Goal: Task Accomplishment & Management: Manage account settings

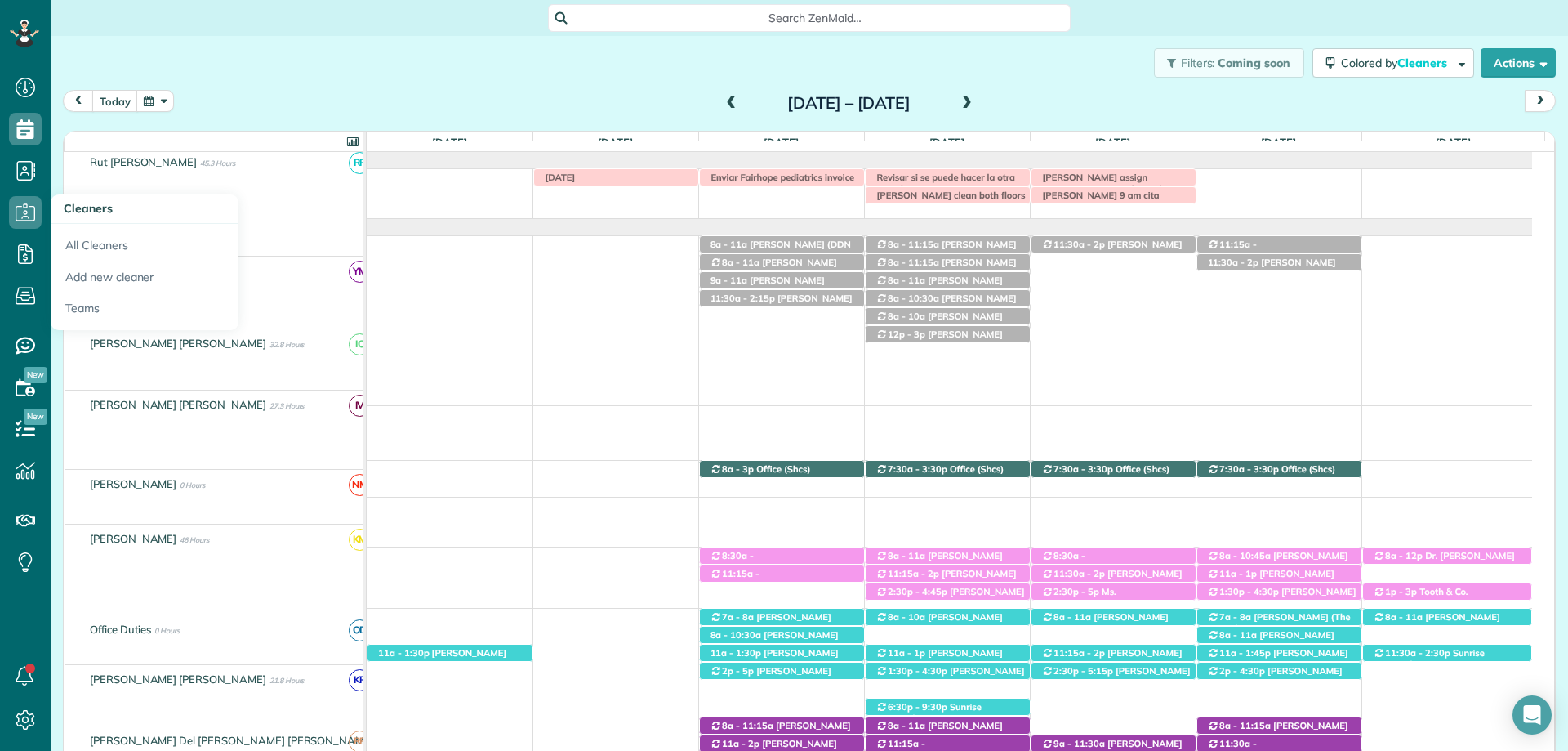
scroll to position [460, 0]
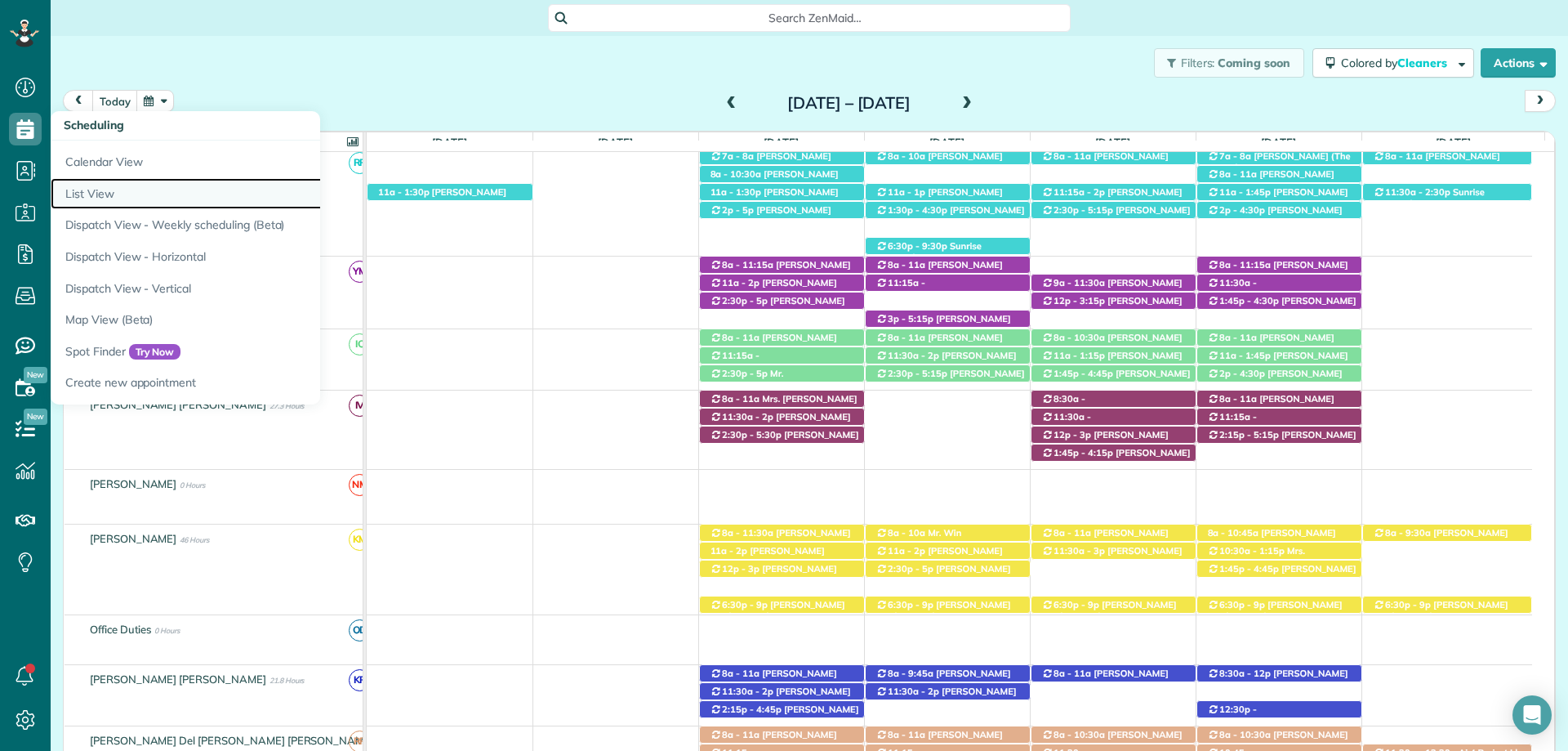
click at [88, 192] on link "List View" at bounding box center [255, 194] width 408 height 32
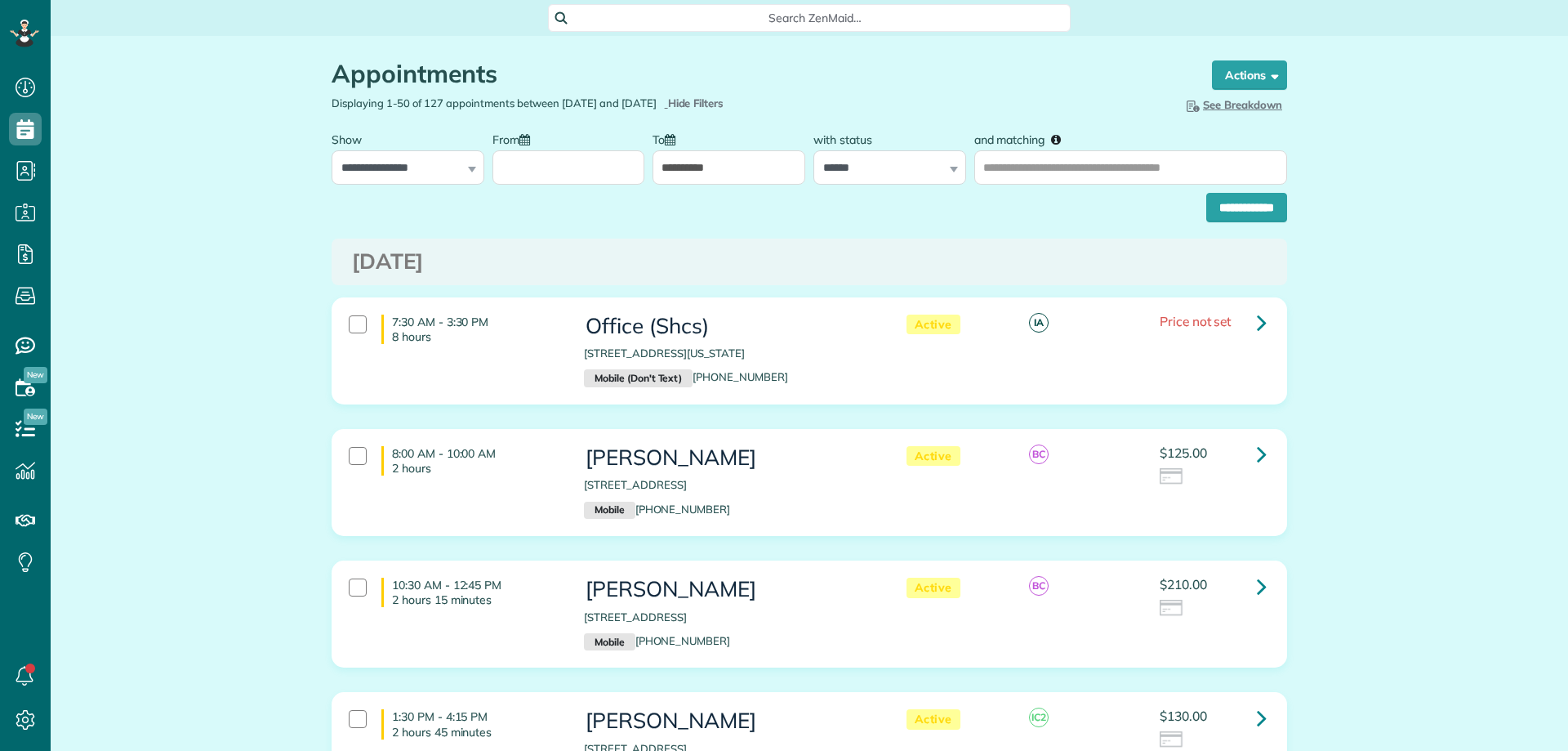
select select "**********"
click at [332, 151] on select "**********" at bounding box center [408, 167] width 153 height 34
click at [598, 174] on input "From" at bounding box center [569, 167] width 153 height 34
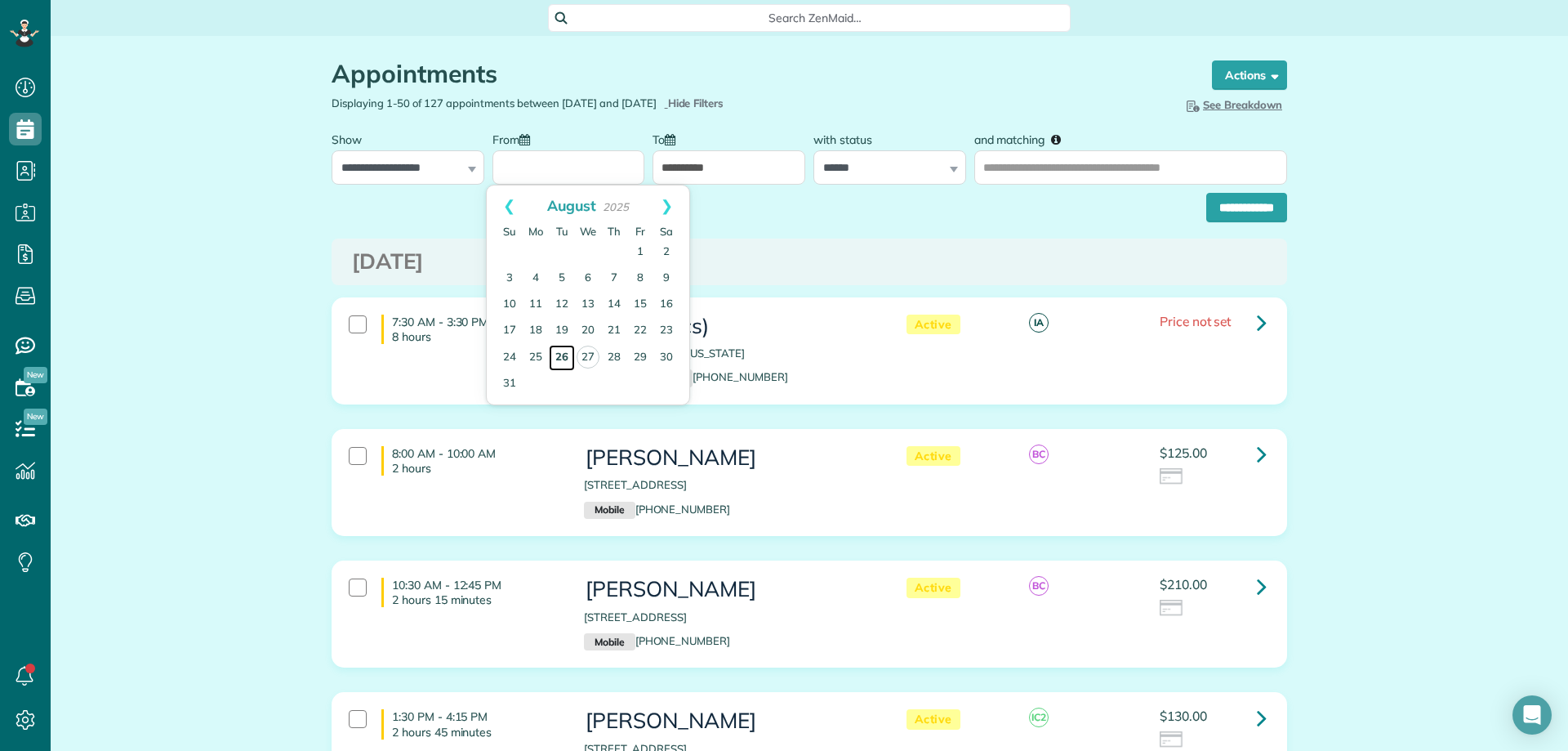
click at [571, 351] on link "26" at bounding box center [562, 358] width 26 height 26
type input "**********"
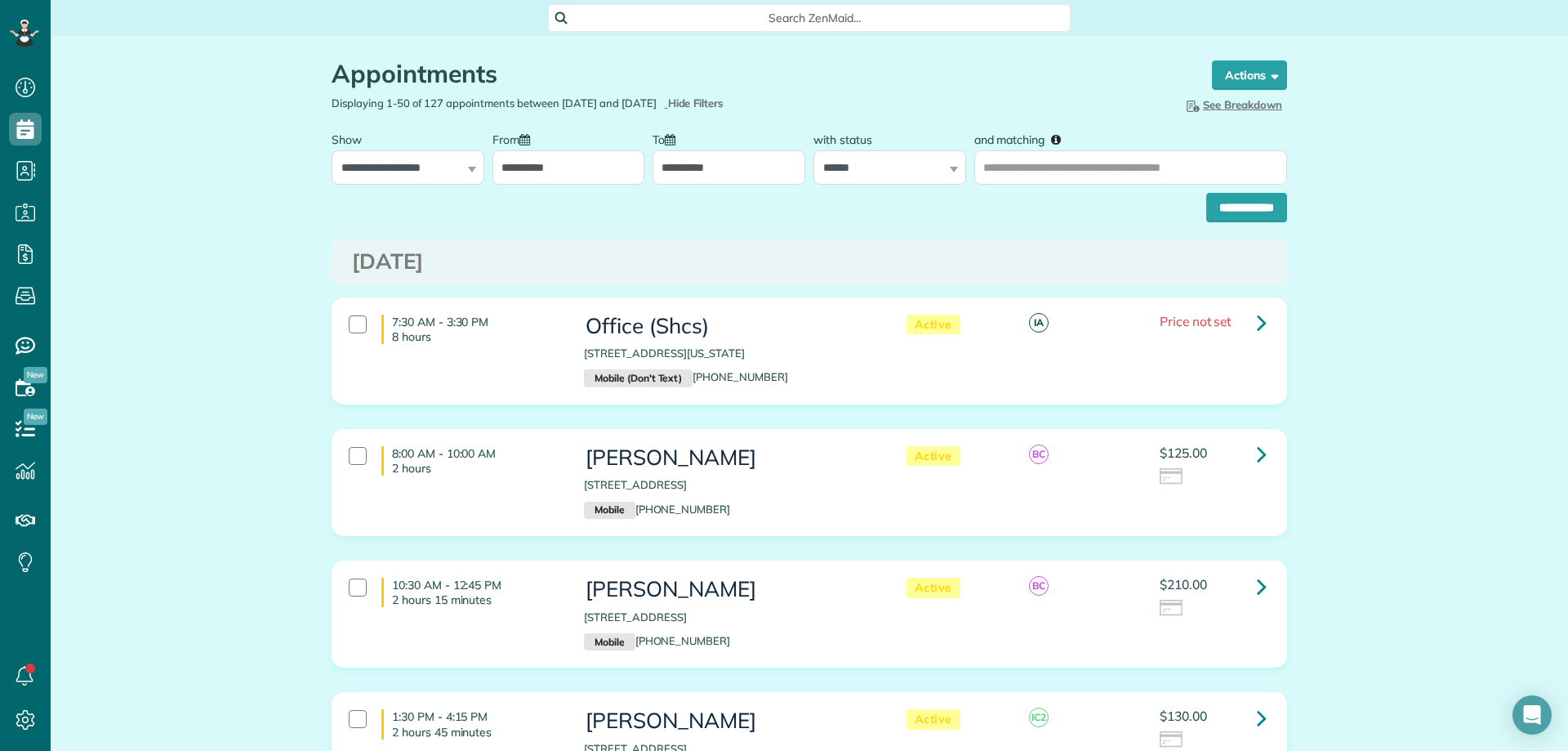
click at [685, 174] on input "**********" at bounding box center [729, 167] width 153 height 34
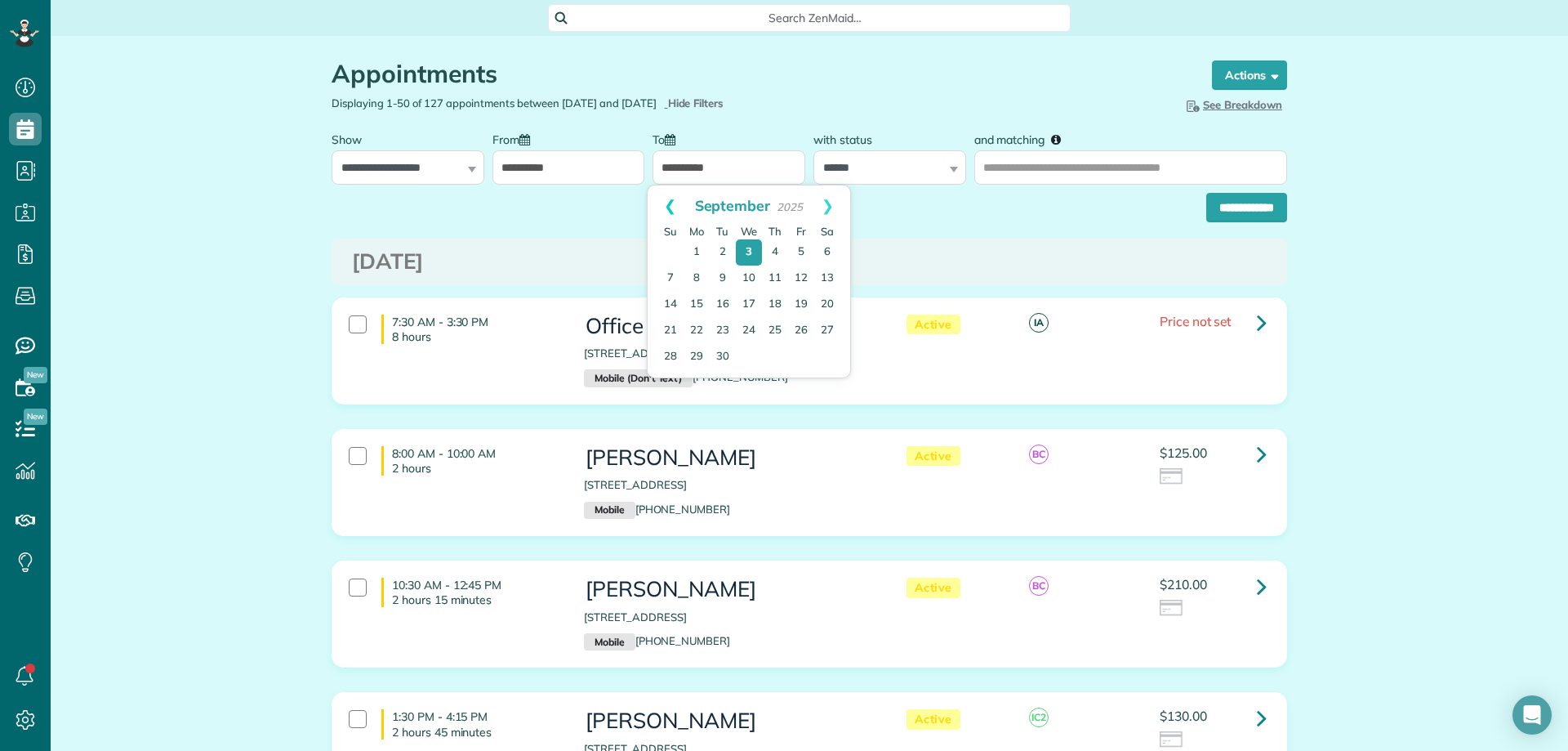
click at [670, 202] on link "Prev" at bounding box center [670, 206] width 45 height 40
click at [742, 354] on link "27" at bounding box center [749, 357] width 23 height 23
type input "**********"
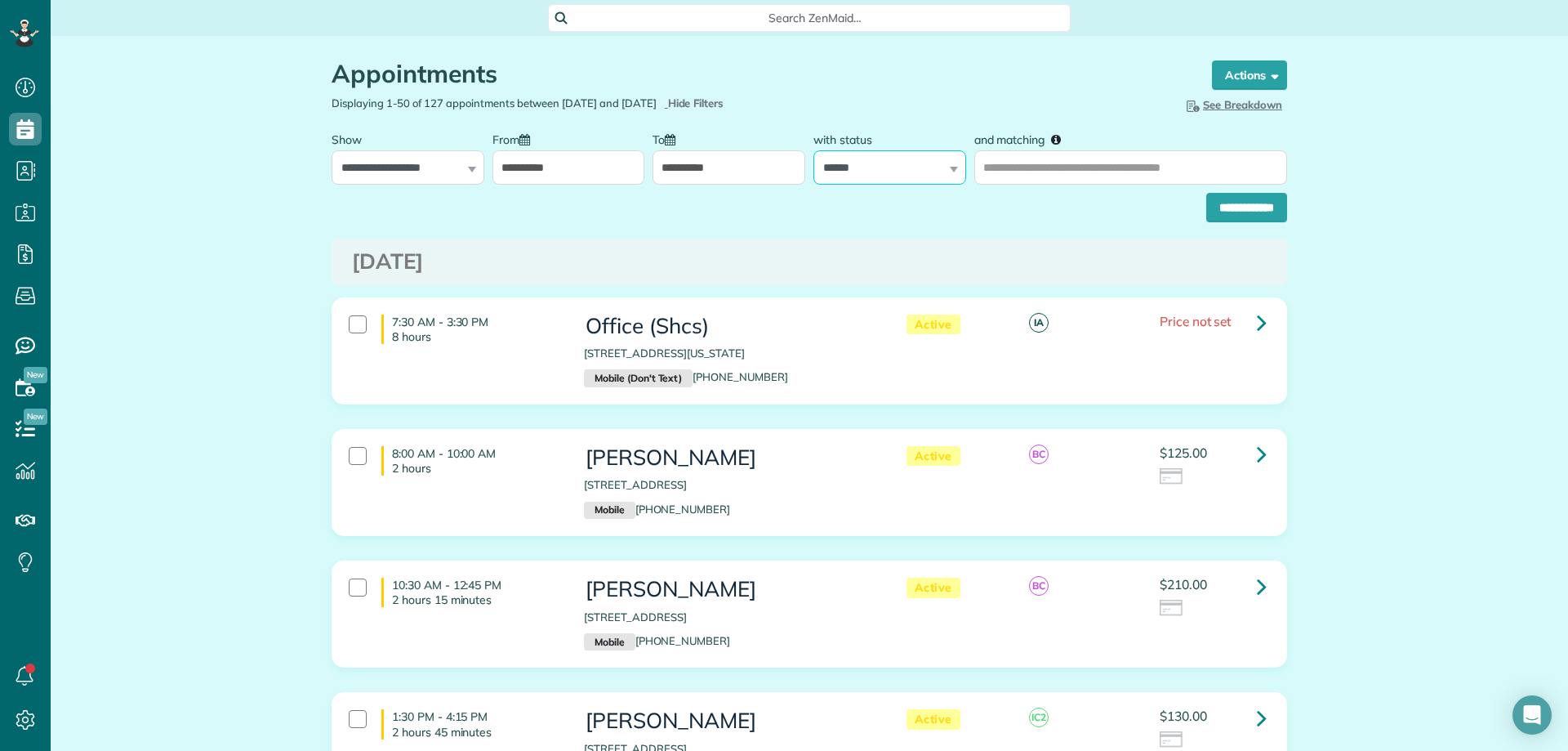
click at [939, 174] on select "**********" at bounding box center [890, 167] width 153 height 34
select select
click at [813, 151] on select "**********" at bounding box center [890, 167] width 153 height 34
click at [1222, 199] on input "**********" at bounding box center [1247, 207] width 81 height 29
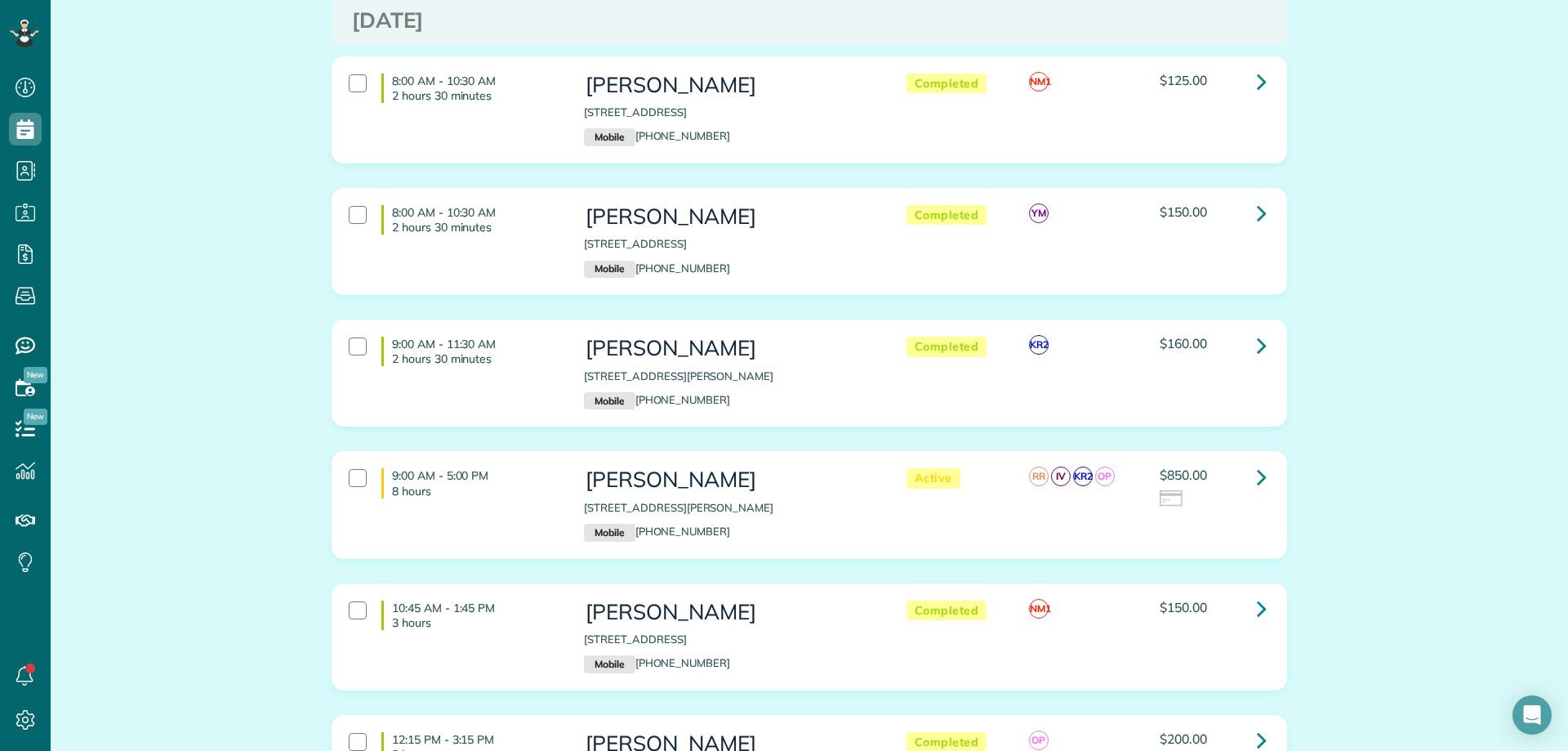
scroll to position [164, 0]
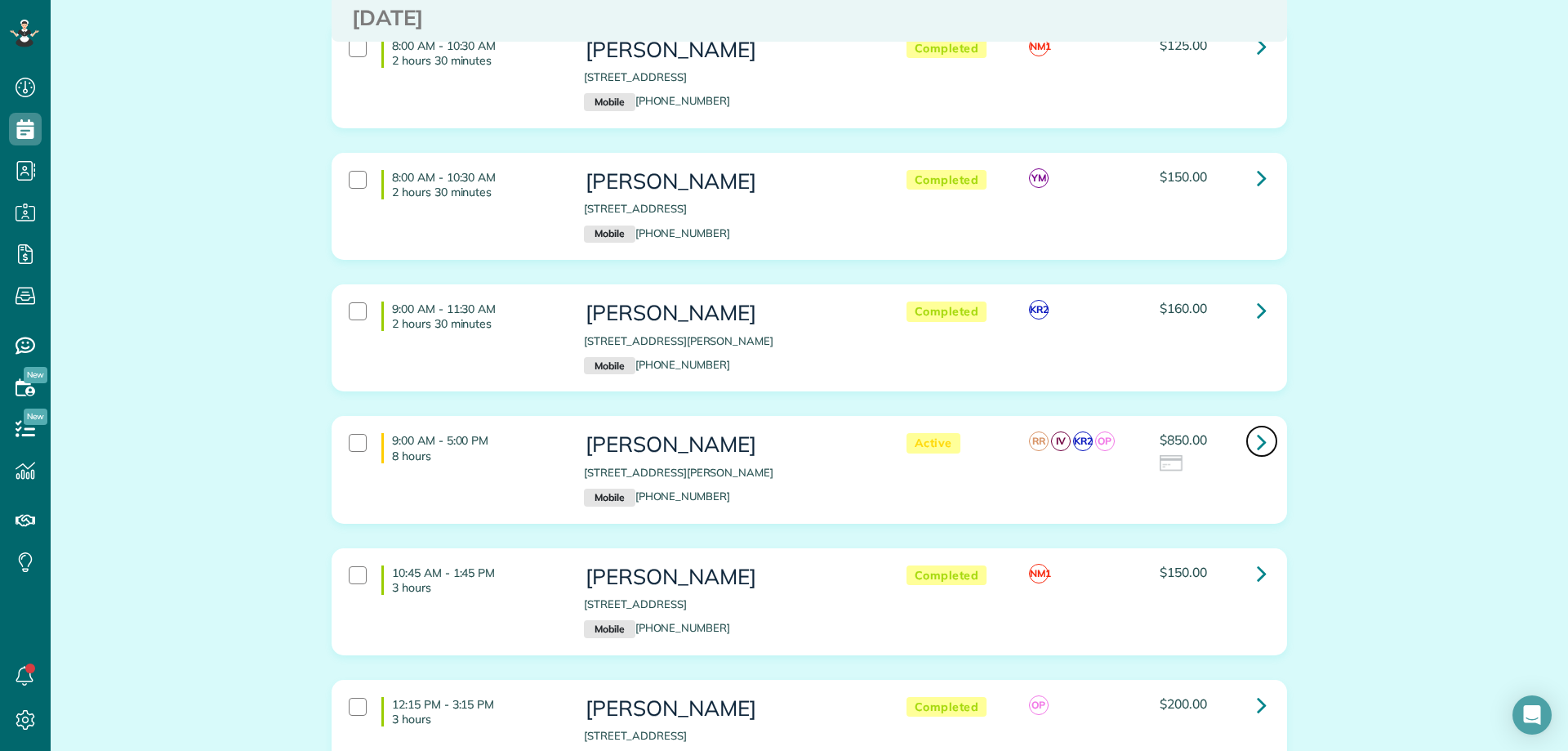
click at [1249, 435] on link at bounding box center [1261, 441] width 33 height 33
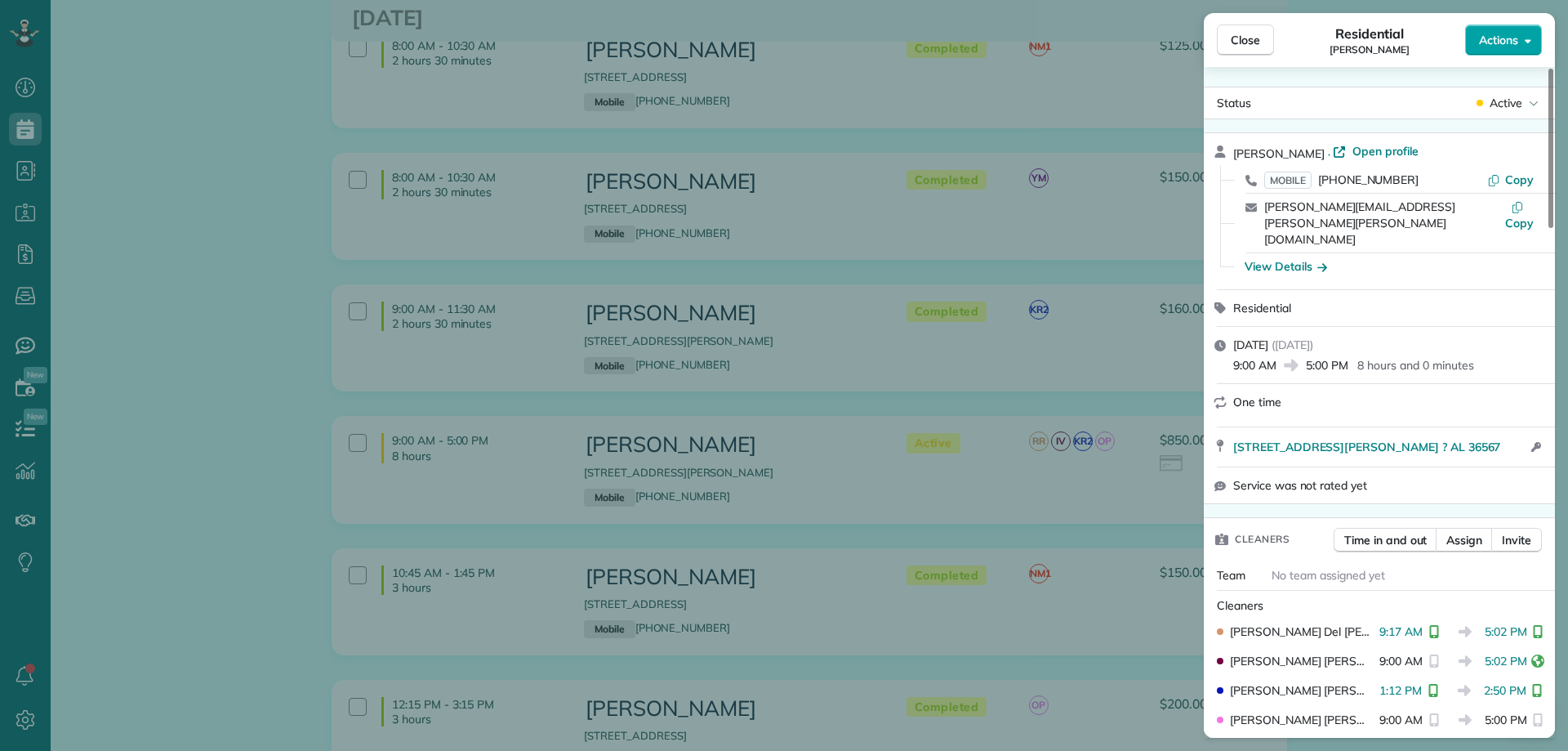
click at [1502, 40] on span "Actions" at bounding box center [1498, 40] width 40 height 17
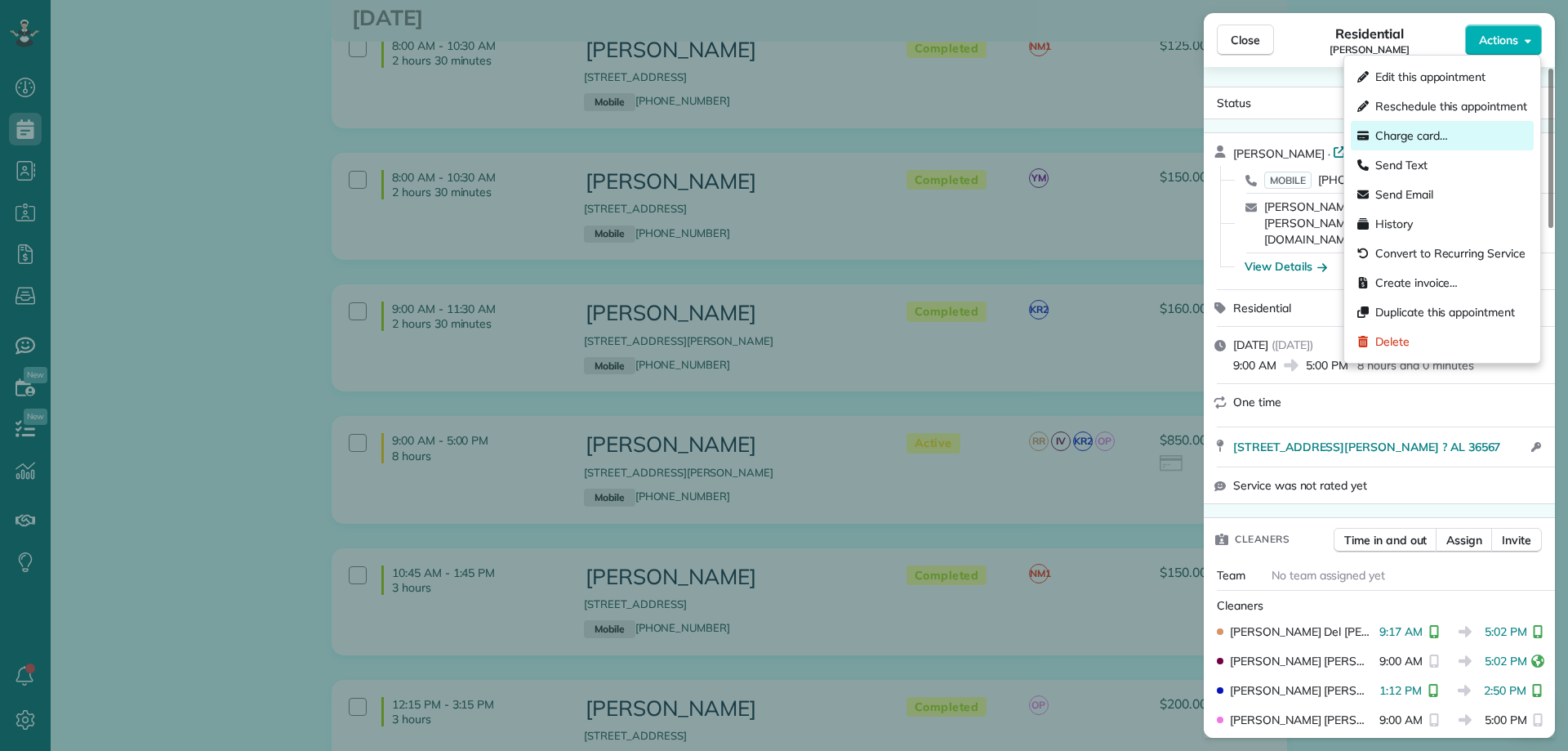
click at [1419, 141] on span "Charge card…" at bounding box center [1411, 136] width 73 height 17
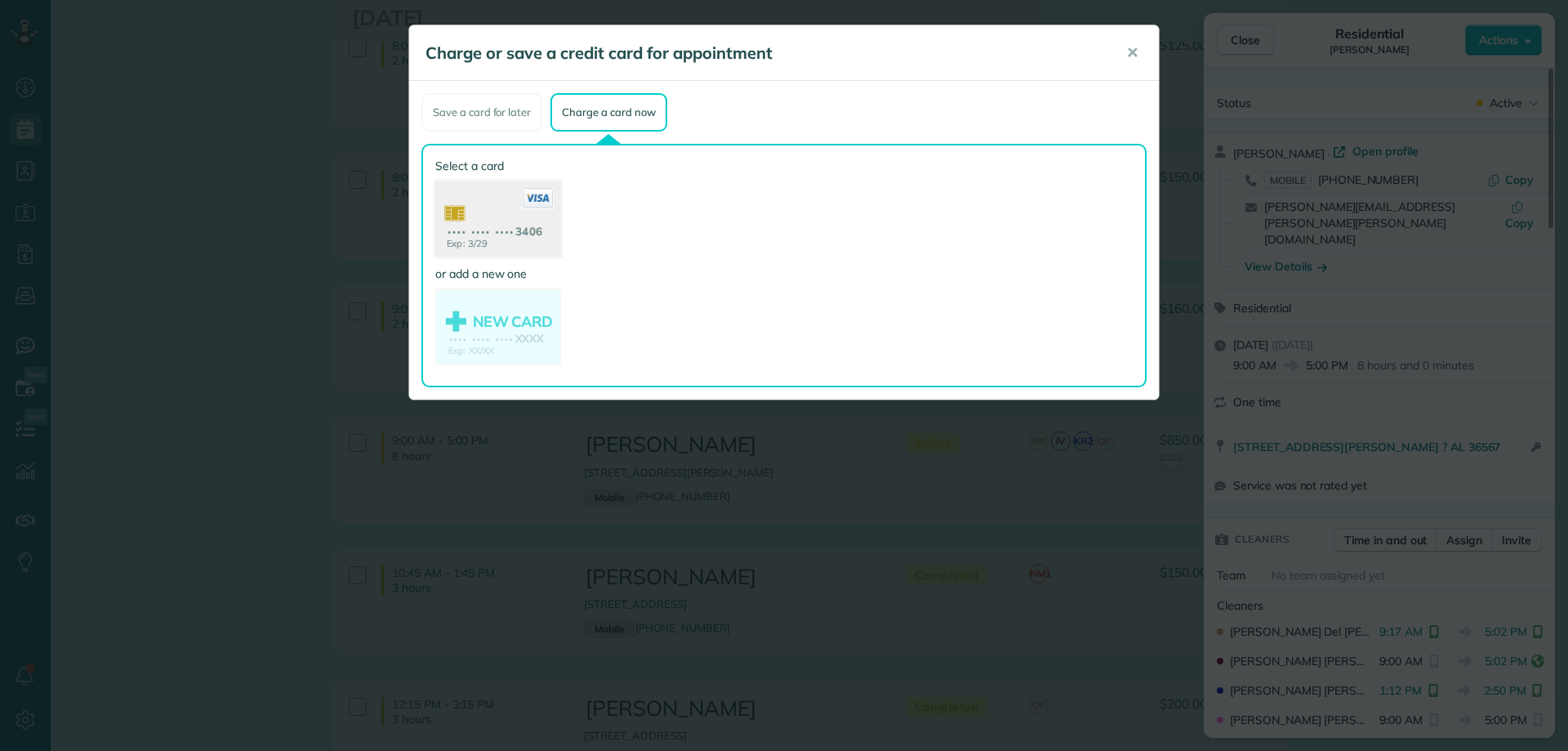
click at [513, 227] on use at bounding box center [498, 221] width 126 height 79
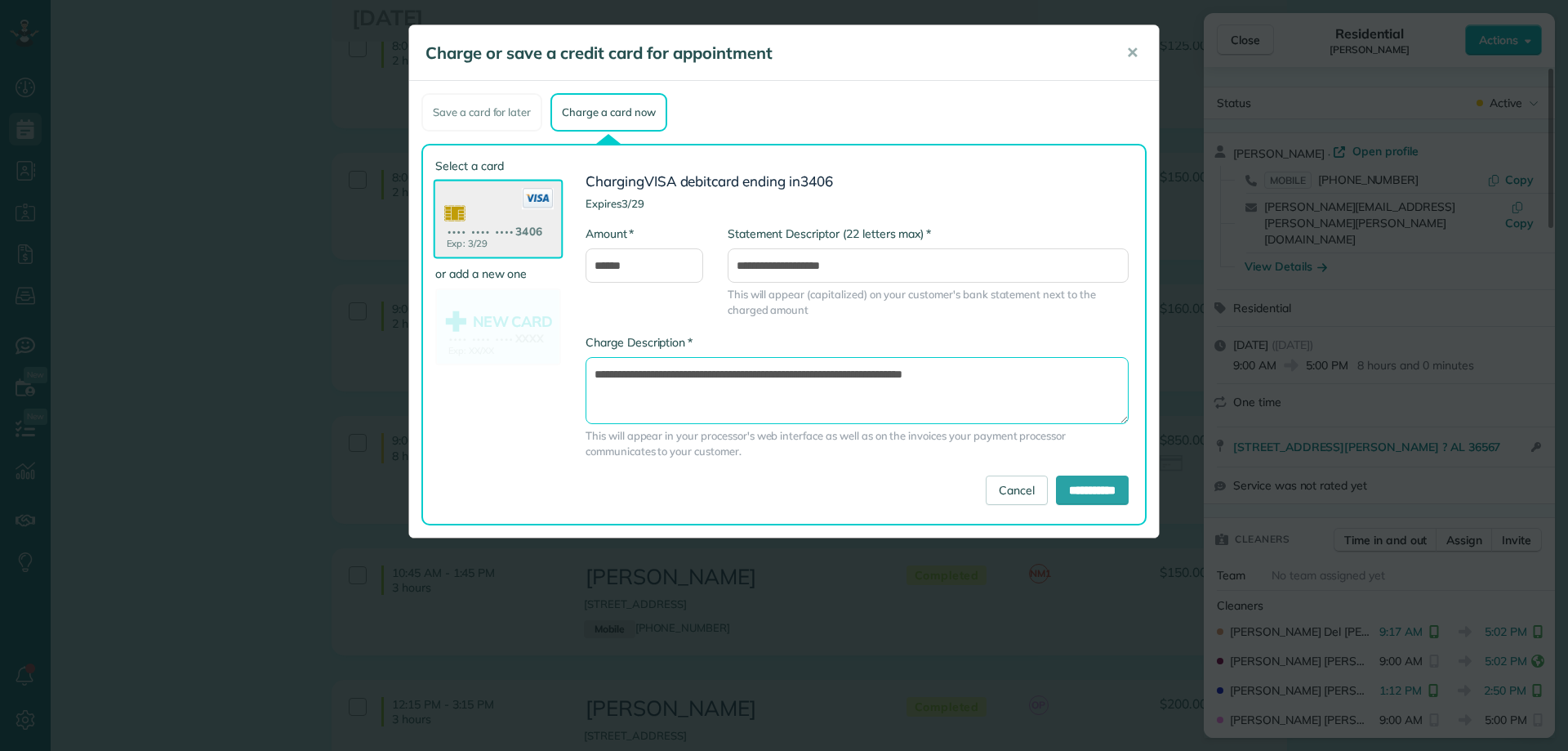
click at [875, 375] on textarea "**********" at bounding box center [856, 391] width 543 height 67
type textarea "**********"
click at [1097, 490] on input "**********" at bounding box center [1092, 490] width 73 height 29
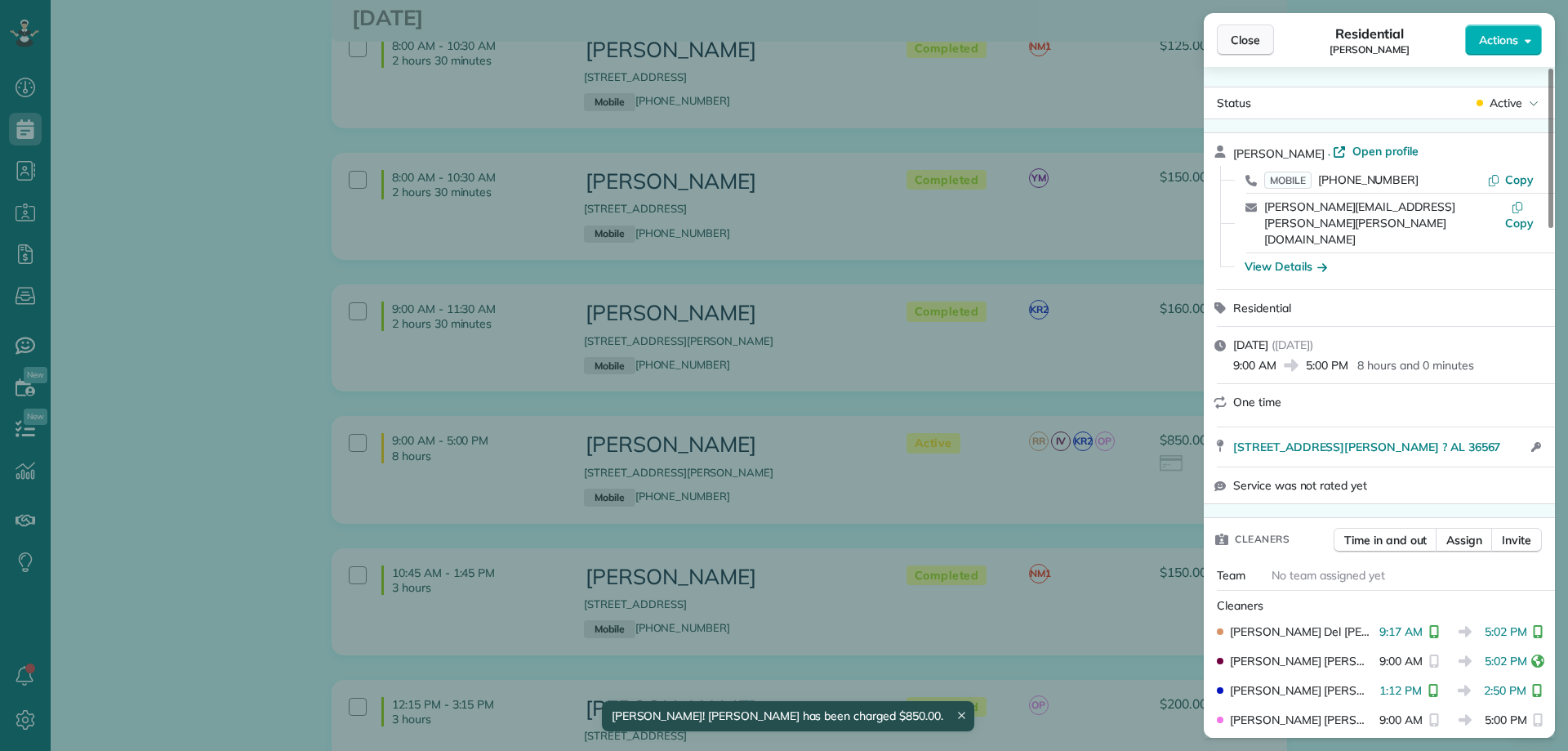
click at [1249, 44] on span "Close" at bounding box center [1244, 40] width 29 height 17
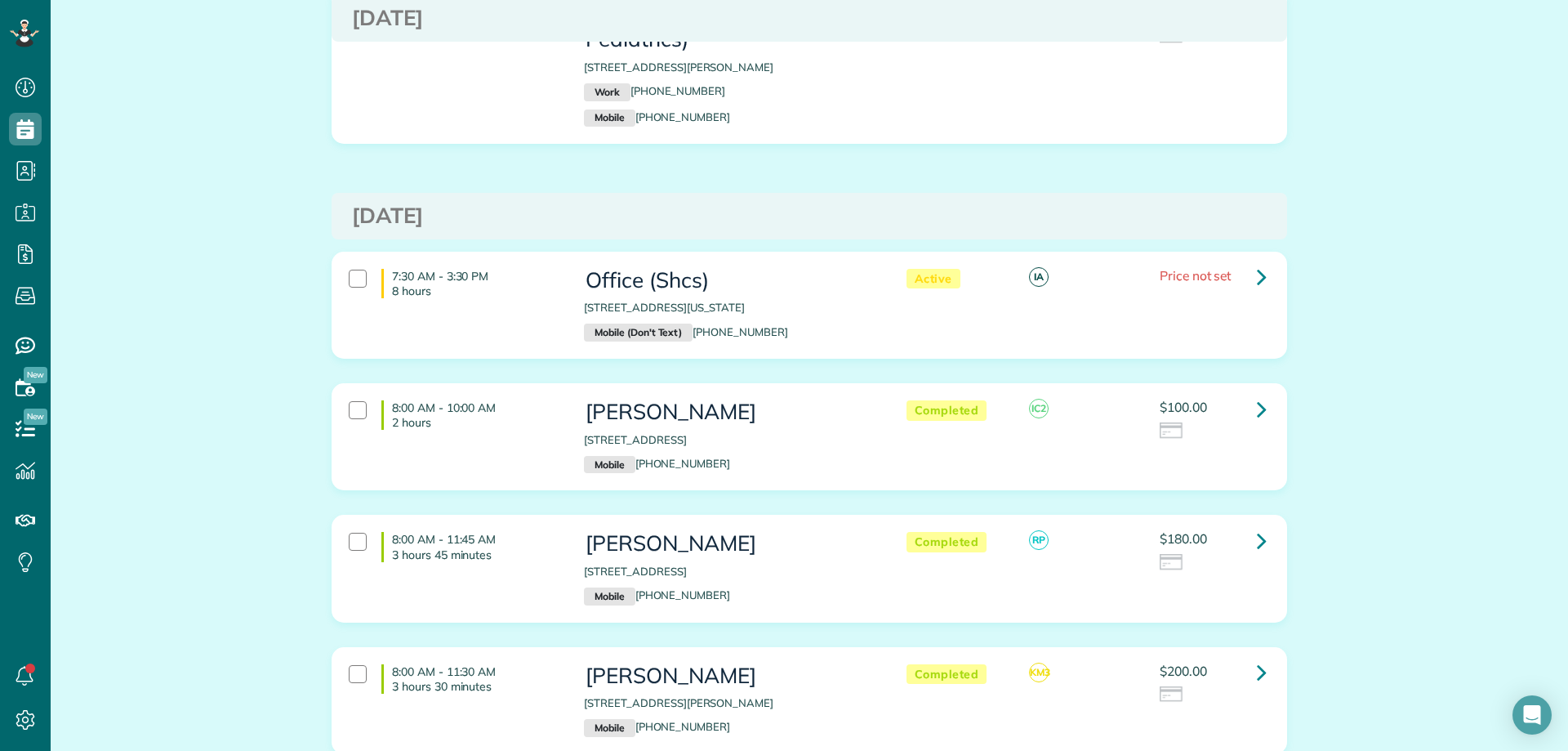
scroll to position [1389, 0]
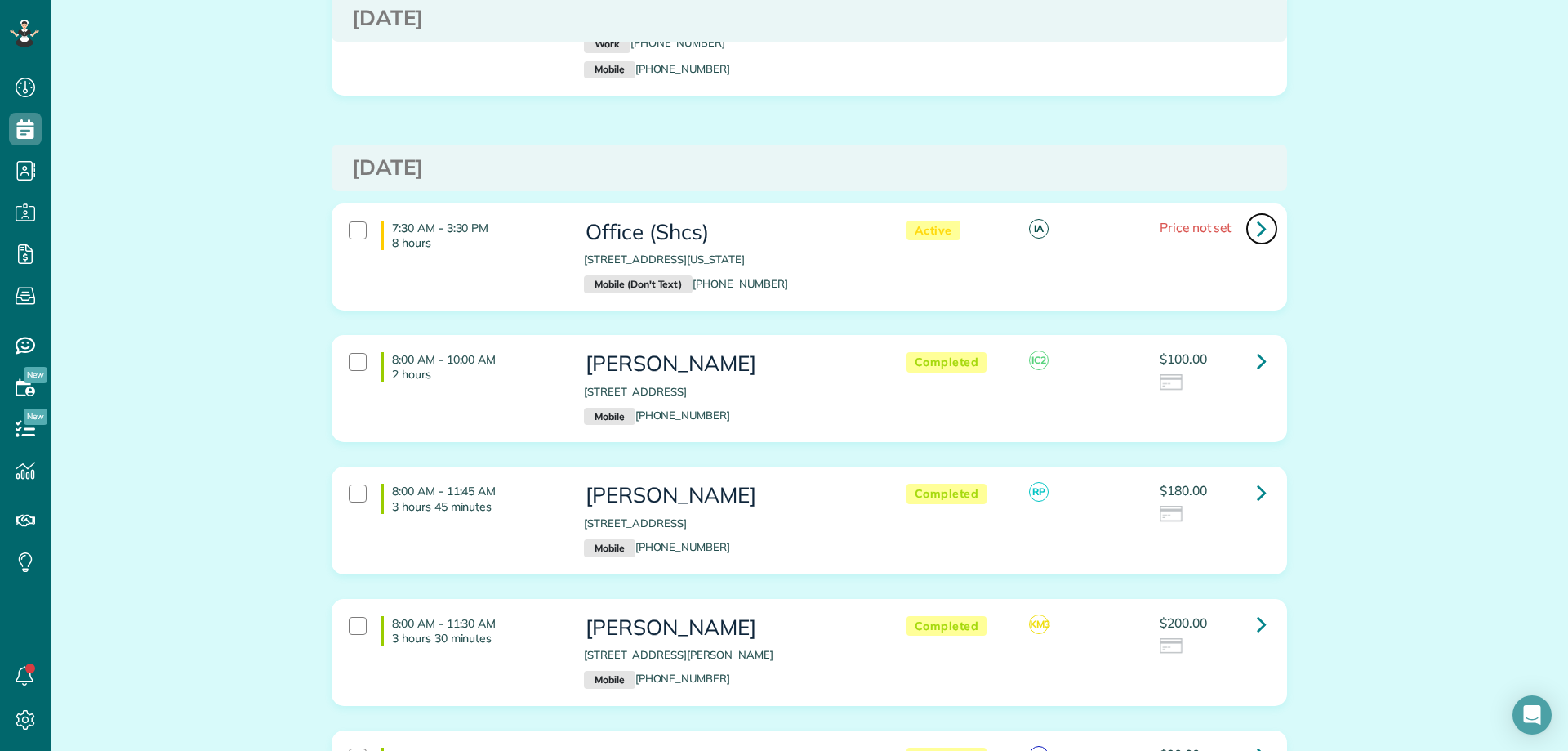
click at [1257, 214] on icon at bounding box center [1261, 228] width 10 height 28
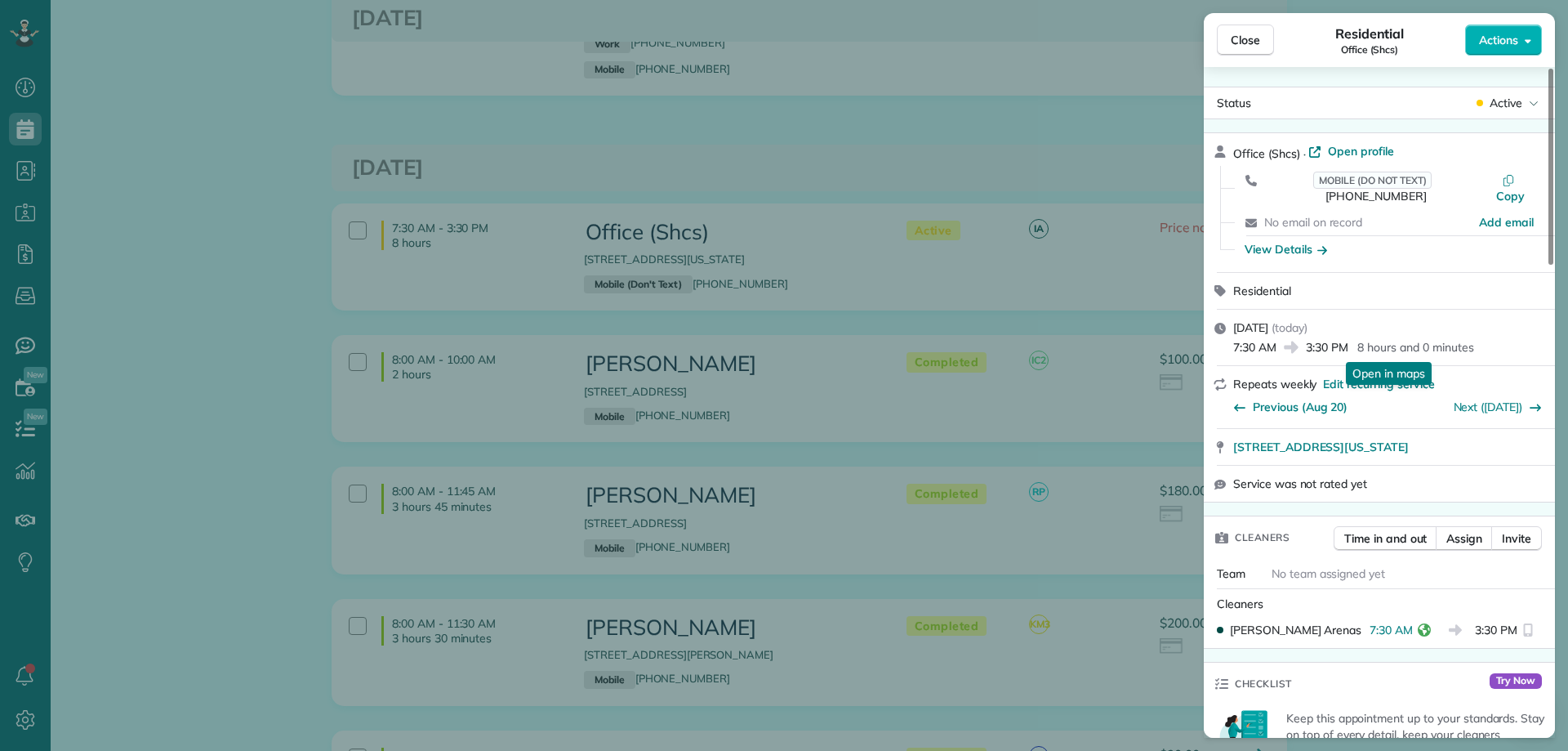
scroll to position [490, 0]
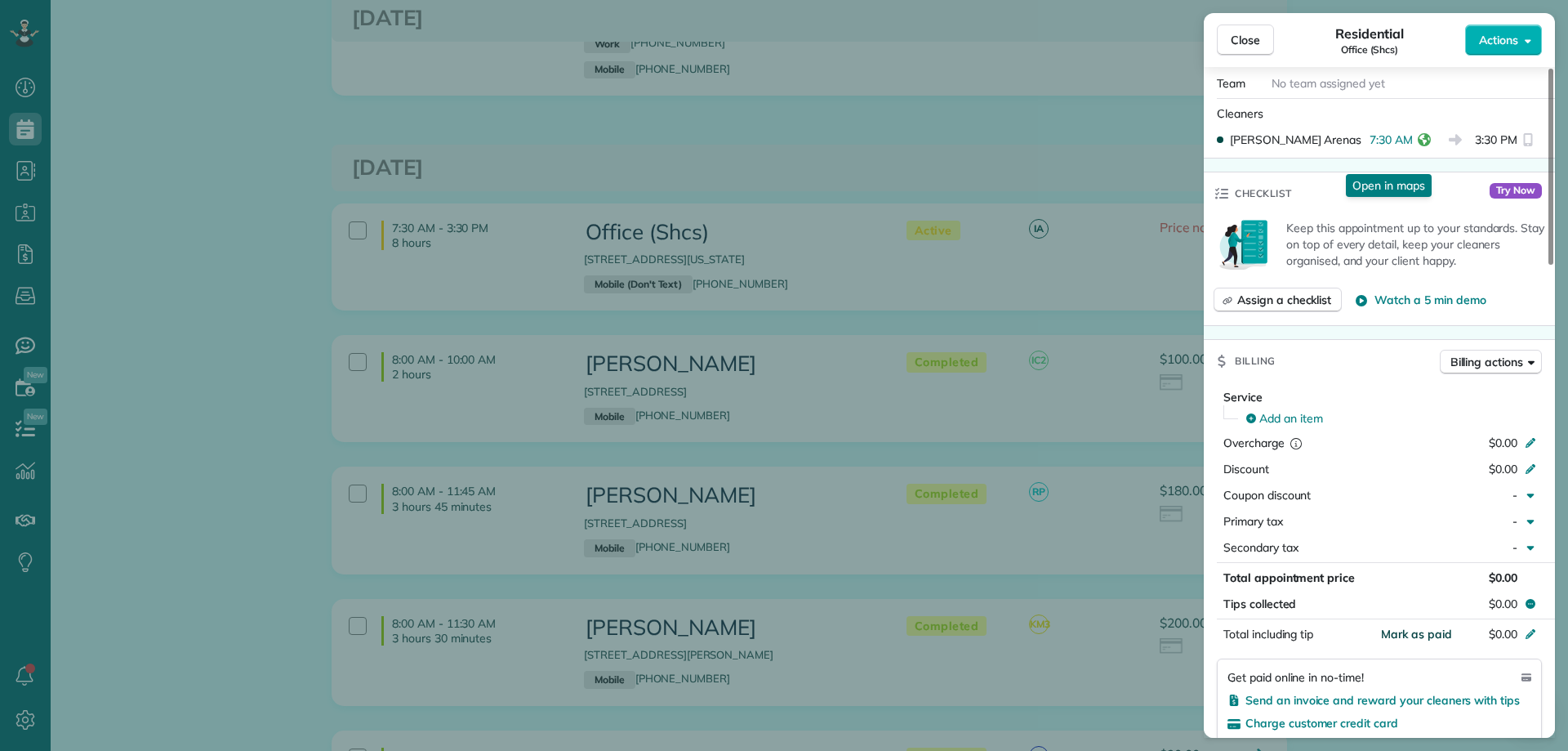
click at [1428, 627] on span "Mark as paid" at bounding box center [1416, 634] width 71 height 15
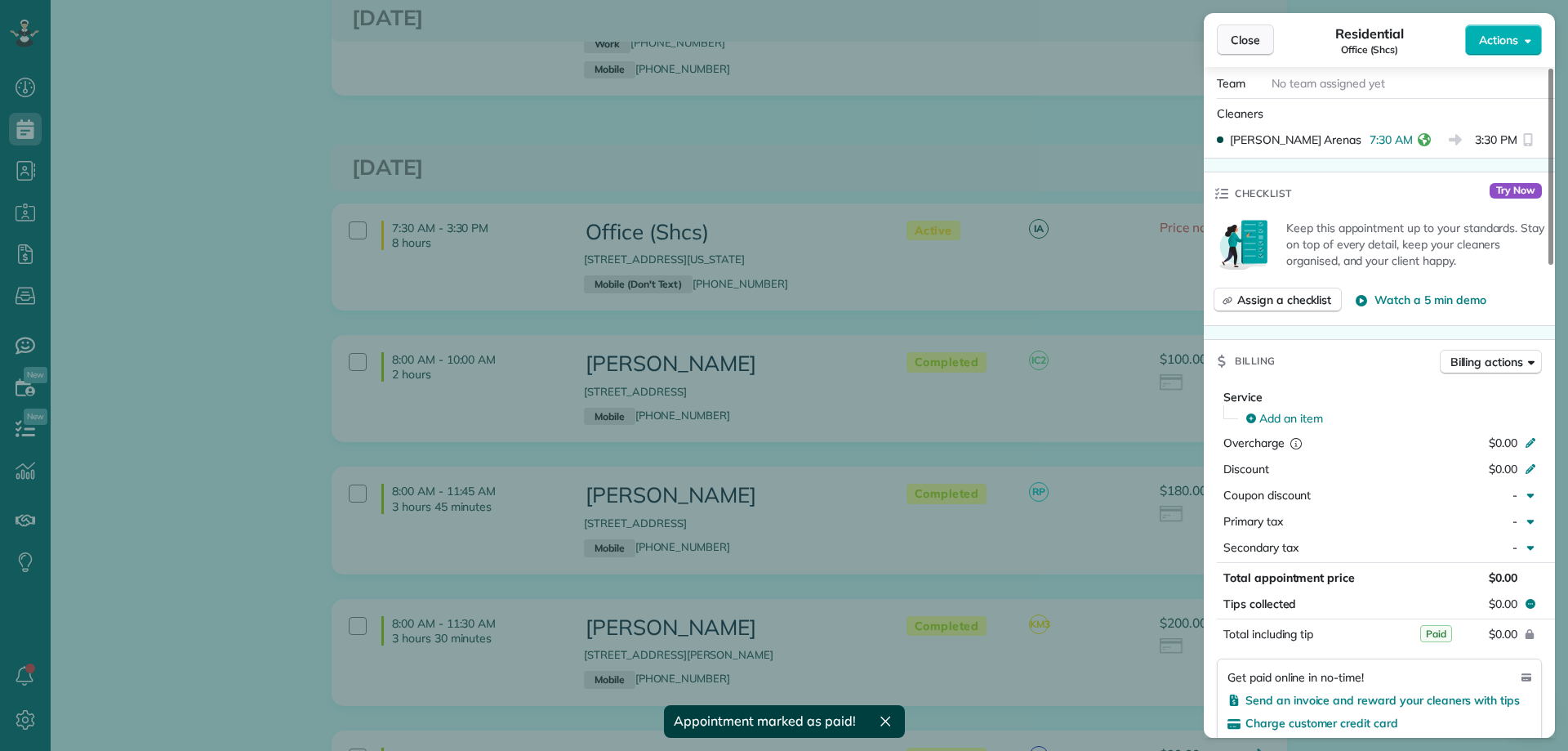
click at [1251, 47] on span "Close" at bounding box center [1244, 40] width 29 height 17
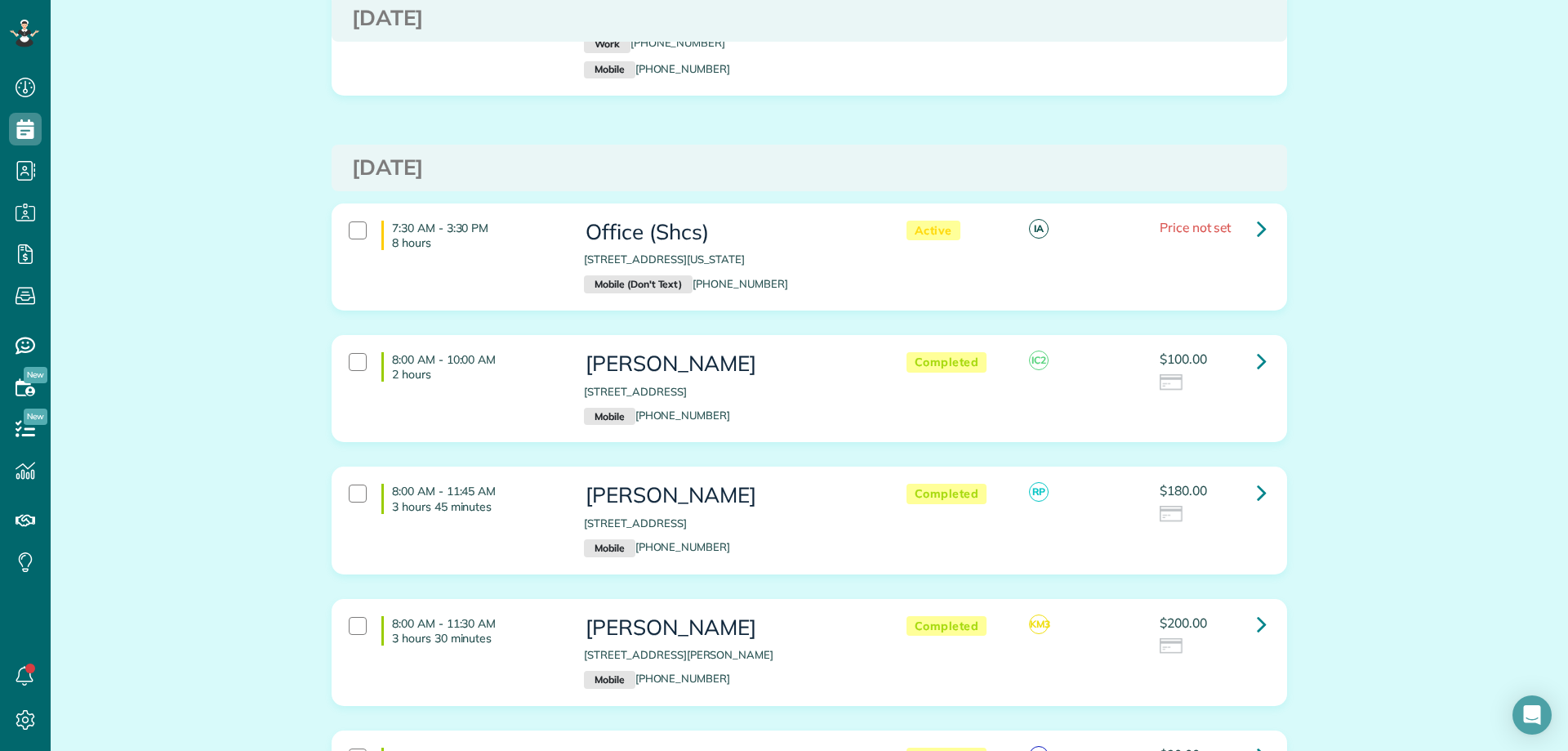
scroll to position [1470, 0]
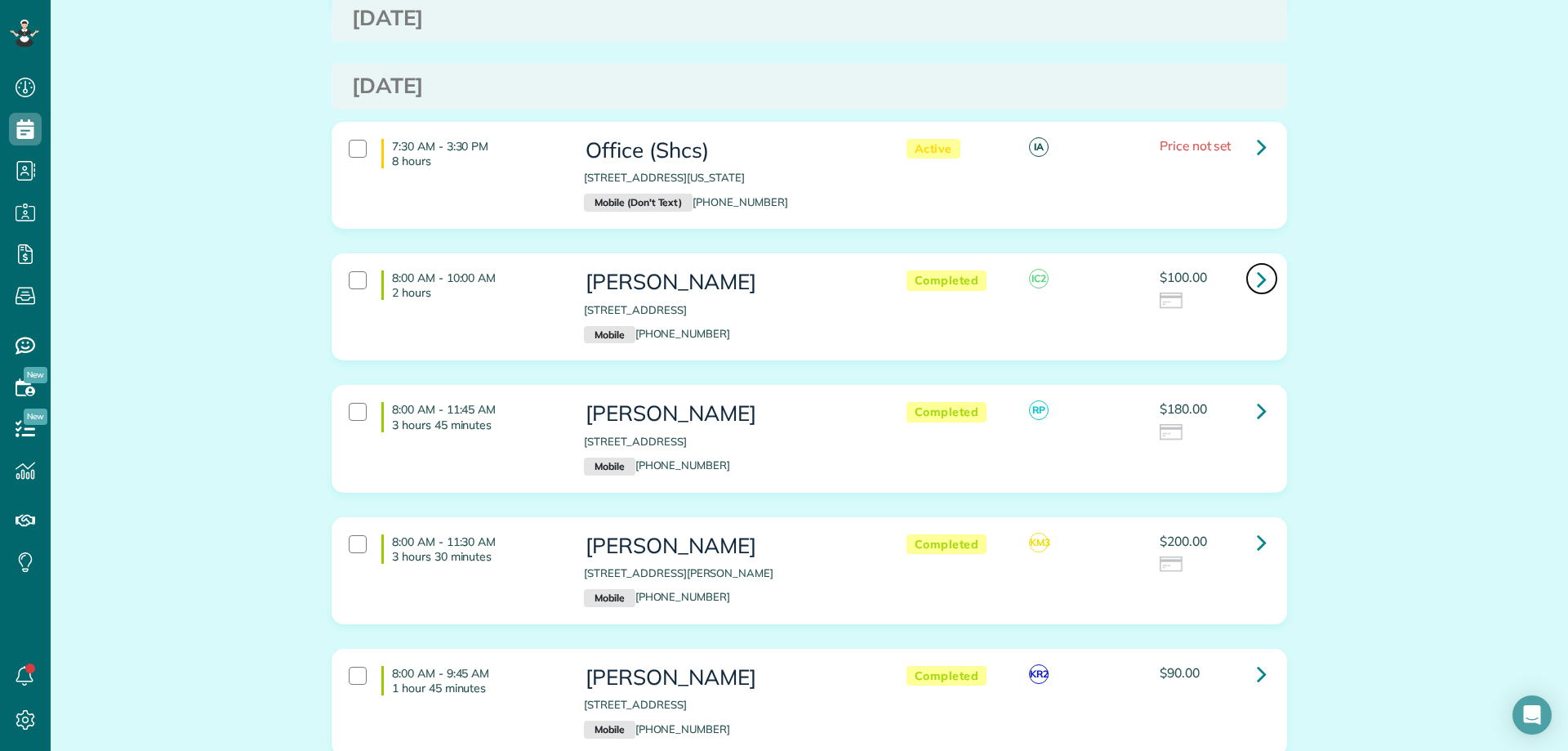
click at [1261, 262] on link at bounding box center [1261, 278] width 33 height 33
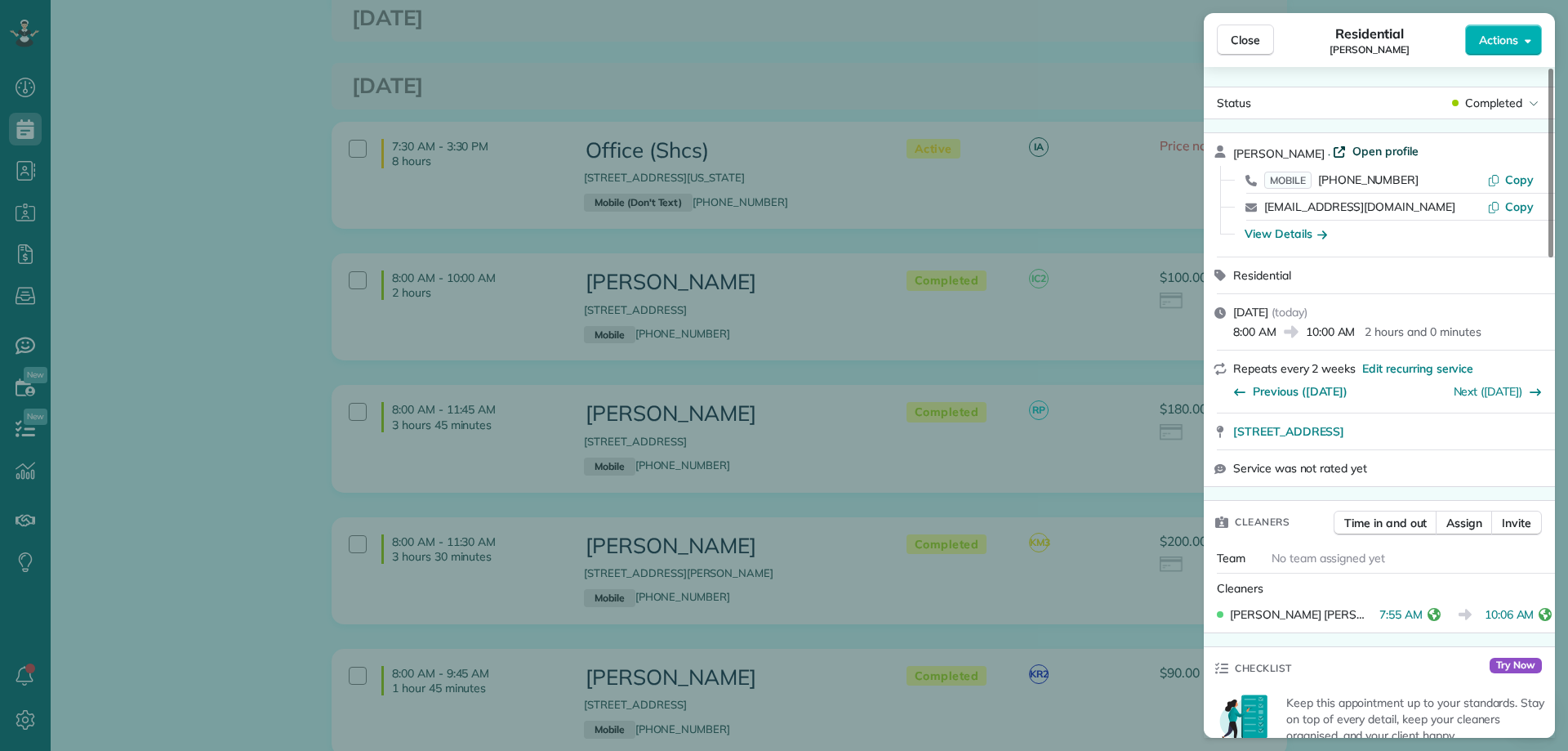
click at [1369, 152] on span "Open profile" at bounding box center [1385, 151] width 66 height 17
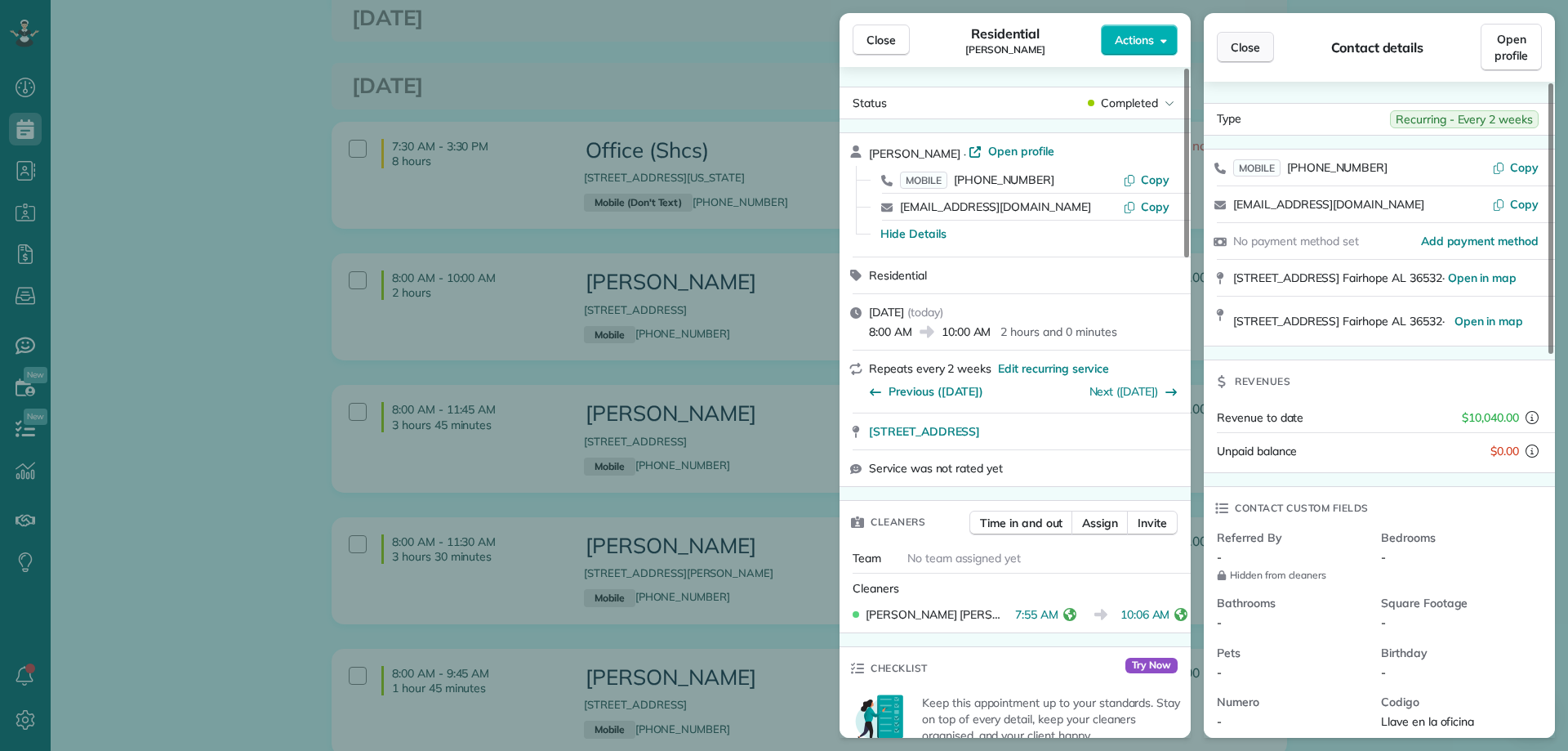
click at [1229, 47] on button "Close" at bounding box center [1245, 47] width 57 height 31
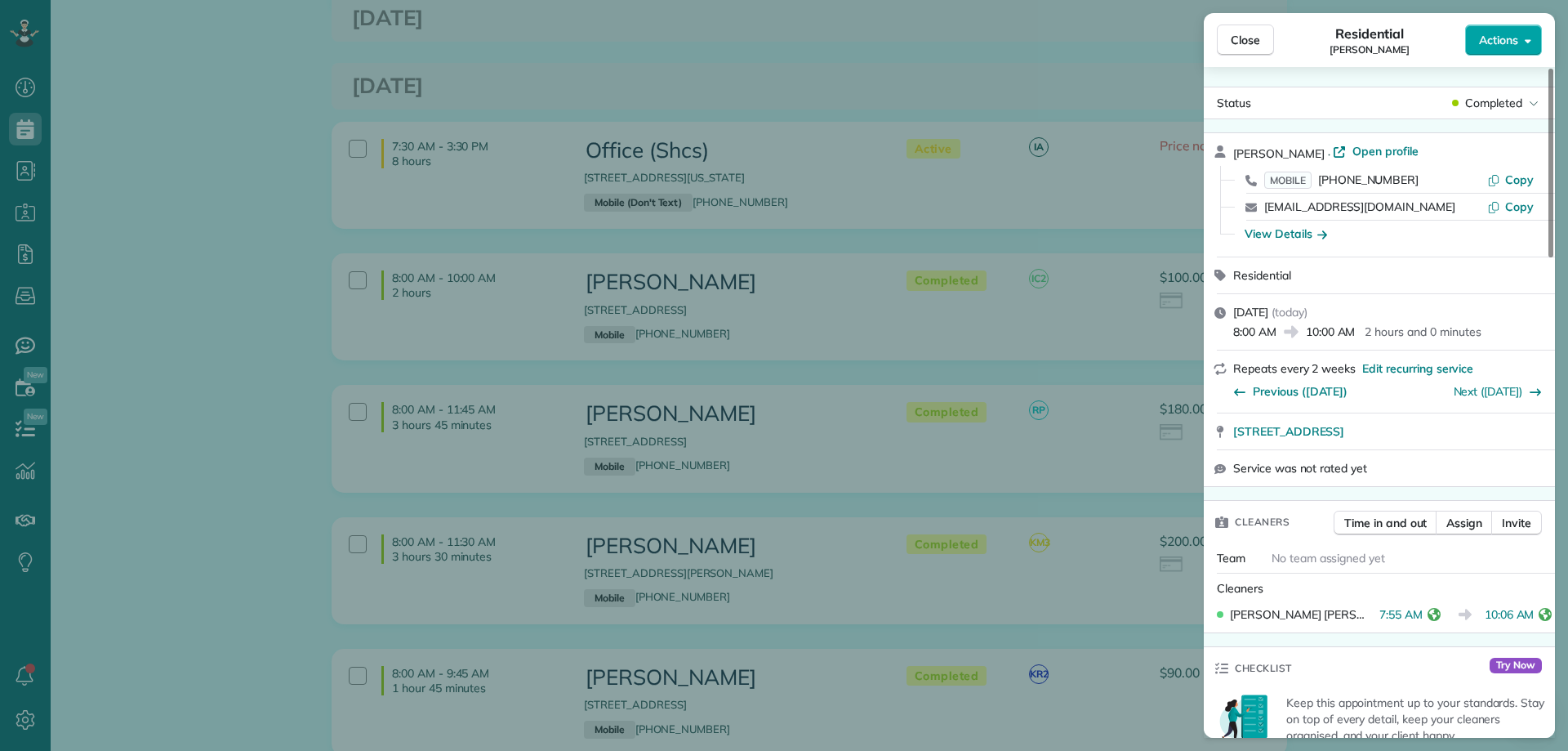
click at [1494, 42] on span "Actions" at bounding box center [1498, 40] width 40 height 17
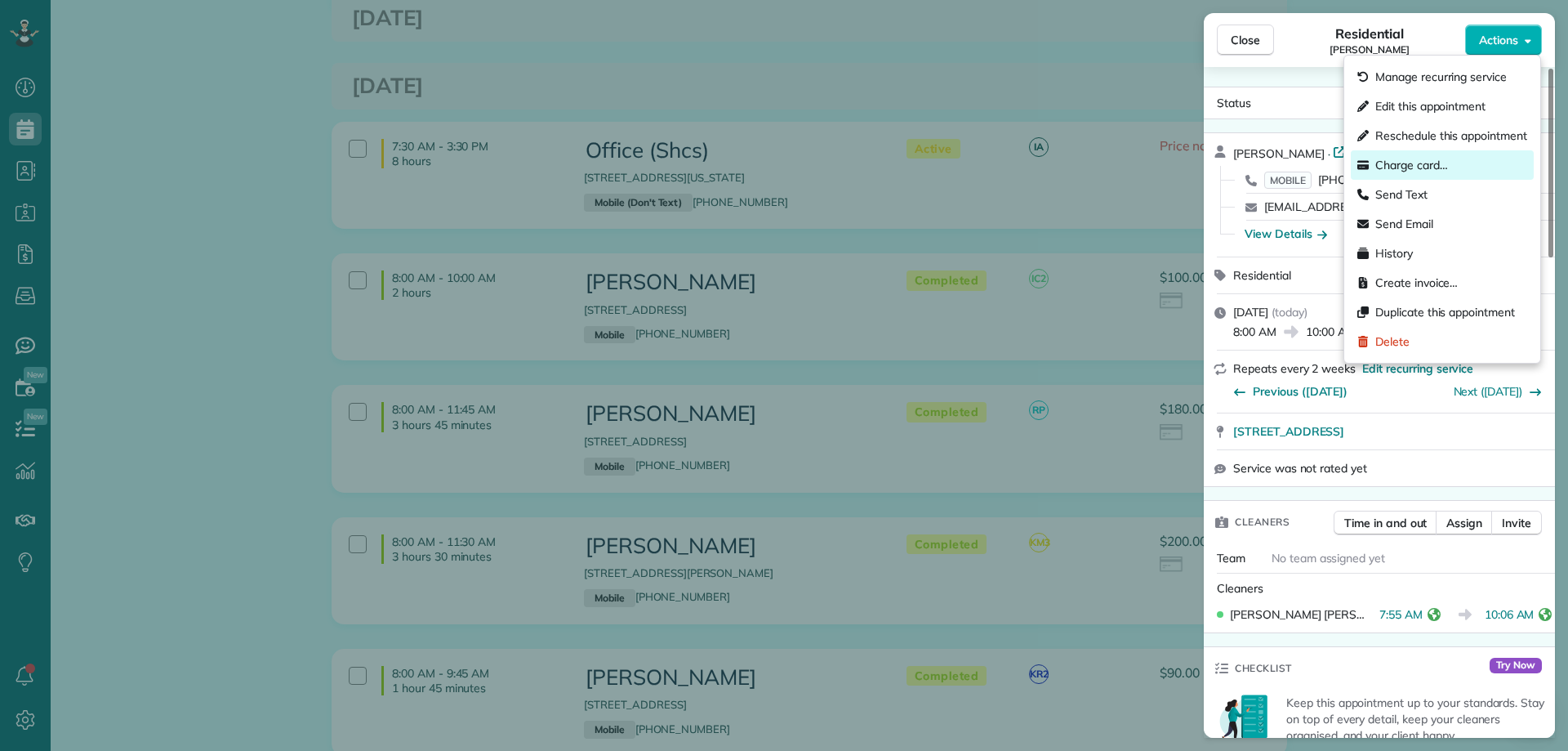
click at [1410, 158] on span "Charge card…" at bounding box center [1411, 165] width 73 height 17
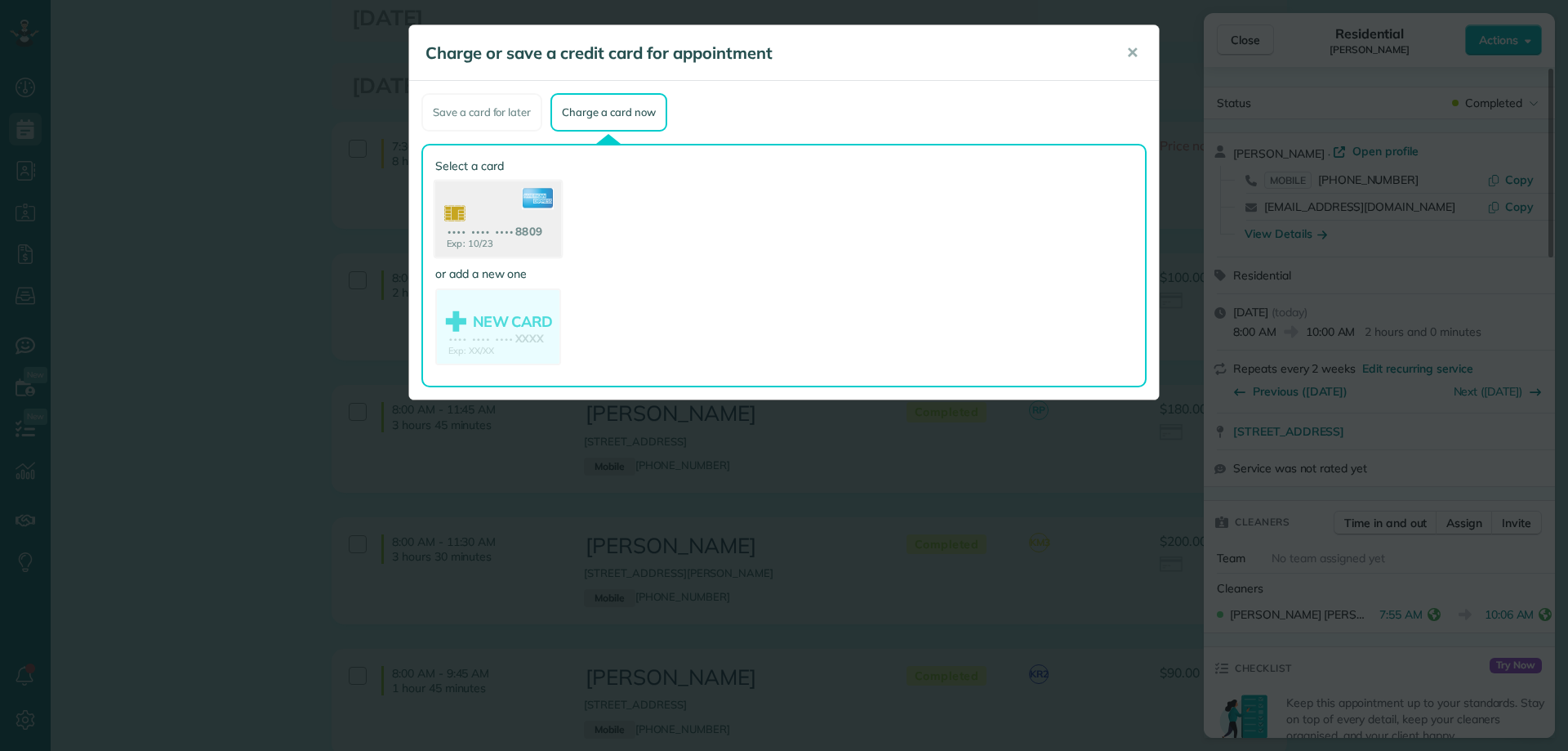
click at [530, 198] on icon at bounding box center [538, 198] width 32 height 21
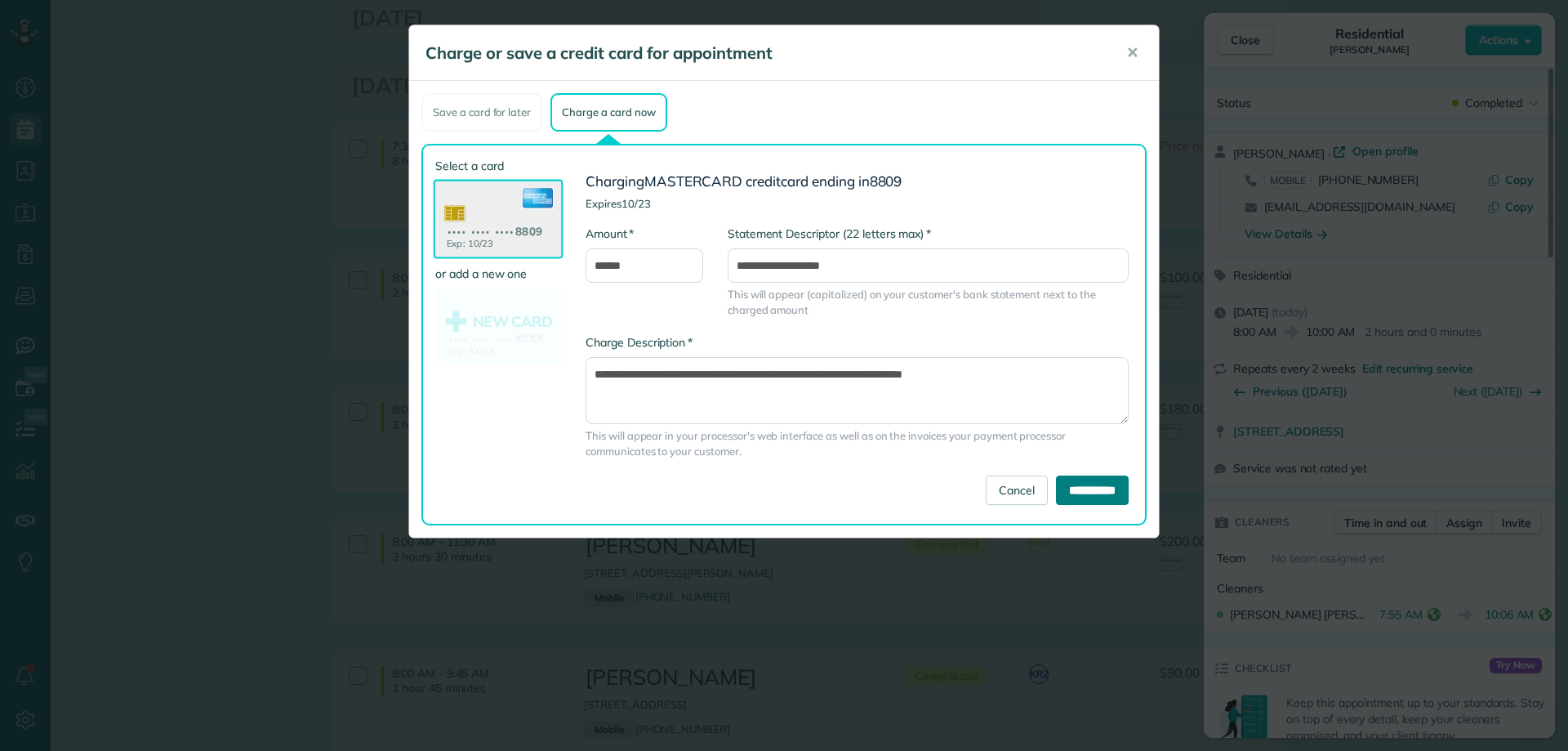
click at [1089, 493] on input "**********" at bounding box center [1092, 490] width 73 height 29
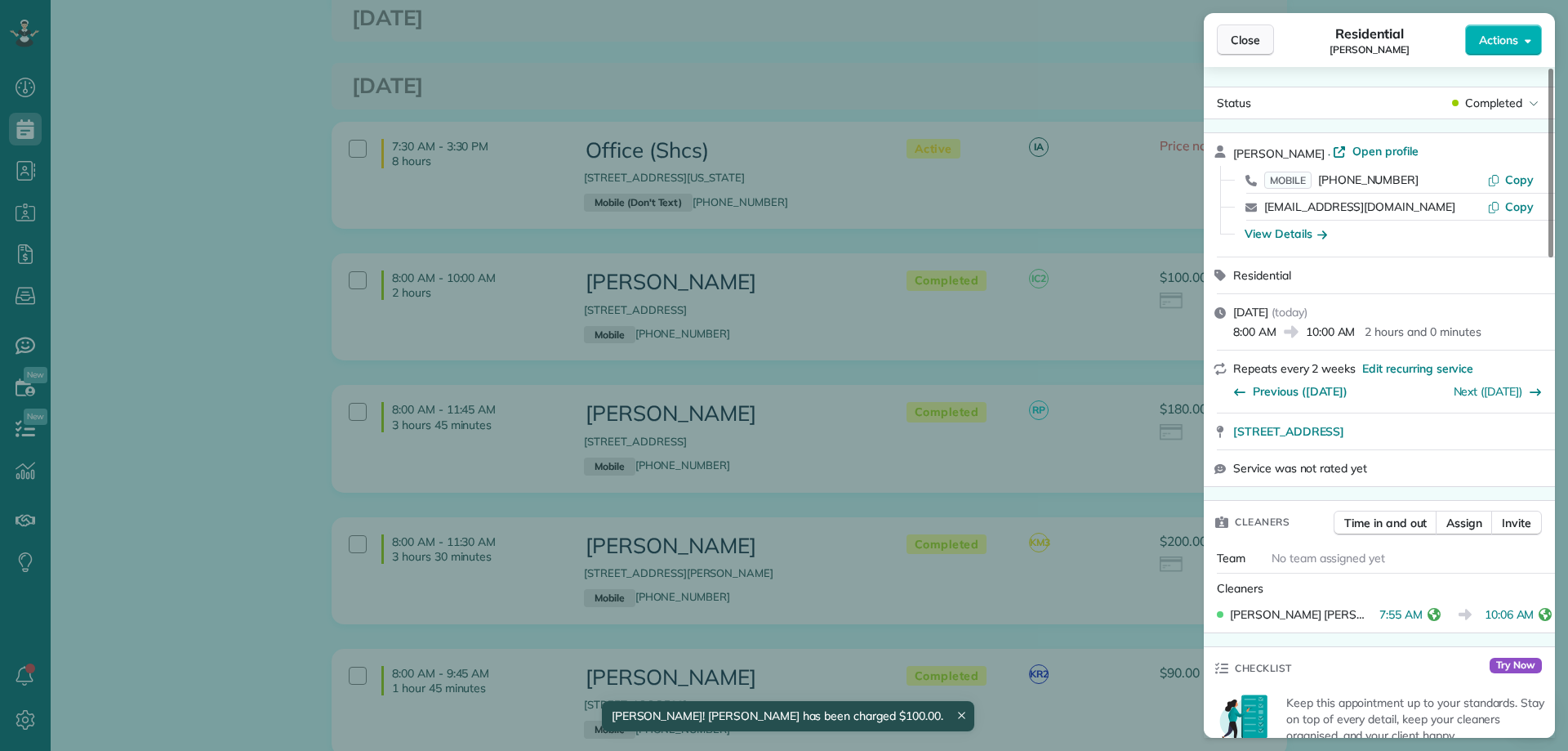
click at [1233, 31] on button "Close" at bounding box center [1245, 40] width 57 height 31
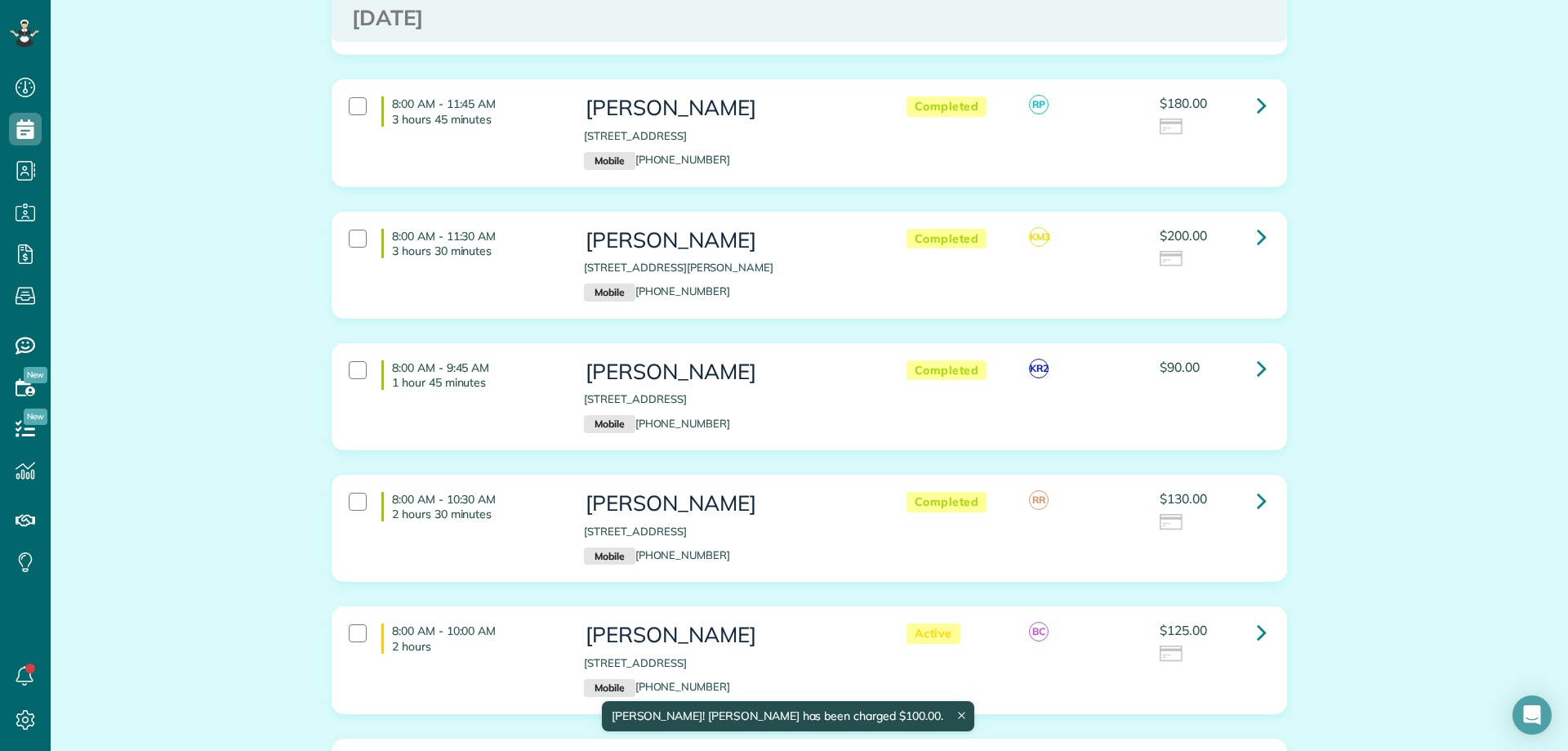
scroll to position [1797, 0]
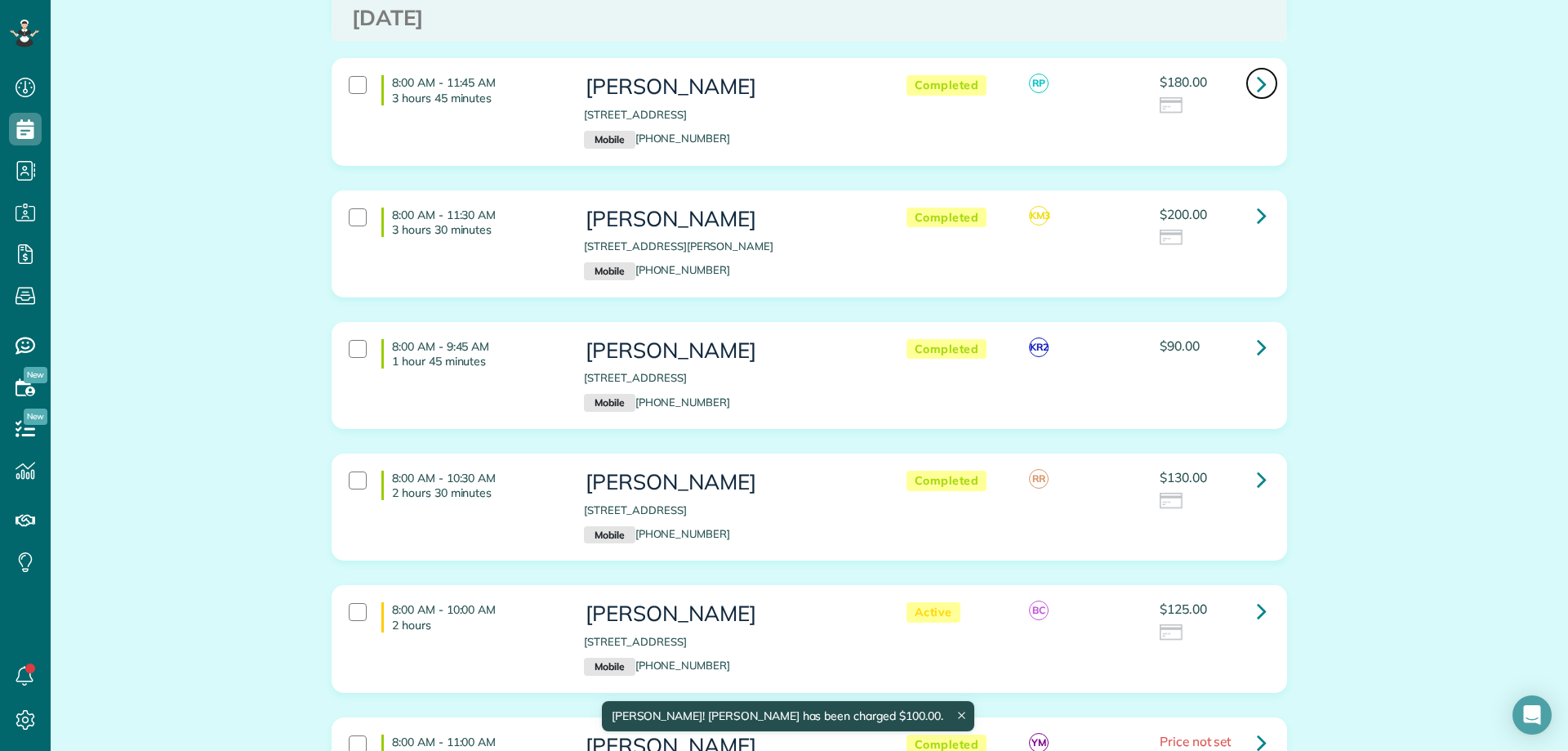
click at [1249, 67] on link at bounding box center [1261, 83] width 33 height 33
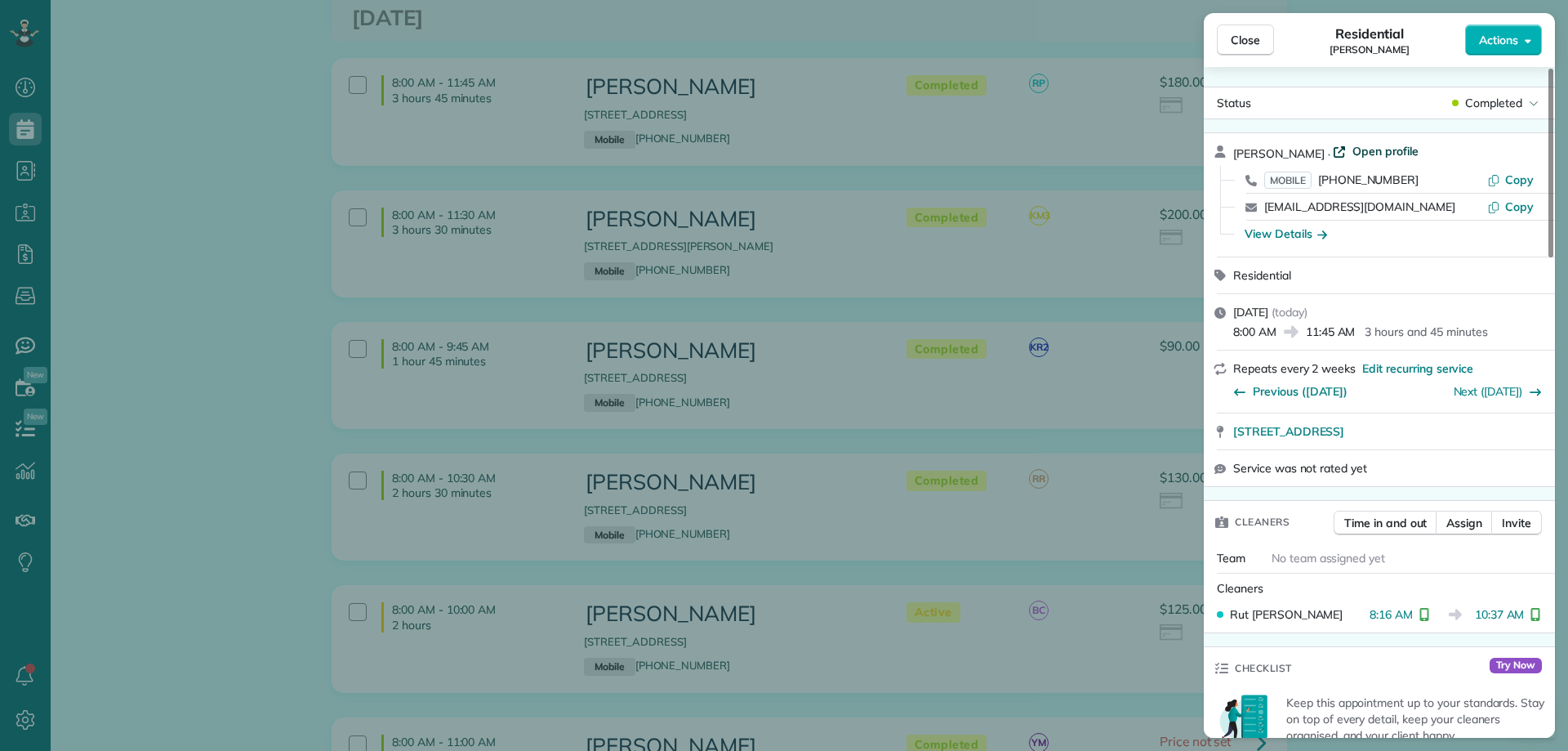
click at [1389, 144] on span "Open profile" at bounding box center [1385, 151] width 66 height 17
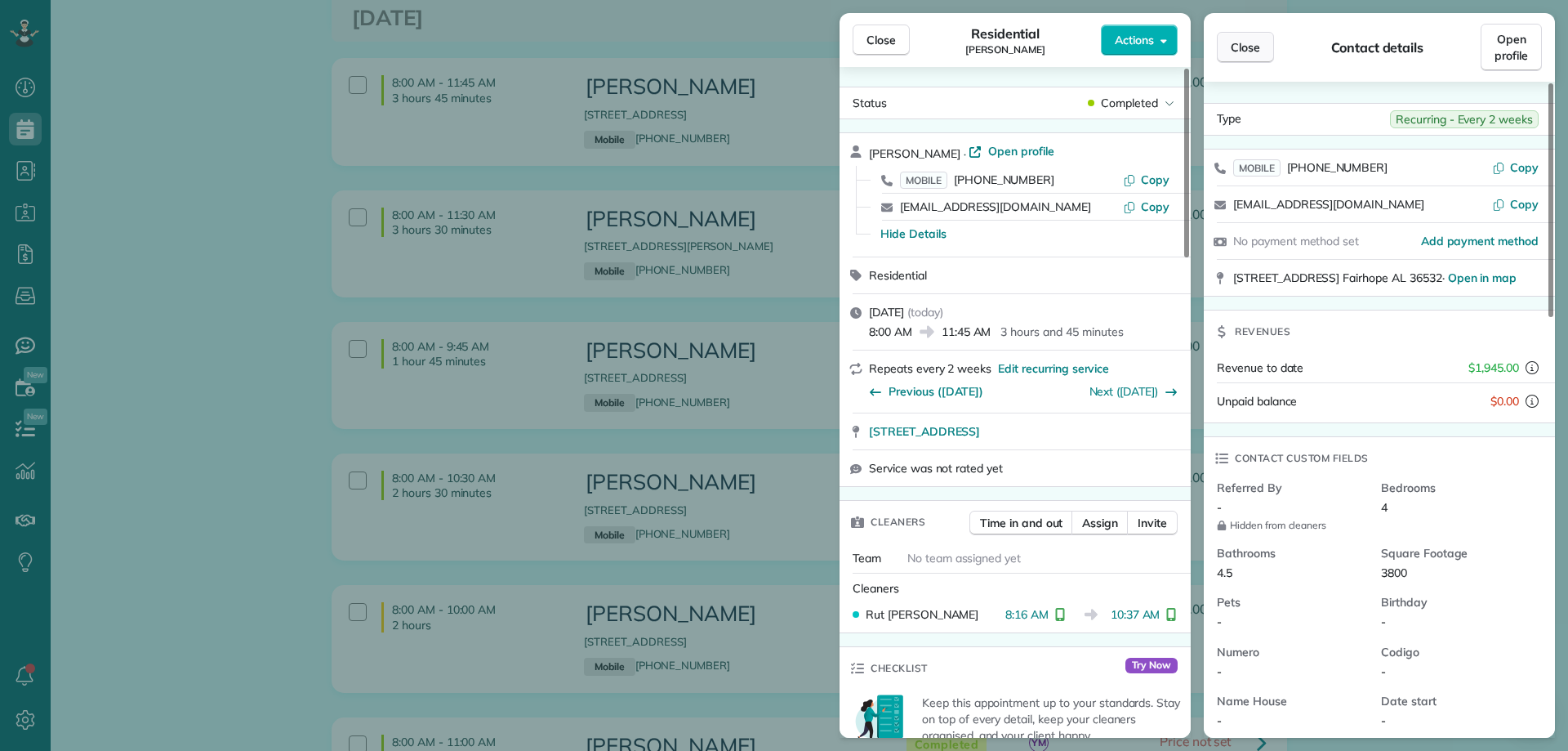
click at [1257, 47] on span "Close" at bounding box center [1244, 48] width 29 height 17
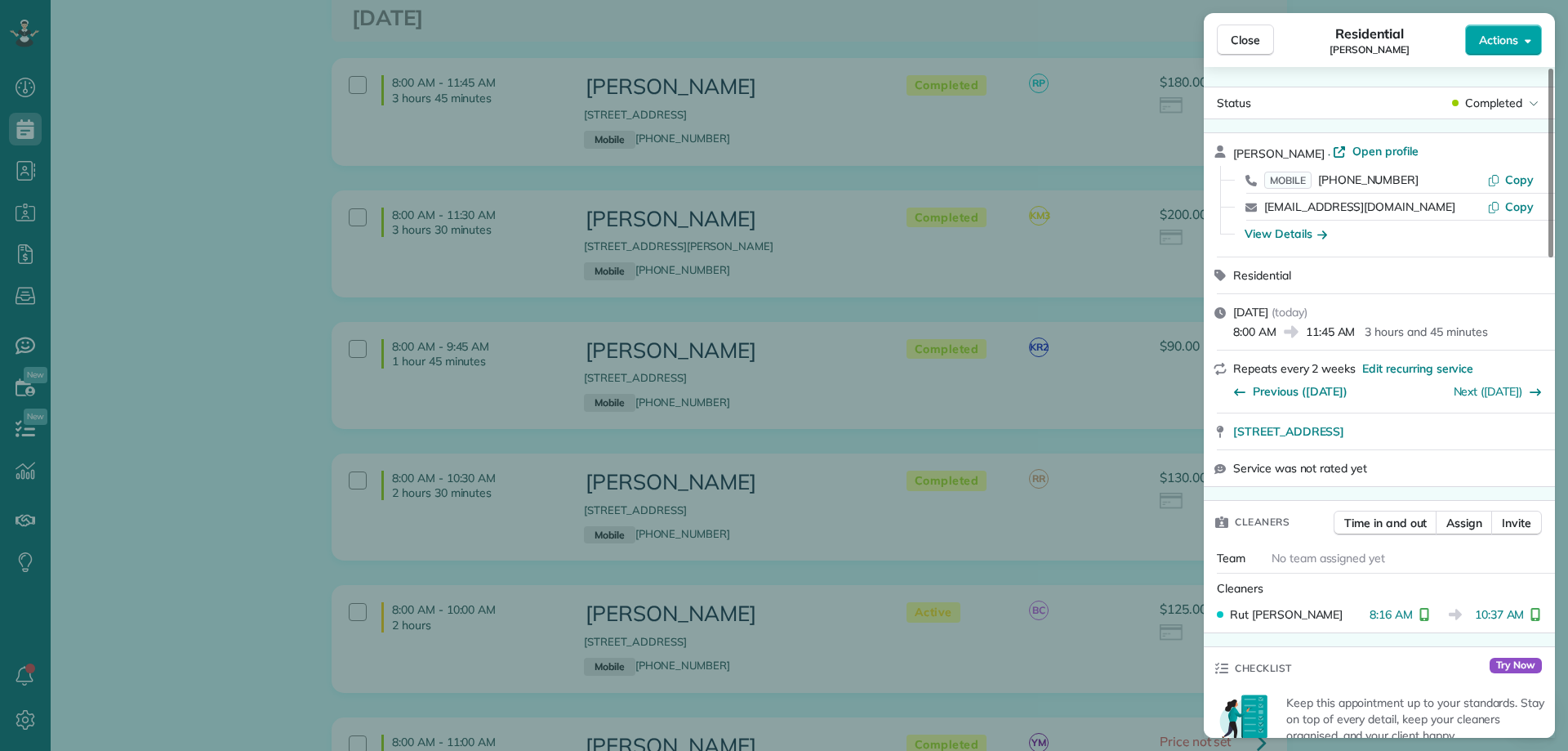
click at [1521, 46] on button "Actions" at bounding box center [1503, 40] width 77 height 31
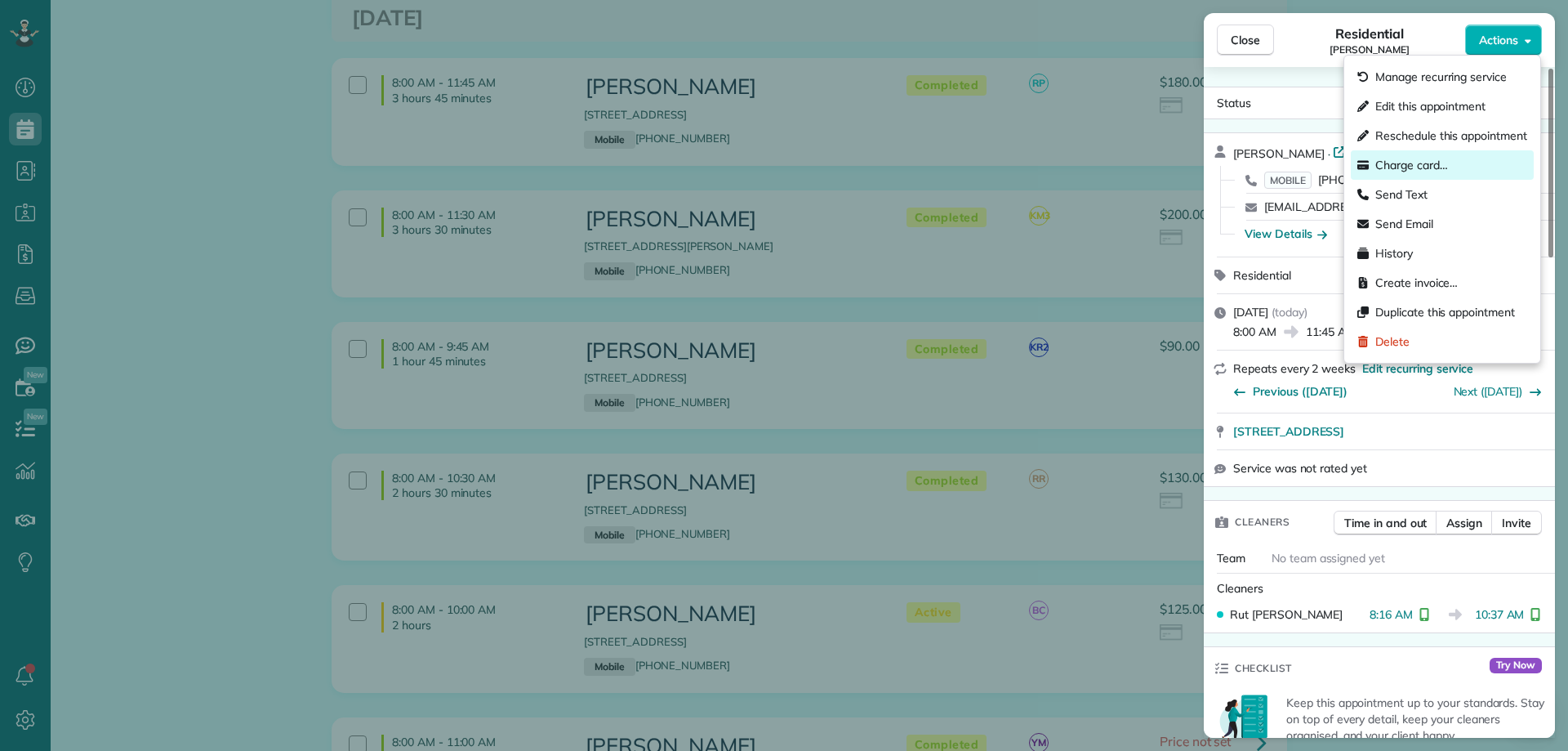
click at [1415, 163] on span "Charge card…" at bounding box center [1411, 165] width 73 height 17
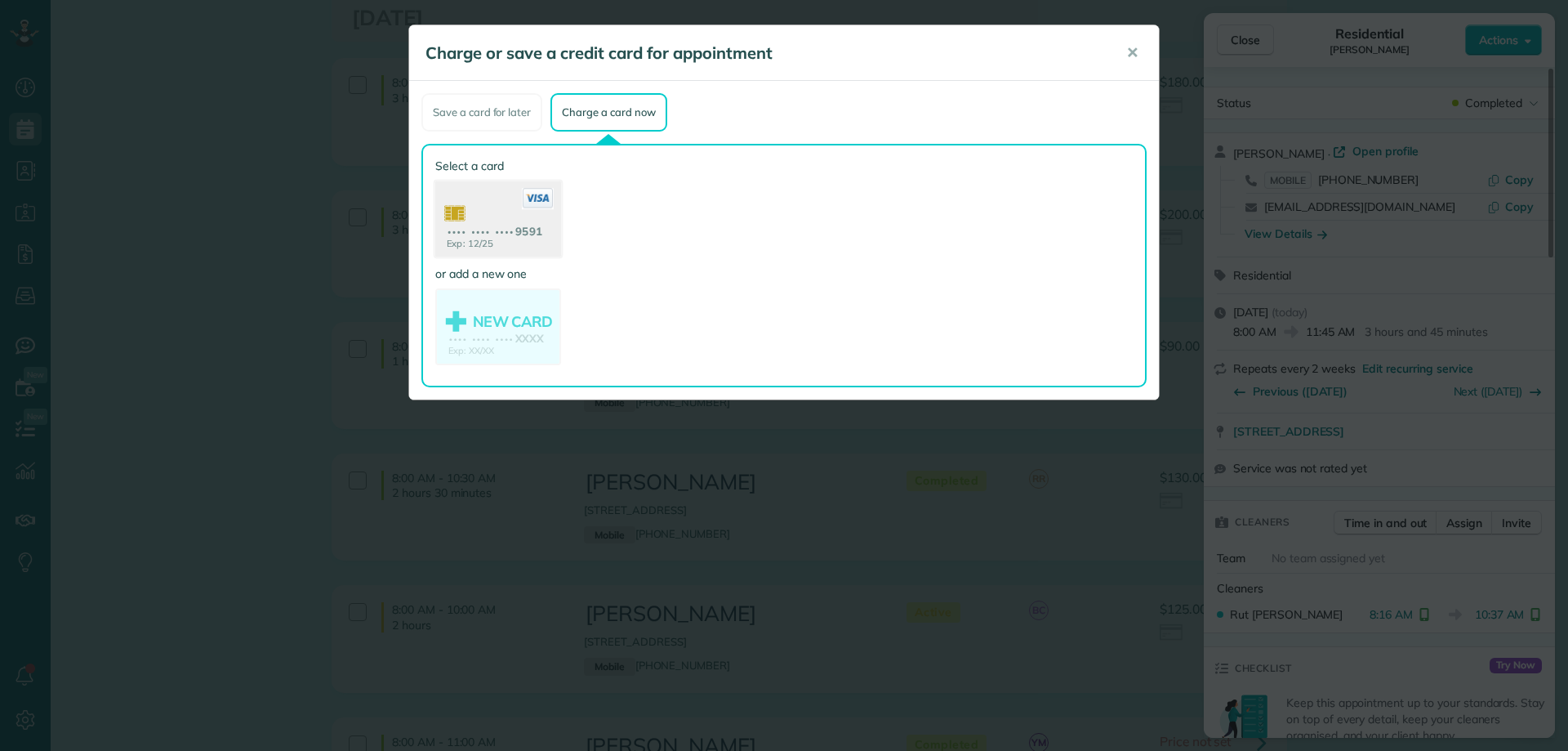
click at [545, 199] on icon at bounding box center [538, 198] width 32 height 21
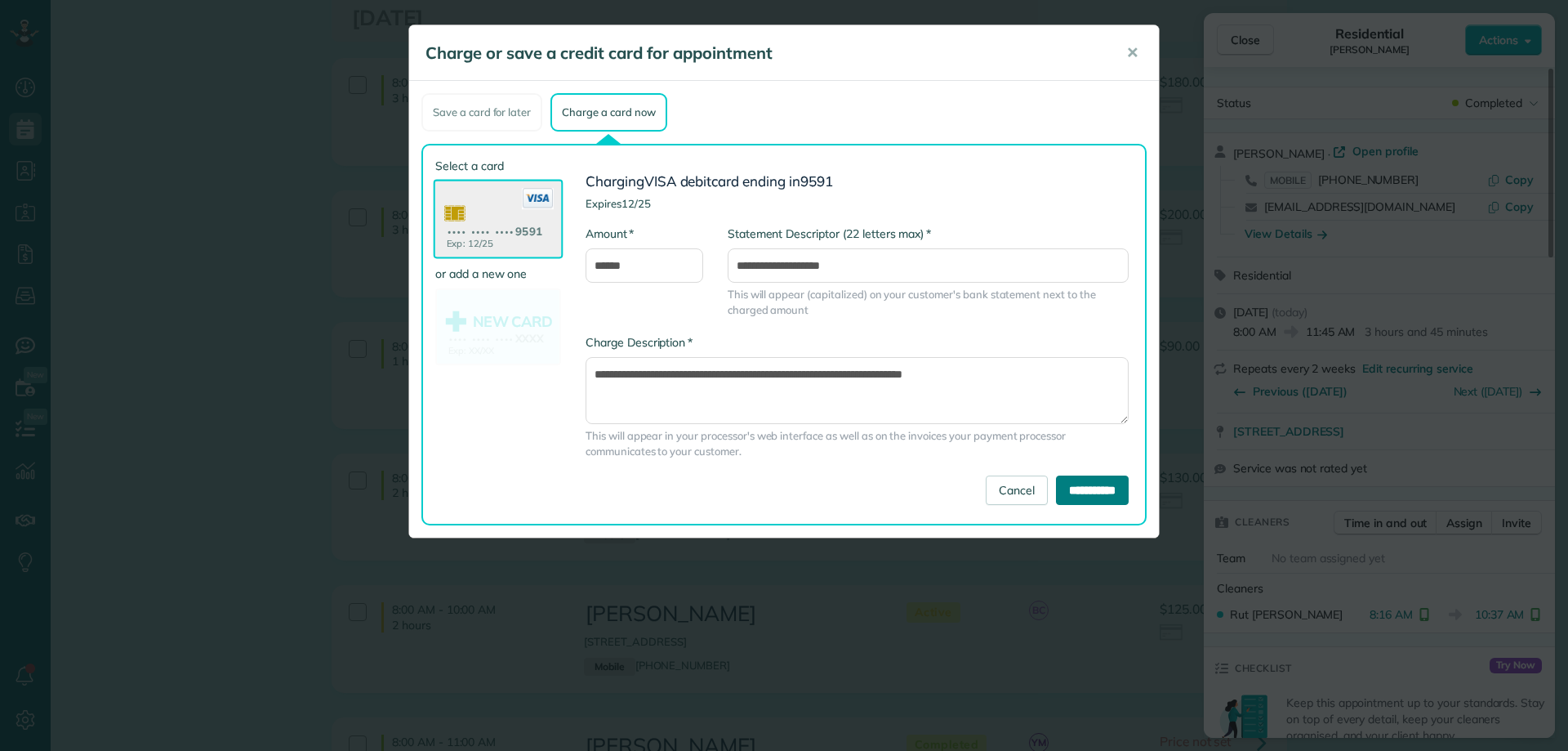
click at [1061, 480] on input "**********" at bounding box center [1092, 490] width 73 height 29
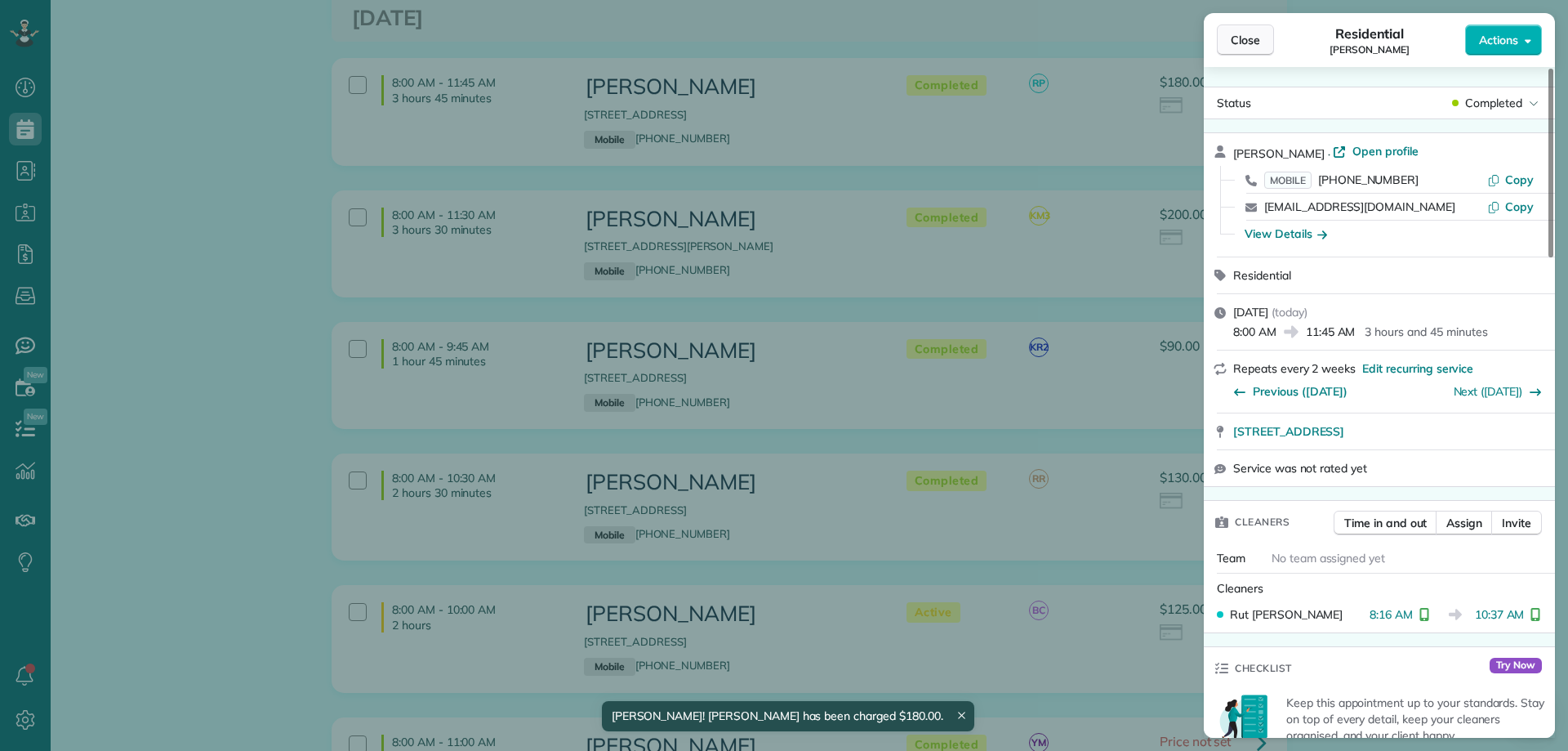
click at [1242, 41] on span "Close" at bounding box center [1244, 40] width 29 height 17
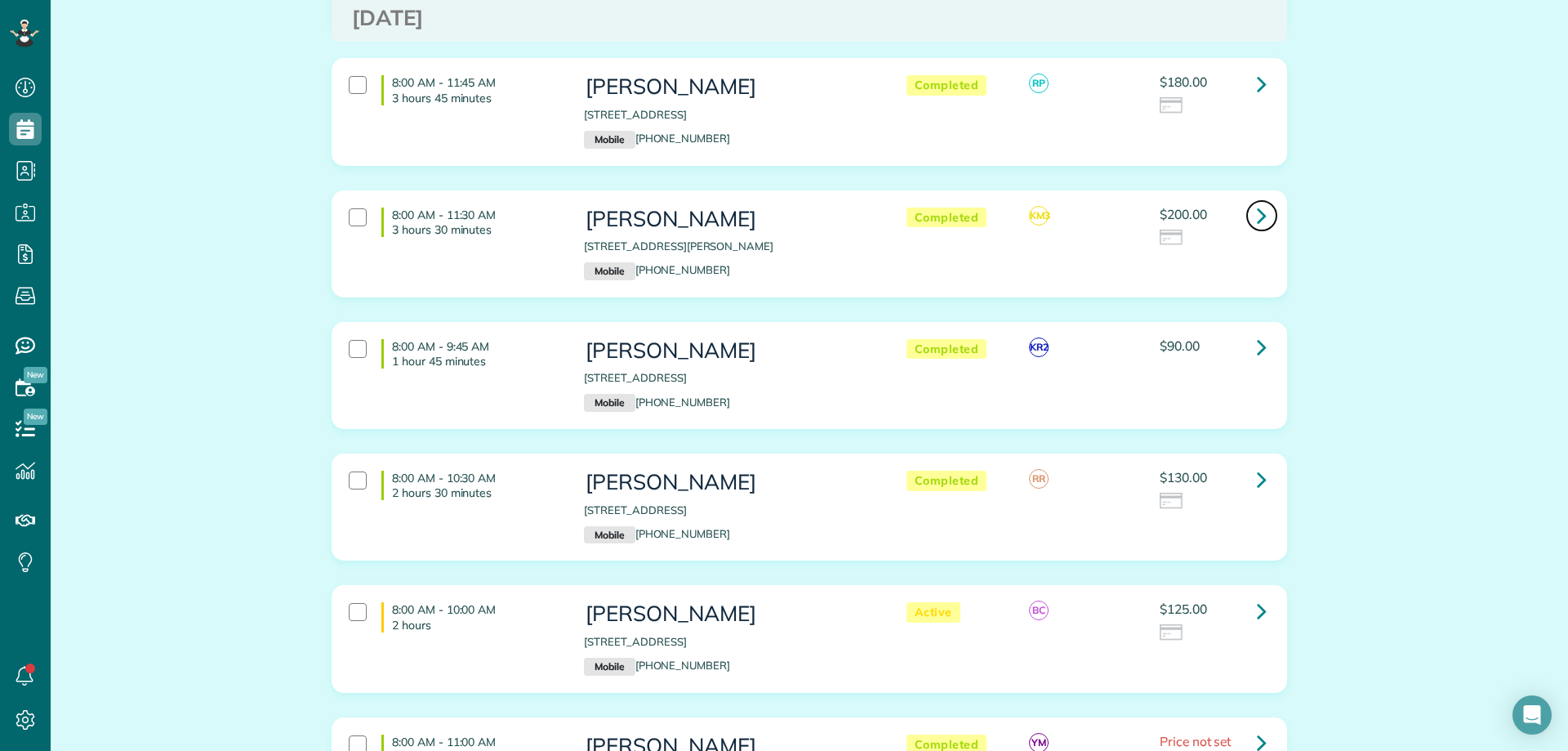
click at [1263, 199] on link at bounding box center [1261, 215] width 33 height 33
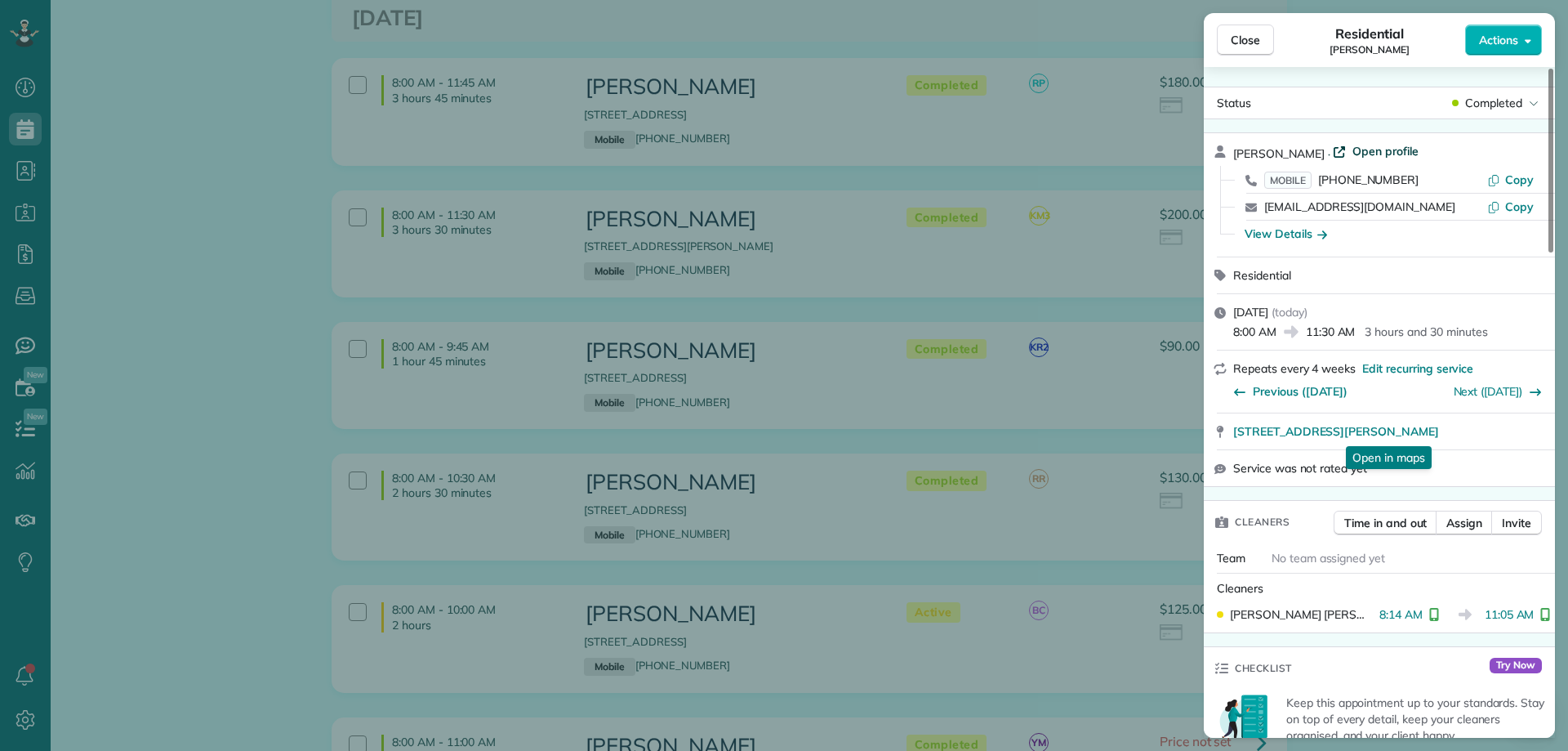
click at [1381, 146] on span "Open profile" at bounding box center [1385, 151] width 66 height 17
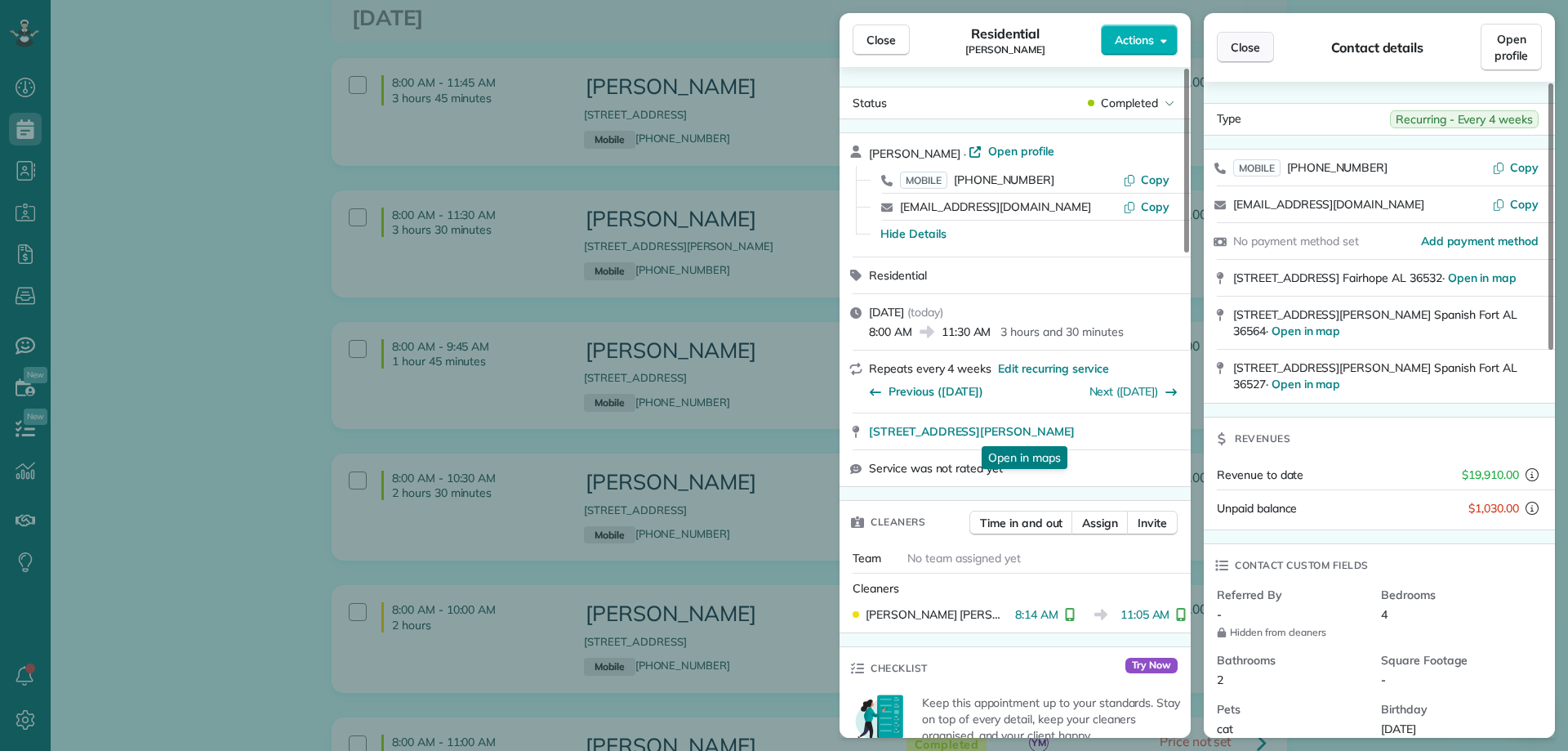
click at [1261, 45] on button "Close" at bounding box center [1245, 47] width 57 height 31
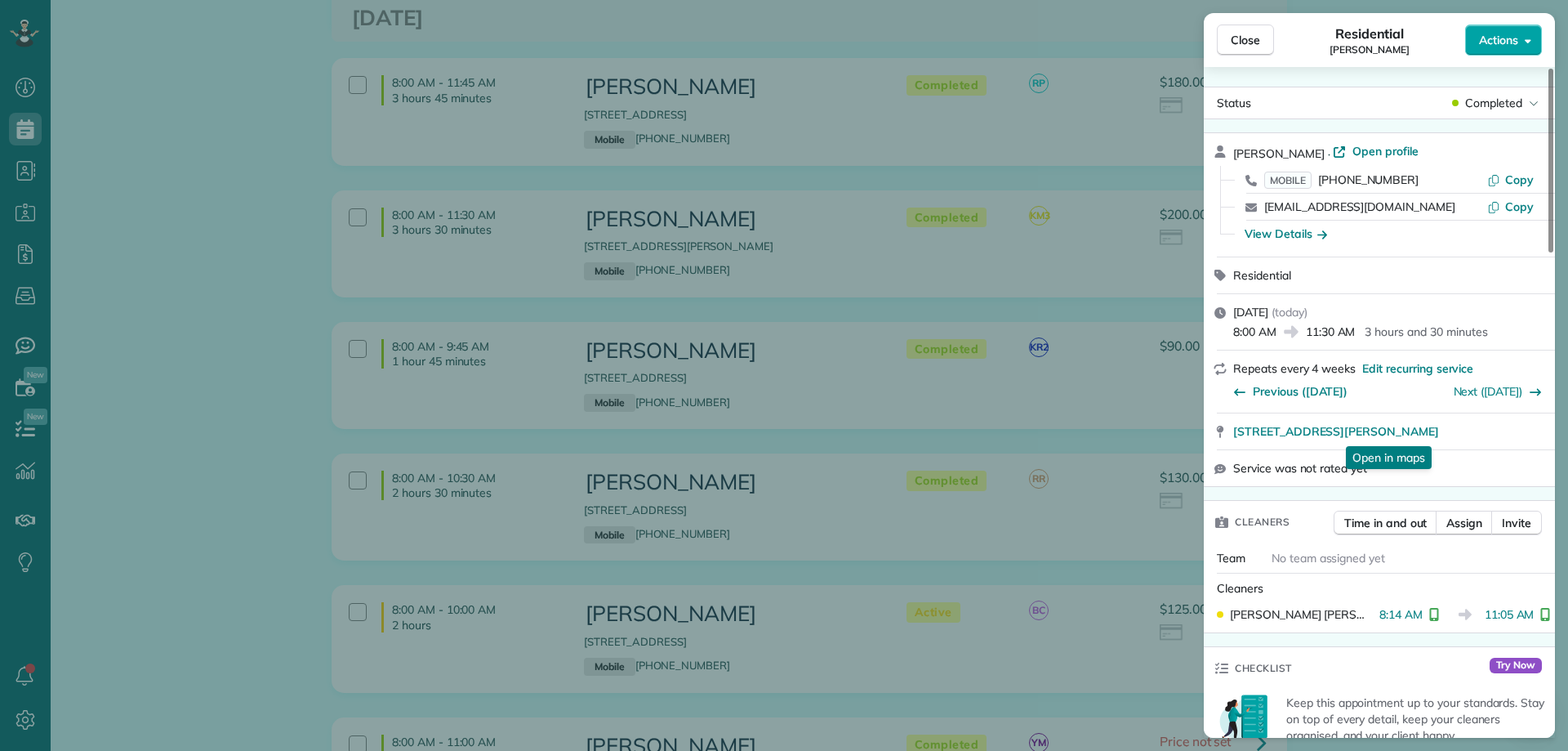
click at [1503, 40] on span "Actions" at bounding box center [1498, 40] width 40 height 17
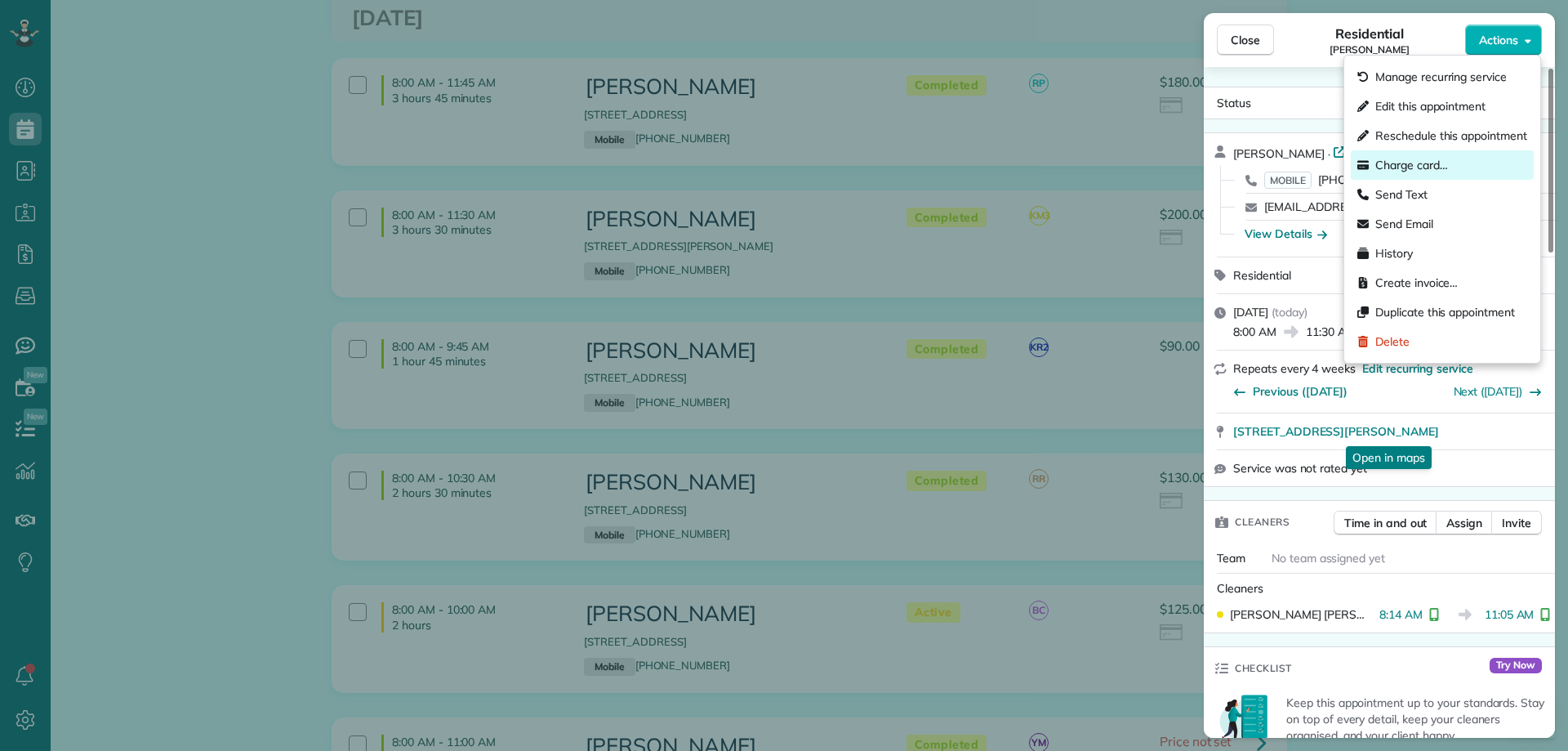
click at [1426, 171] on span "Charge card…" at bounding box center [1411, 165] width 73 height 17
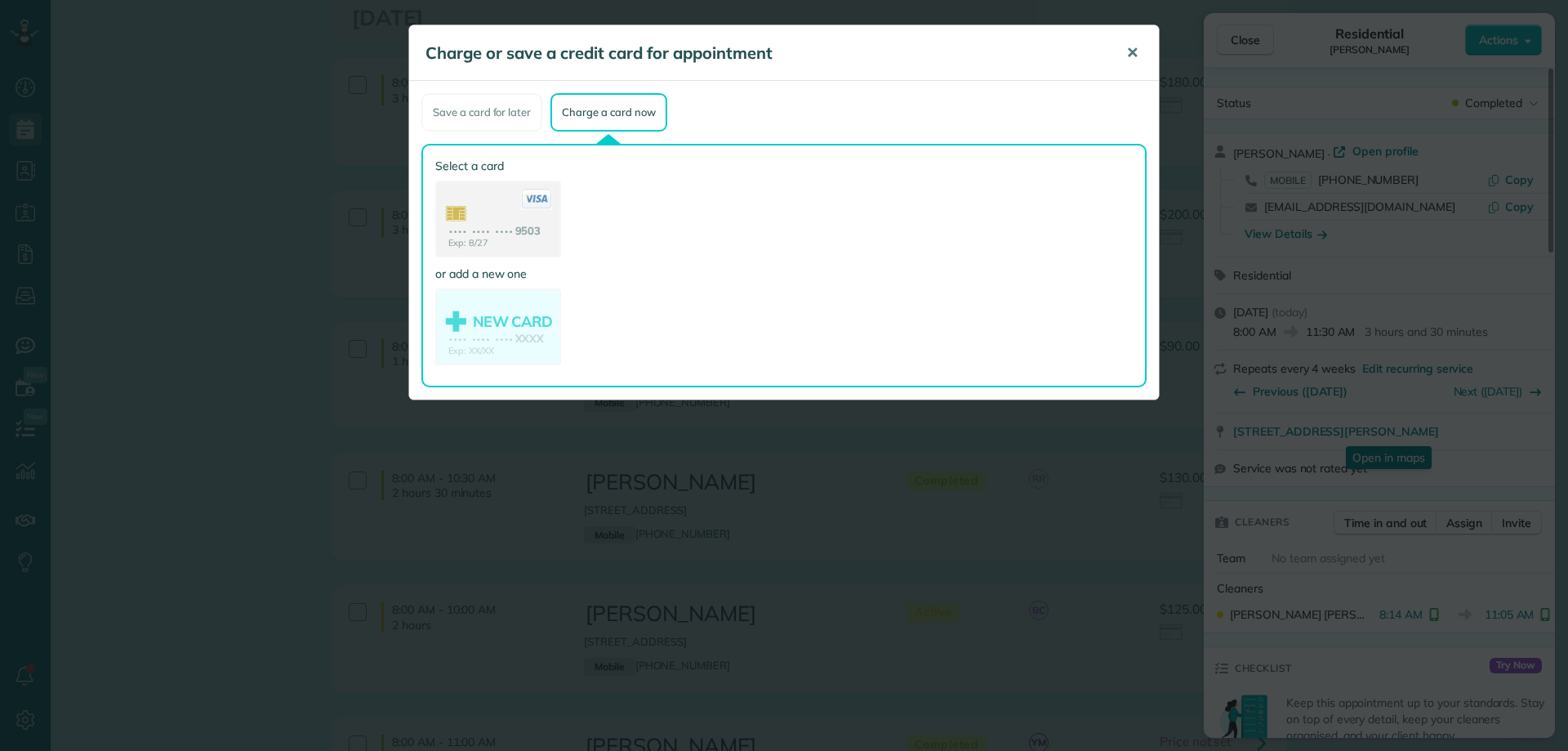
click at [1132, 45] on span "✕" at bounding box center [1132, 52] width 12 height 18
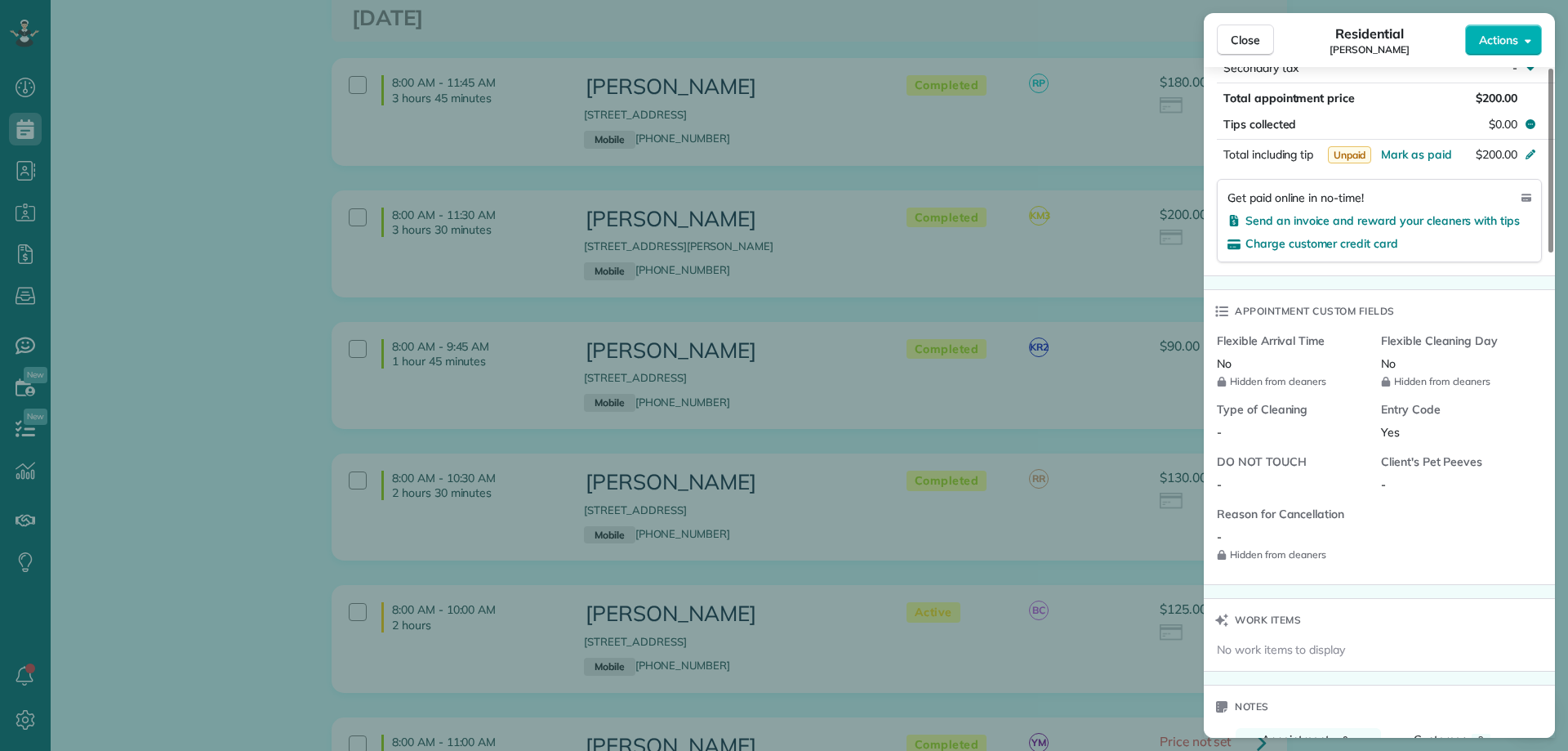
scroll to position [1144, 0]
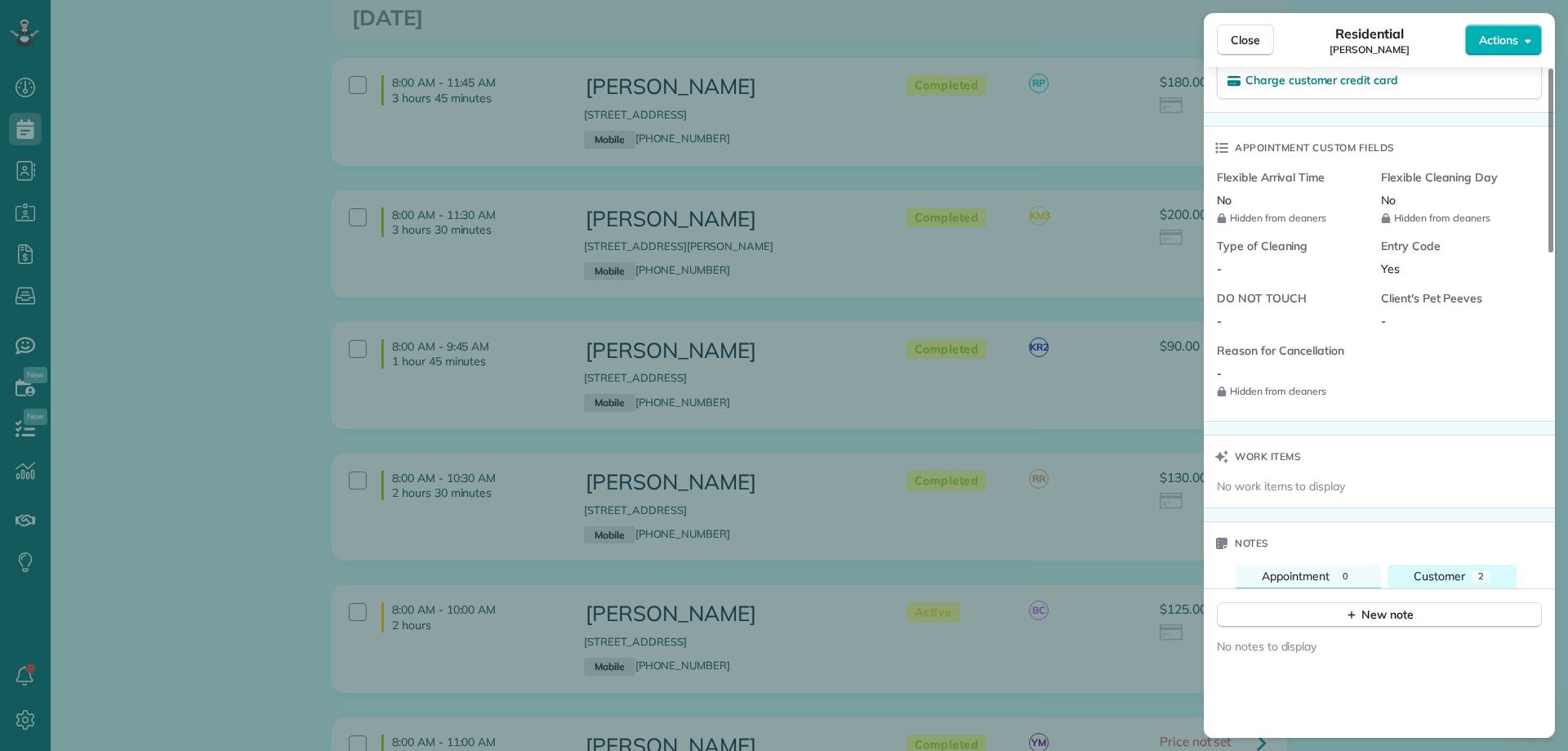
click at [1453, 568] on div "Customer" at bounding box center [1439, 576] width 51 height 17
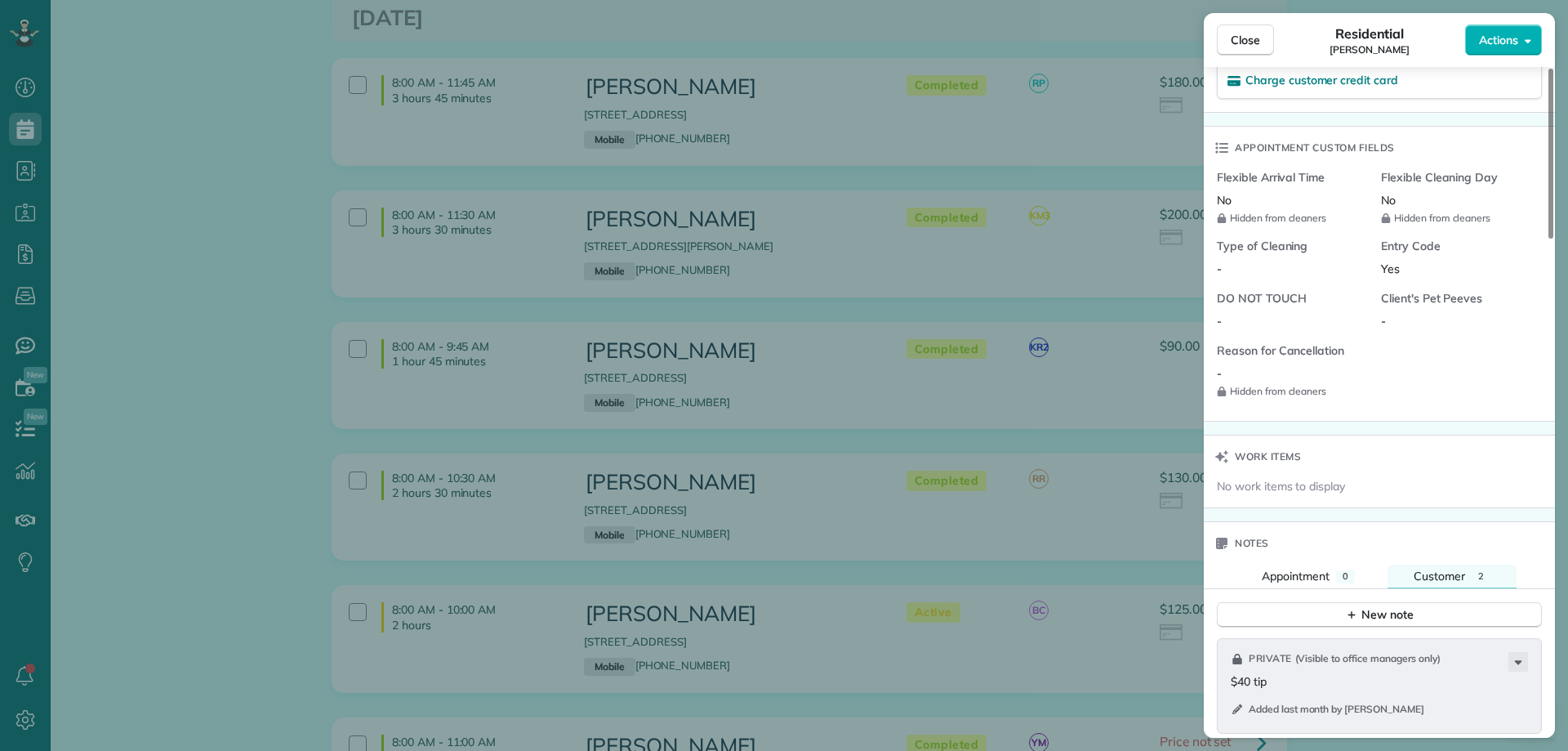
scroll to position [1470, 0]
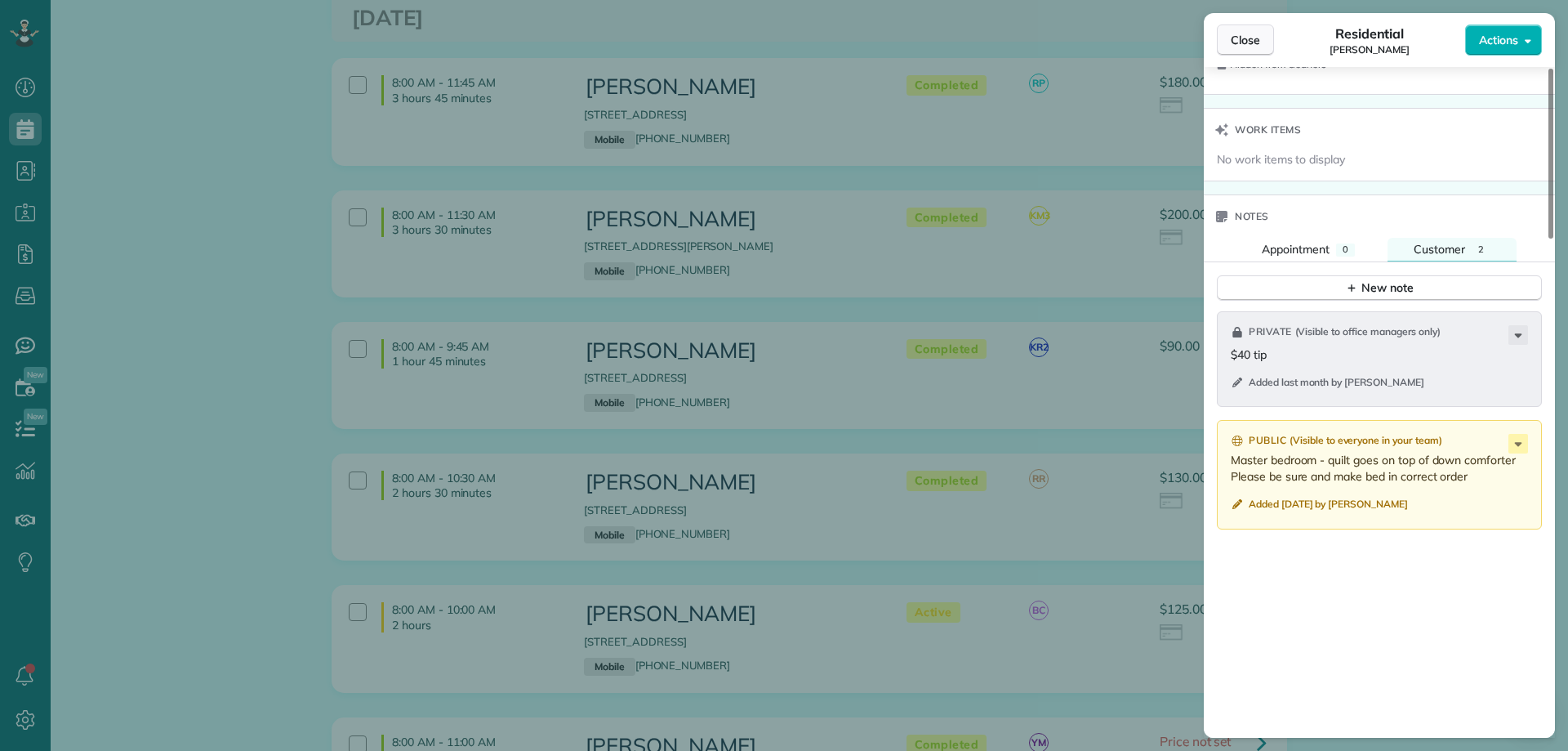
click at [1245, 34] on span "Close" at bounding box center [1244, 40] width 29 height 17
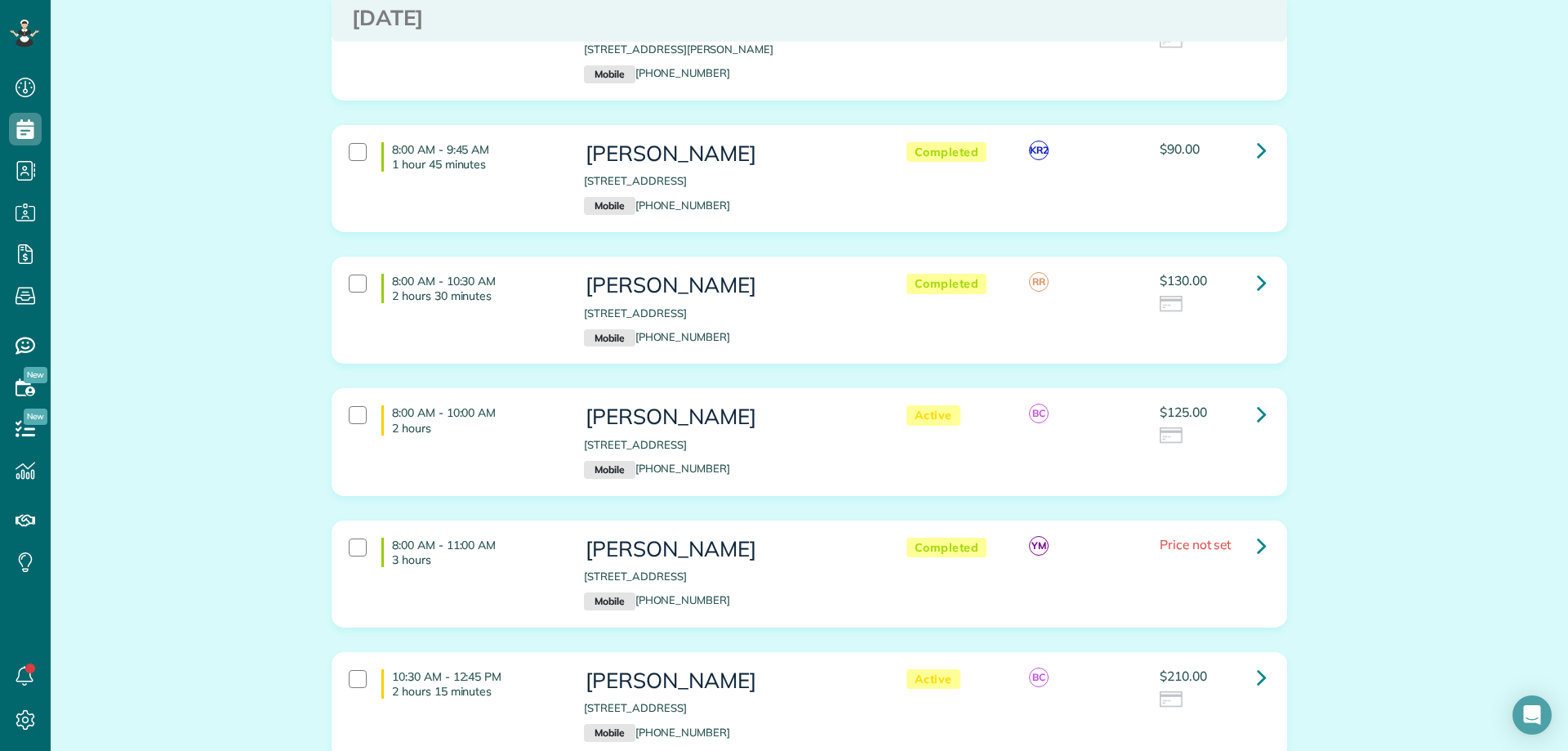
scroll to position [2043, 0]
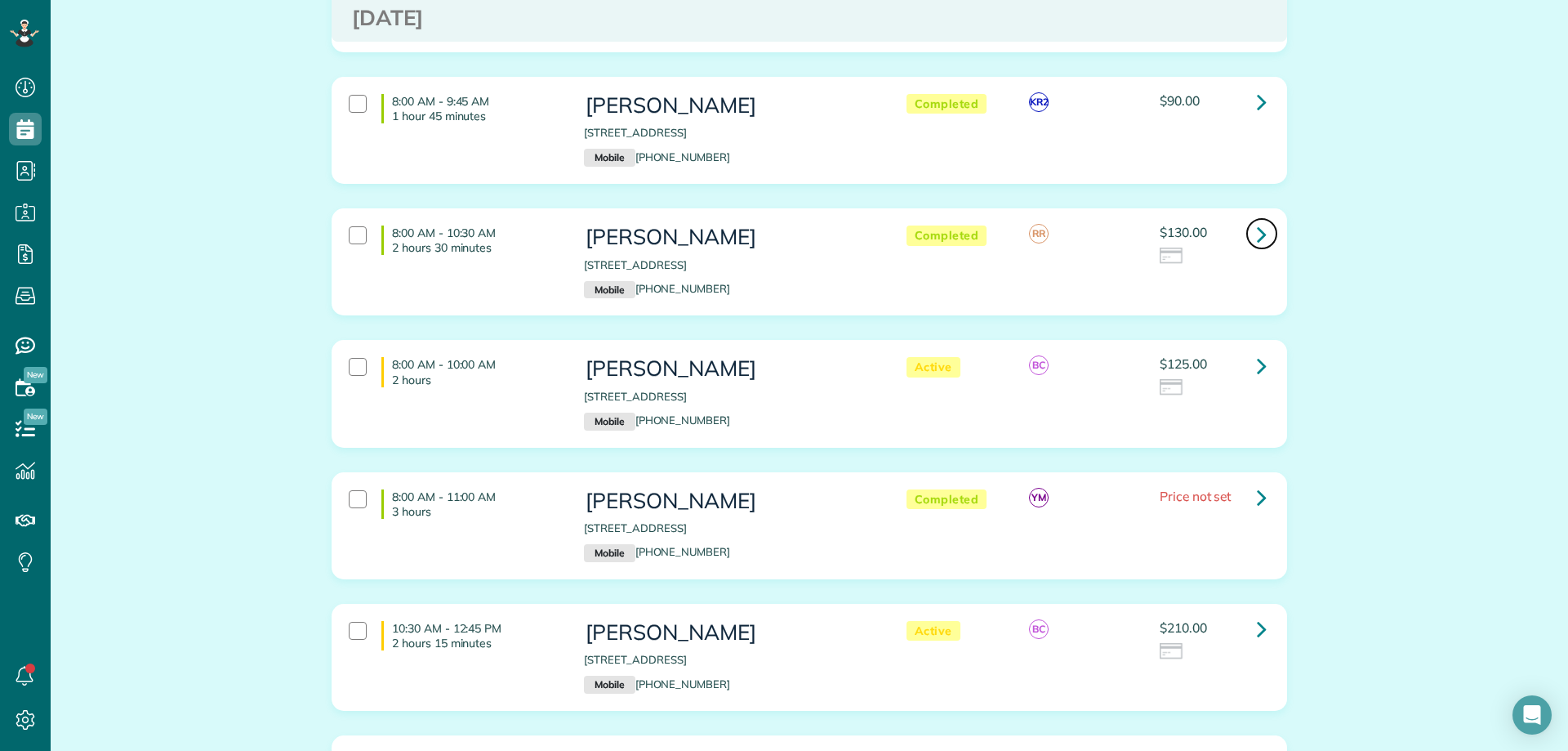
click at [1257, 220] on icon at bounding box center [1261, 234] width 10 height 28
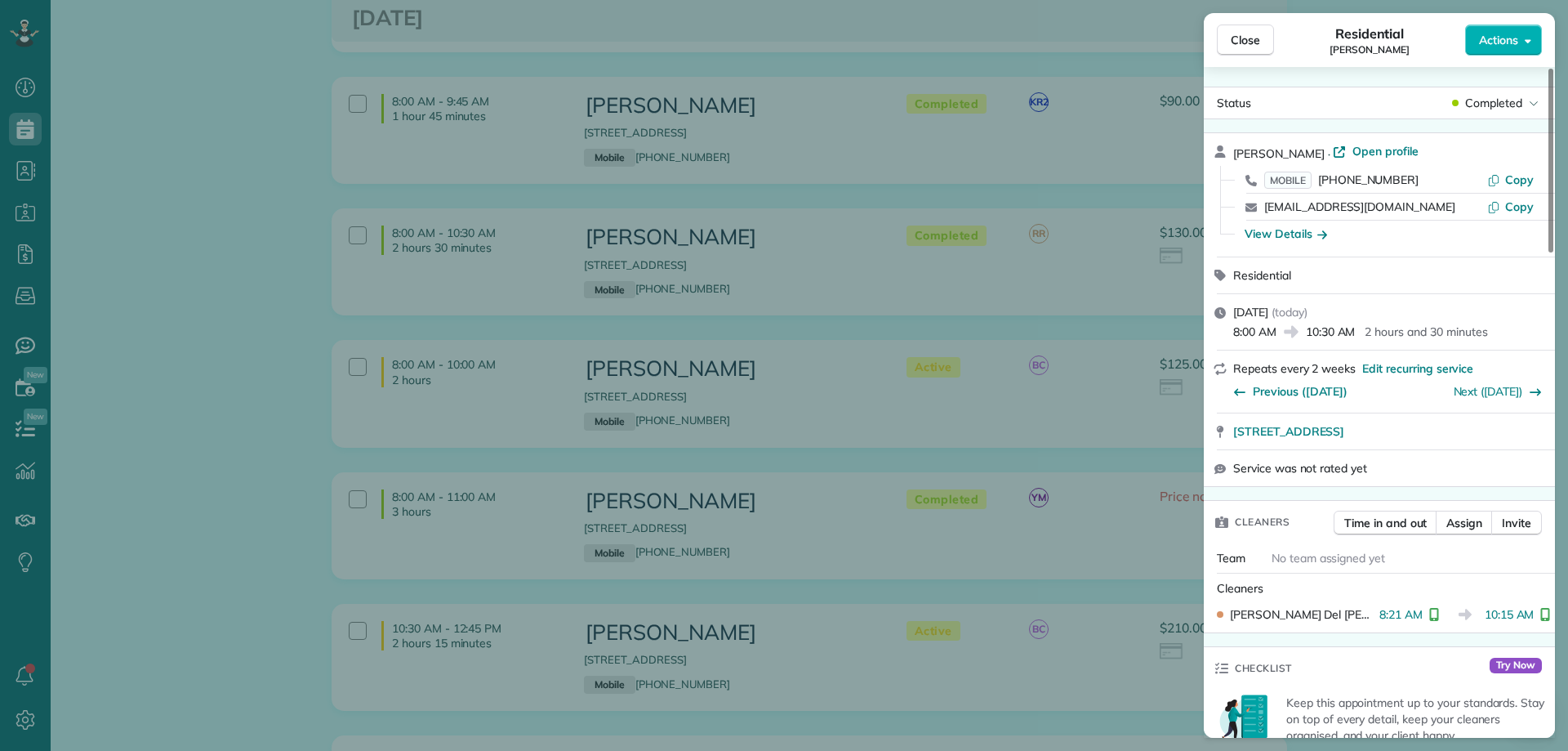
click at [1352, 144] on span "Open profile" at bounding box center [1385, 151] width 66 height 17
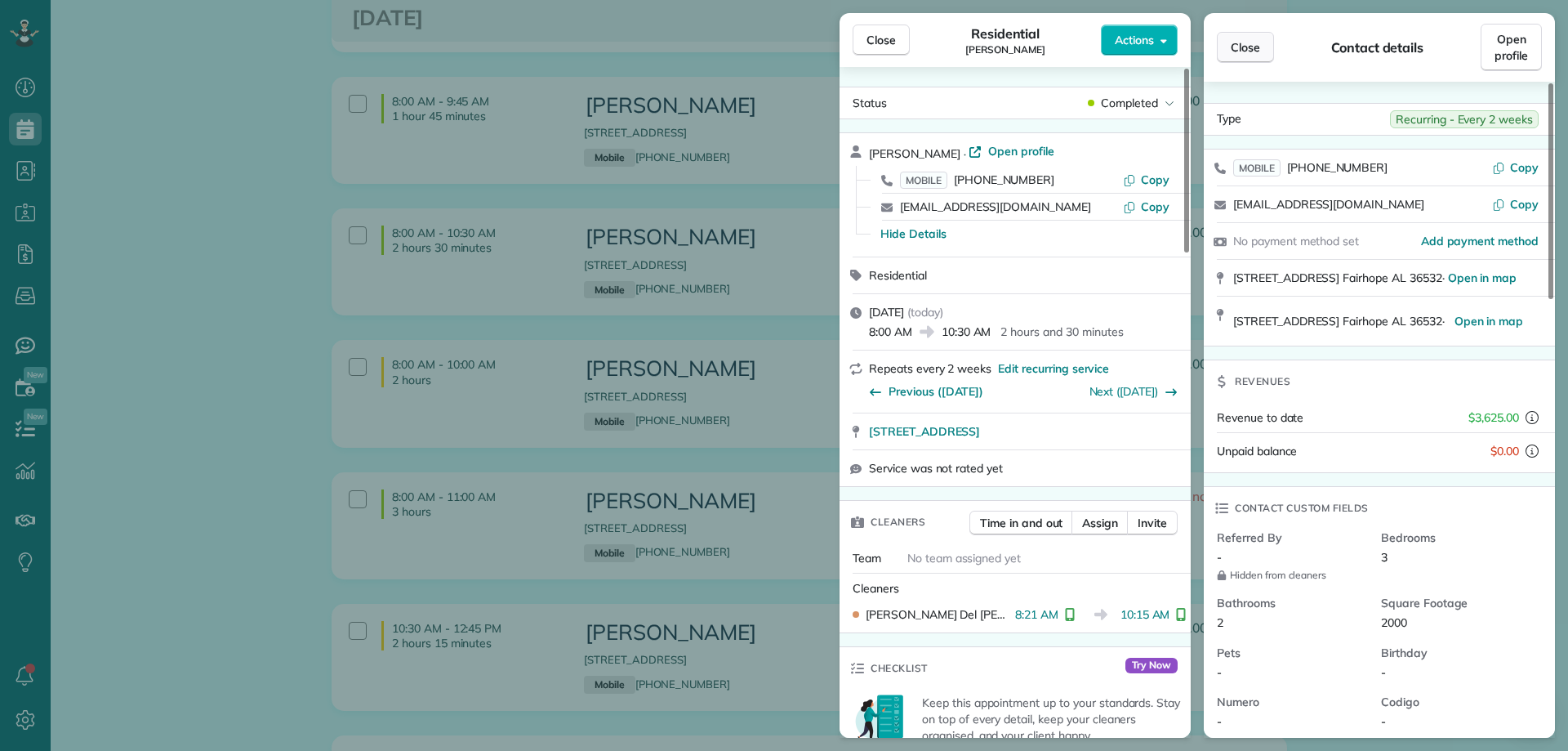
click at [1229, 49] on button "Close" at bounding box center [1245, 47] width 57 height 31
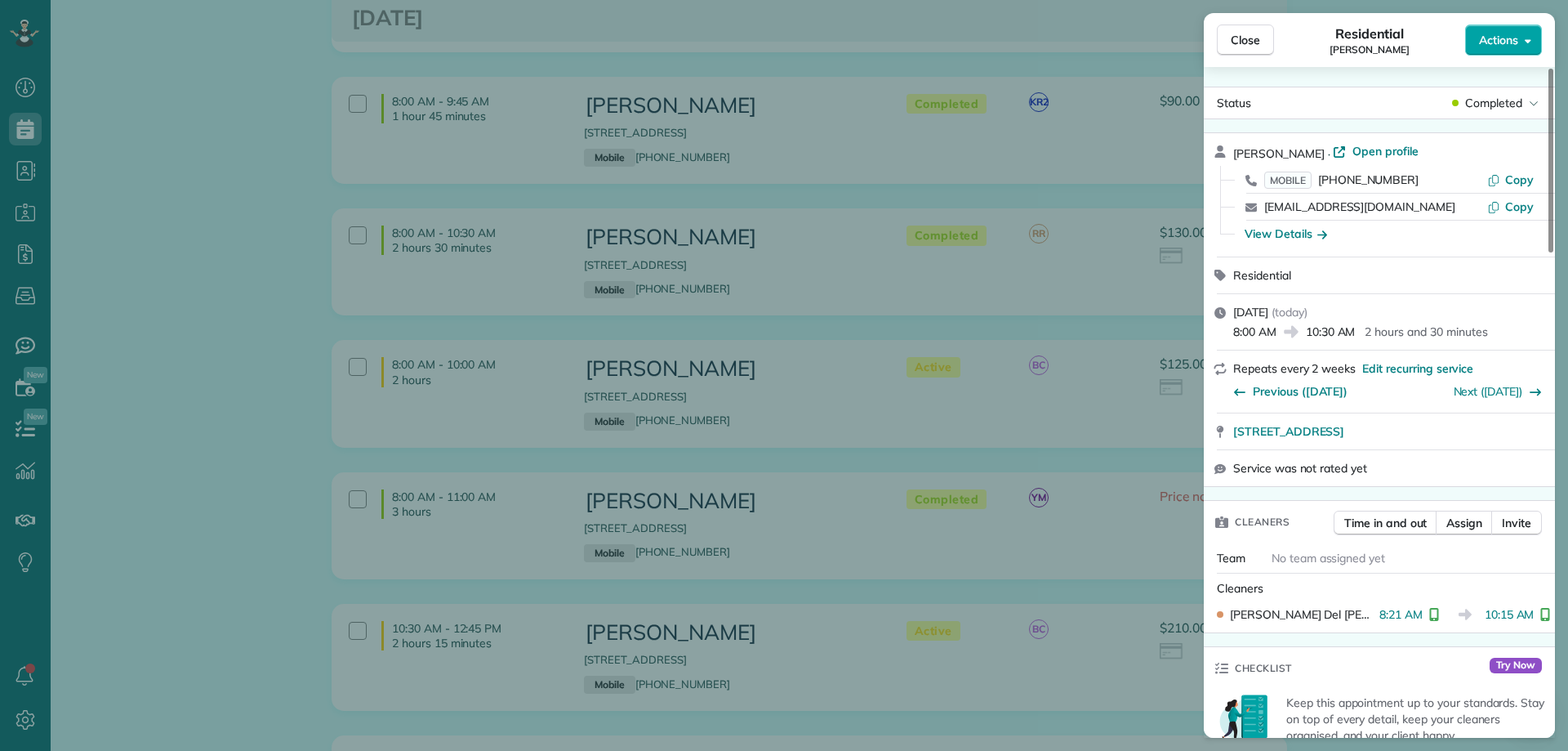
click at [1516, 33] on span "Actions" at bounding box center [1498, 40] width 40 height 17
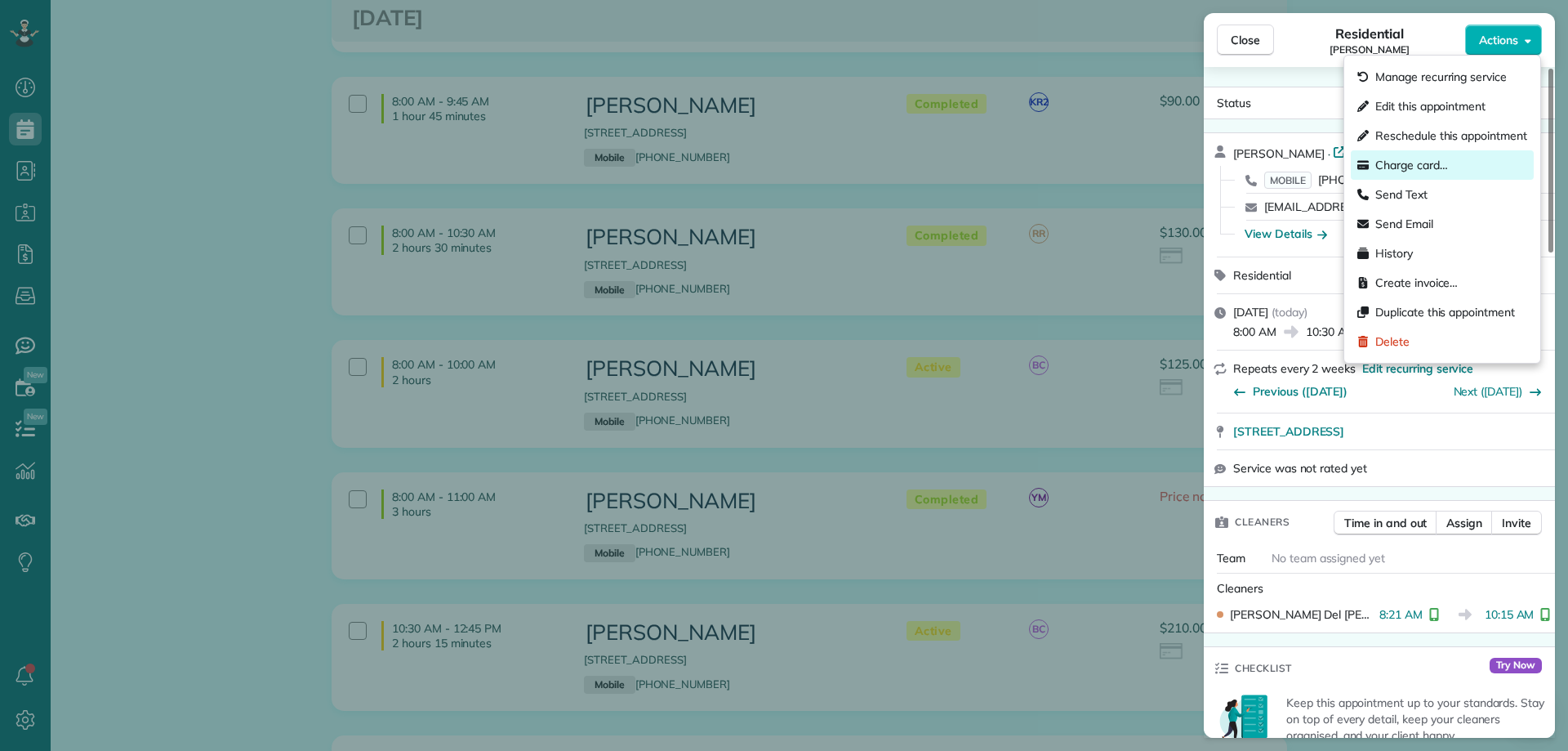
click at [1419, 162] on span "Charge card…" at bounding box center [1411, 165] width 73 height 17
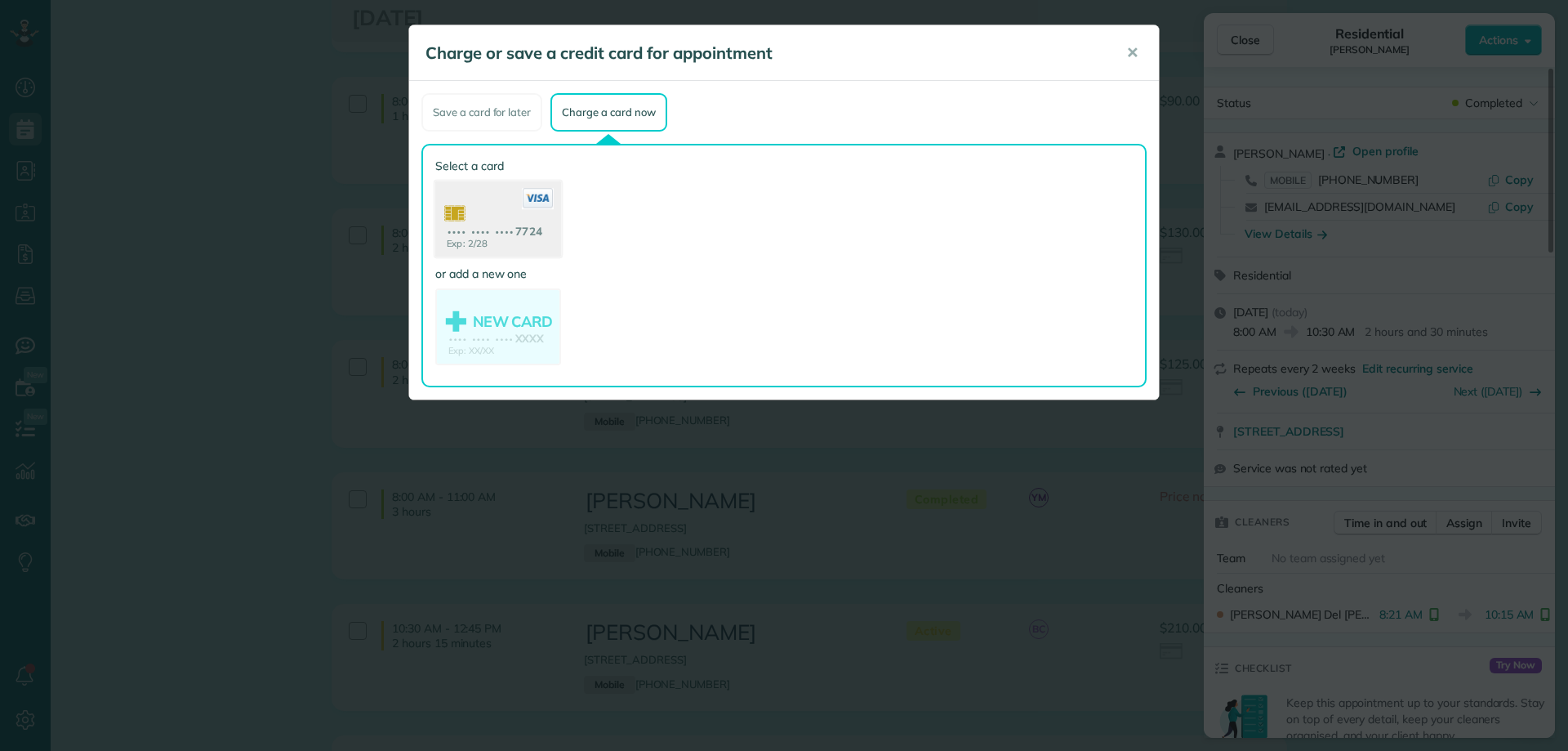
click at [527, 216] on use at bounding box center [498, 221] width 126 height 79
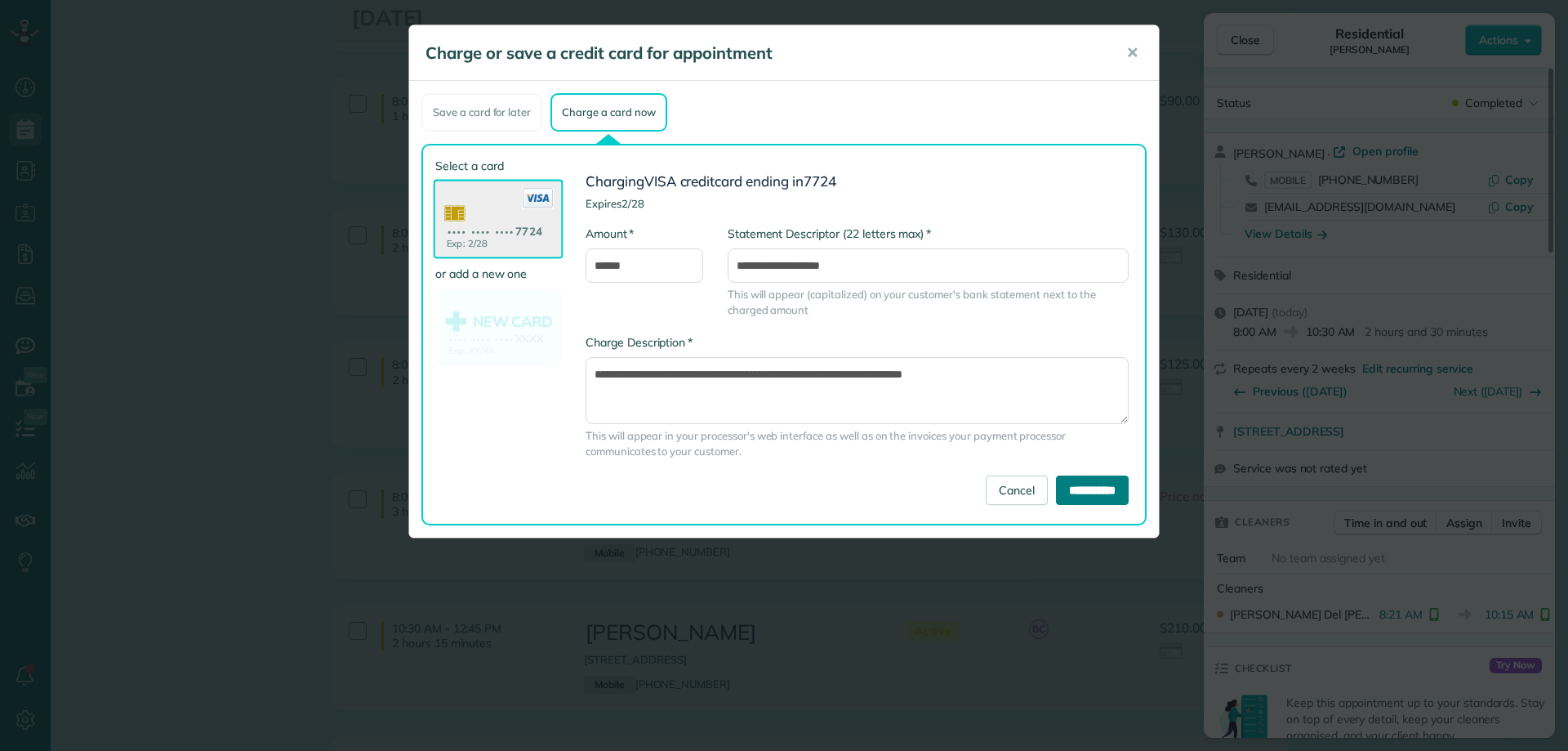
click at [1085, 490] on input "**********" at bounding box center [1092, 490] width 73 height 29
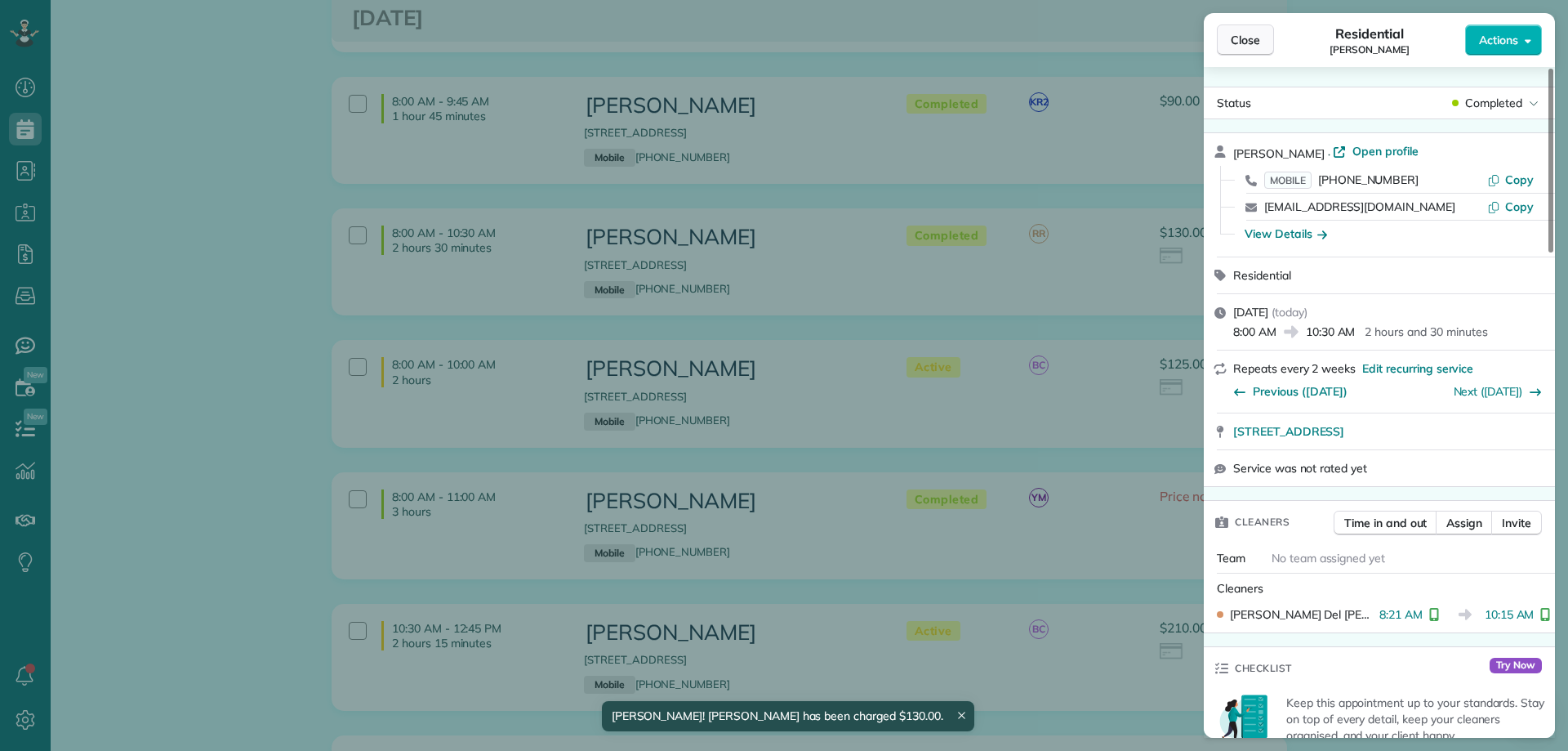
click at [1248, 38] on span "Close" at bounding box center [1244, 40] width 29 height 17
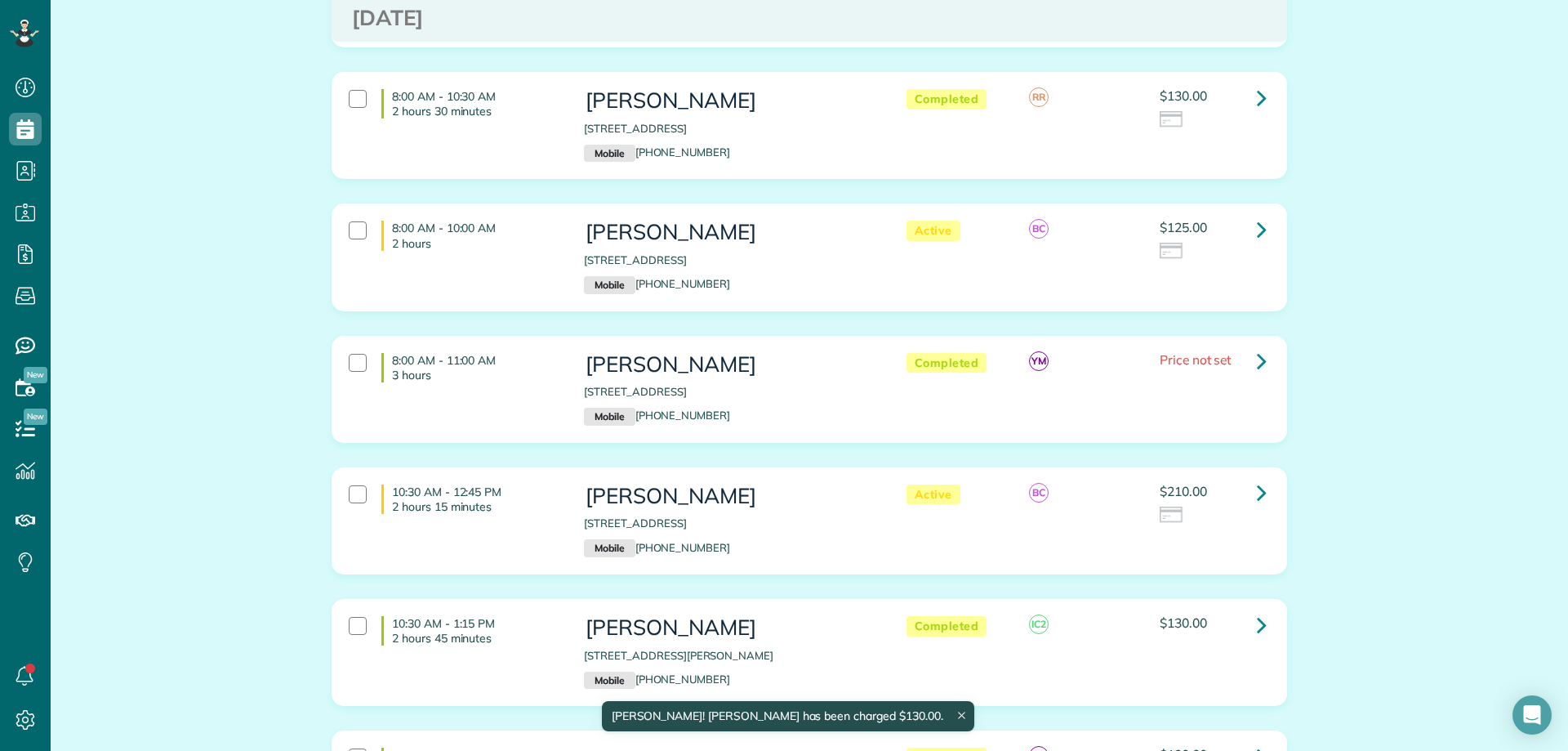
scroll to position [2205, 0]
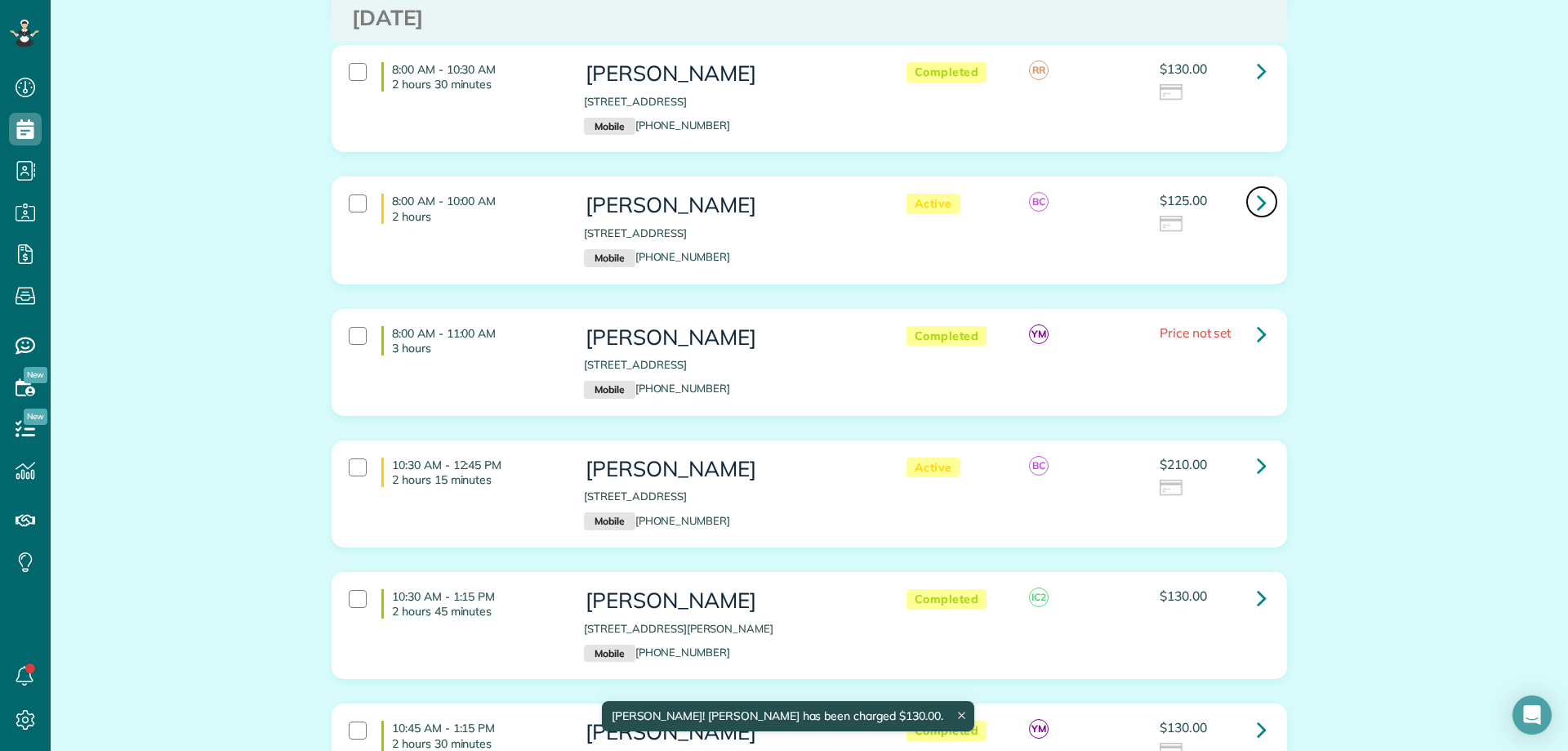
click at [1257, 188] on icon at bounding box center [1261, 202] width 10 height 28
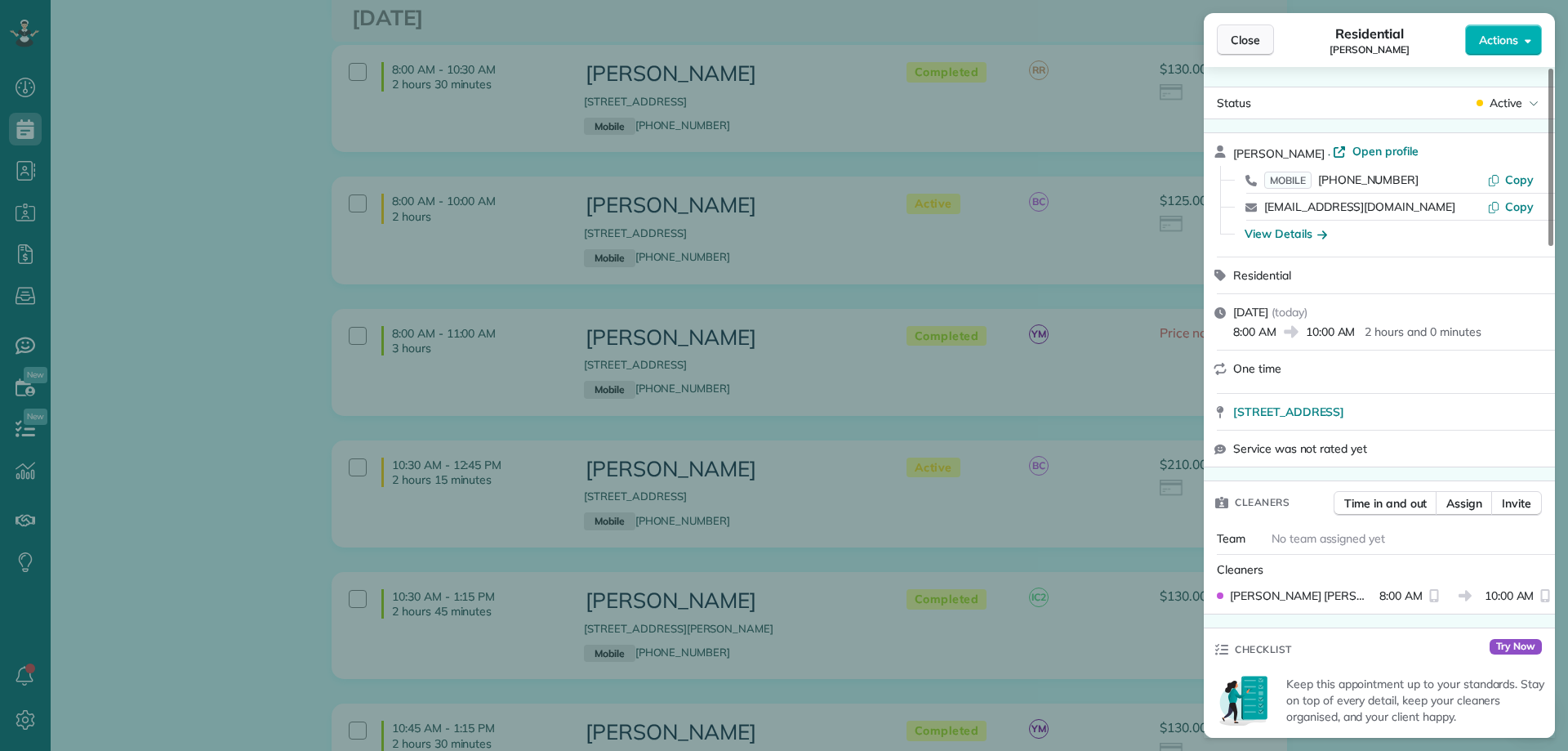
click at [1248, 37] on span "Close" at bounding box center [1244, 40] width 29 height 17
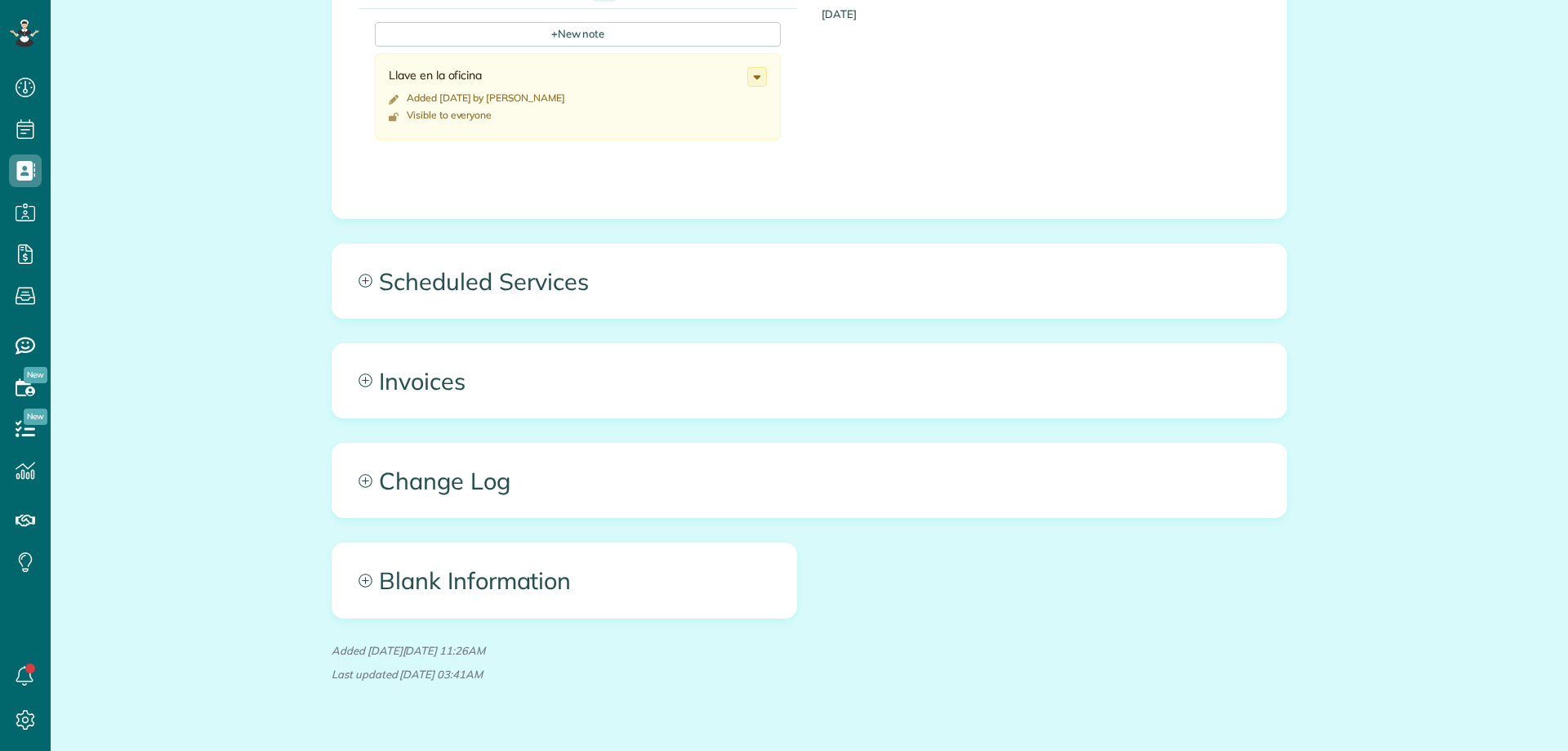
scroll to position [764, 0]
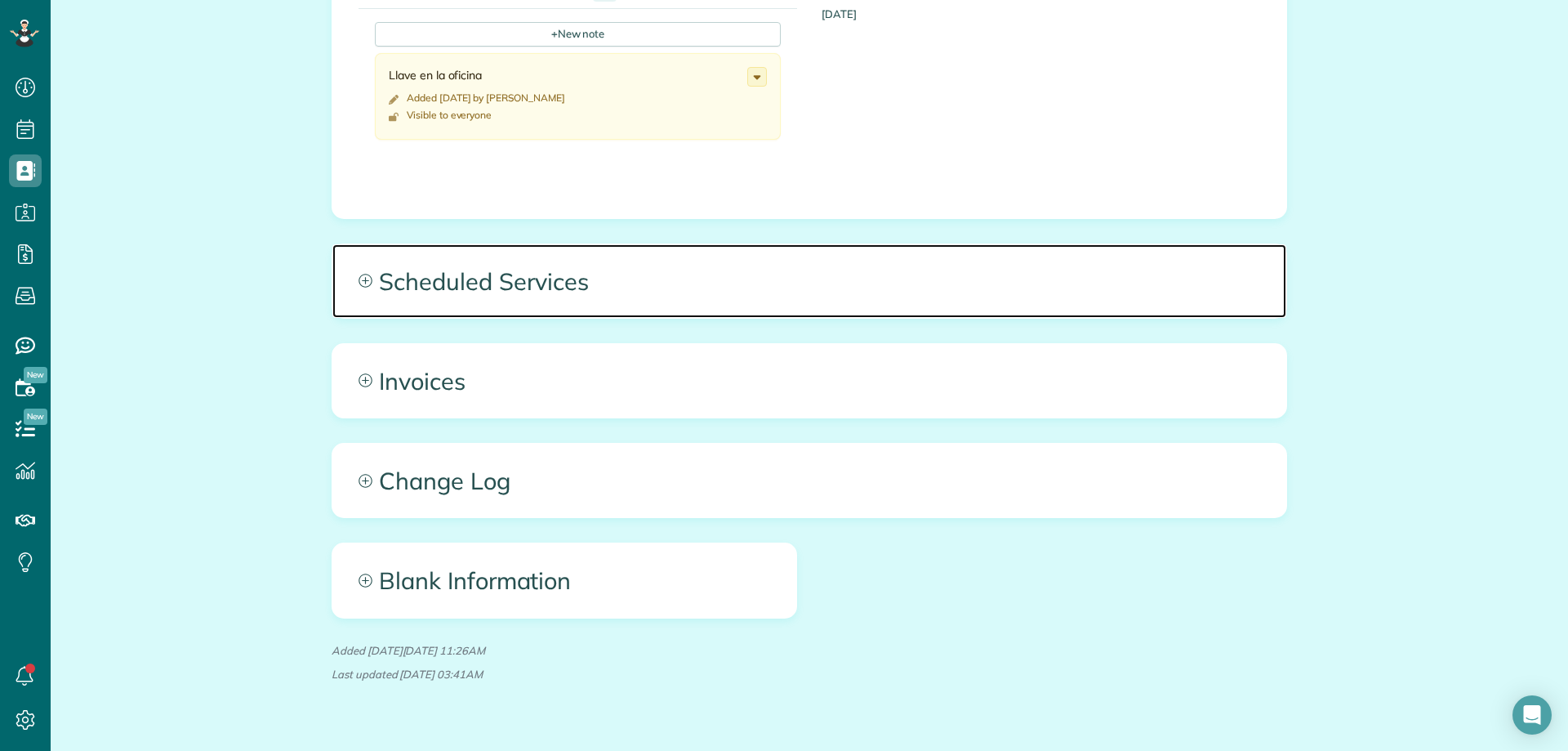
click at [495, 284] on span "Scheduled Services" at bounding box center [810, 281] width 954 height 74
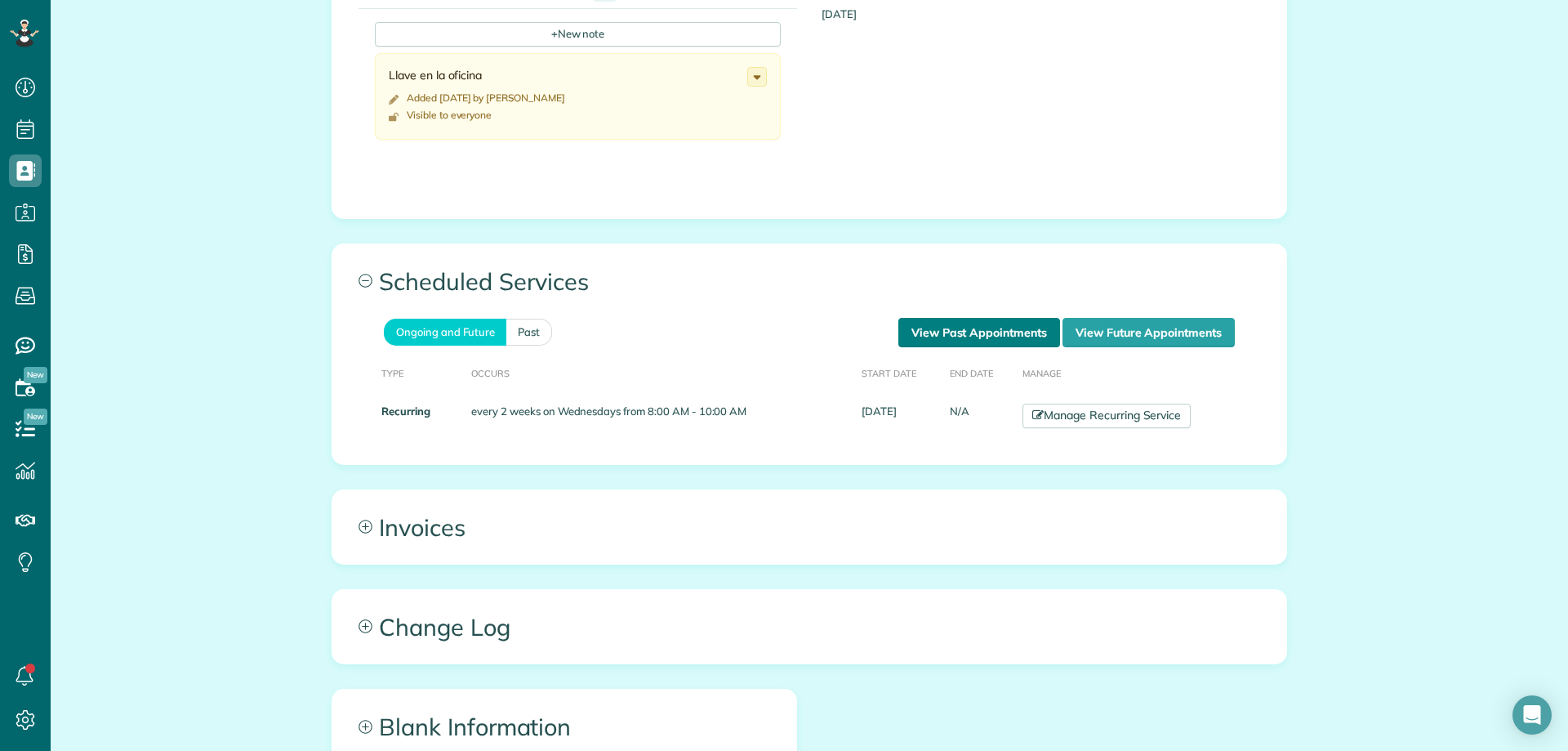
click at [943, 330] on link "View Past Appointments" at bounding box center [979, 332] width 162 height 29
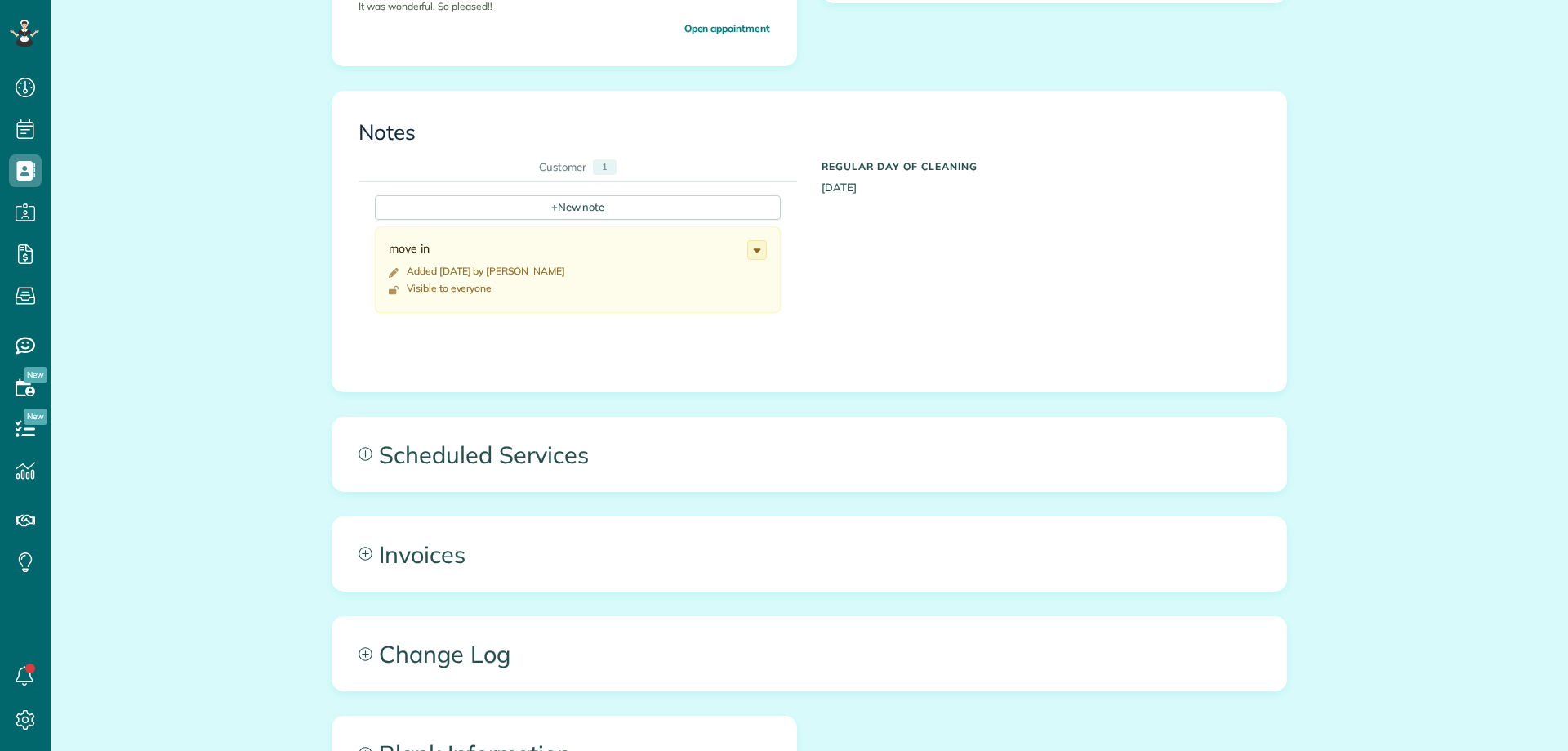
scroll to position [7, 7]
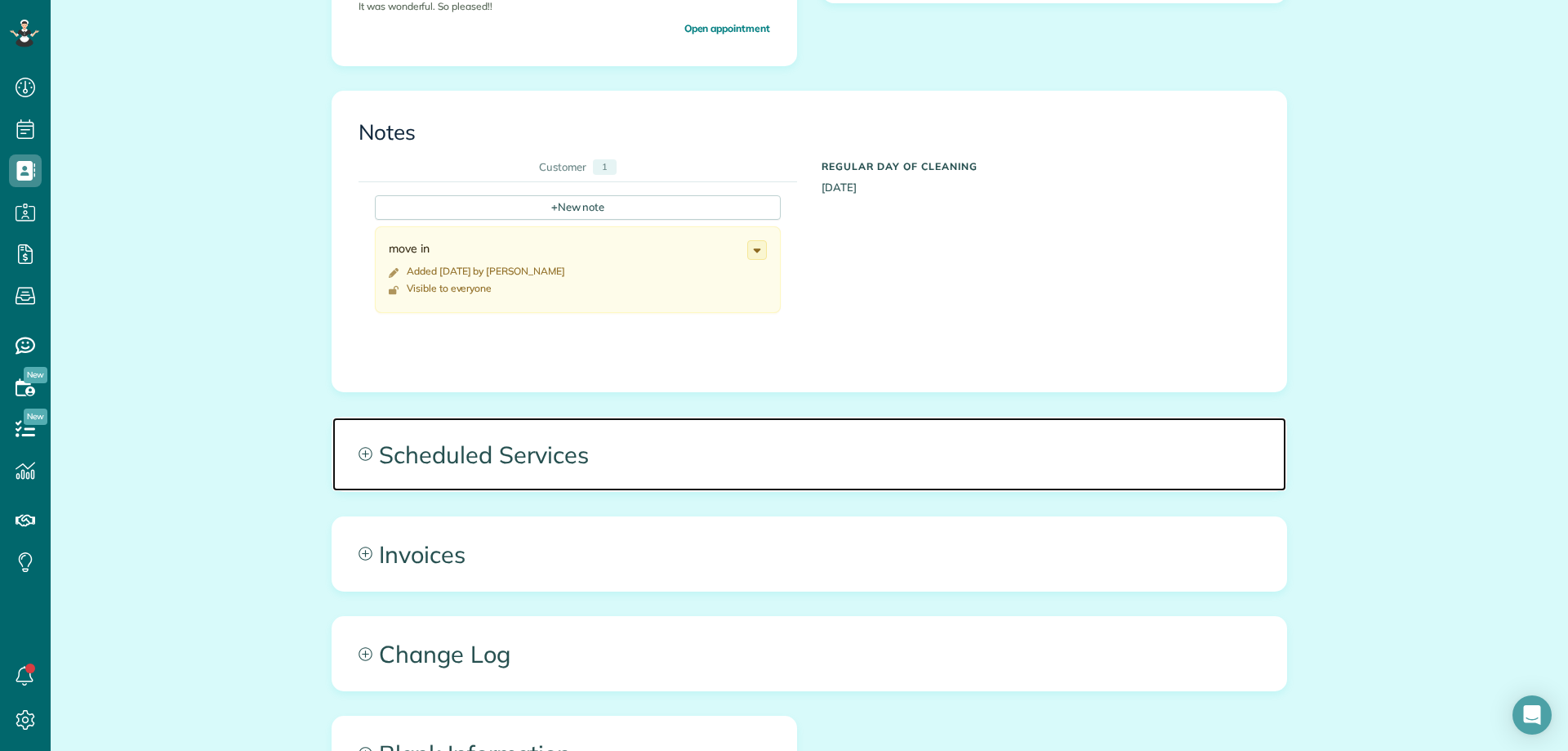
click at [645, 438] on span "Scheduled Services" at bounding box center [810, 454] width 954 height 74
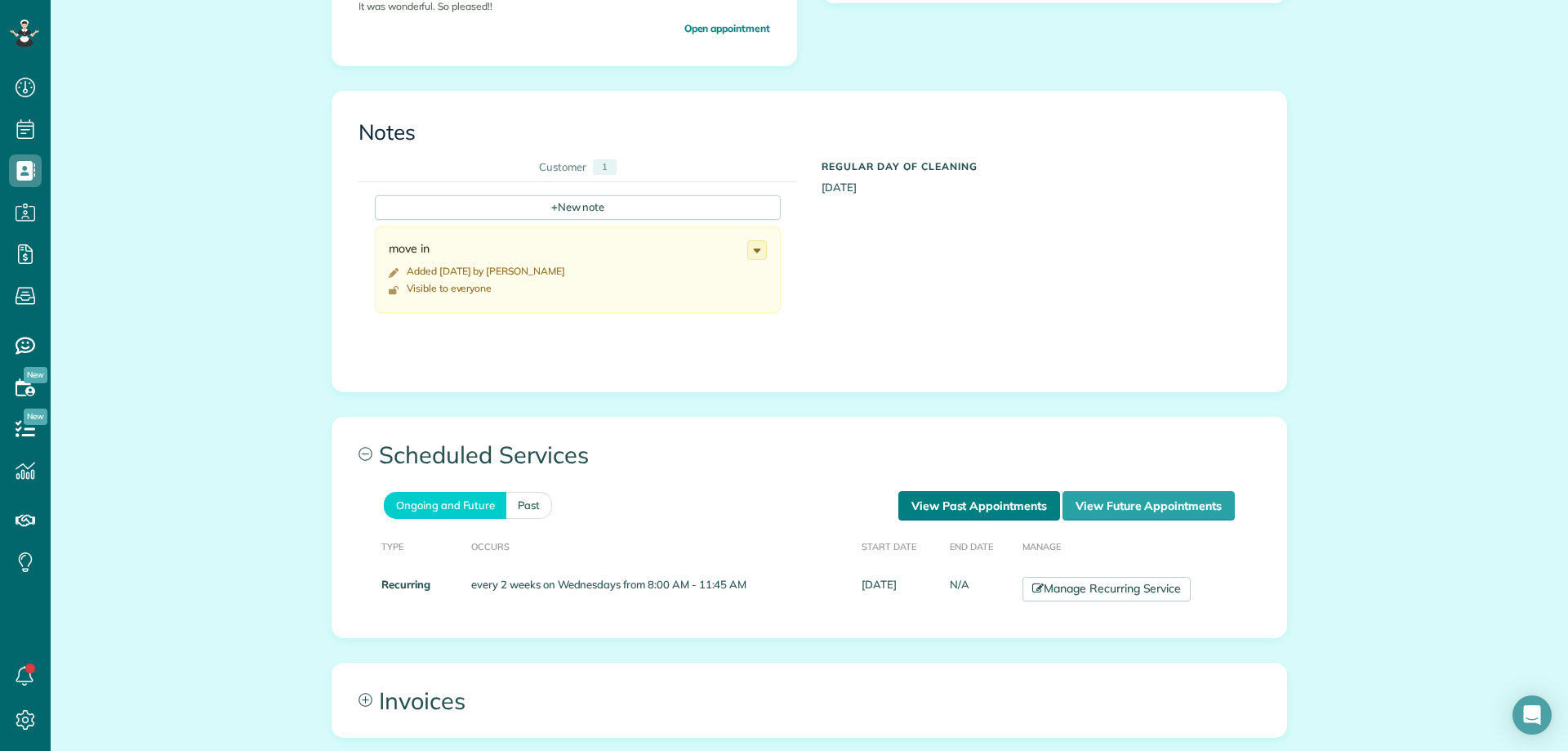
click at [917, 502] on link "View Past Appointments" at bounding box center [979, 505] width 162 height 29
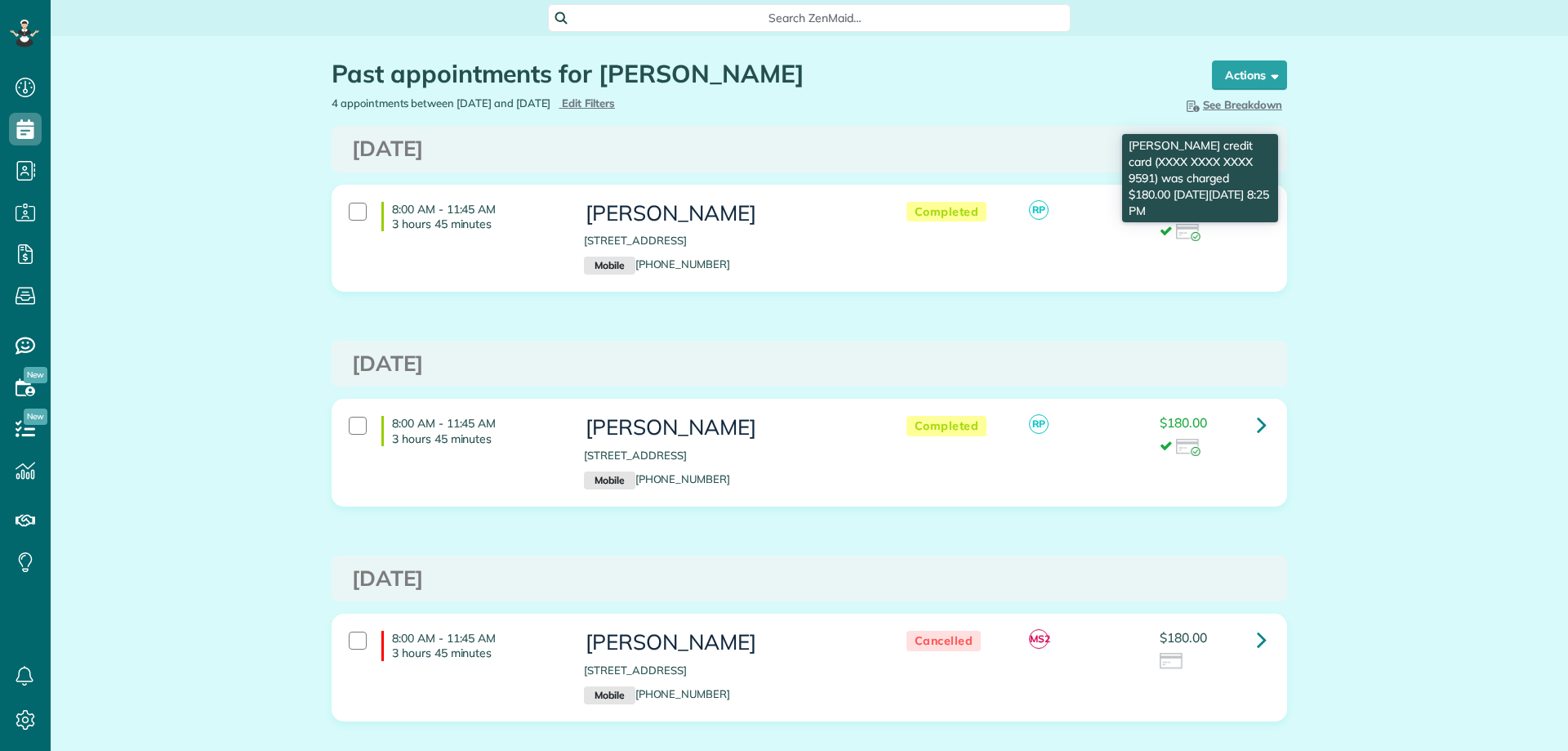
scroll to position [7, 7]
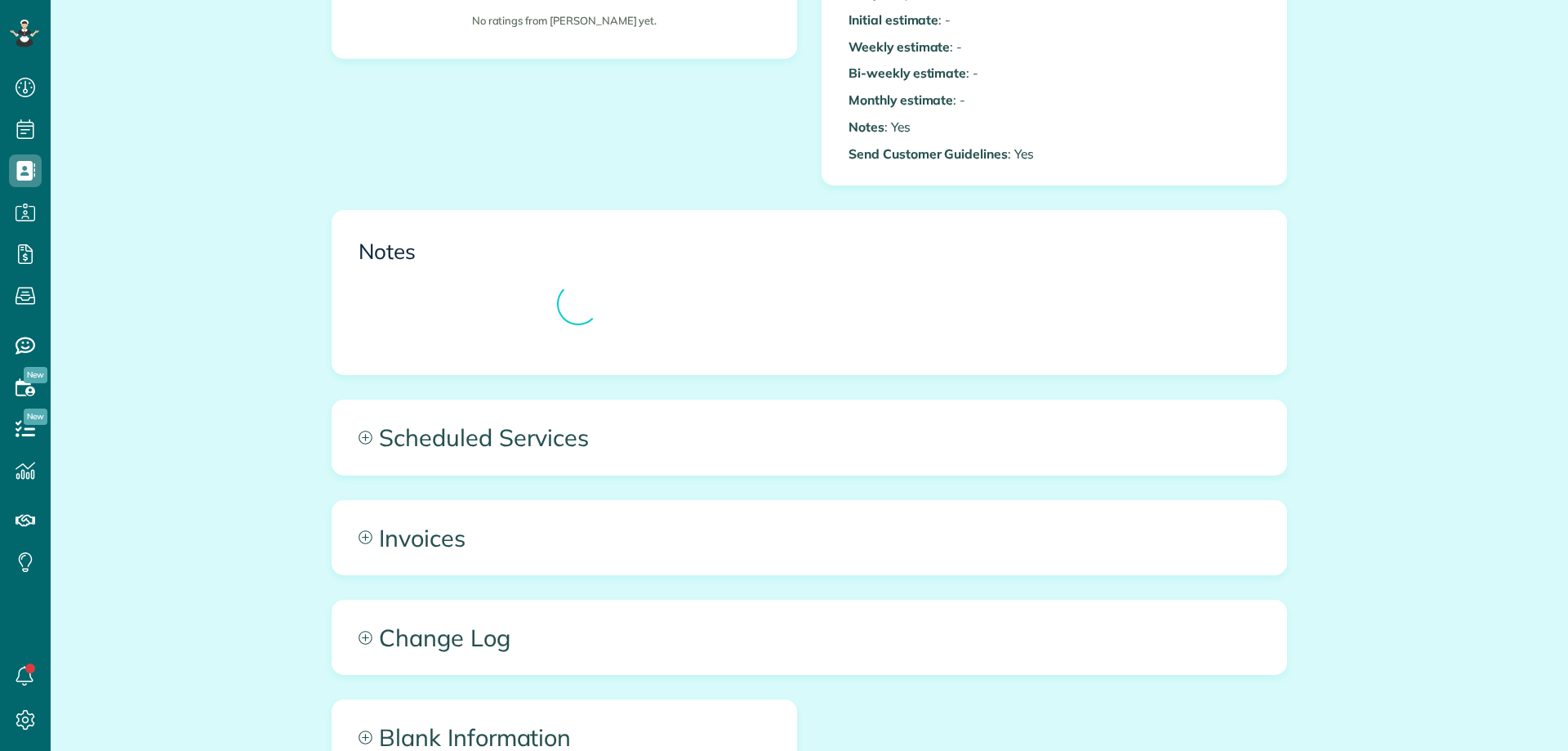
scroll to position [7, 7]
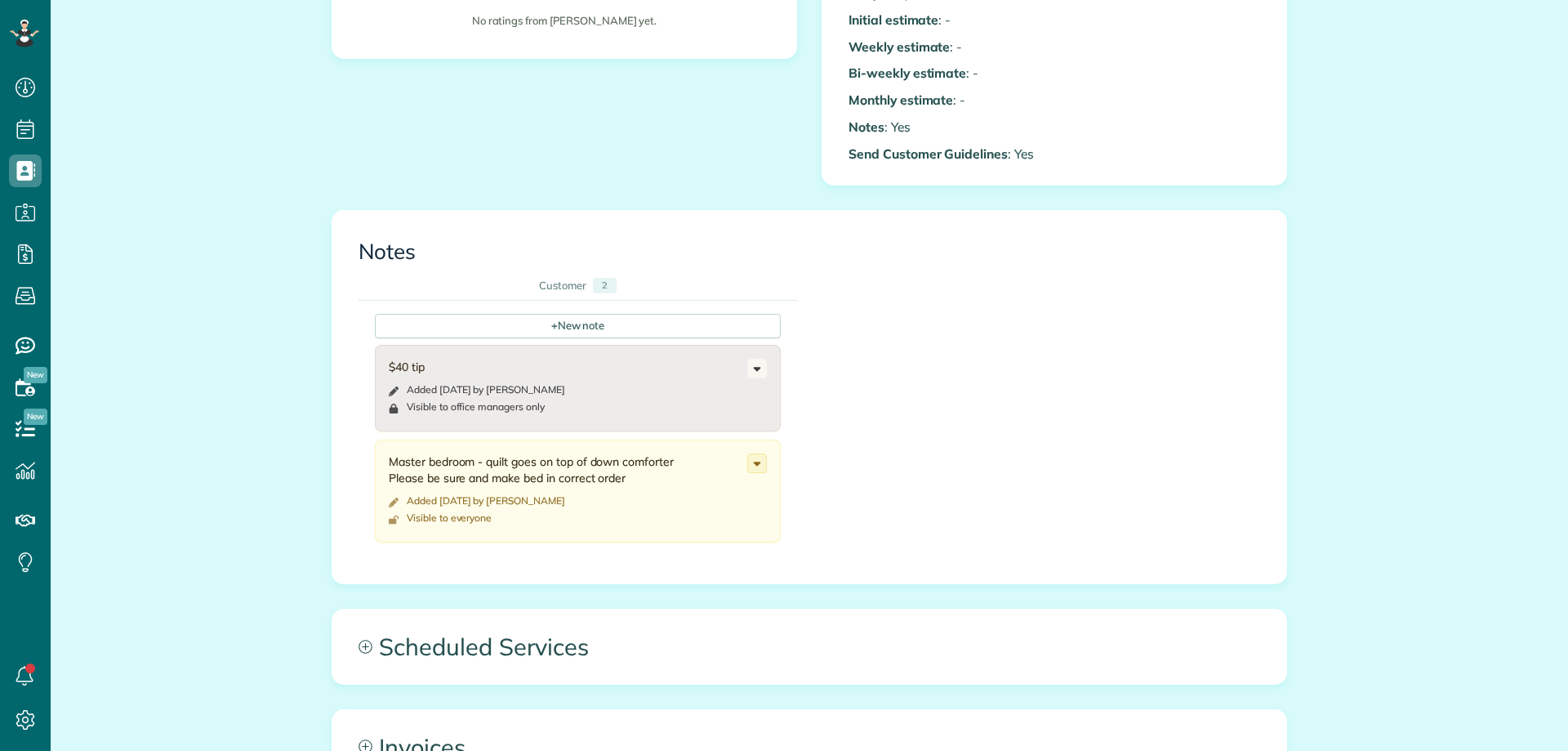
click at [726, 439] on div "Master bedroom - quilt goes on top of down comforter Please be sure and make be…" at bounding box center [577, 490] width 406 height 103
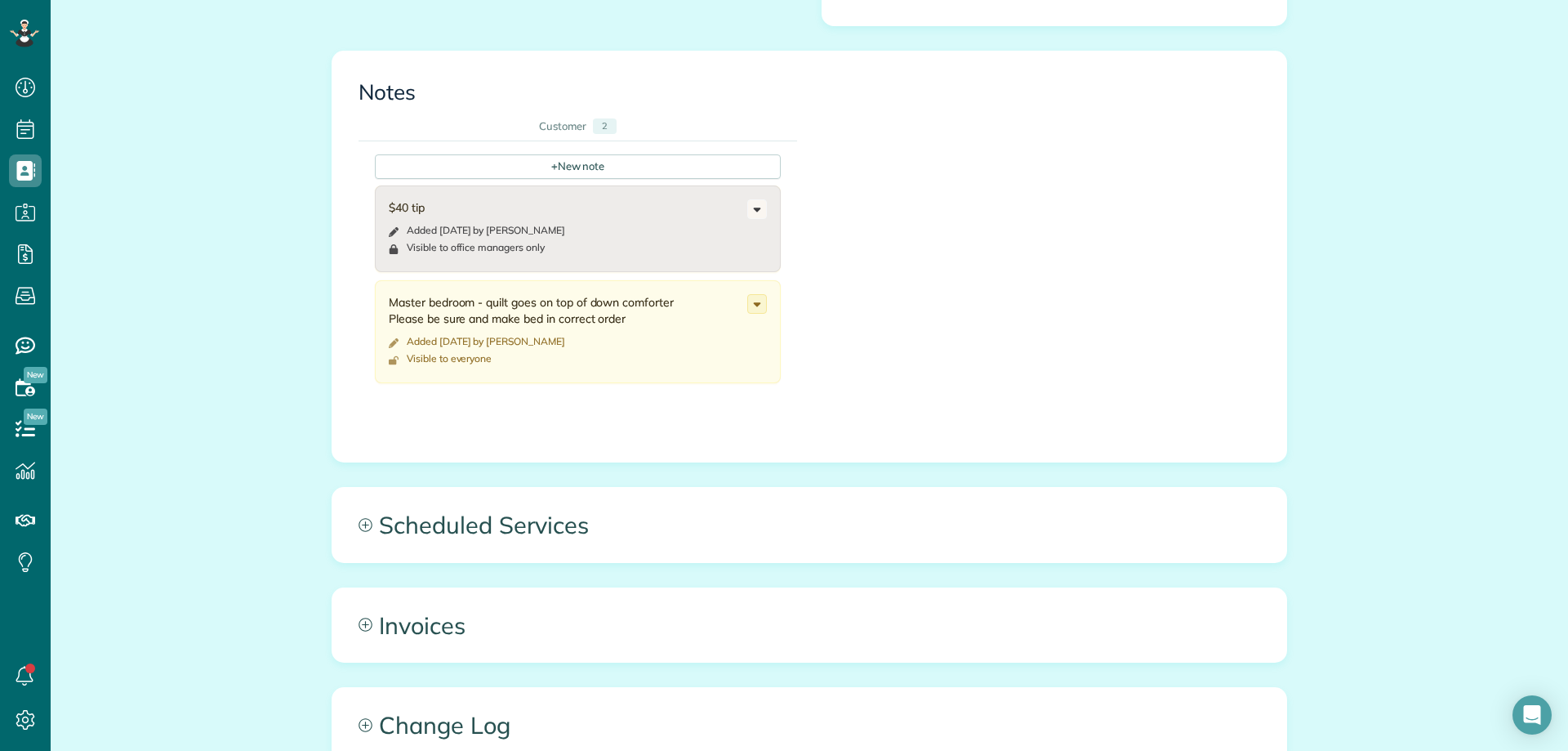
scroll to position [653, 0]
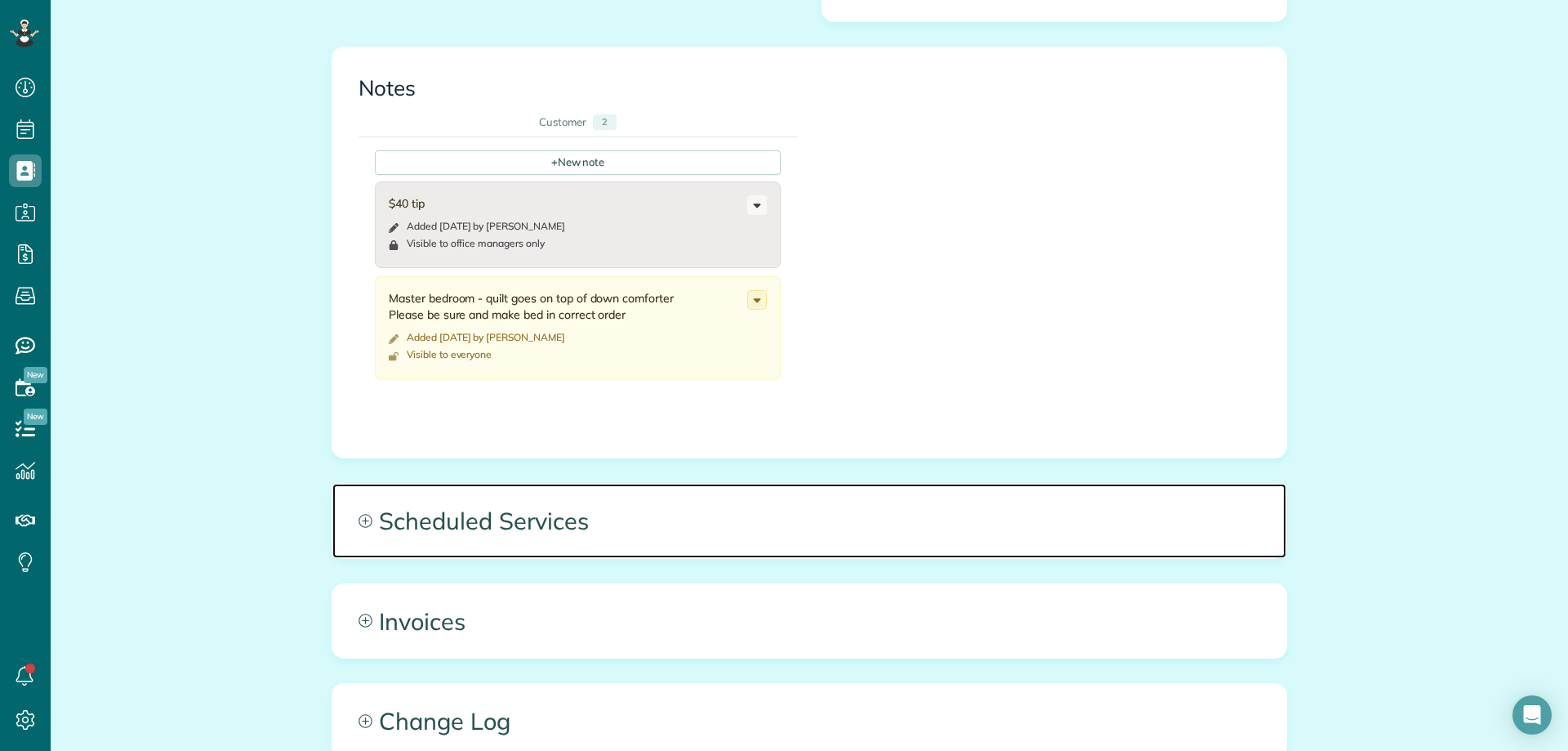
click at [624, 483] on span "Scheduled Services" at bounding box center [810, 520] width 954 height 74
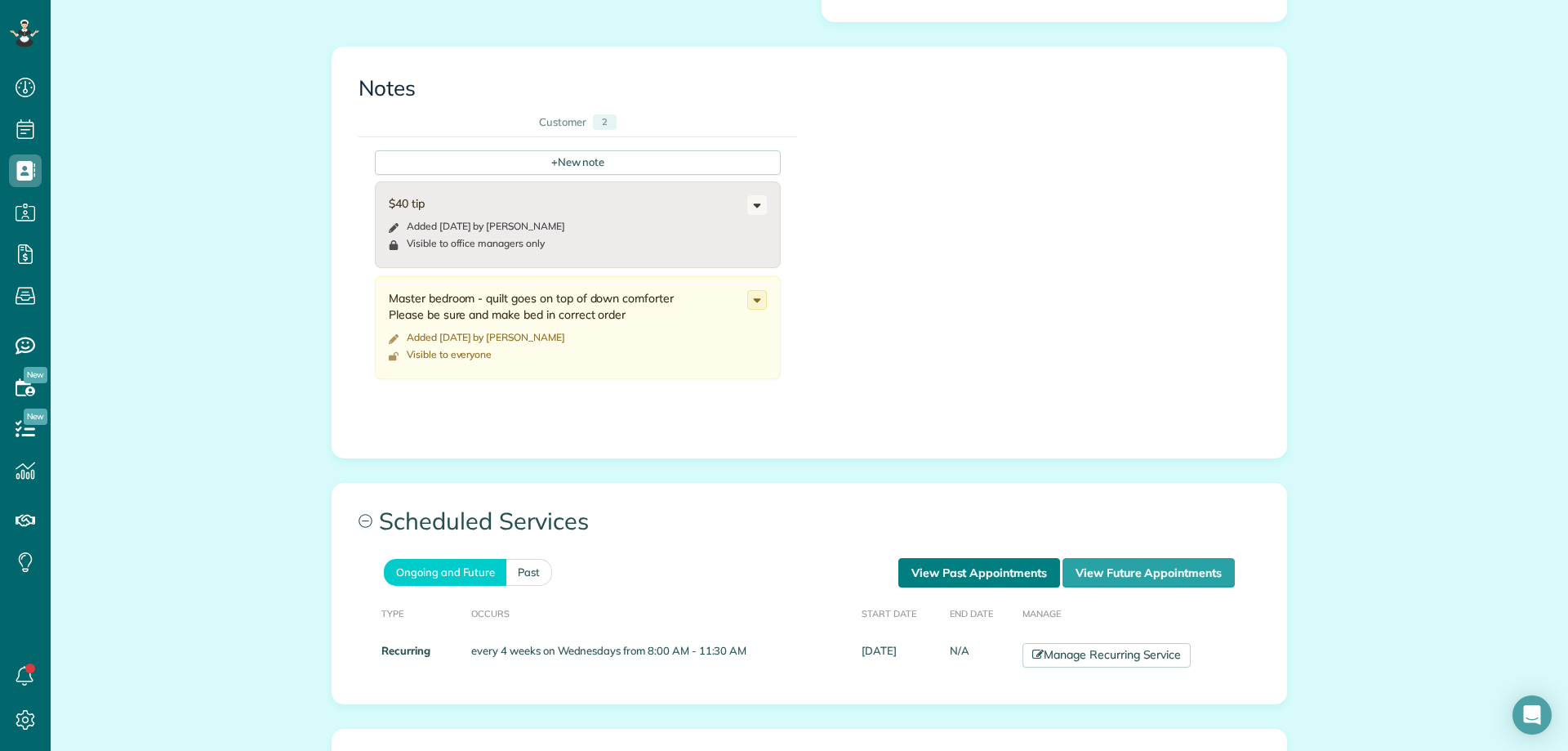
click at [985, 558] on link "View Past Appointments" at bounding box center [979, 572] width 162 height 29
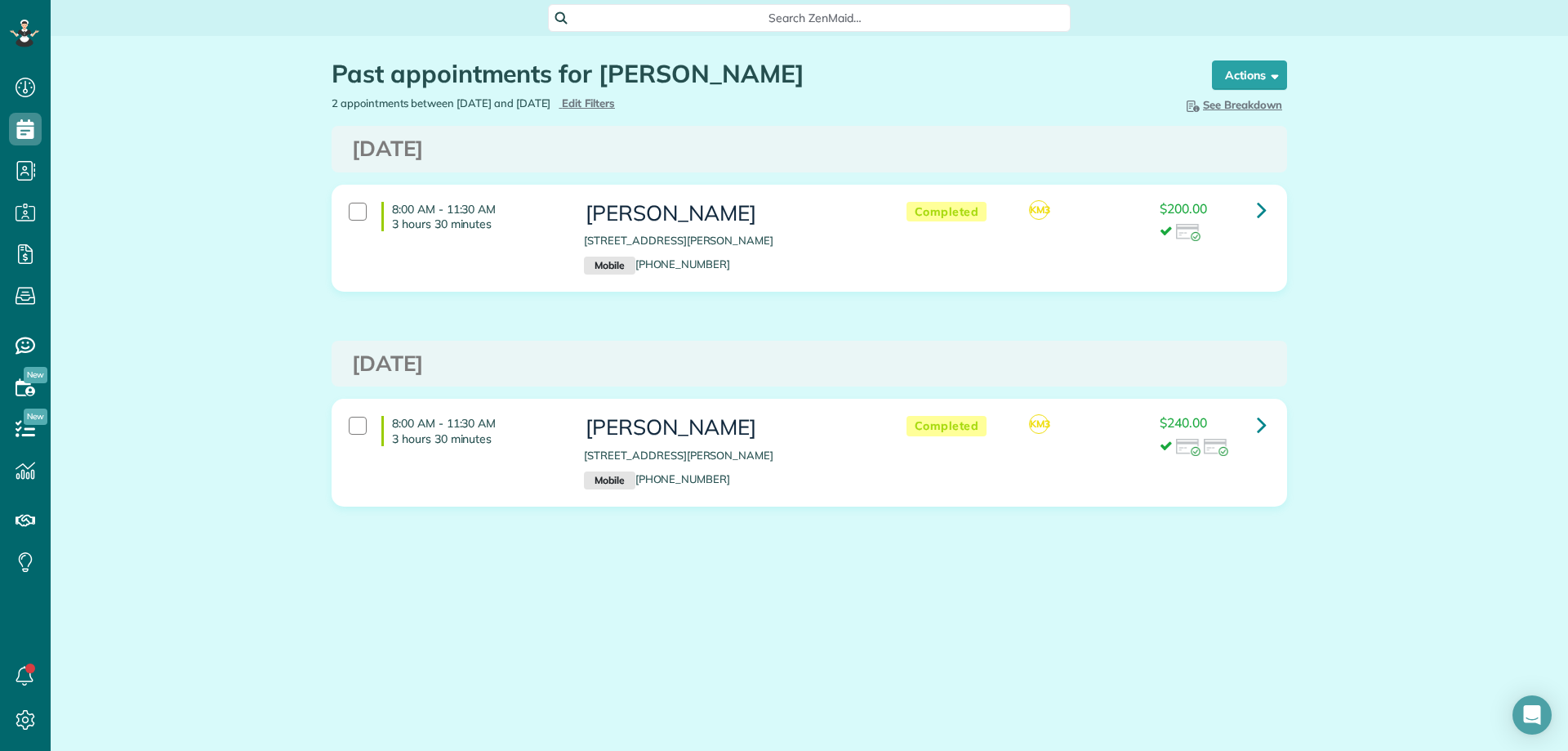
scroll to position [7, 7]
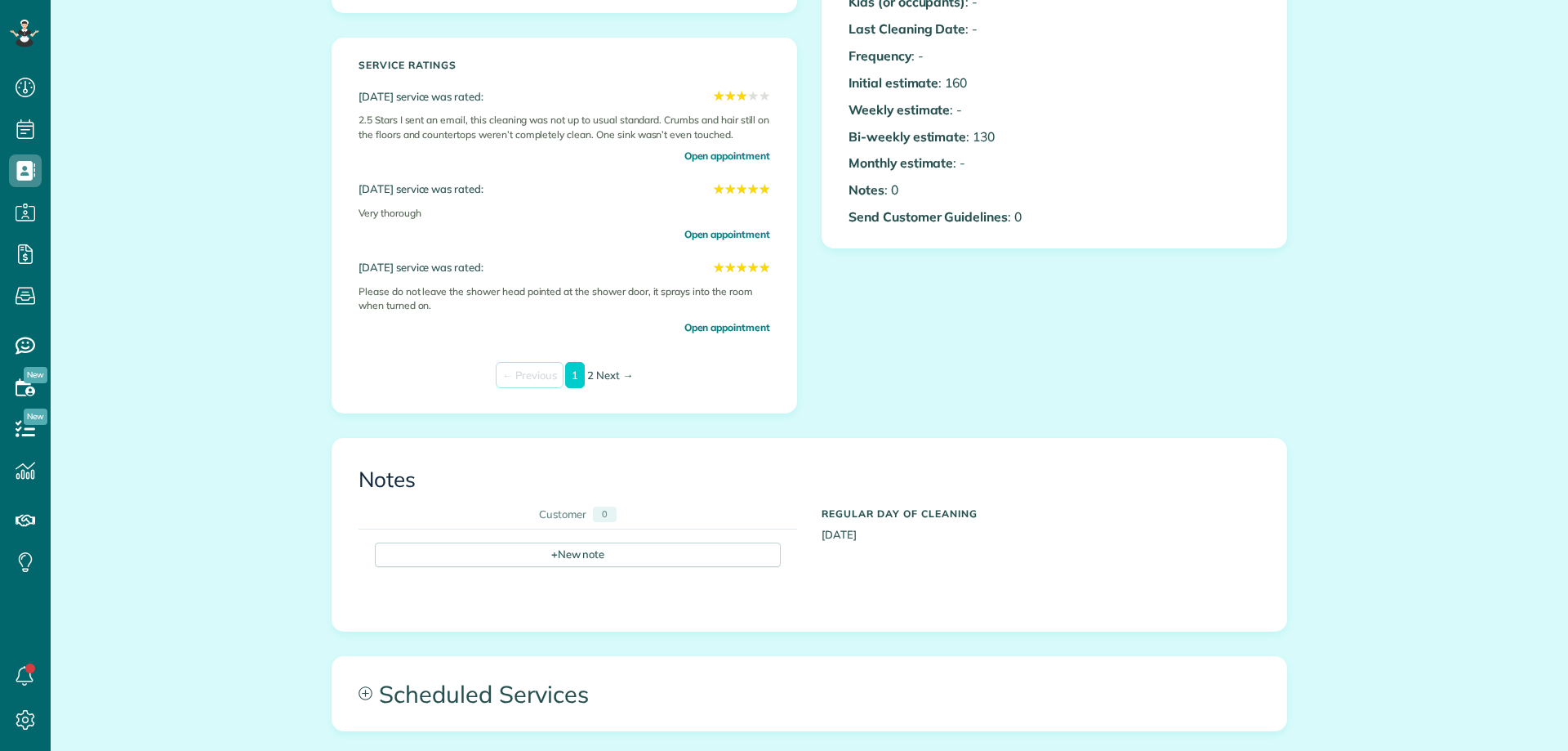
scroll to position [572, 0]
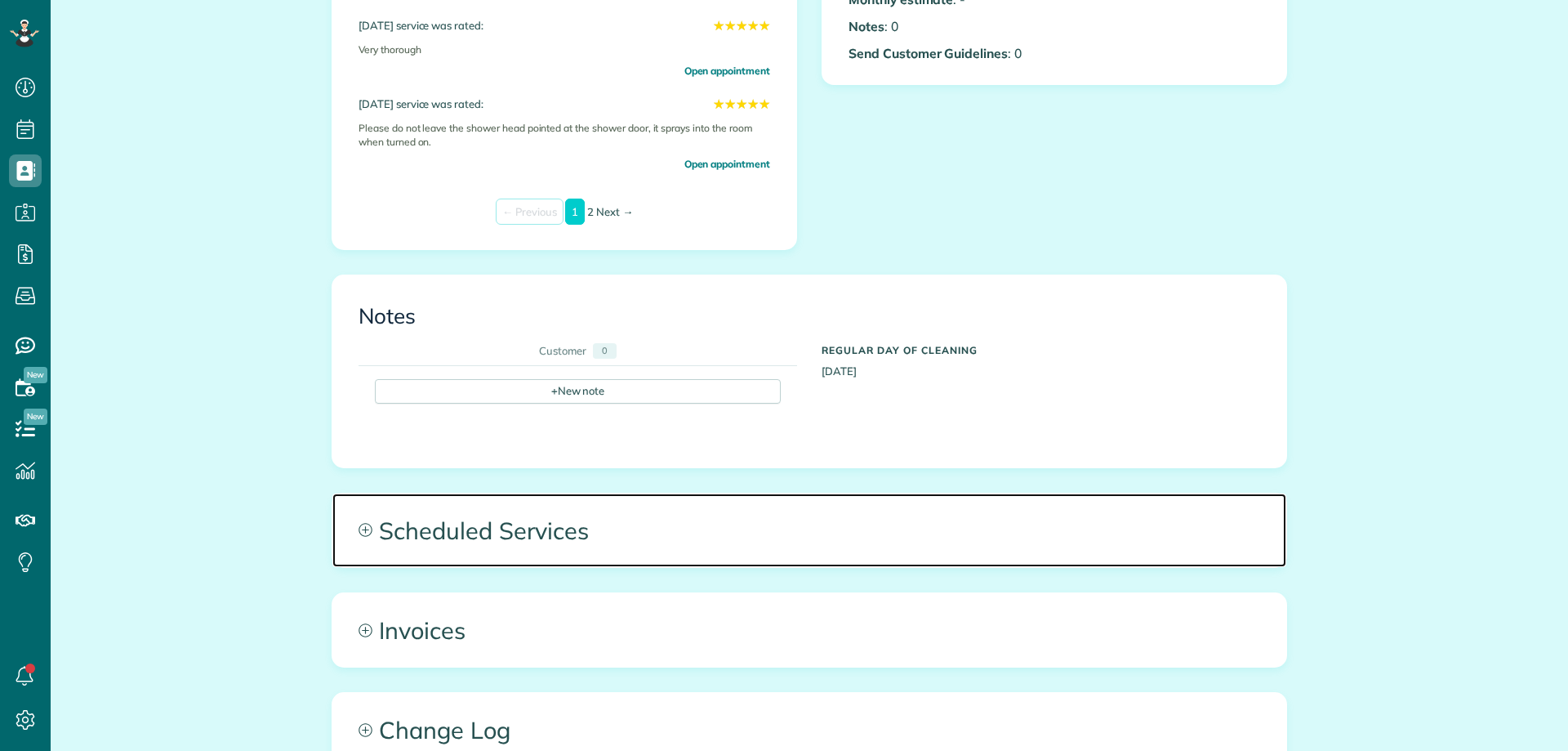
click at [715, 524] on span "Scheduled Services" at bounding box center [810, 530] width 954 height 74
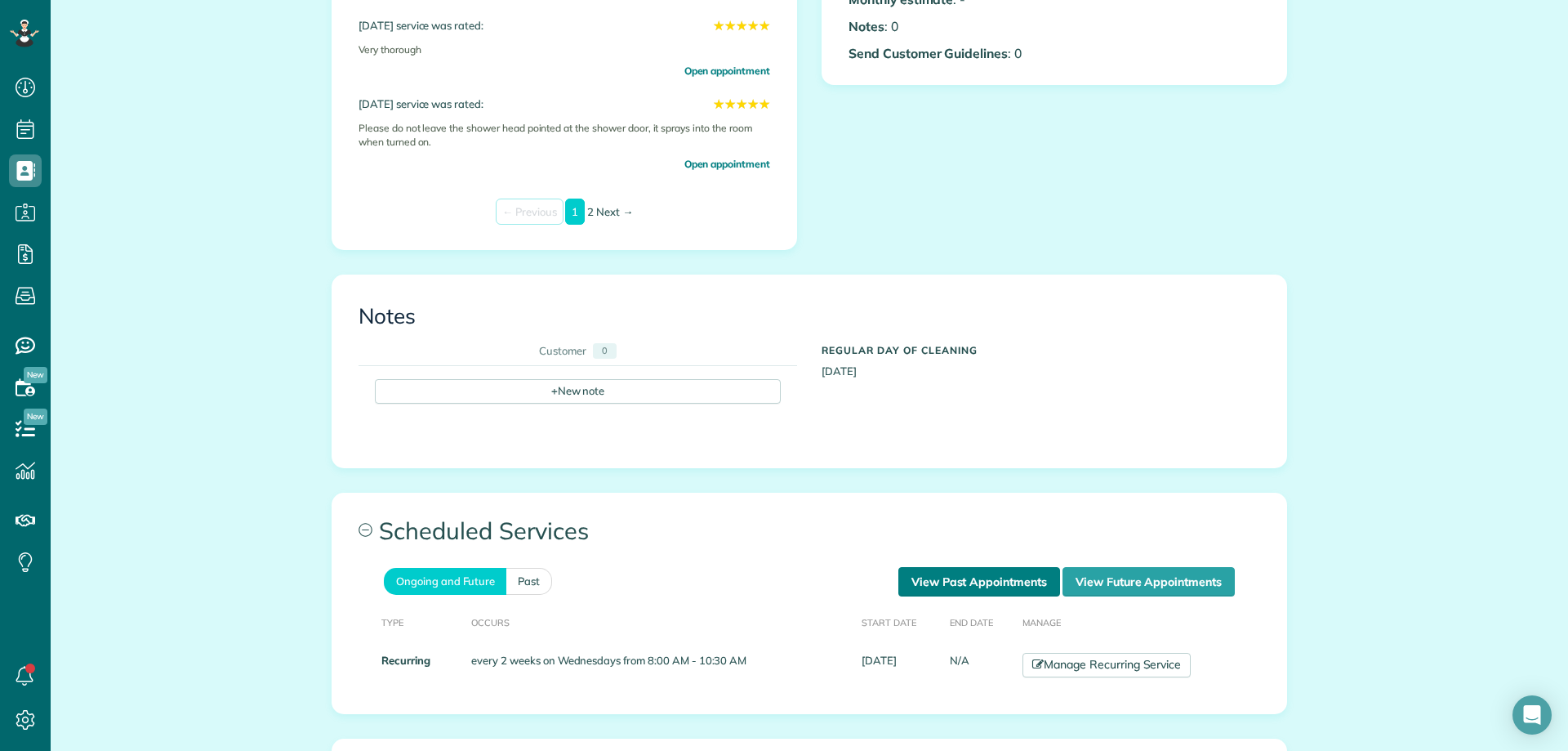
click at [1011, 594] on link "View Past Appointments" at bounding box center [979, 581] width 162 height 29
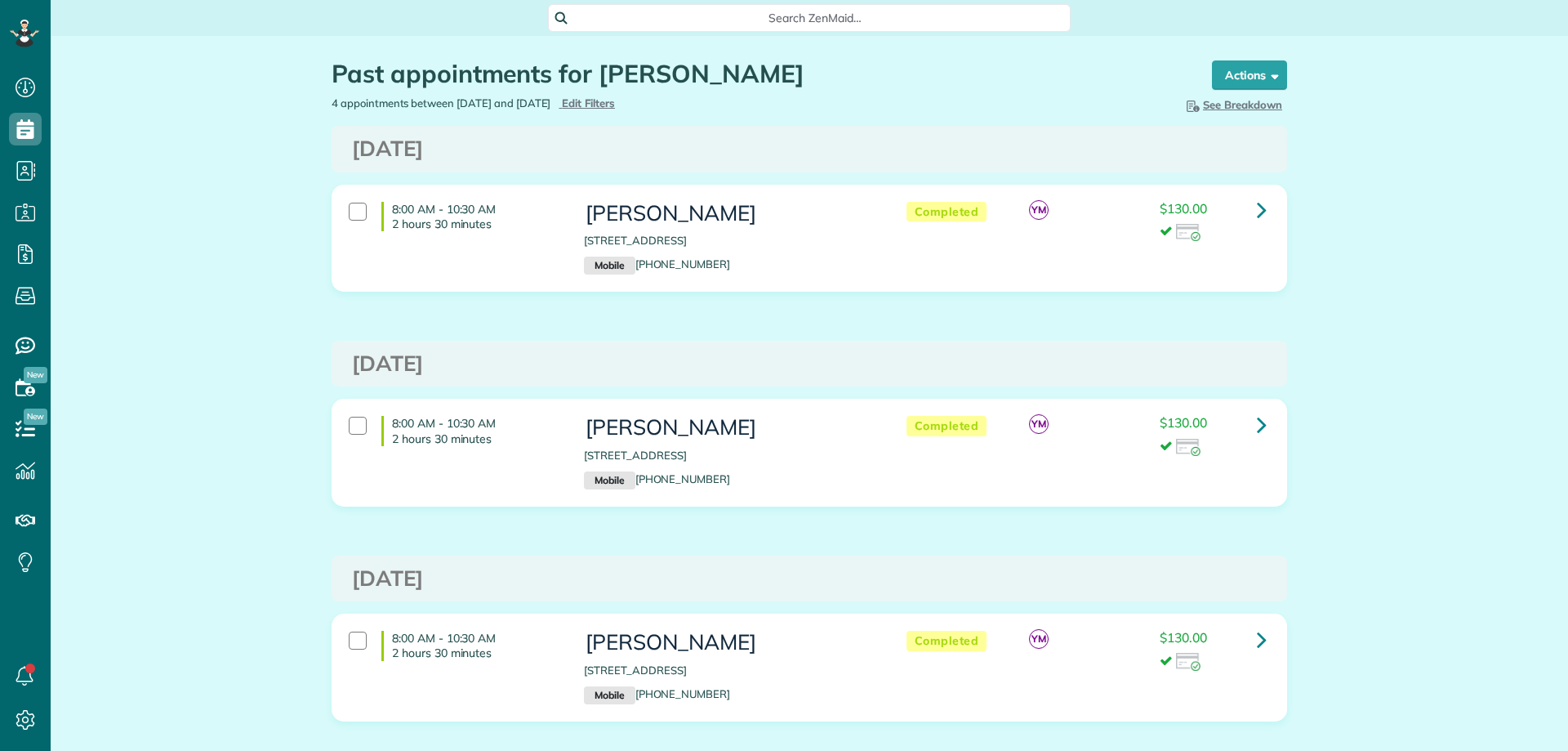
scroll to position [7, 7]
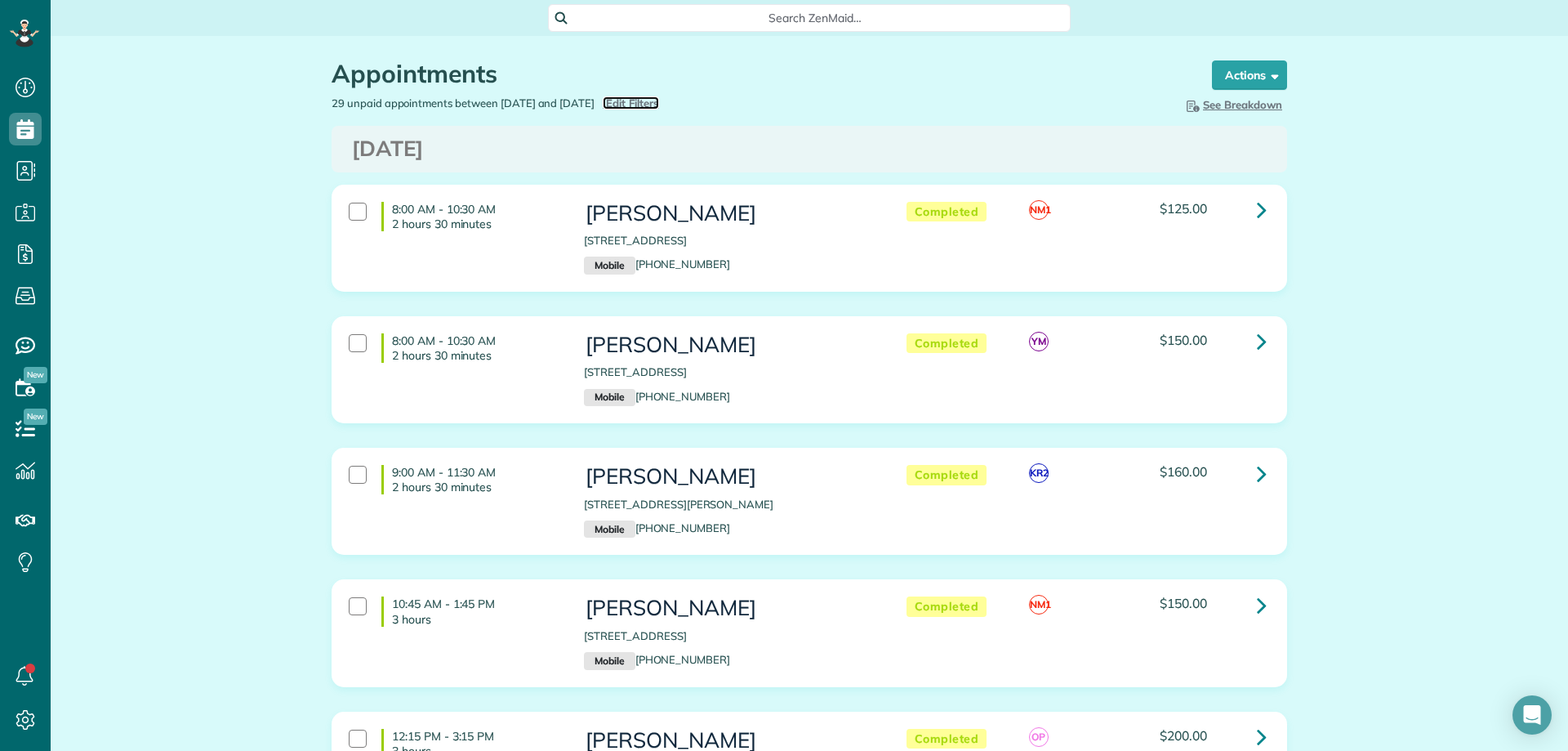
click at [658, 97] on span "Edit Filters" at bounding box center [633, 102] width 53 height 13
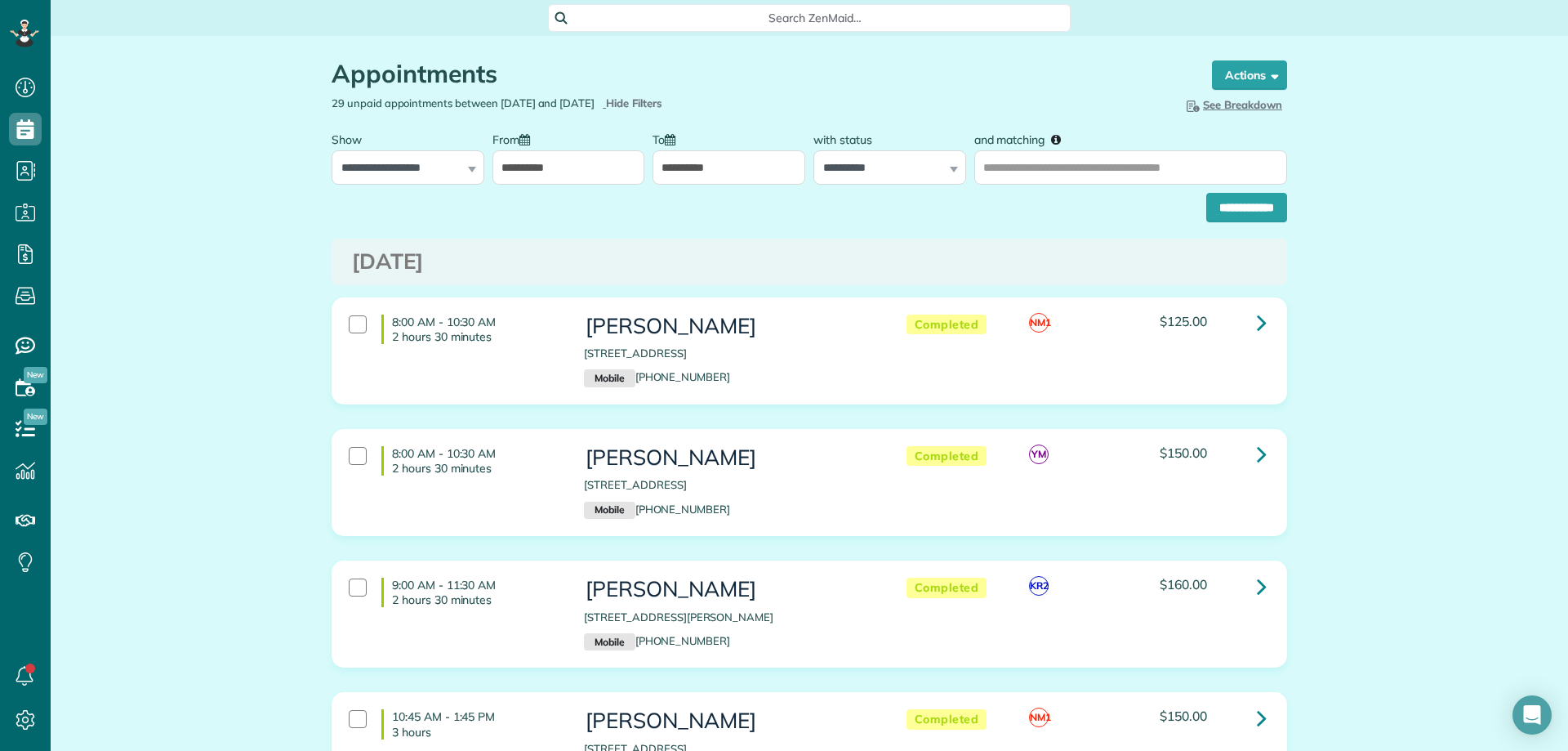
click at [568, 158] on input "**********" at bounding box center [569, 167] width 153 height 34
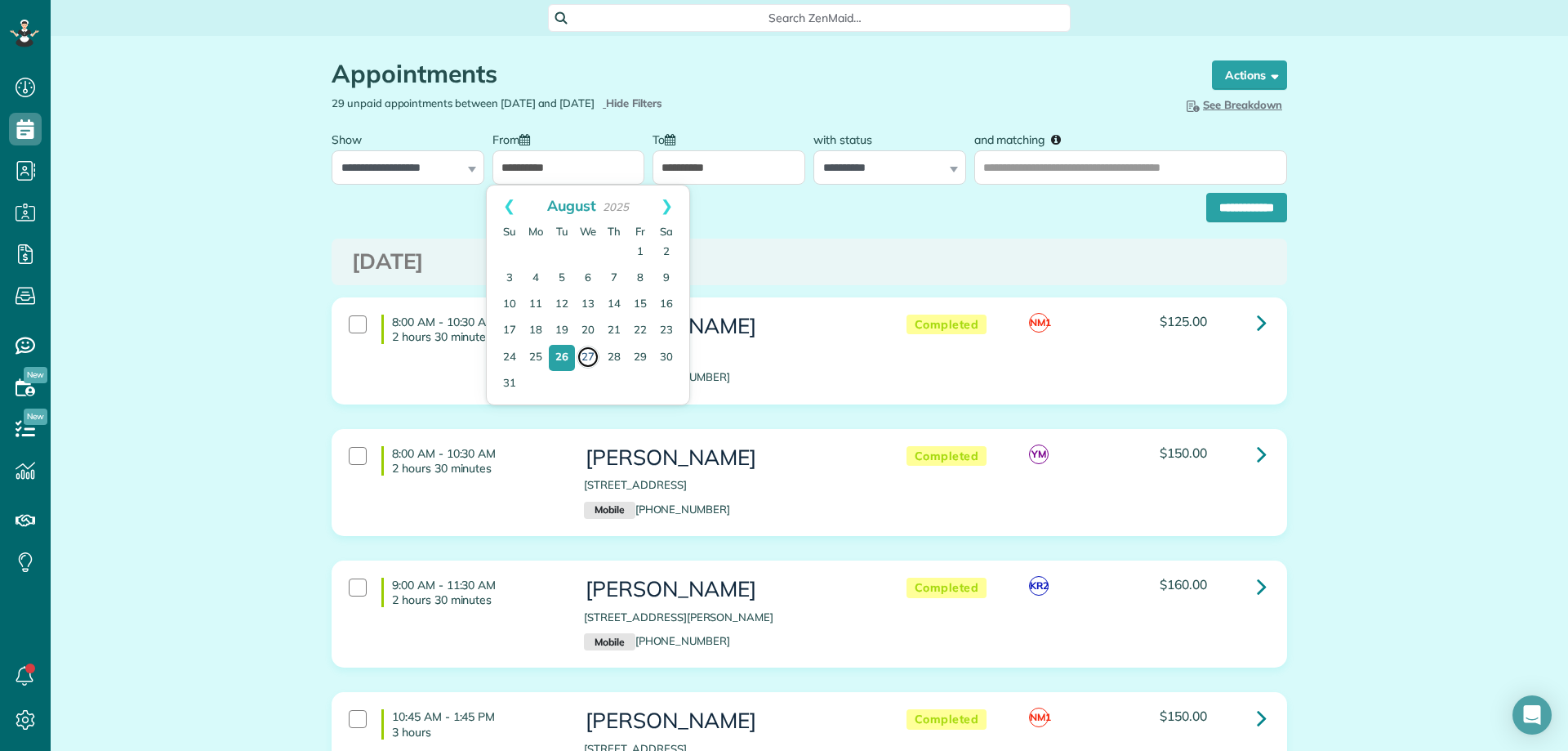
drag, startPoint x: 585, startPoint y: 355, endPoint x: 765, endPoint y: 270, distance: 199.1
click at [587, 354] on link "27" at bounding box center [588, 357] width 23 height 23
type input "**********"
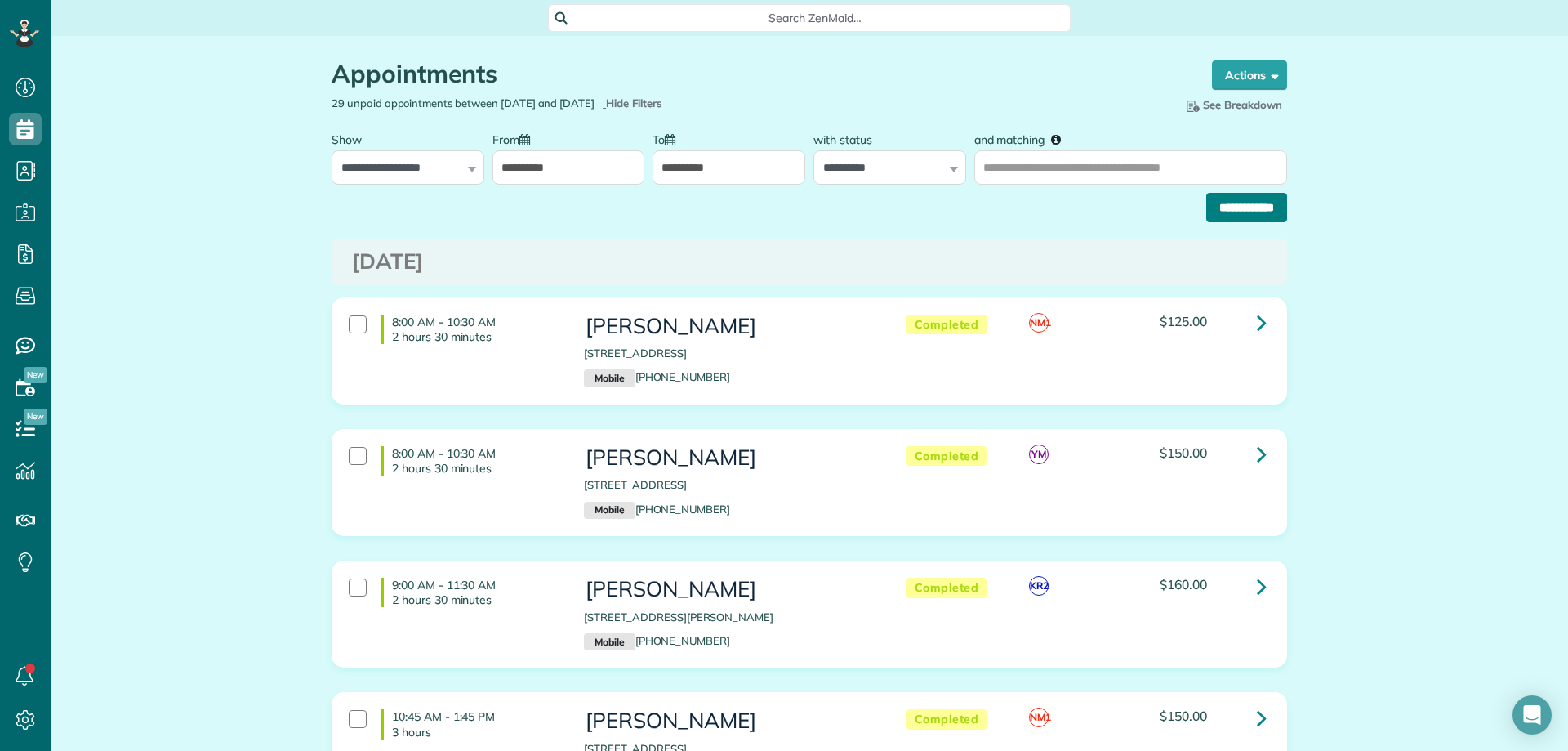
click at [1235, 198] on input "**********" at bounding box center [1247, 207] width 81 height 29
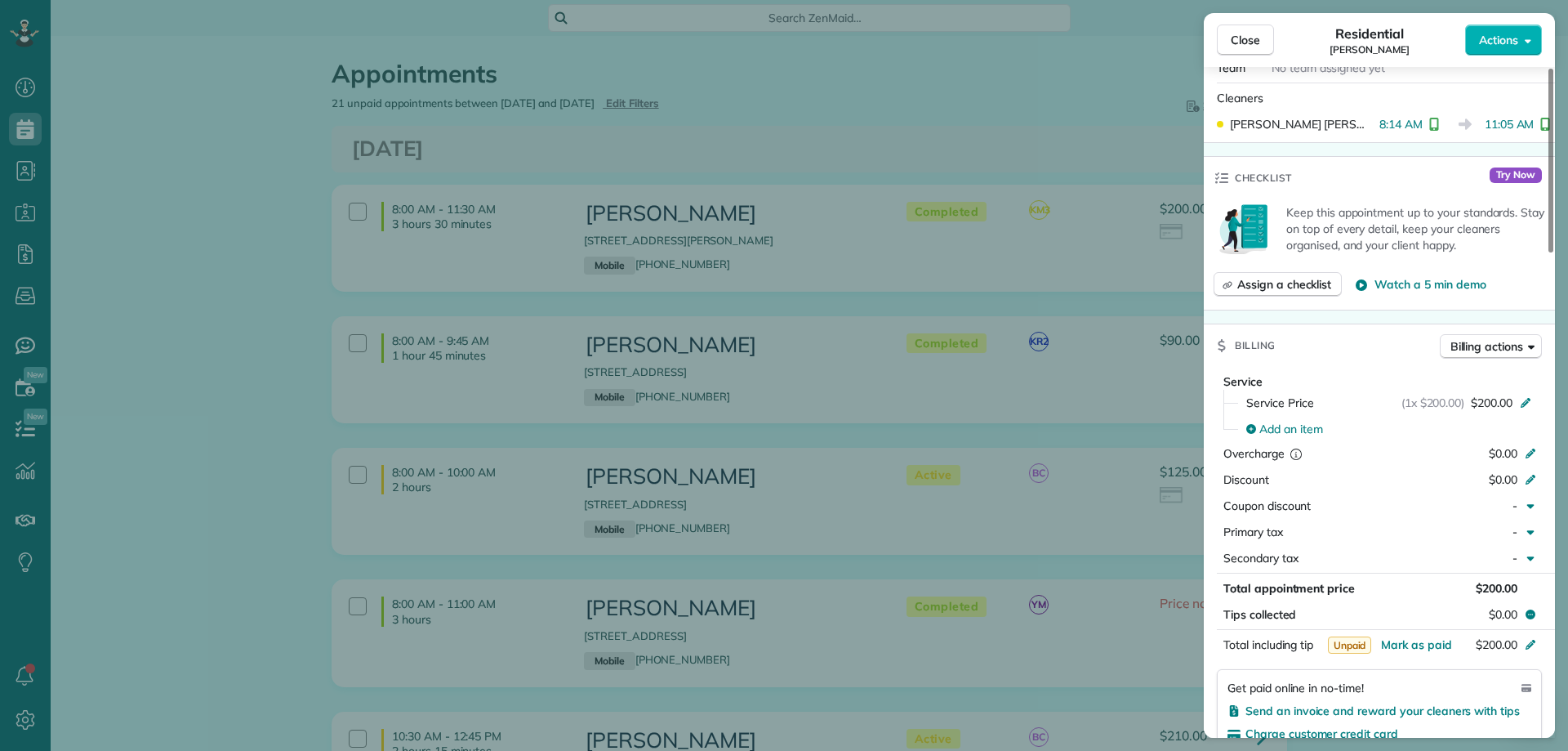
scroll to position [817, 0]
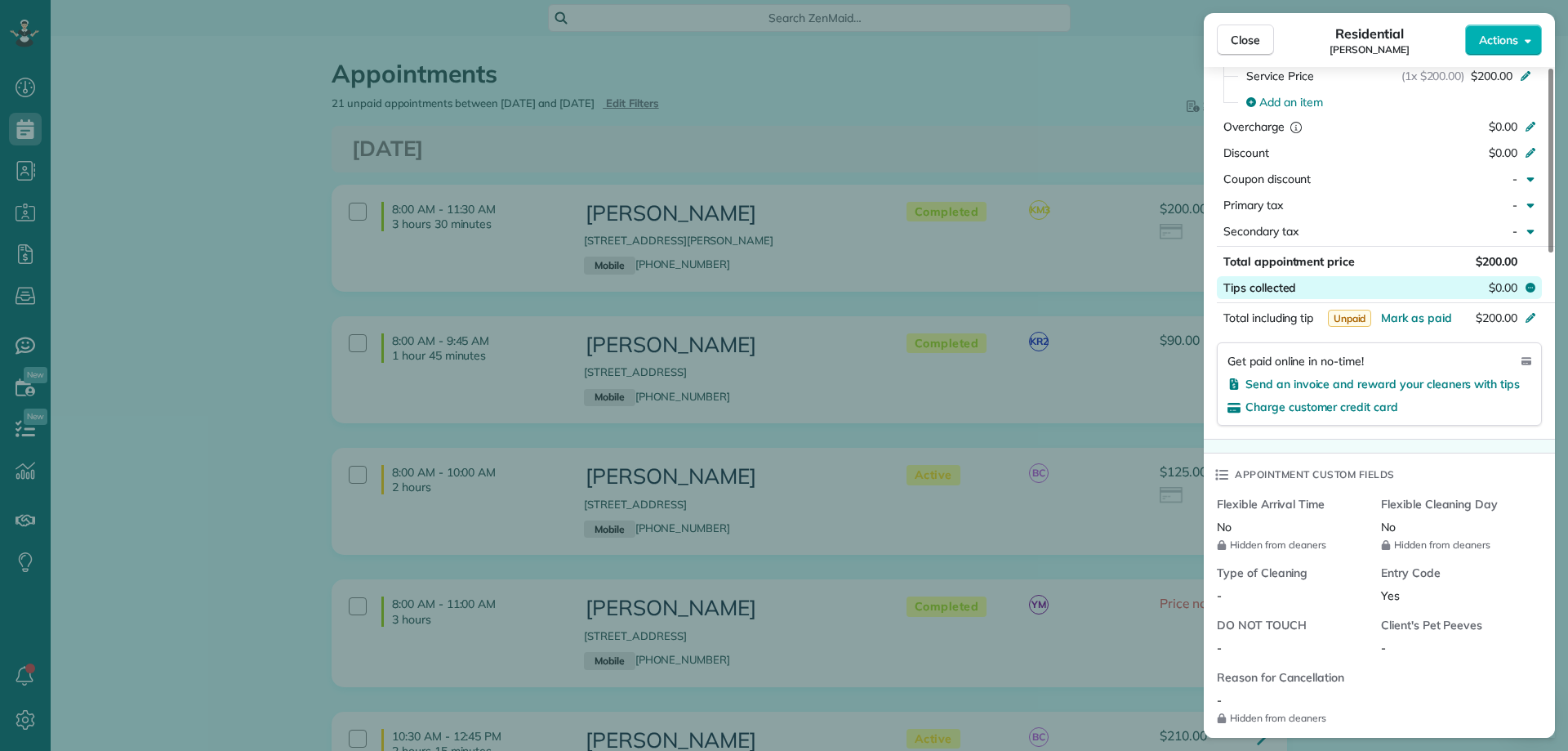
click at [1497, 284] on span "$0.00" at bounding box center [1503, 287] width 28 height 17
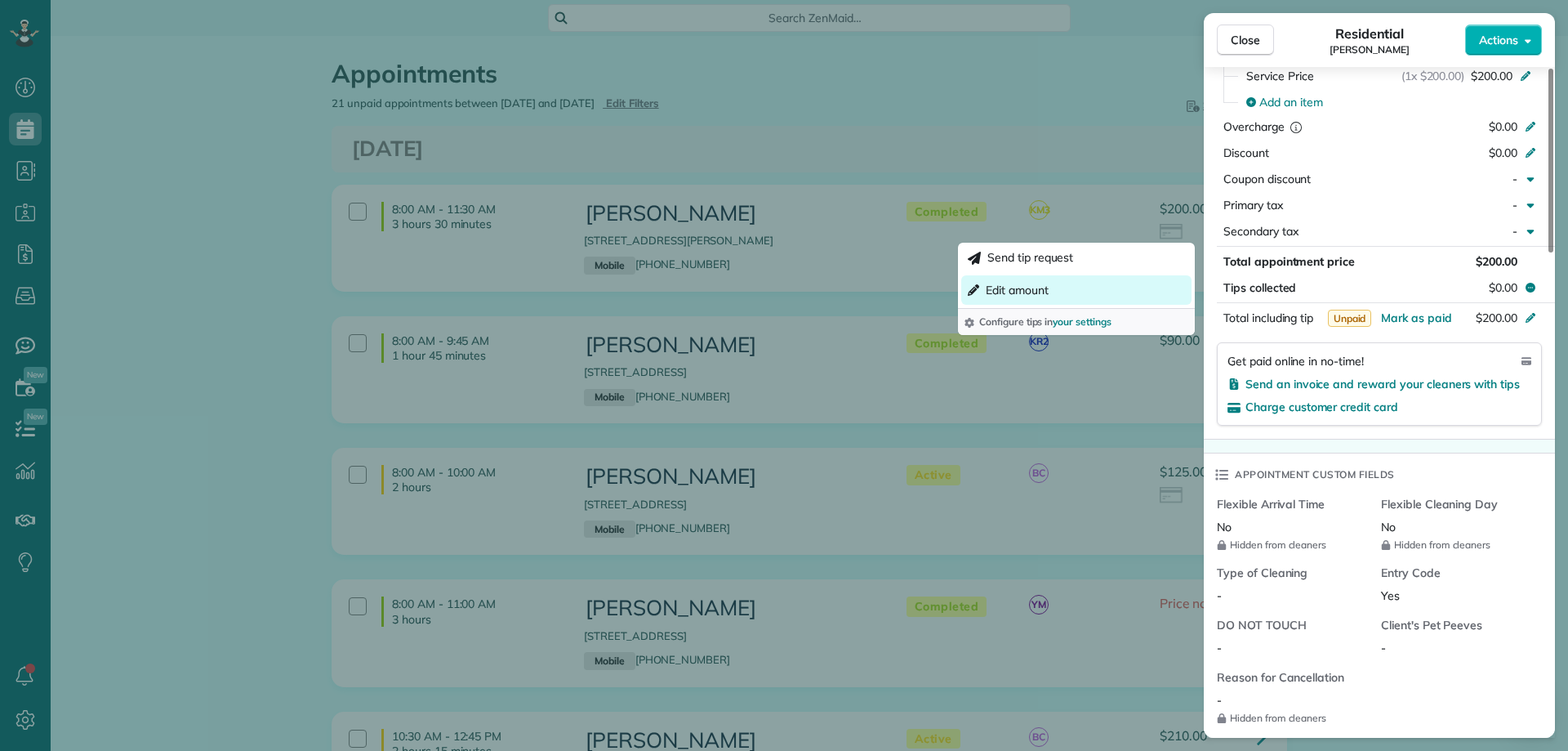
click at [1025, 284] on span "Edit amount" at bounding box center [1016, 290] width 62 height 17
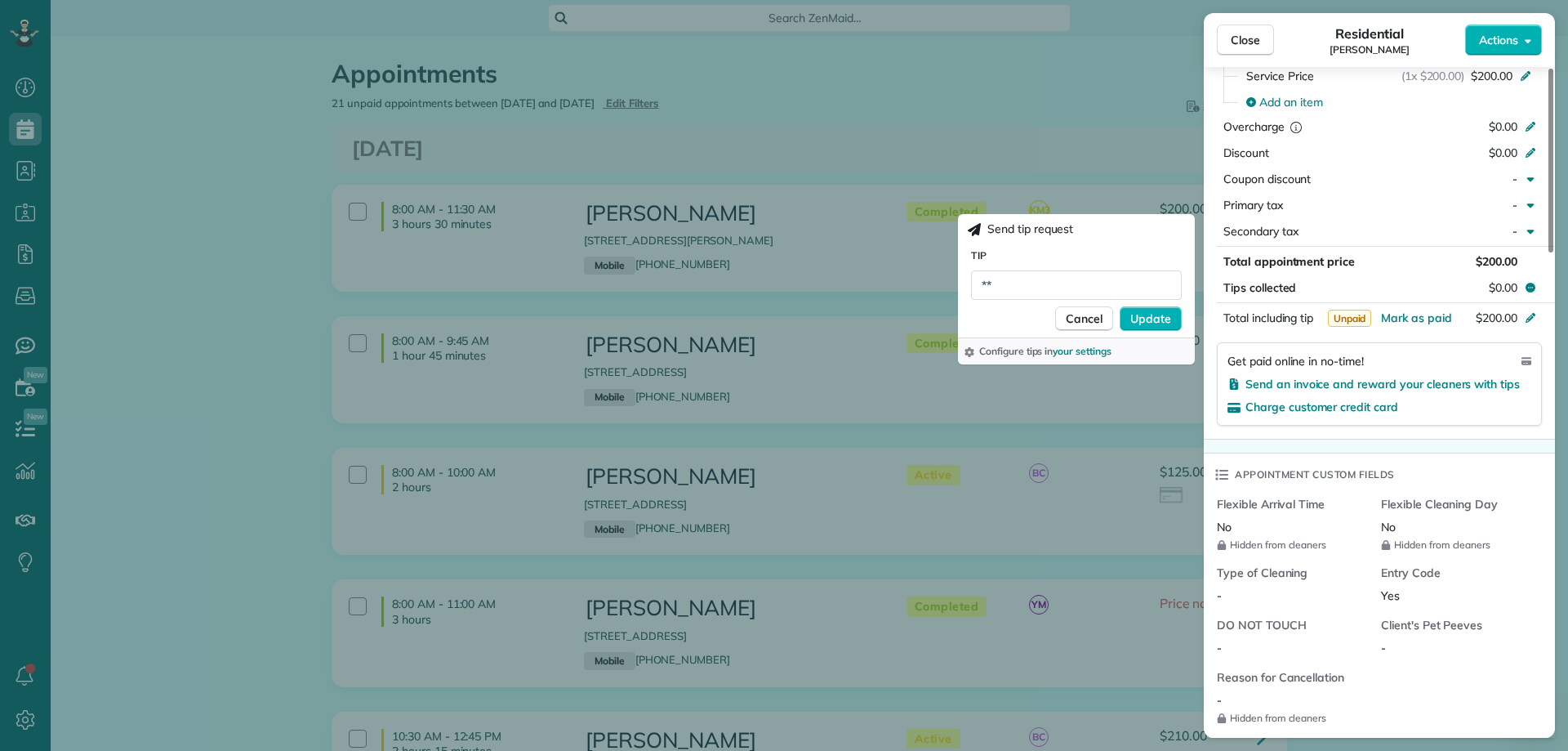
click at [1086, 267] on div "Tip **" at bounding box center [1075, 273] width 210 height 53
click at [1073, 294] on input "**" at bounding box center [1075, 284] width 210 height 29
type input "***"
click at [1151, 321] on span "Update" at bounding box center [1150, 319] width 40 height 17
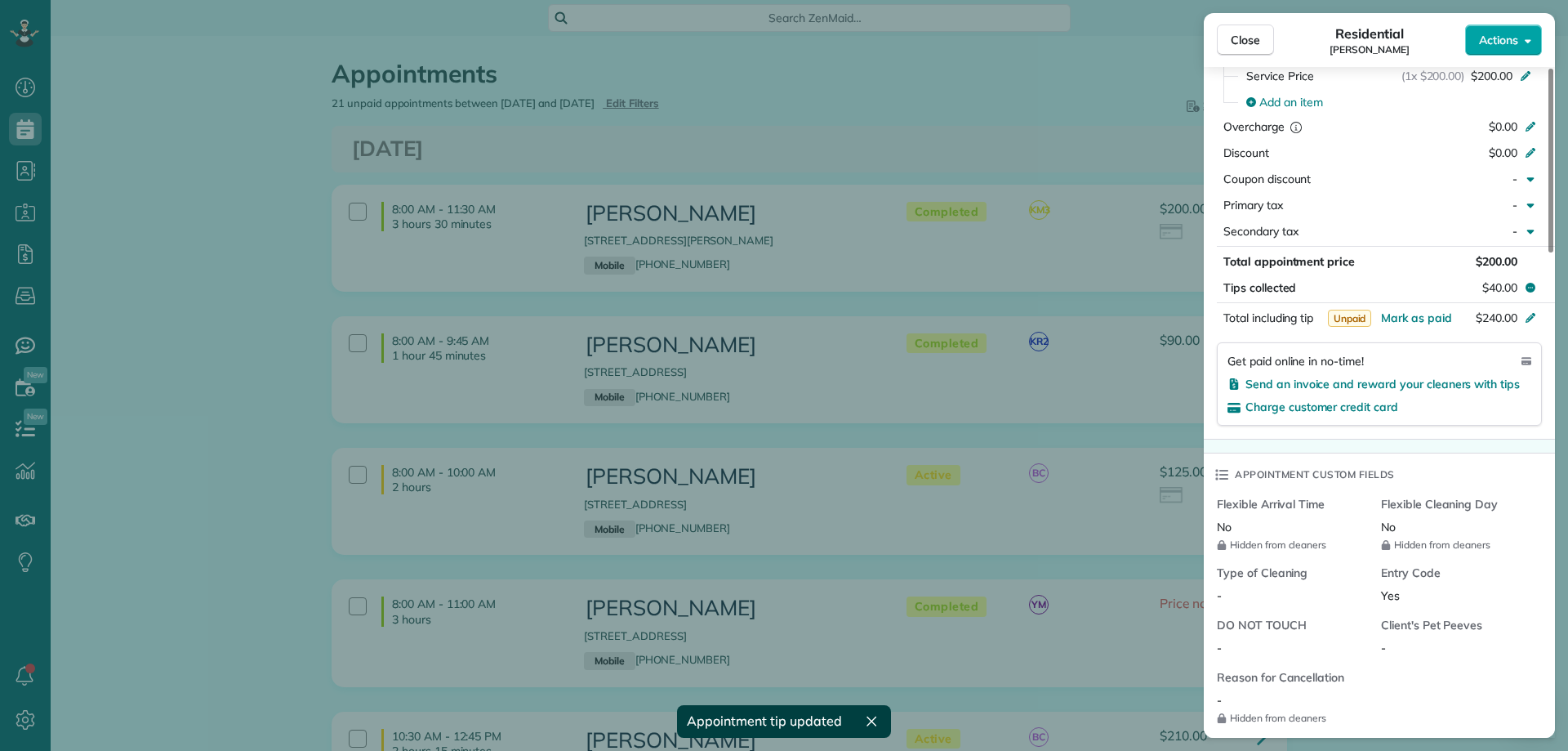
click at [1520, 37] on button "Actions" at bounding box center [1503, 40] width 77 height 31
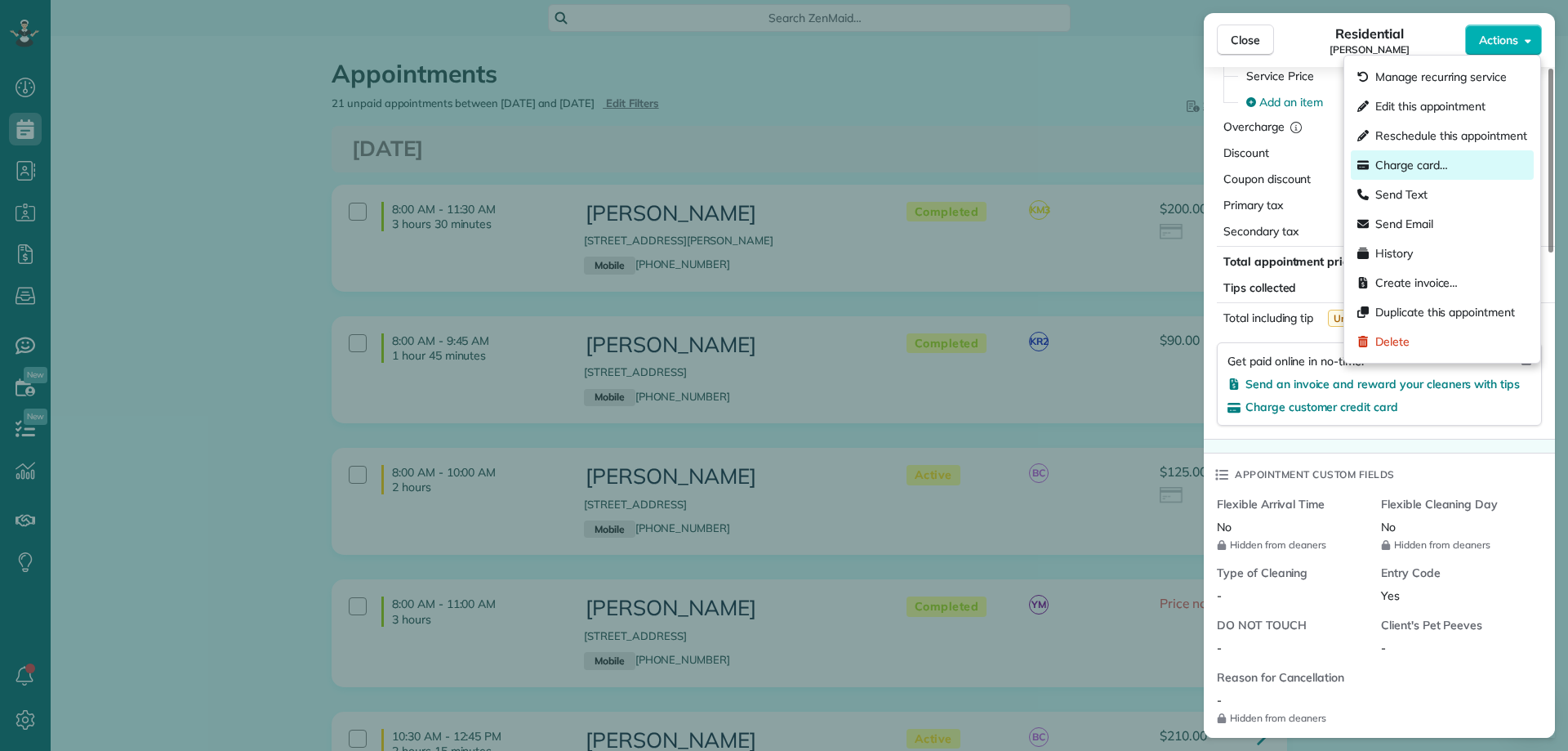
click at [1420, 167] on span "Charge card…" at bounding box center [1411, 165] width 73 height 17
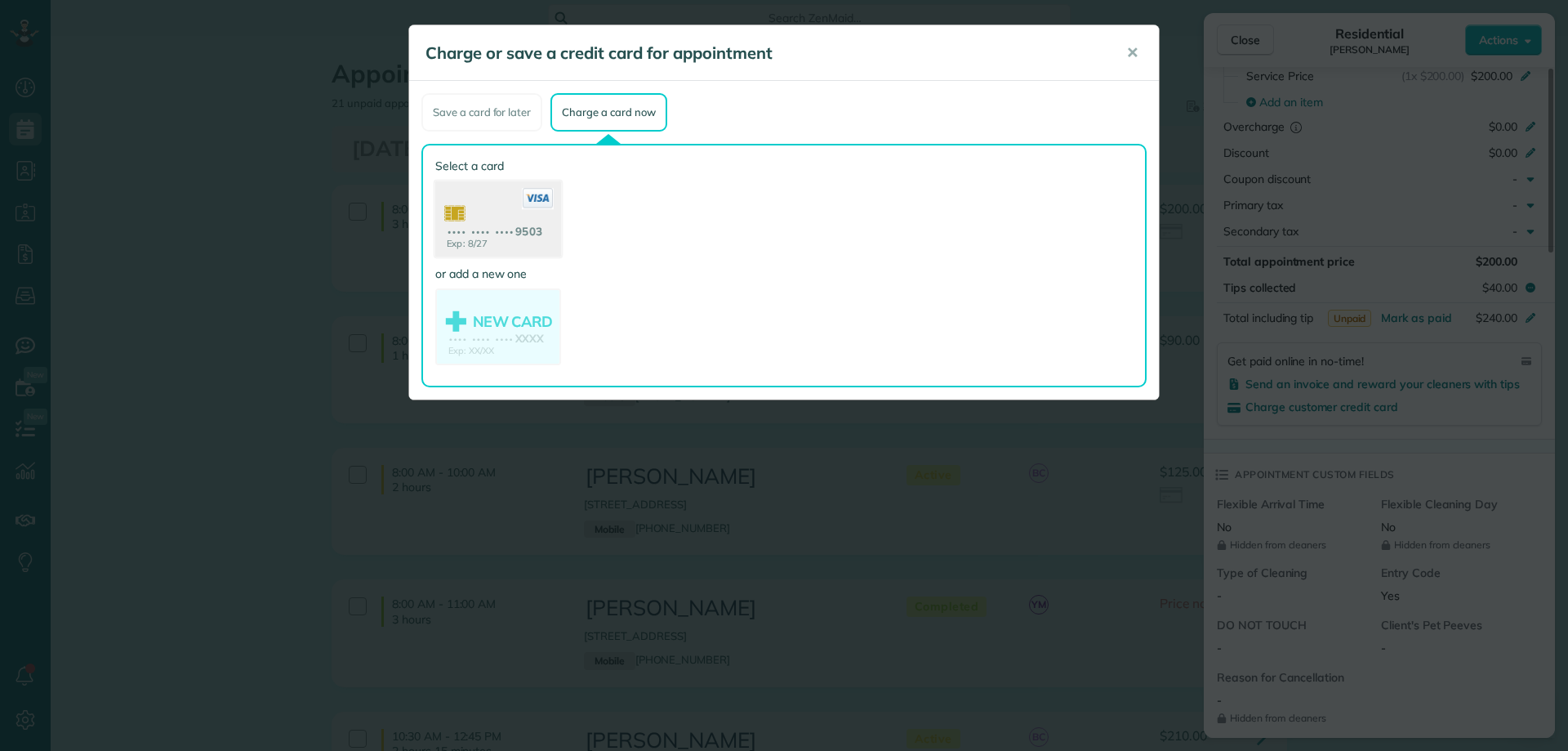
click at [518, 221] on use at bounding box center [498, 221] width 126 height 79
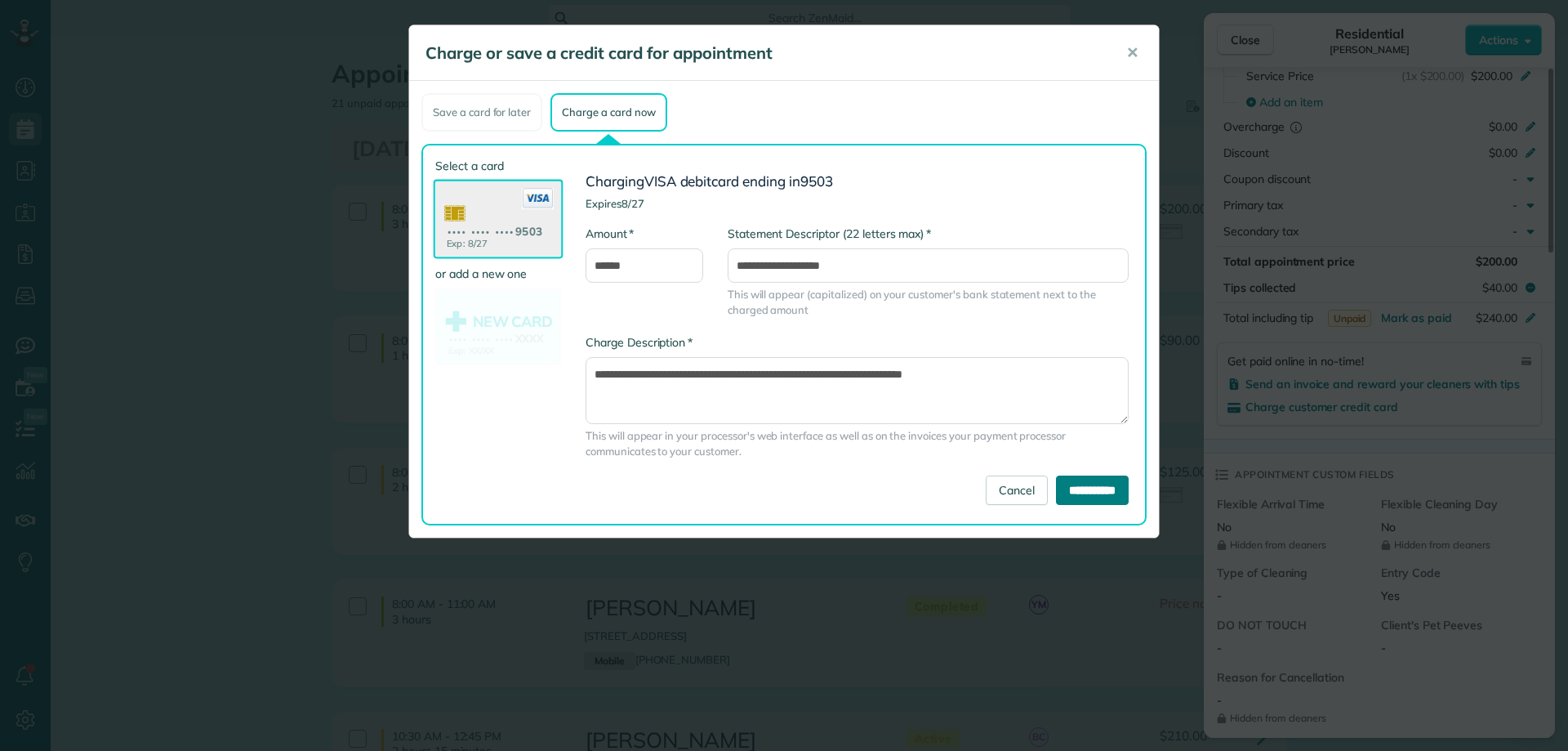
click at [1100, 491] on input "**********" at bounding box center [1092, 490] width 73 height 29
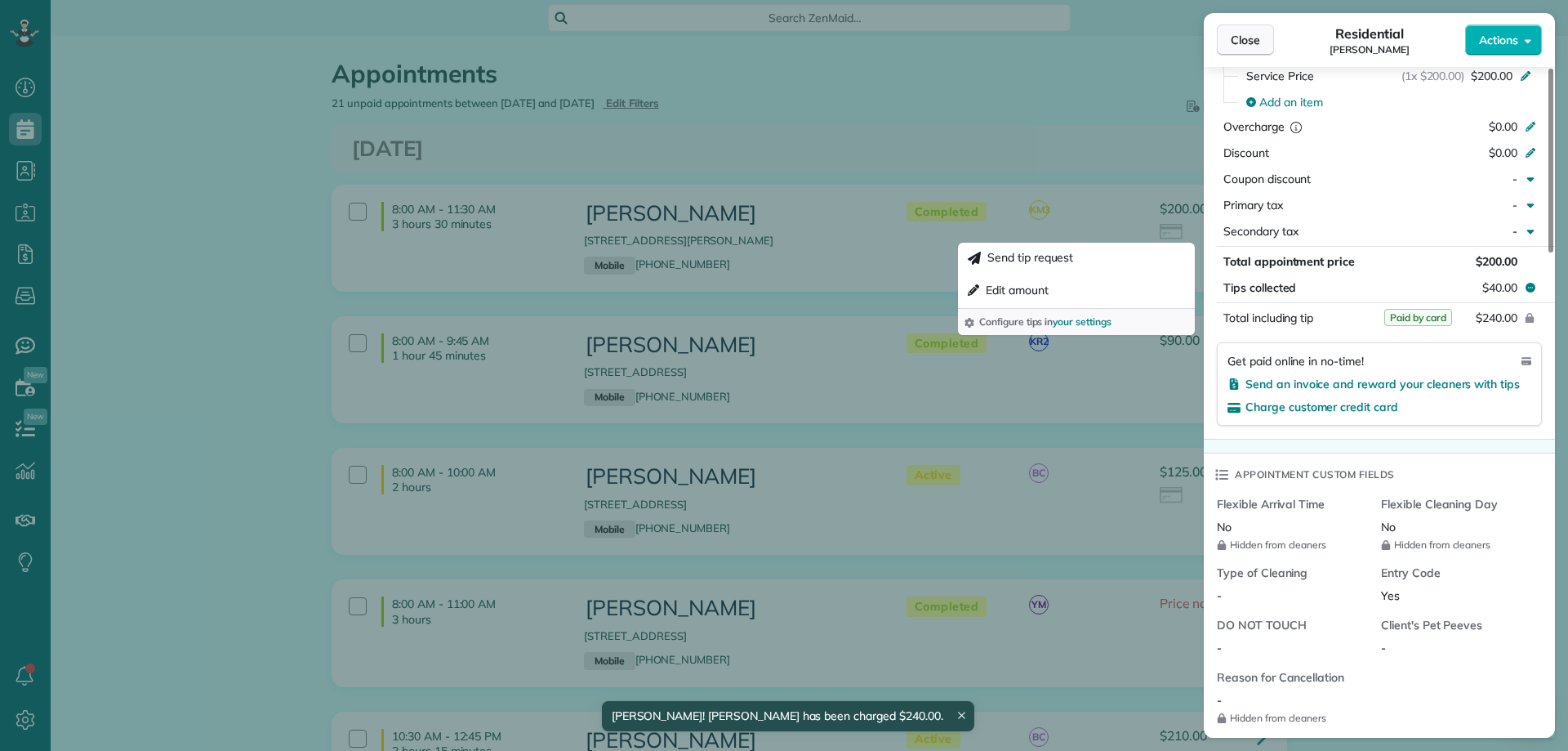
click at [1248, 44] on span "Close" at bounding box center [1244, 40] width 29 height 17
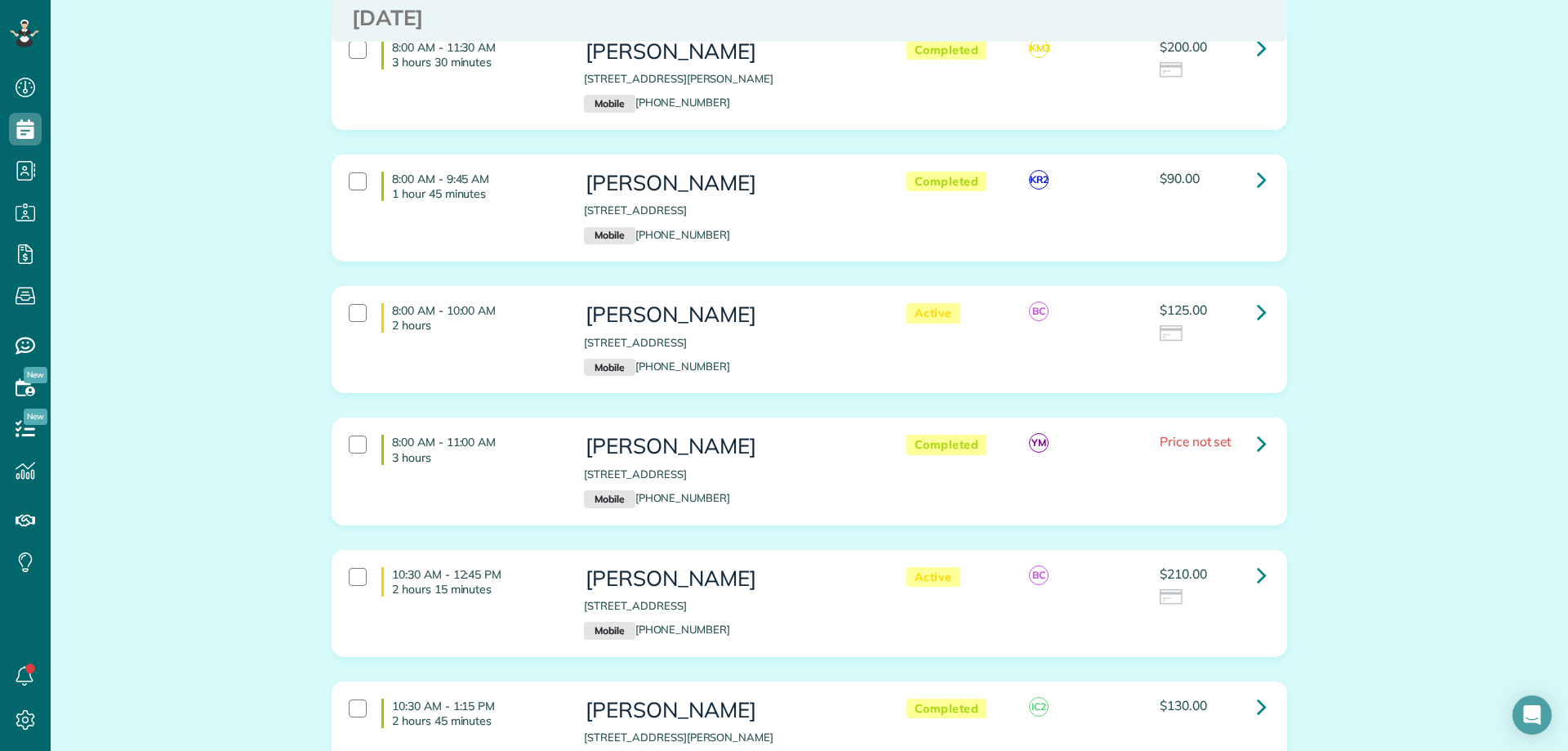
scroll to position [164, 0]
click at [1260, 311] on icon at bounding box center [1261, 310] width 10 height 28
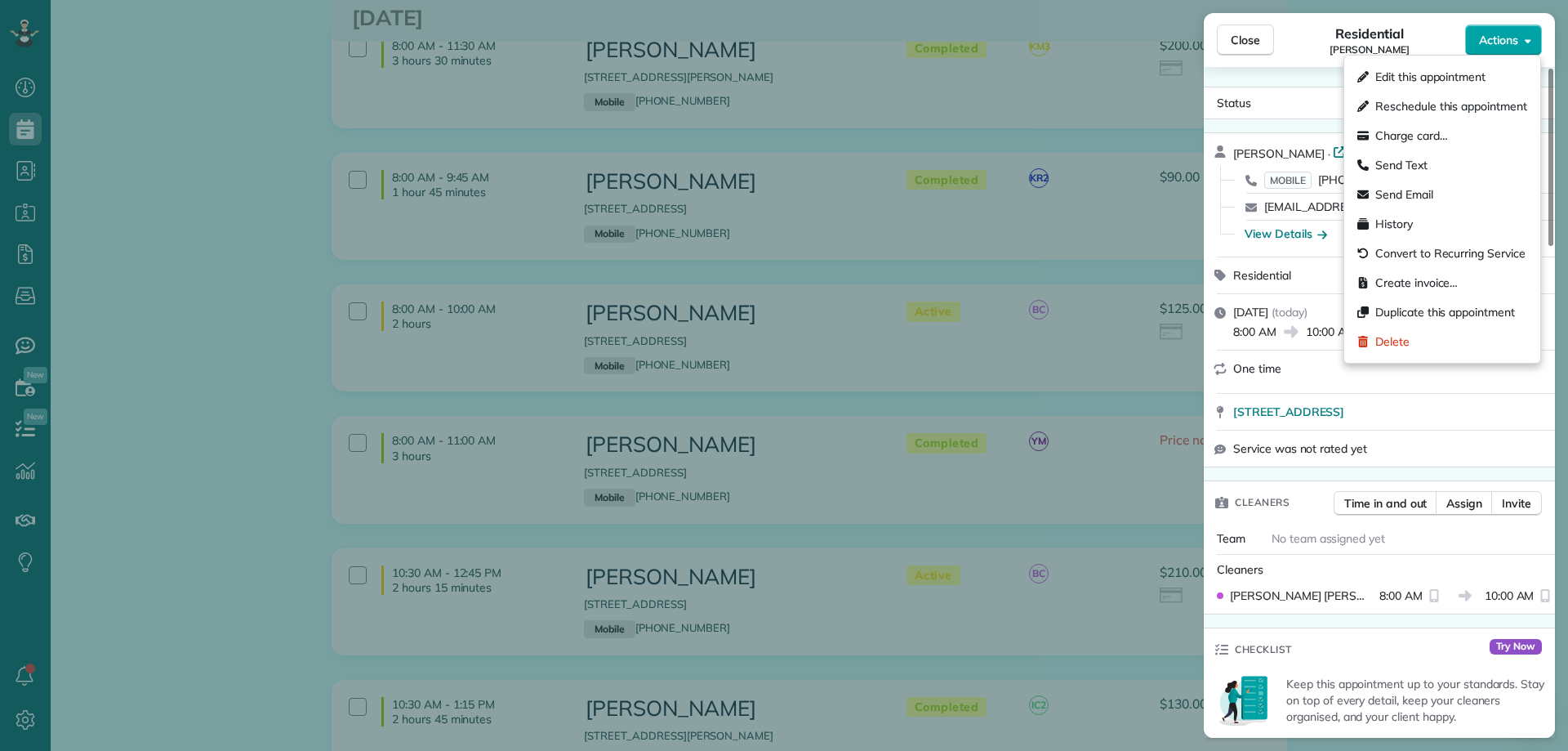
click at [1498, 42] on span "Actions" at bounding box center [1498, 40] width 40 height 17
click at [1307, 77] on div "Status Active Colette Vanyo · Open profile MOBILE (732) 330-2559 Copy coletteva…" at bounding box center [1379, 402] width 351 height 671
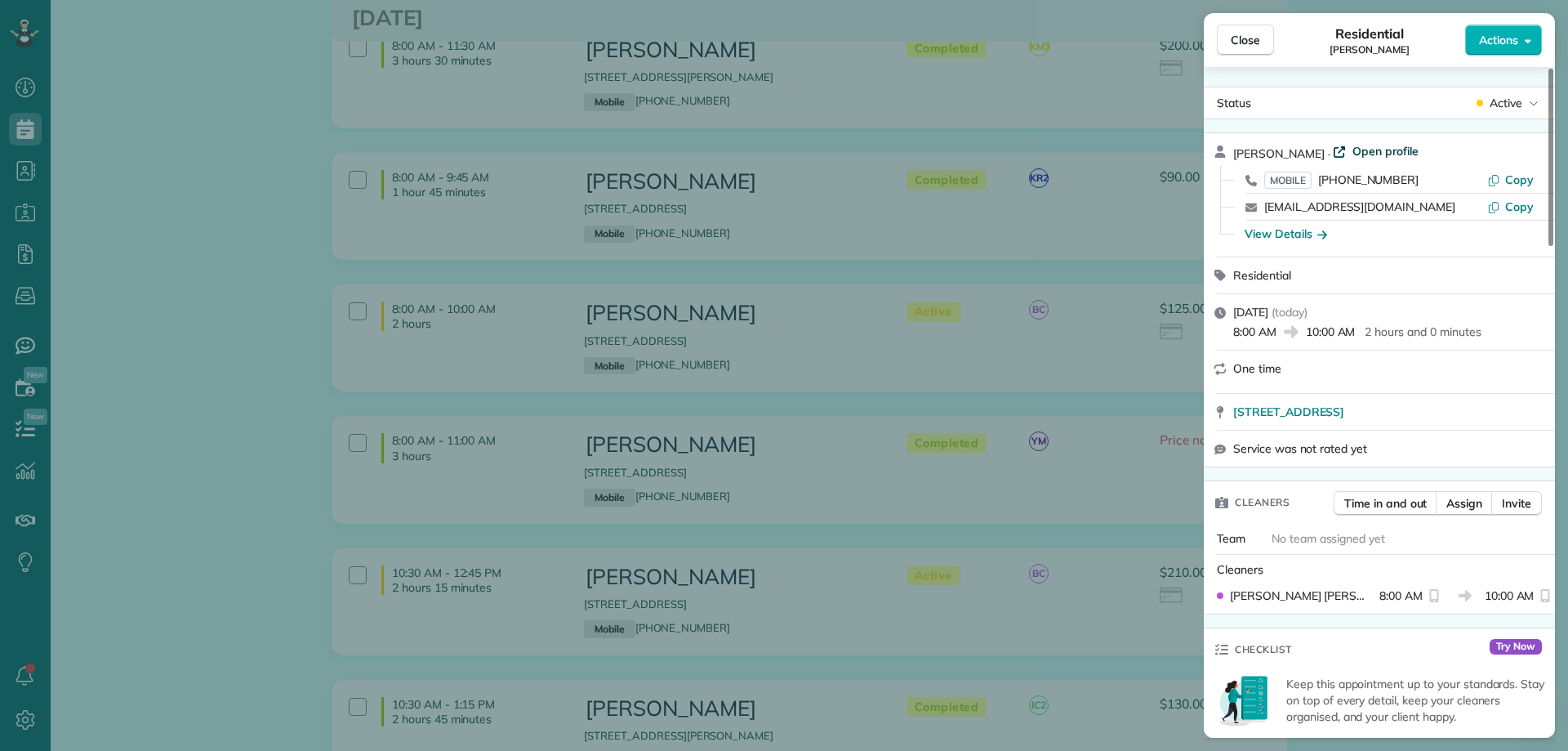
click at [1362, 147] on span "Open profile" at bounding box center [1385, 151] width 66 height 17
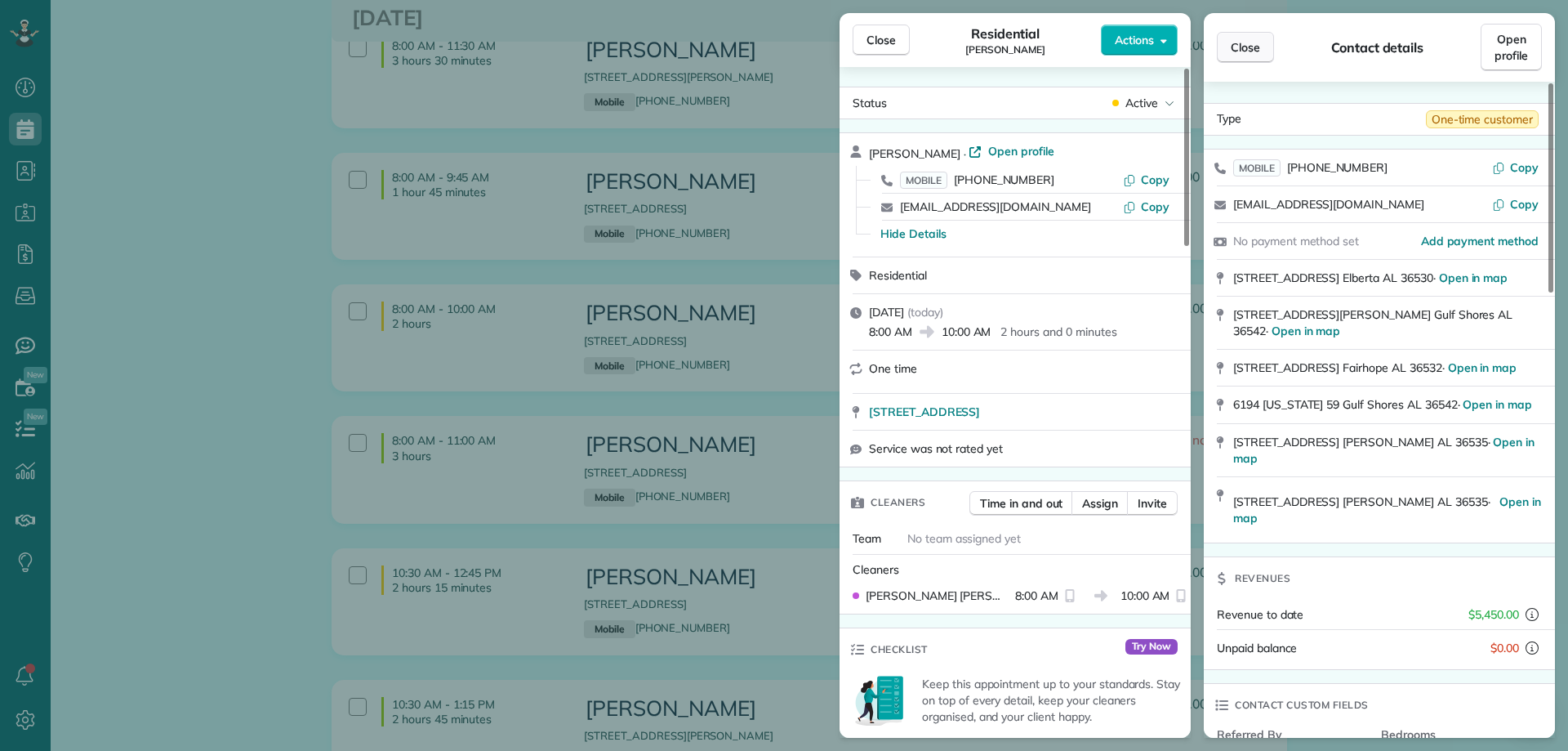
click at [1247, 36] on button "Close" at bounding box center [1245, 47] width 57 height 31
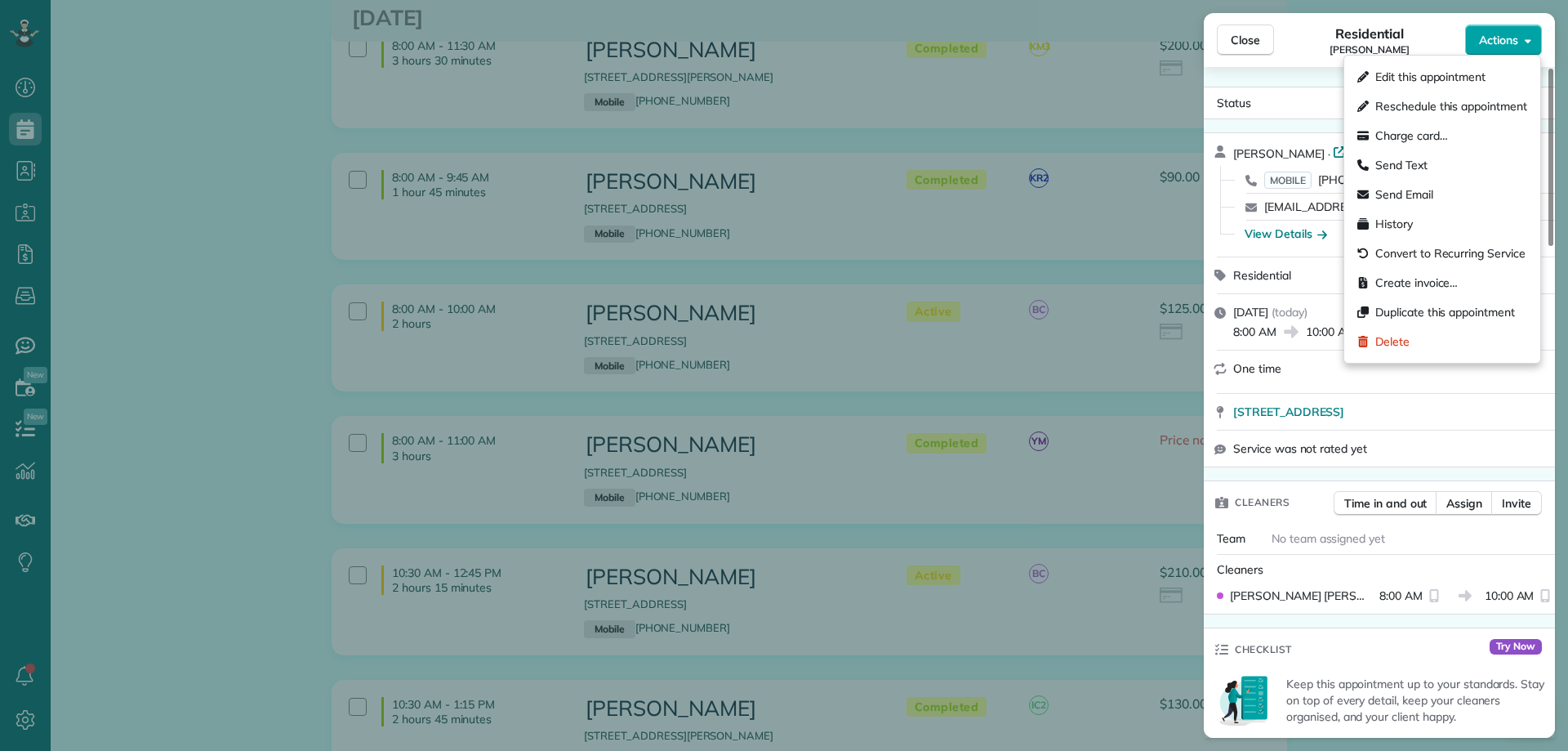
click at [1530, 50] on button "Actions" at bounding box center [1503, 40] width 77 height 31
click at [1424, 136] on span "Charge card…" at bounding box center [1411, 136] width 73 height 17
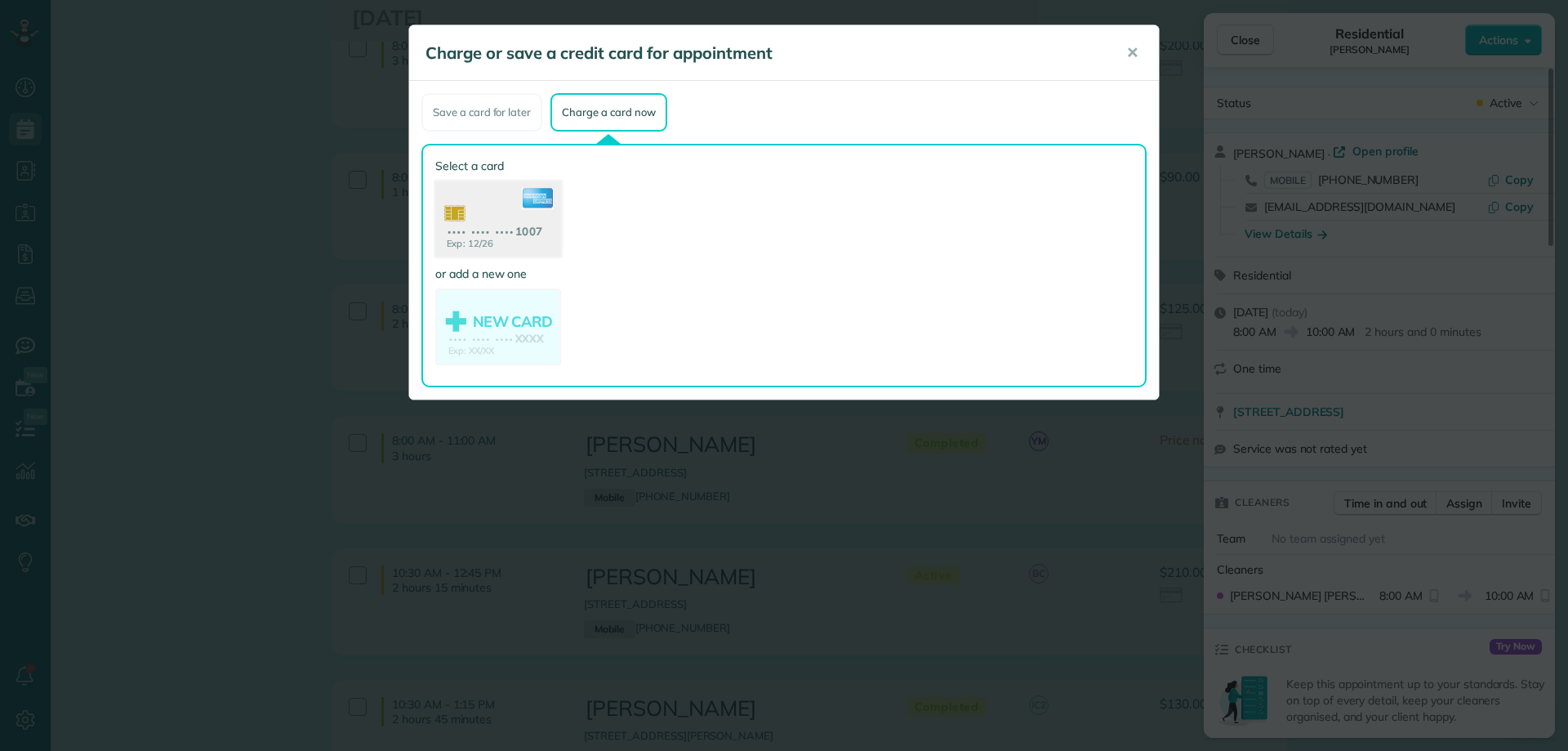
click at [534, 218] on use at bounding box center [498, 221] width 126 height 79
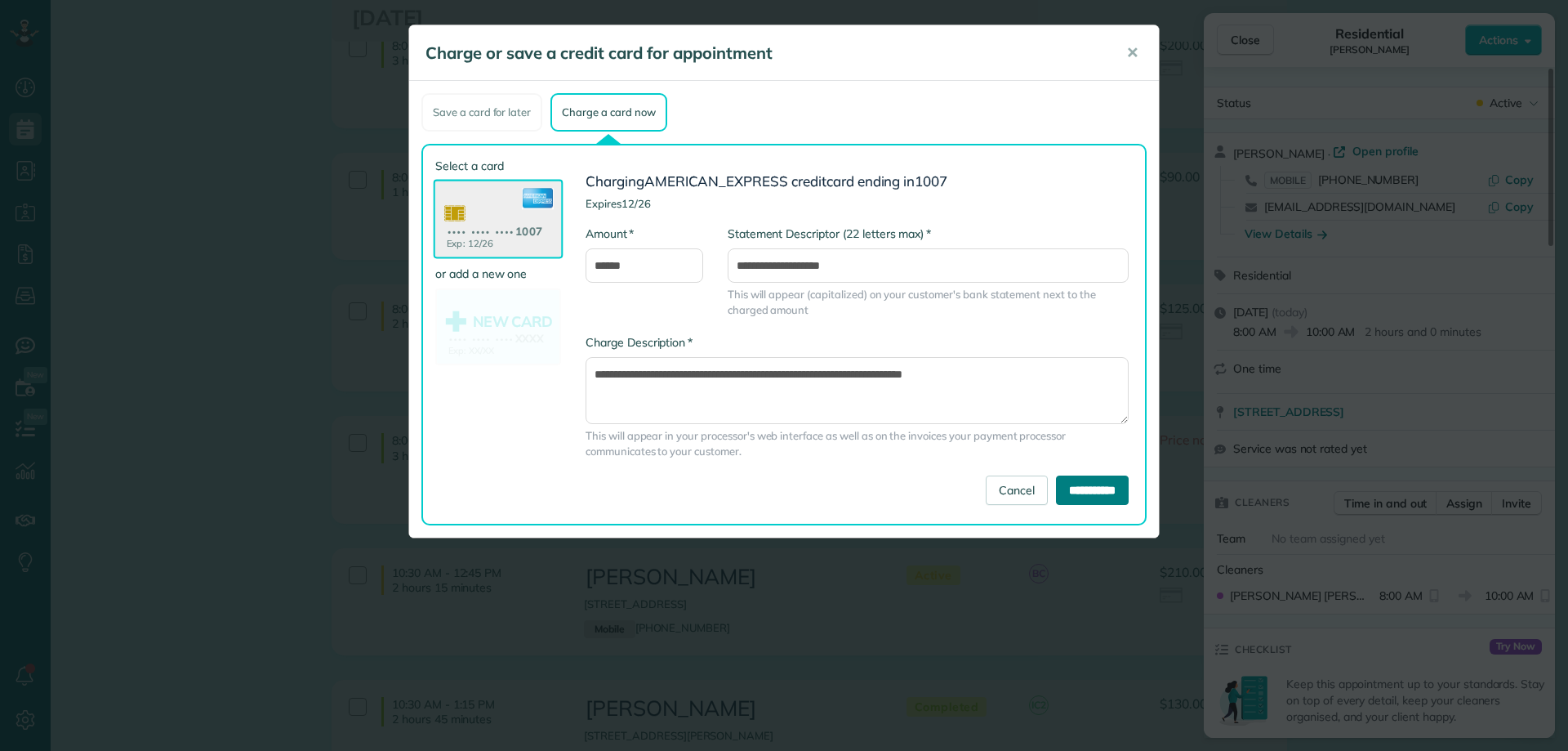
click at [1073, 485] on input "**********" at bounding box center [1092, 490] width 73 height 29
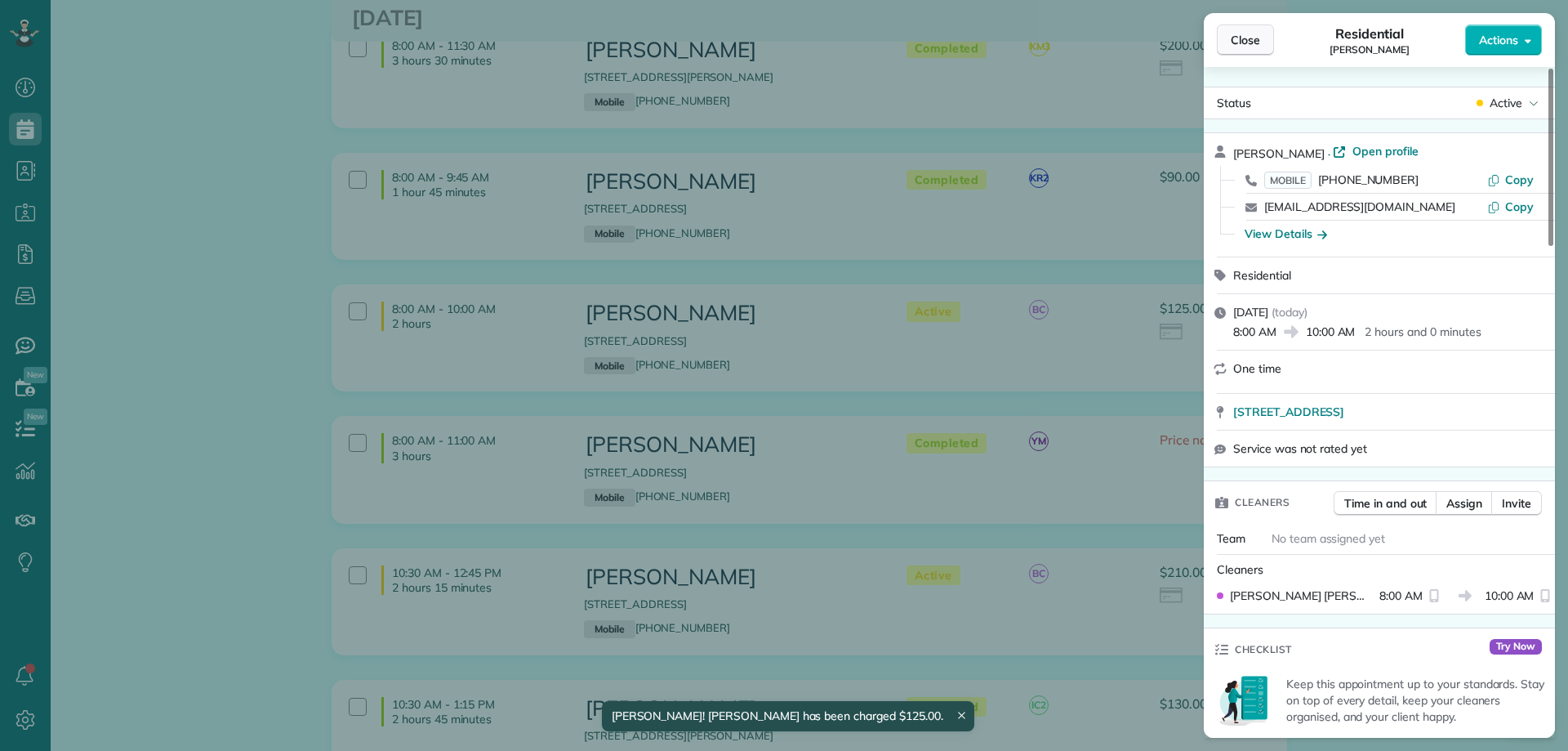
click at [1240, 41] on span "Close" at bounding box center [1244, 40] width 29 height 17
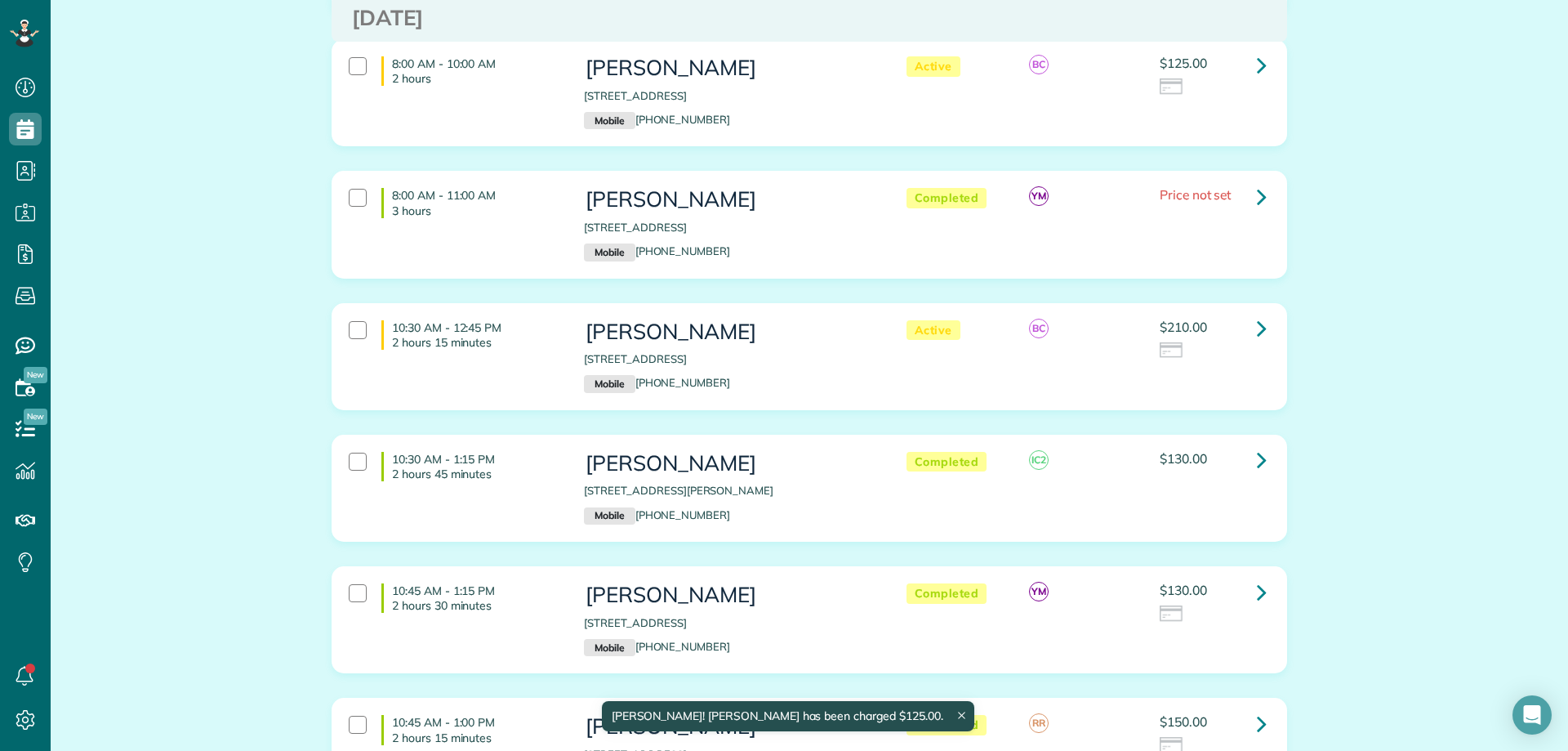
scroll to position [490, 0]
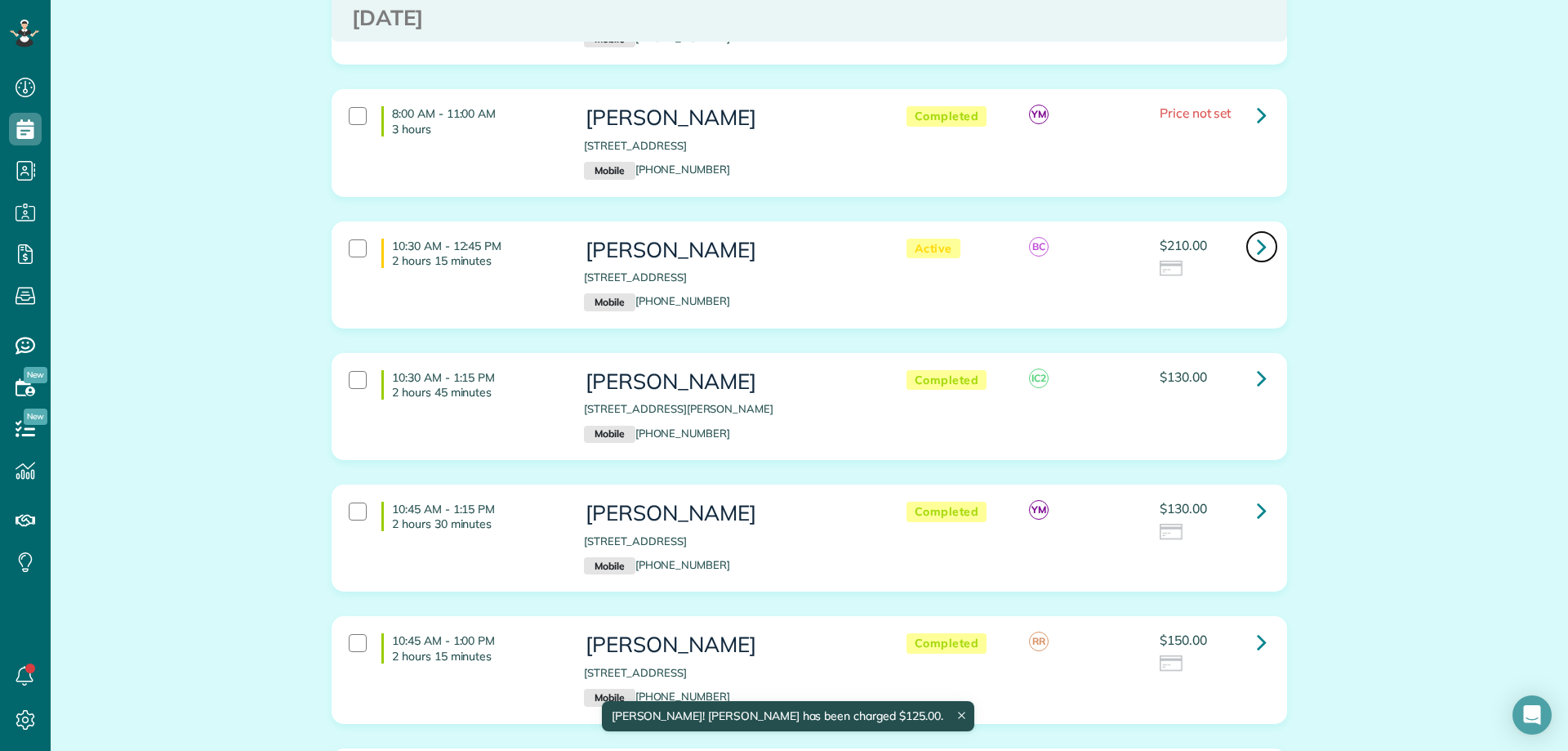
click at [1257, 243] on icon at bounding box center [1261, 247] width 10 height 28
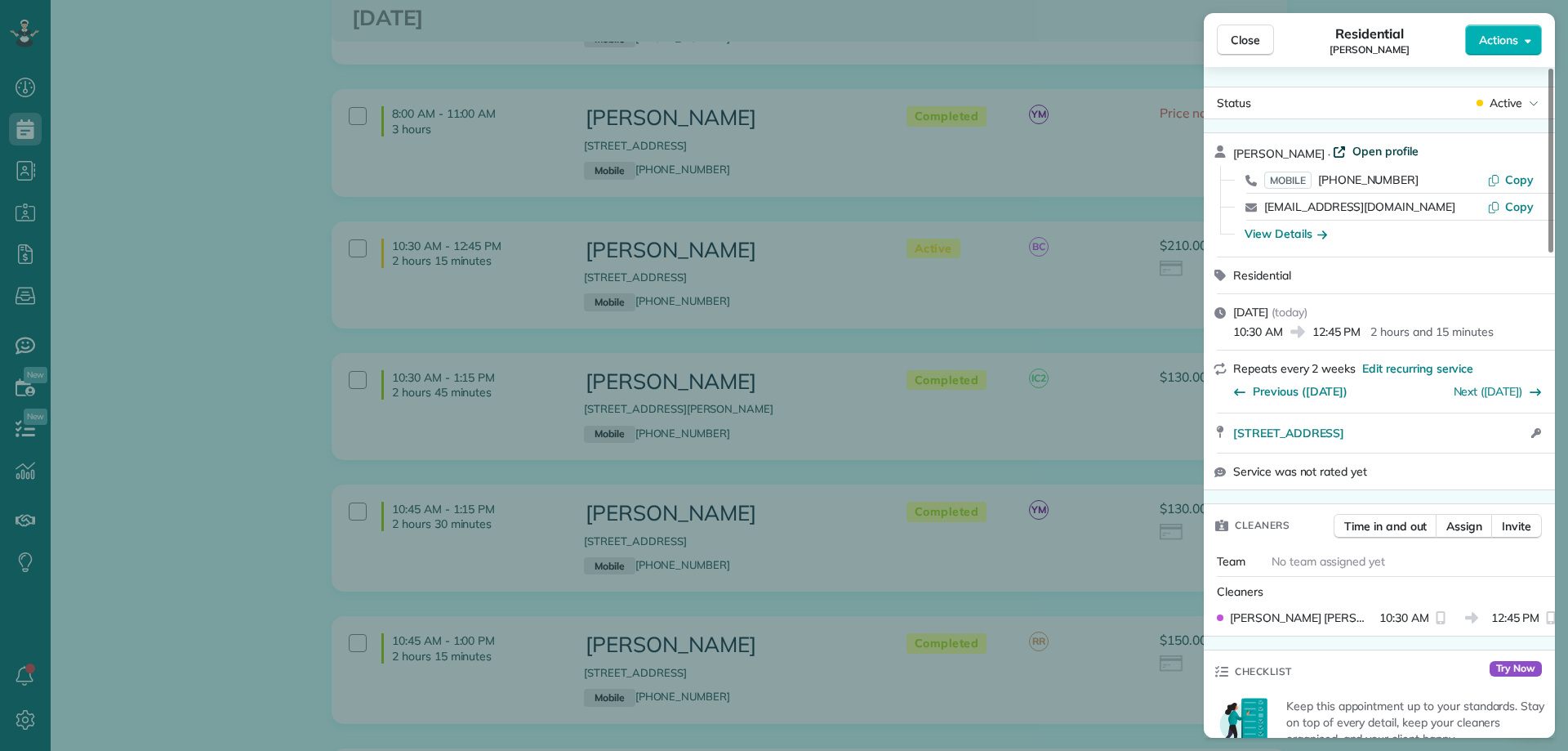
click at [1352, 152] on span "Open profile" at bounding box center [1385, 151] width 66 height 17
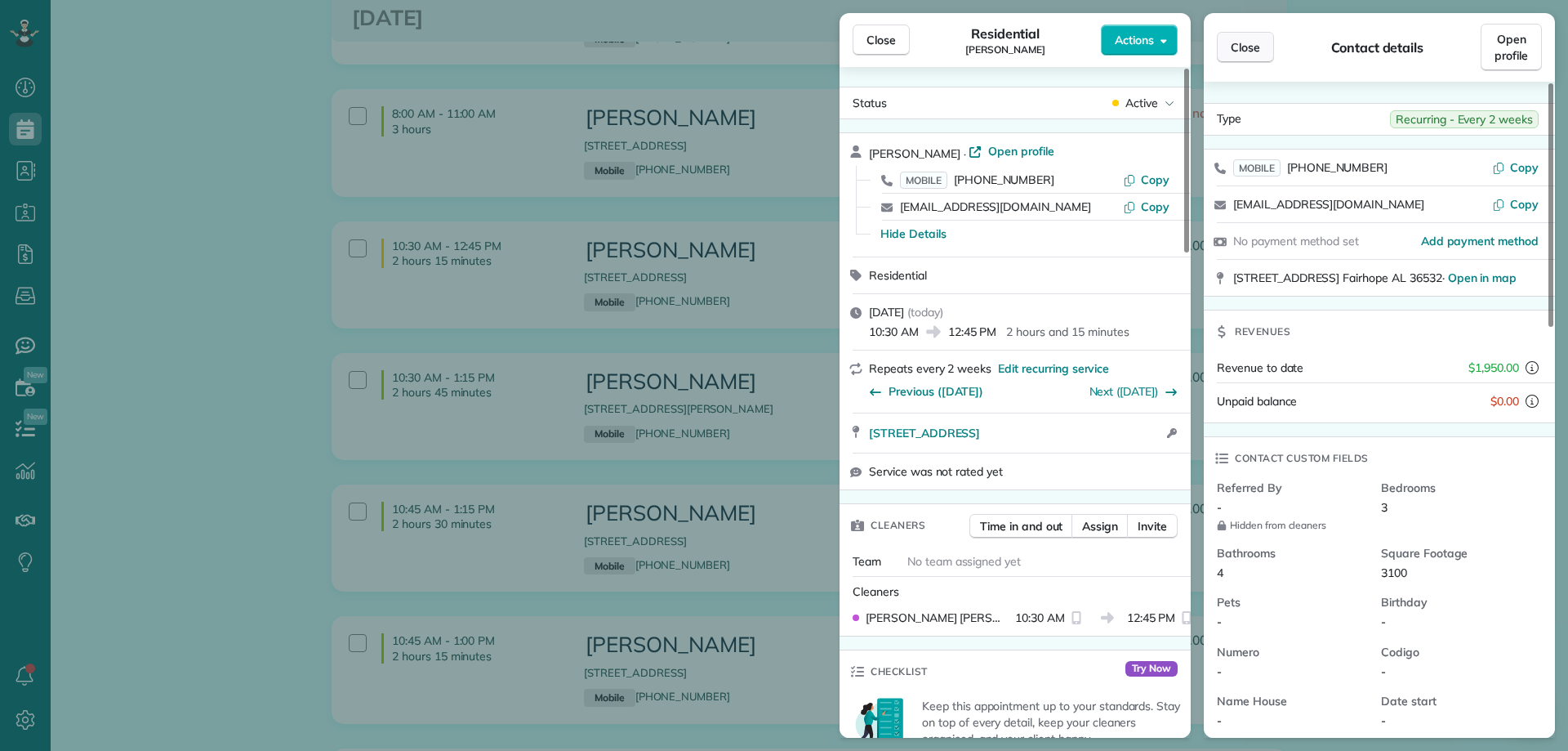
click at [1231, 46] on span "Close" at bounding box center [1244, 48] width 29 height 17
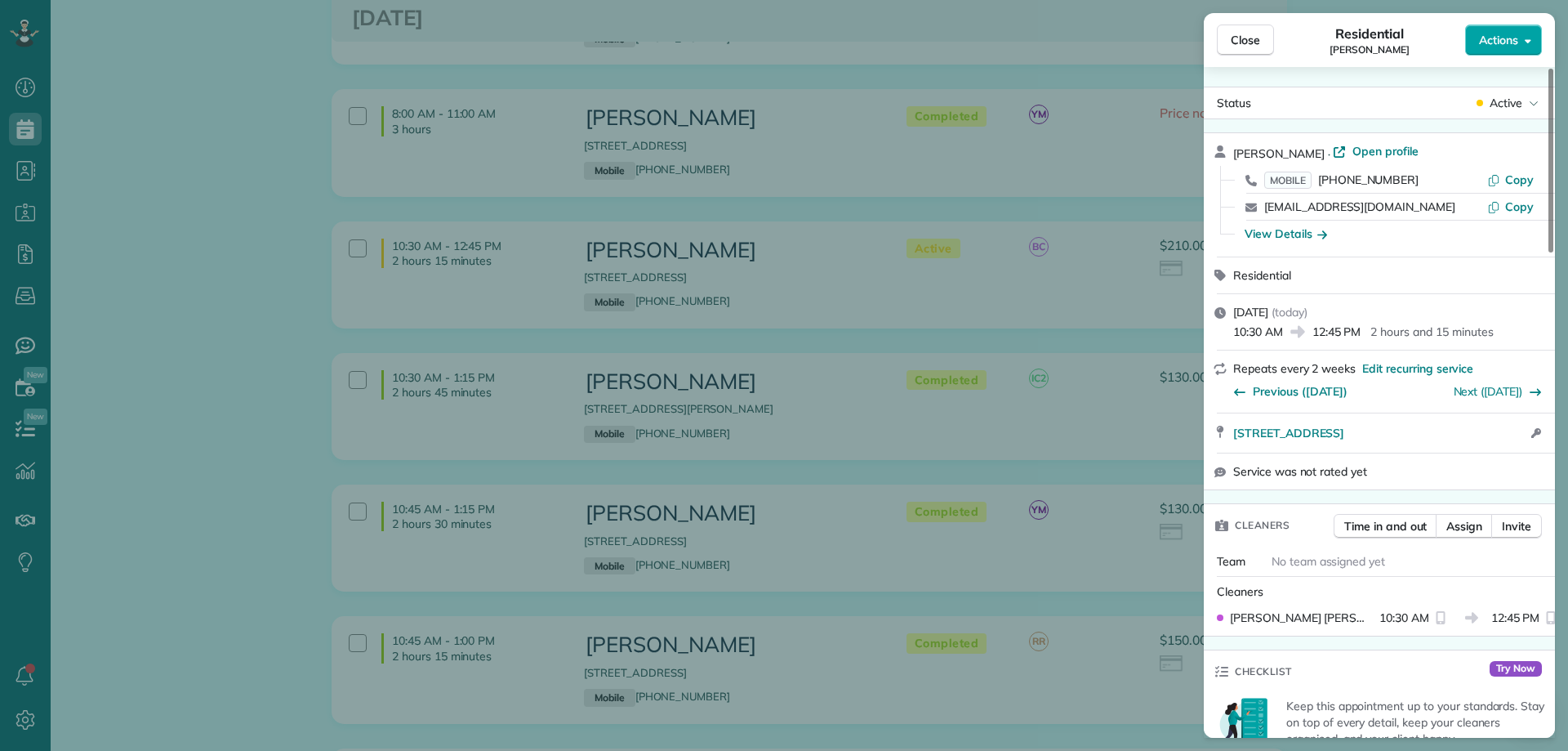
click at [1494, 39] on span "Actions" at bounding box center [1498, 40] width 40 height 17
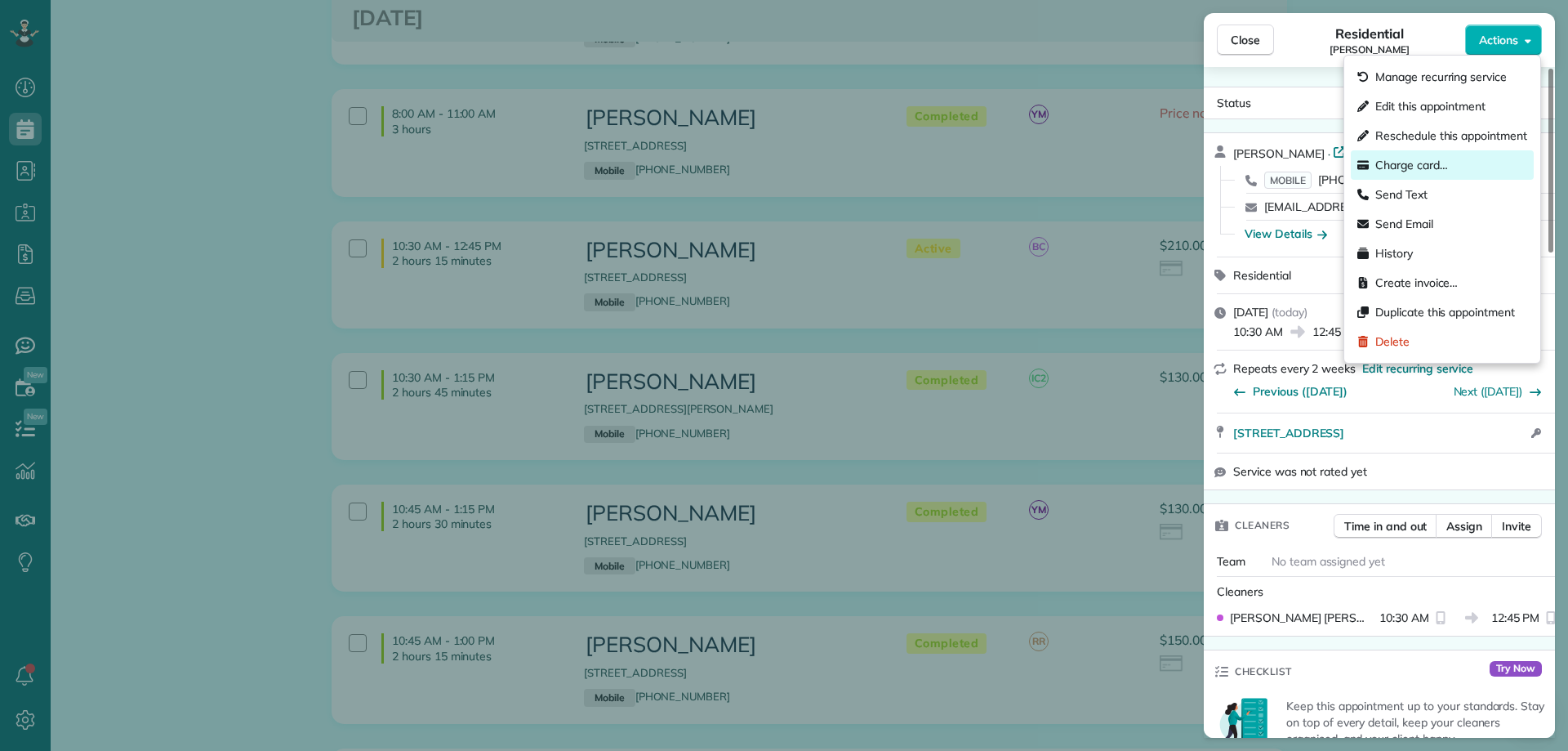
click at [1416, 166] on span "Charge card…" at bounding box center [1411, 165] width 73 height 17
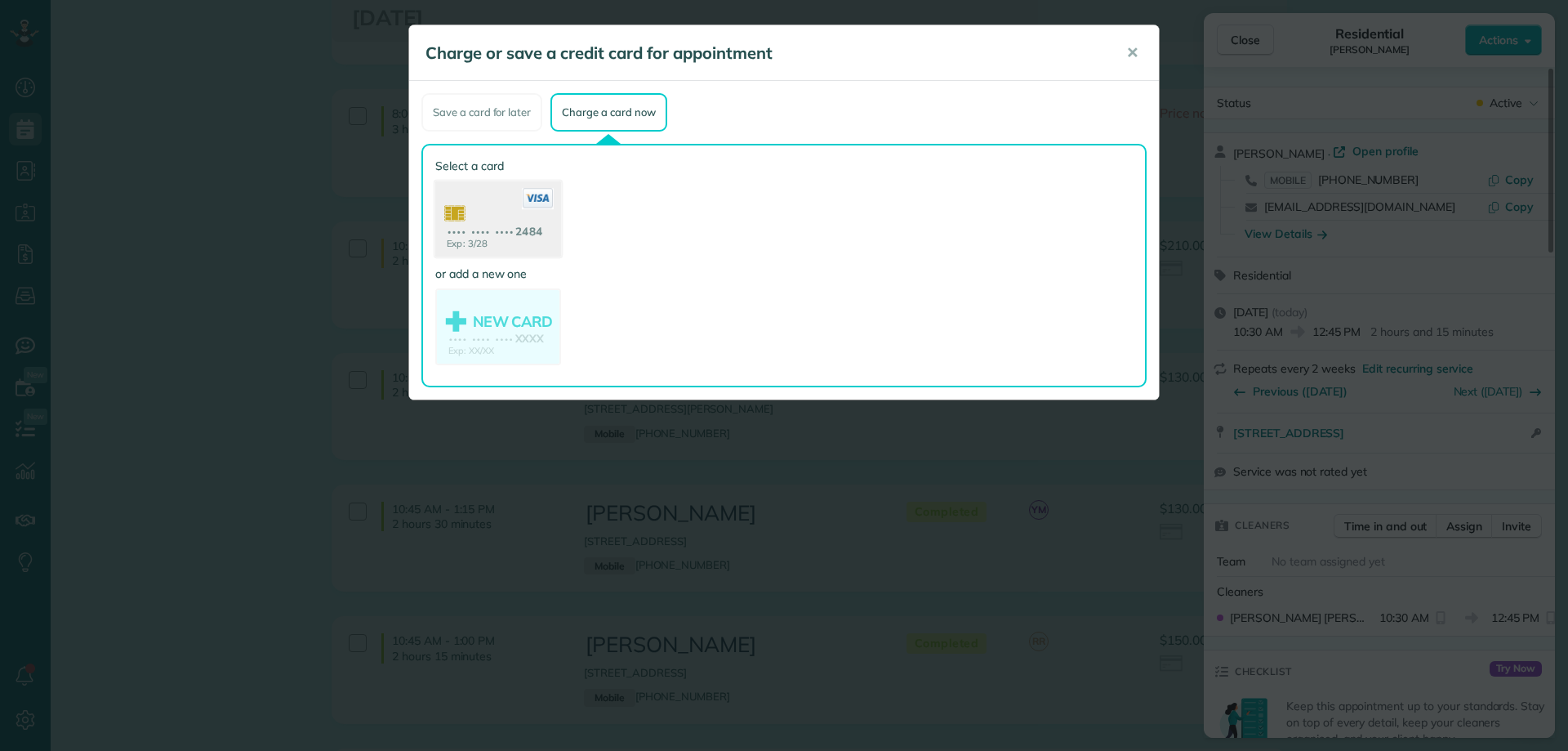
click at [531, 230] on use at bounding box center [498, 221] width 126 height 79
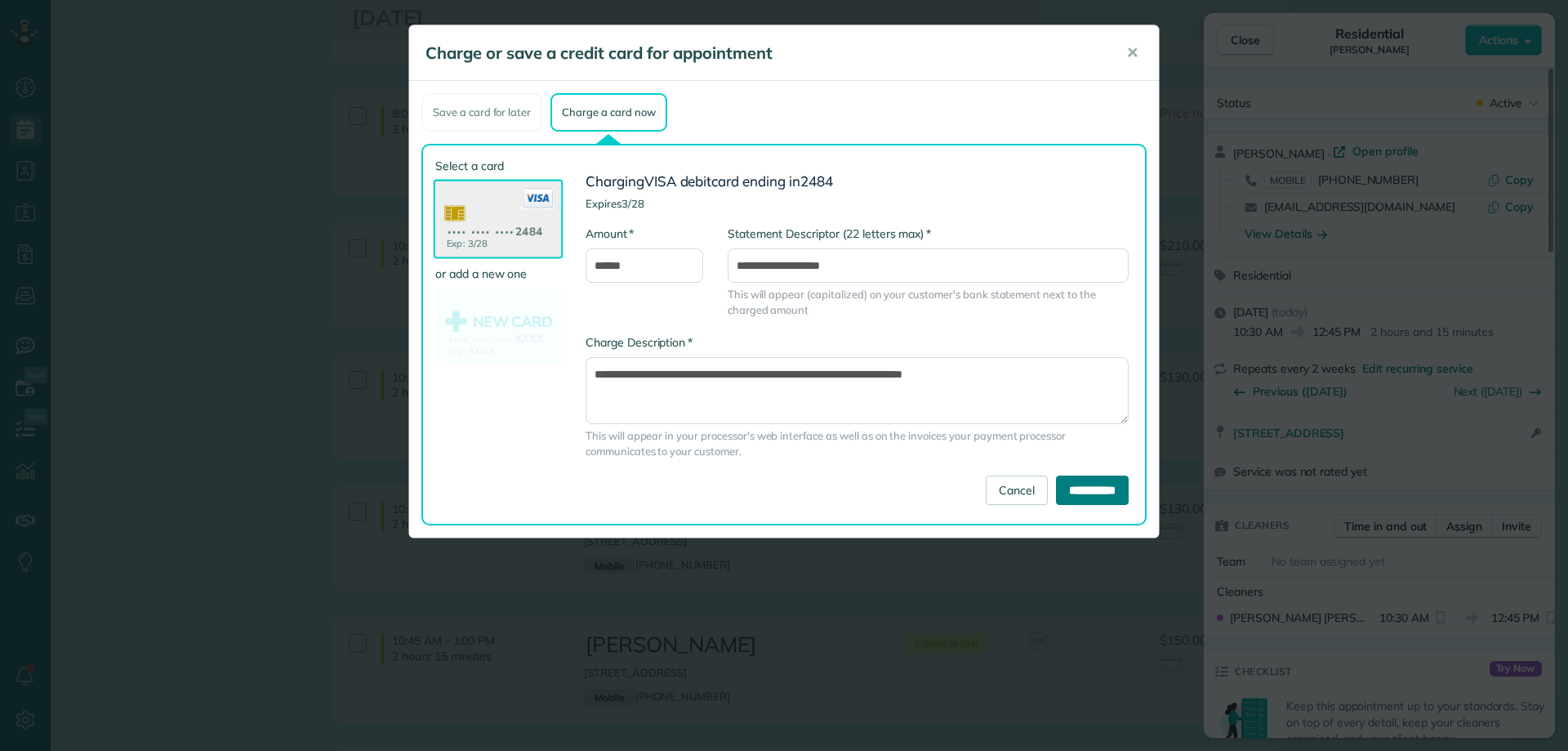
click at [1096, 482] on input "**********" at bounding box center [1092, 490] width 73 height 29
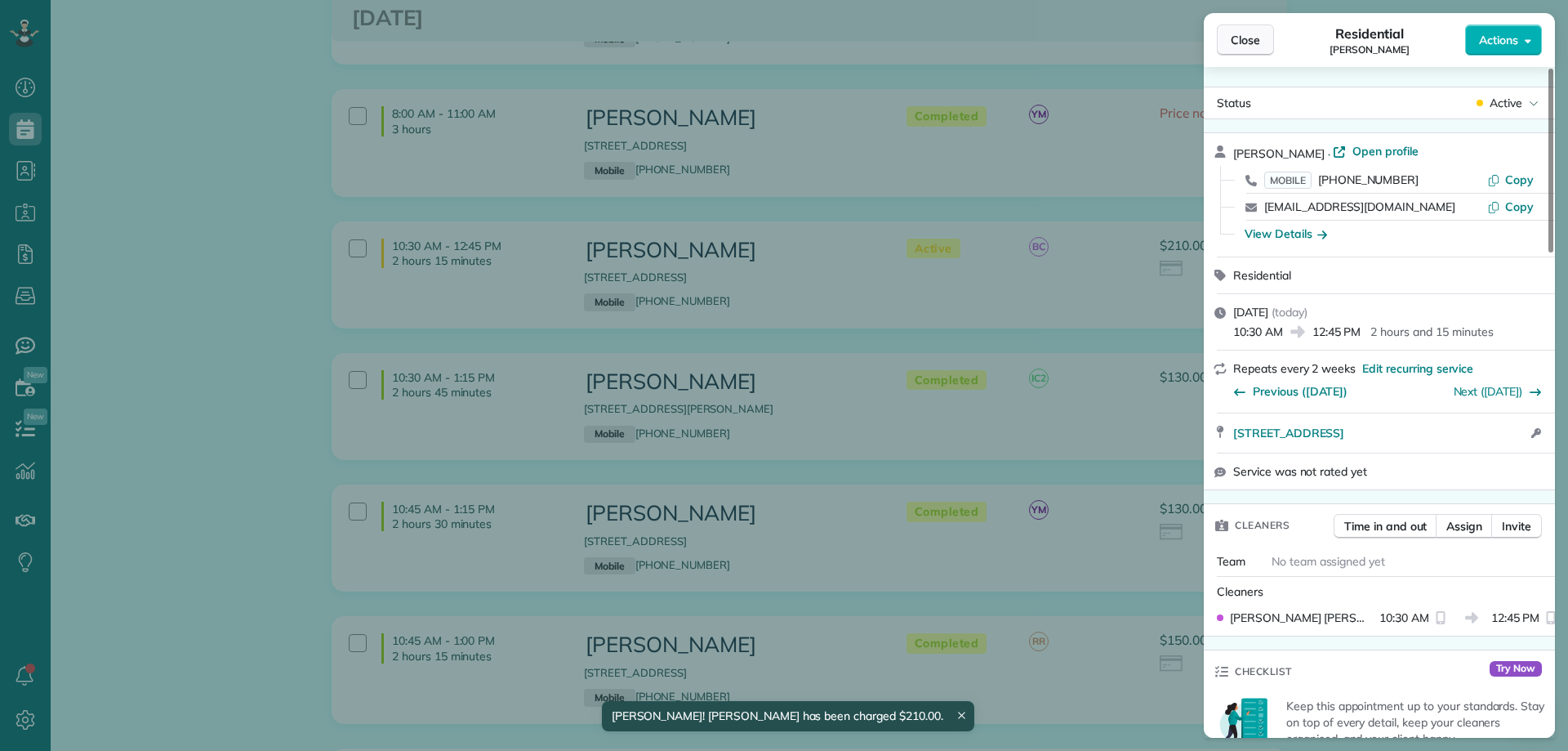
click at [1249, 32] on span "Close" at bounding box center [1244, 40] width 29 height 17
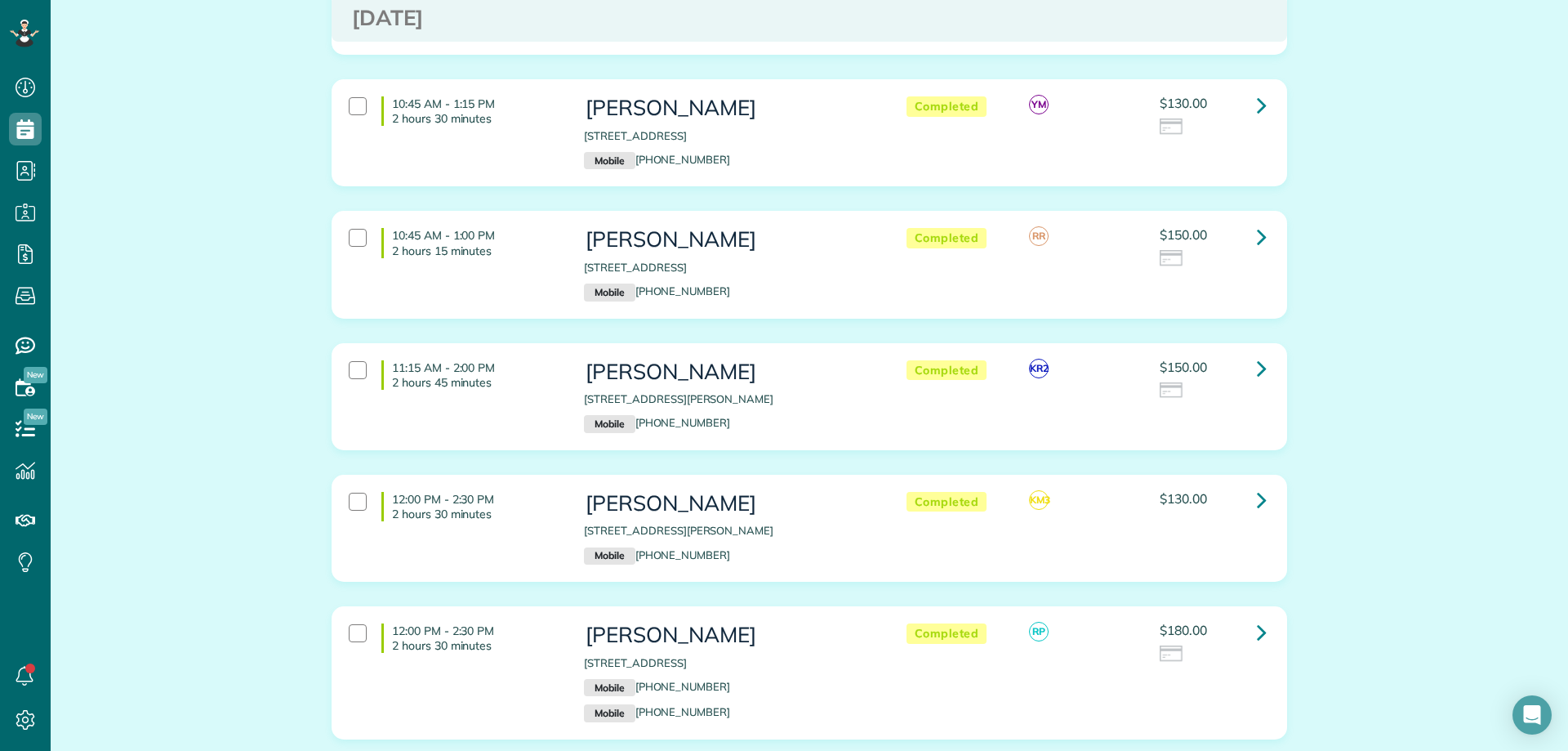
scroll to position [899, 0]
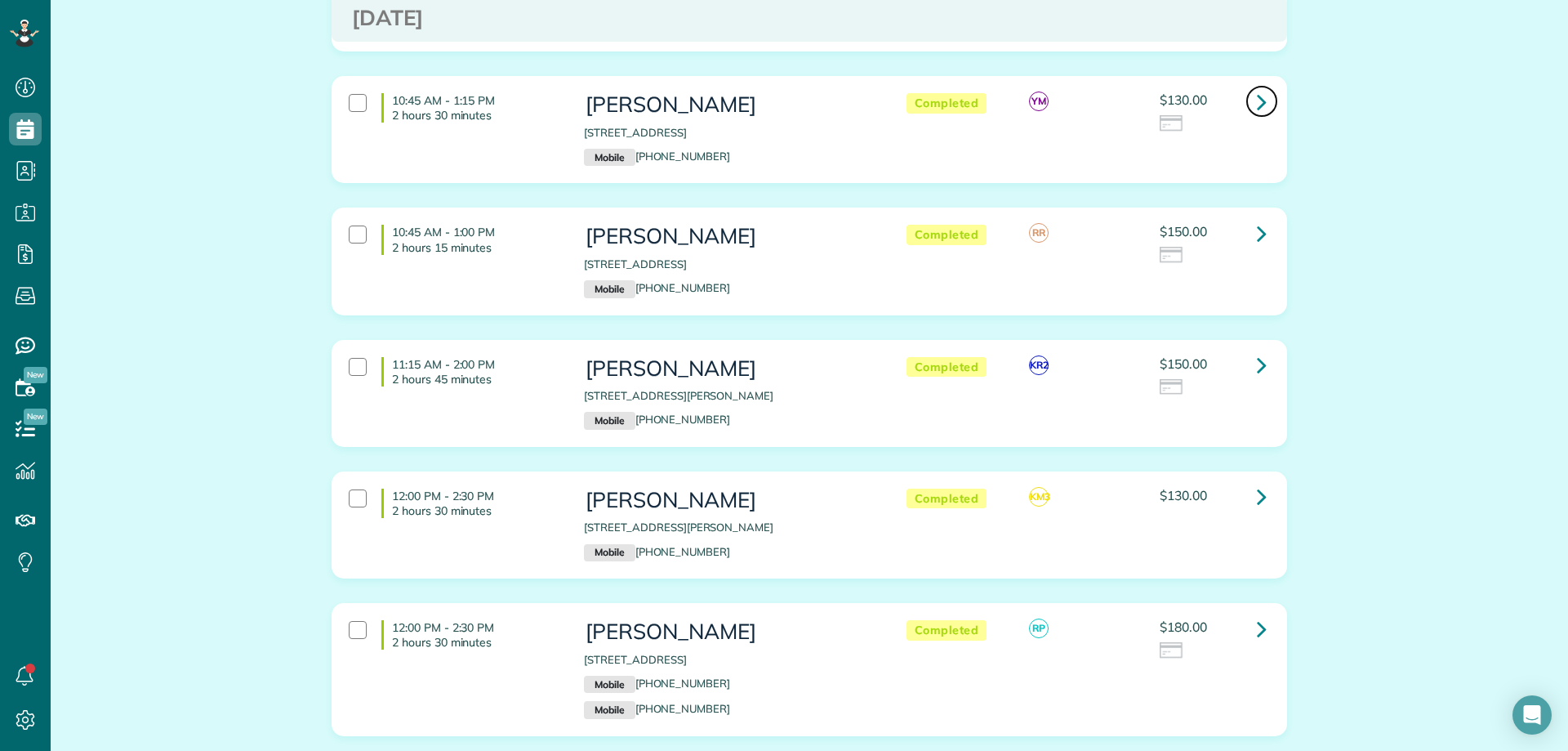
click at [1257, 102] on icon at bounding box center [1261, 101] width 10 height 28
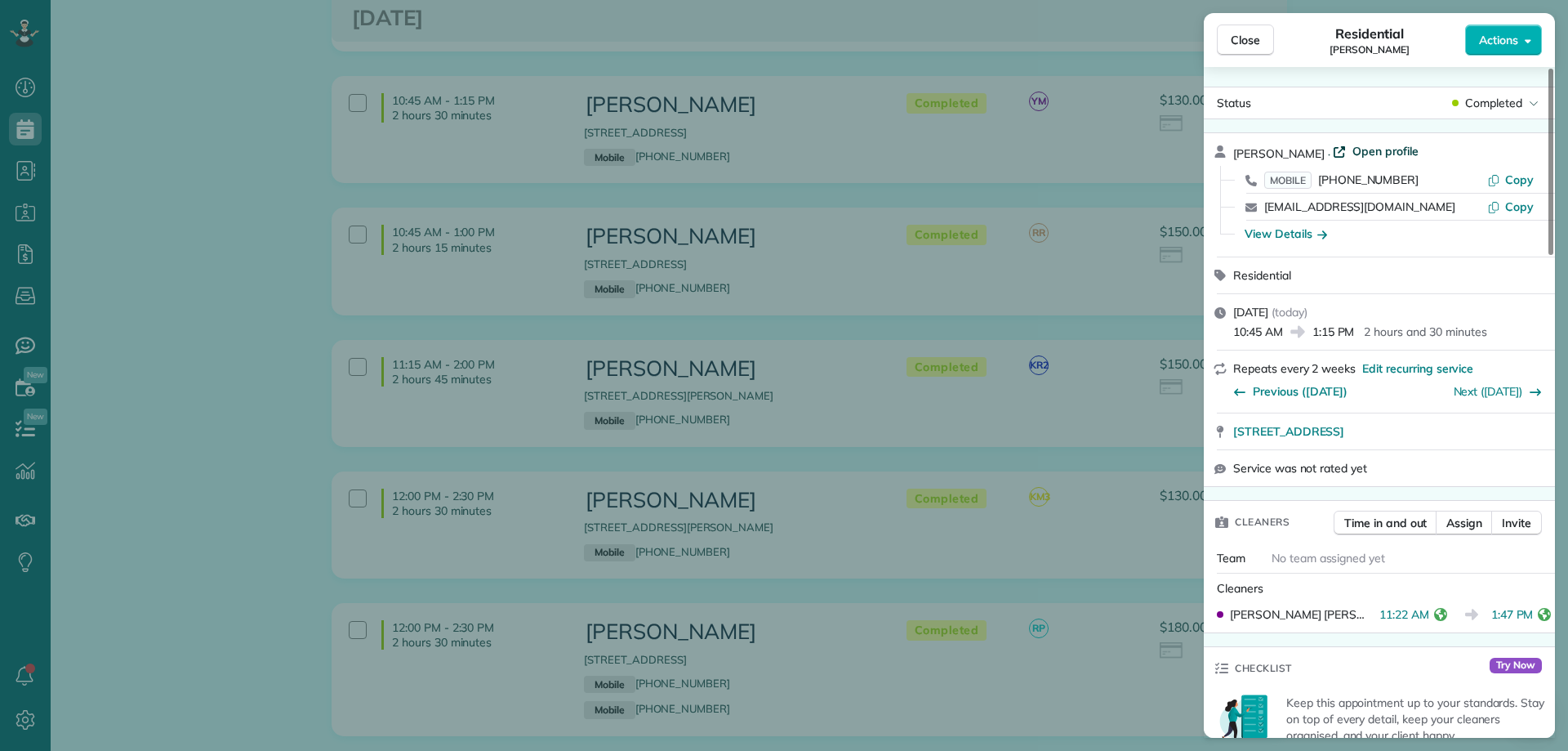
click at [1367, 146] on span "Open profile" at bounding box center [1385, 151] width 66 height 17
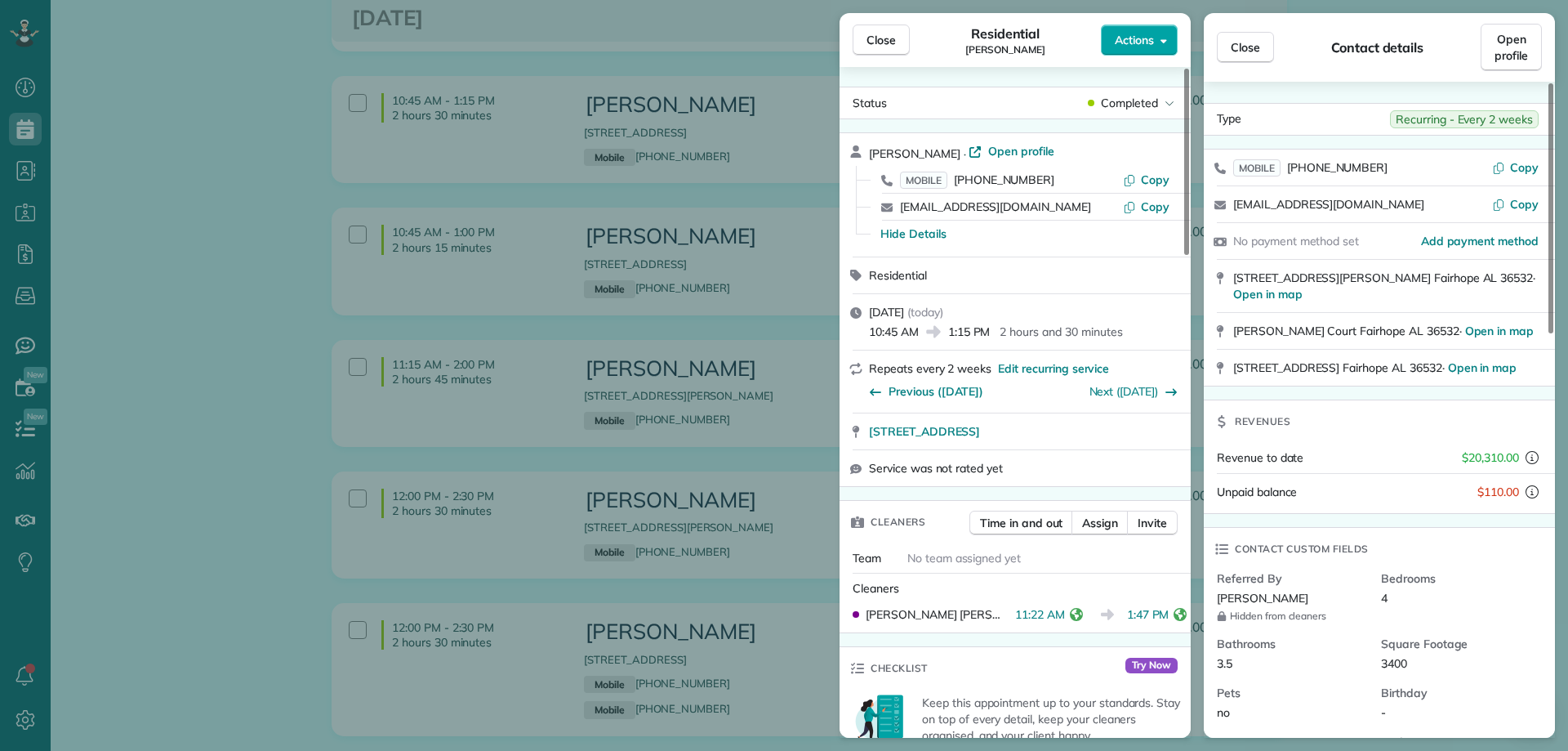
click at [1124, 40] on span "Actions" at bounding box center [1134, 40] width 40 height 17
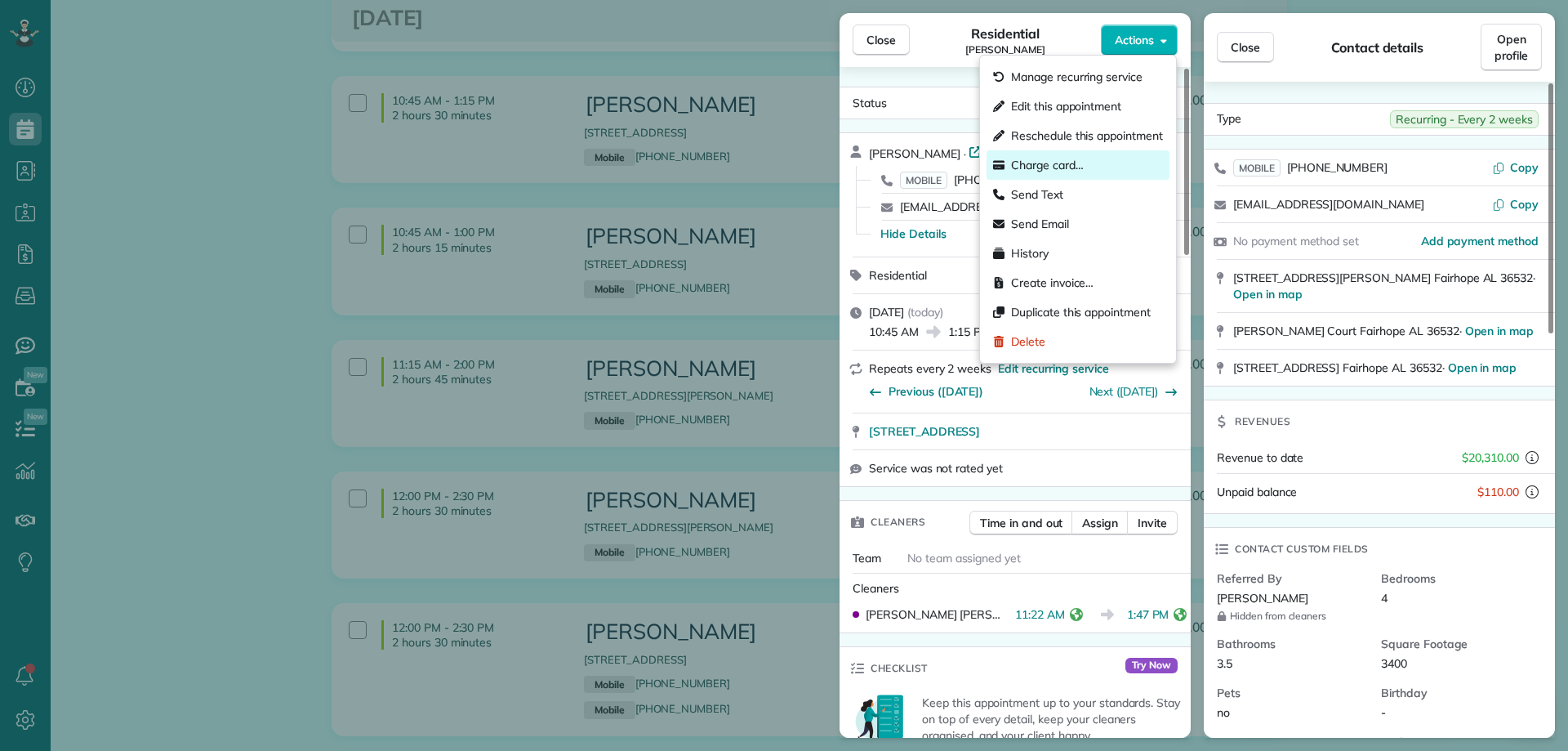
click at [1077, 157] on span "Charge card…" at bounding box center [1047, 165] width 73 height 17
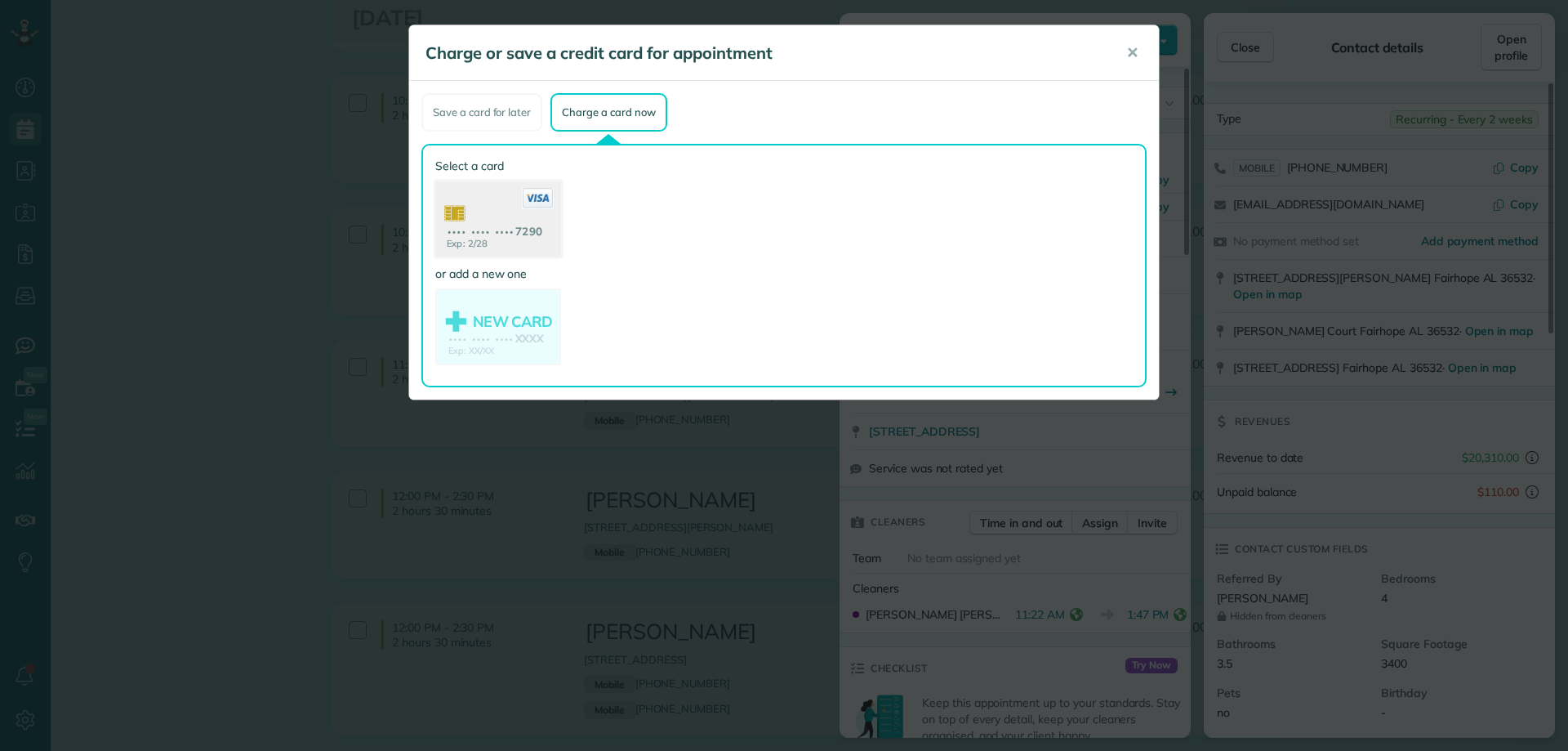
click at [544, 217] on use at bounding box center [498, 221] width 126 height 79
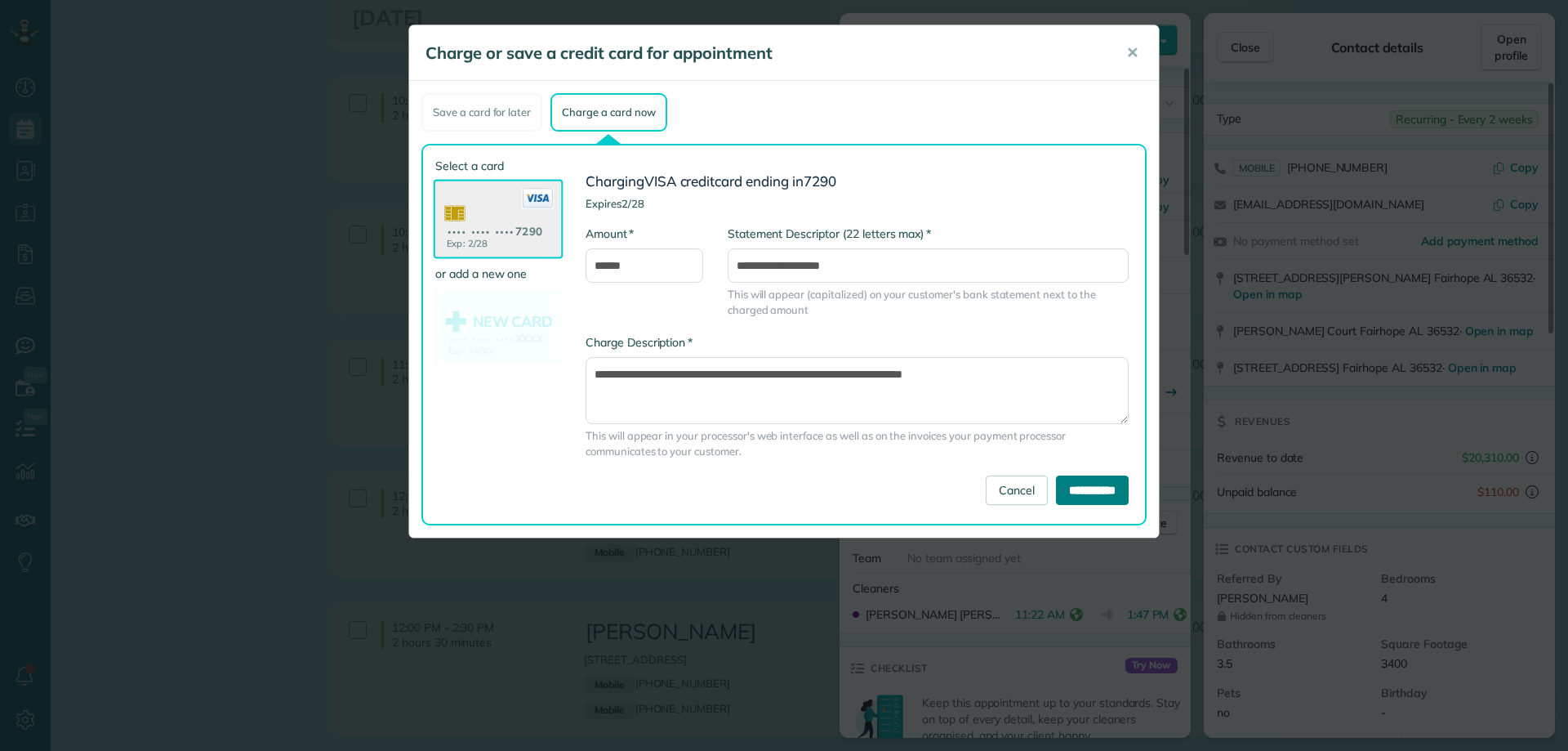
click at [1109, 483] on input "**********" at bounding box center [1092, 490] width 73 height 29
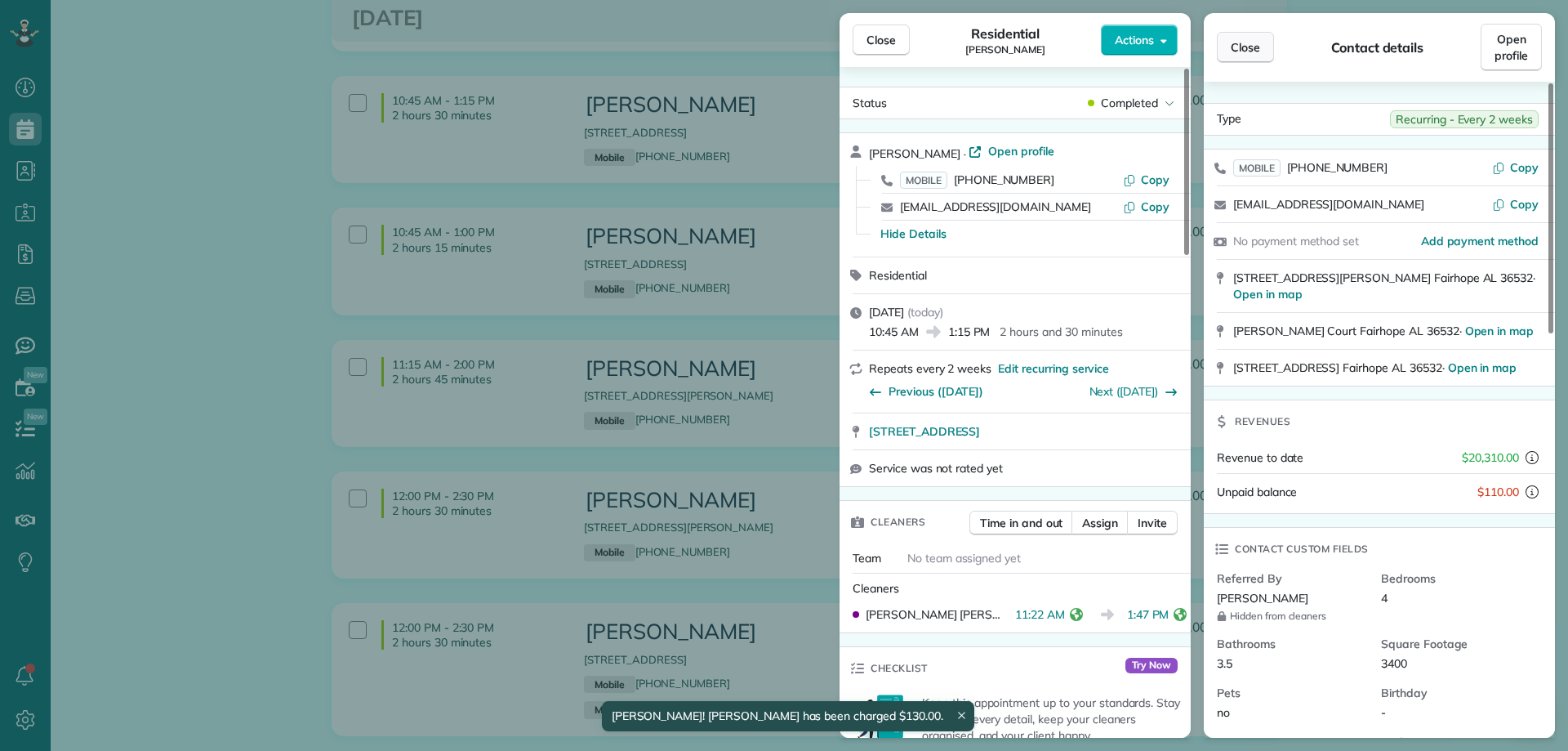
click at [1237, 51] on span "Close" at bounding box center [1244, 48] width 29 height 17
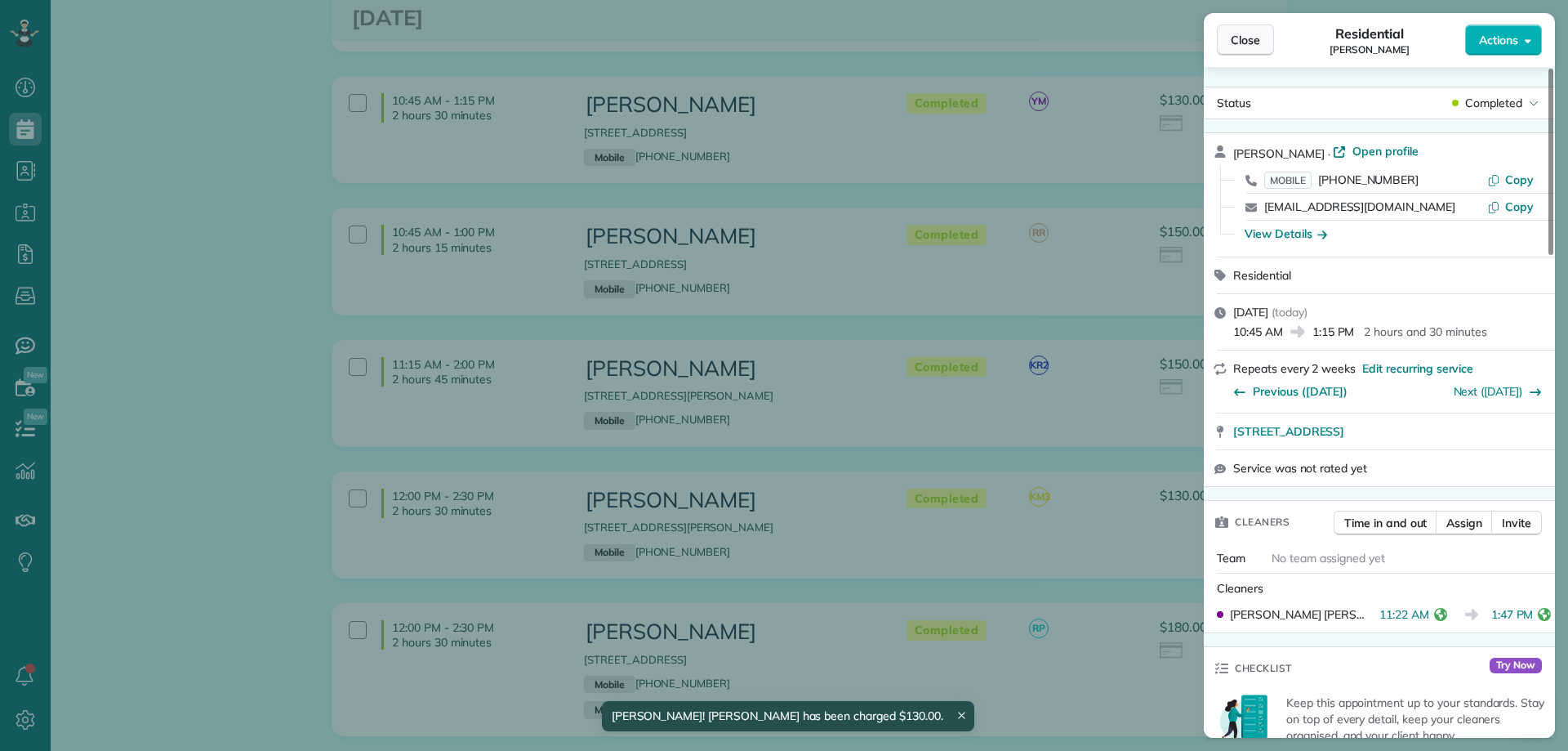
click at [1254, 33] on span "Close" at bounding box center [1244, 40] width 29 height 17
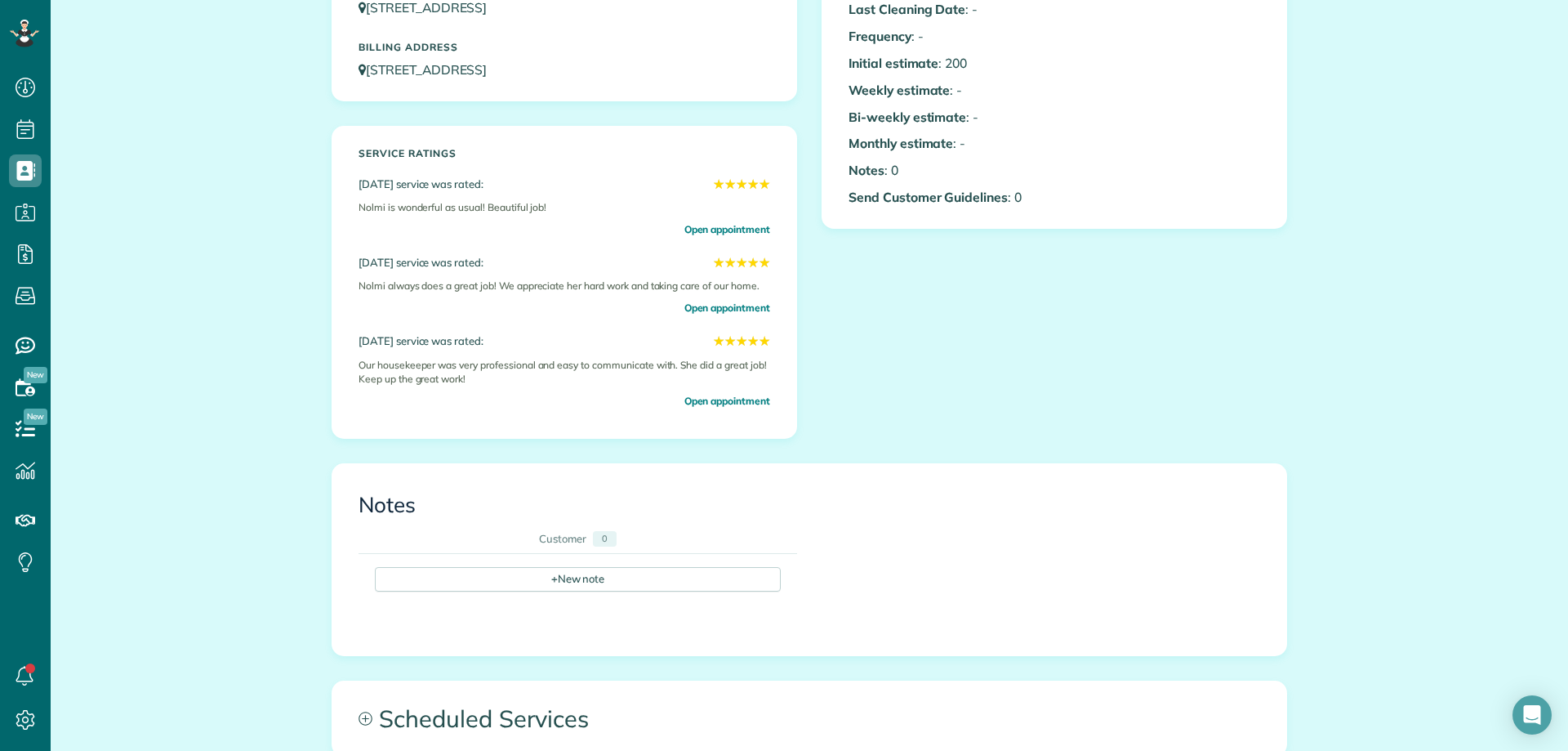
scroll to position [572, 0]
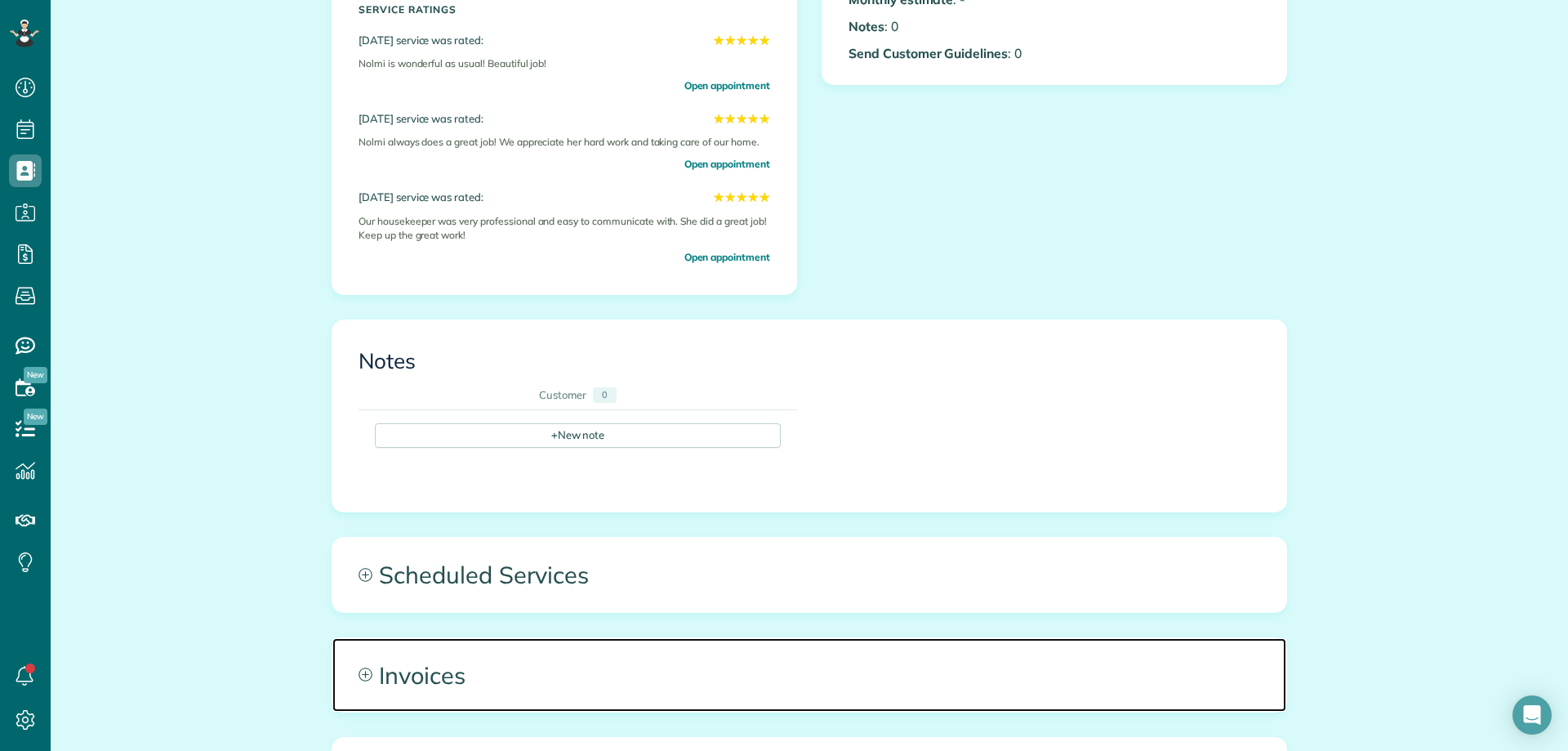
click at [630, 670] on span "Invoices" at bounding box center [810, 675] width 954 height 74
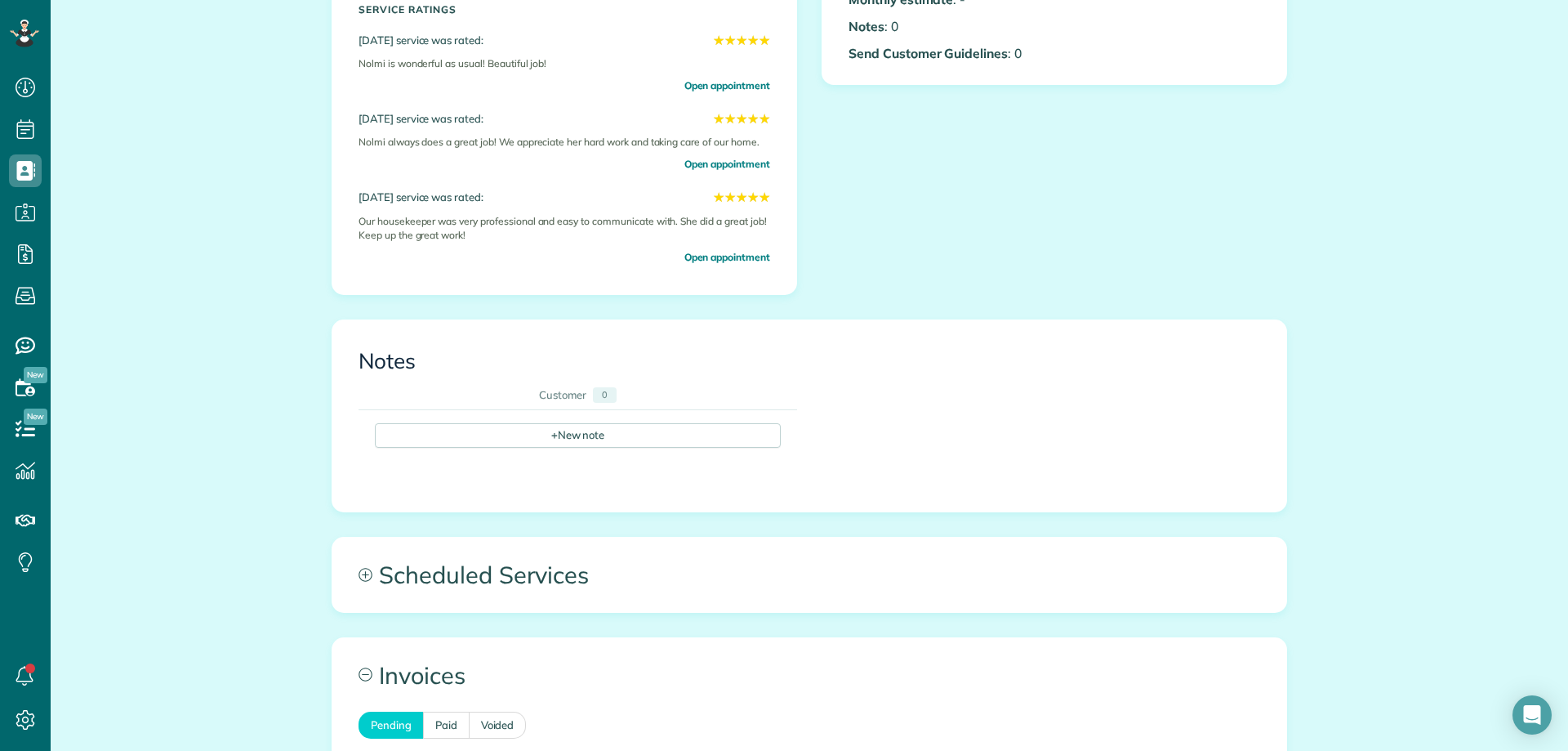
click at [624, 613] on div "All Contacts Actions Edit Add Appointment Recent Activity Send Email Show Past …" at bounding box center [810, 325] width 980 height 1723
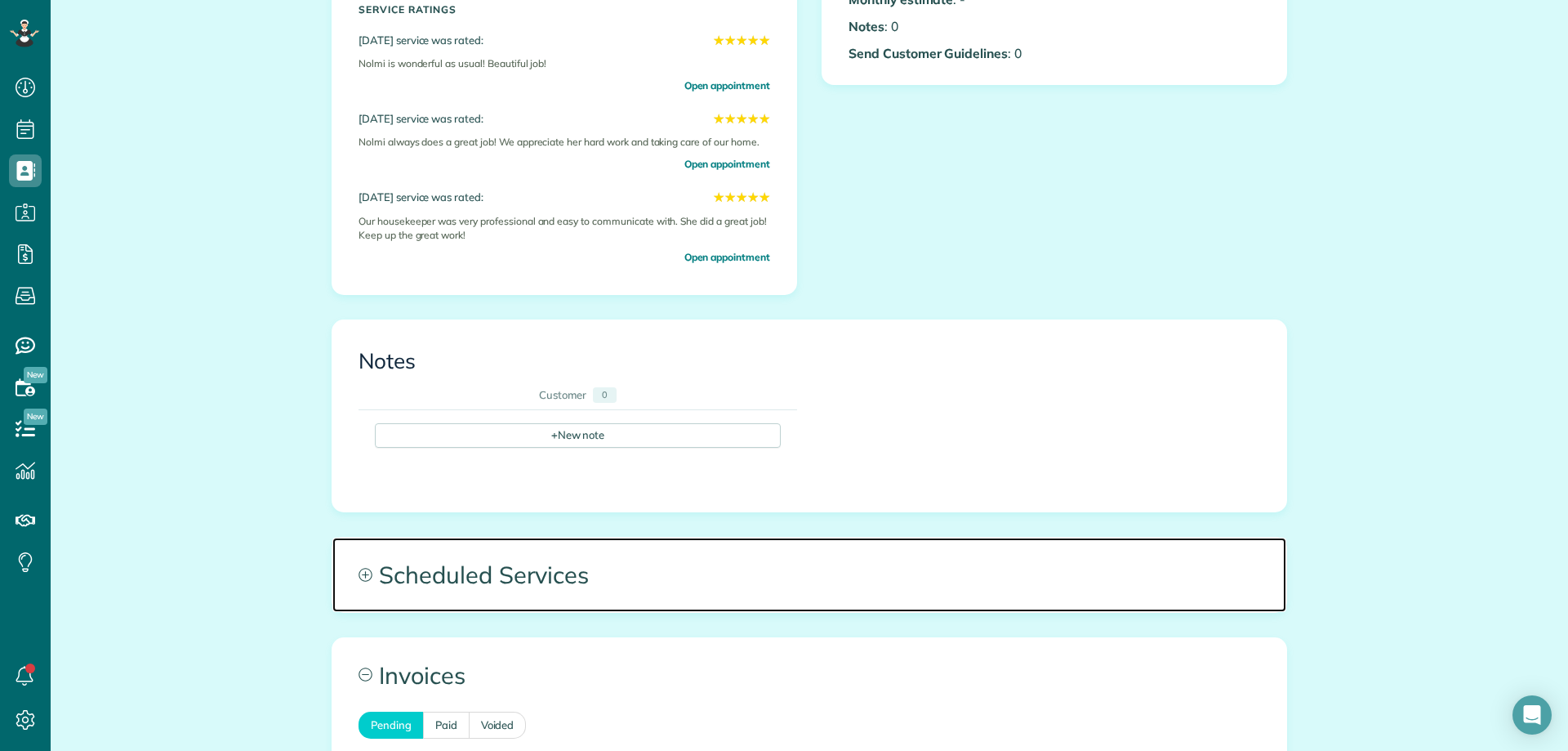
click at [628, 584] on span "Scheduled Services" at bounding box center [810, 575] width 954 height 74
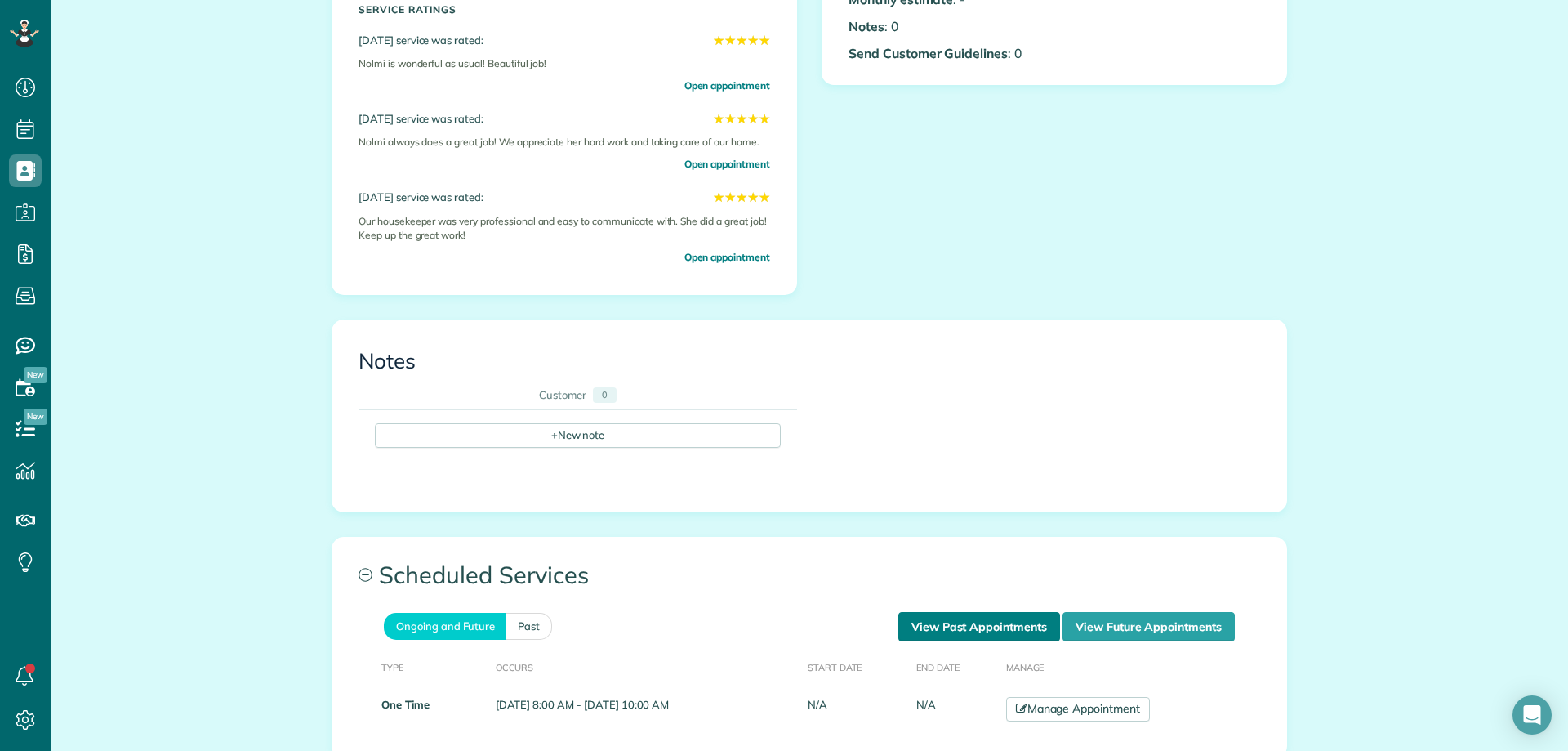
click at [957, 622] on link "View Past Appointments" at bounding box center [979, 626] width 162 height 29
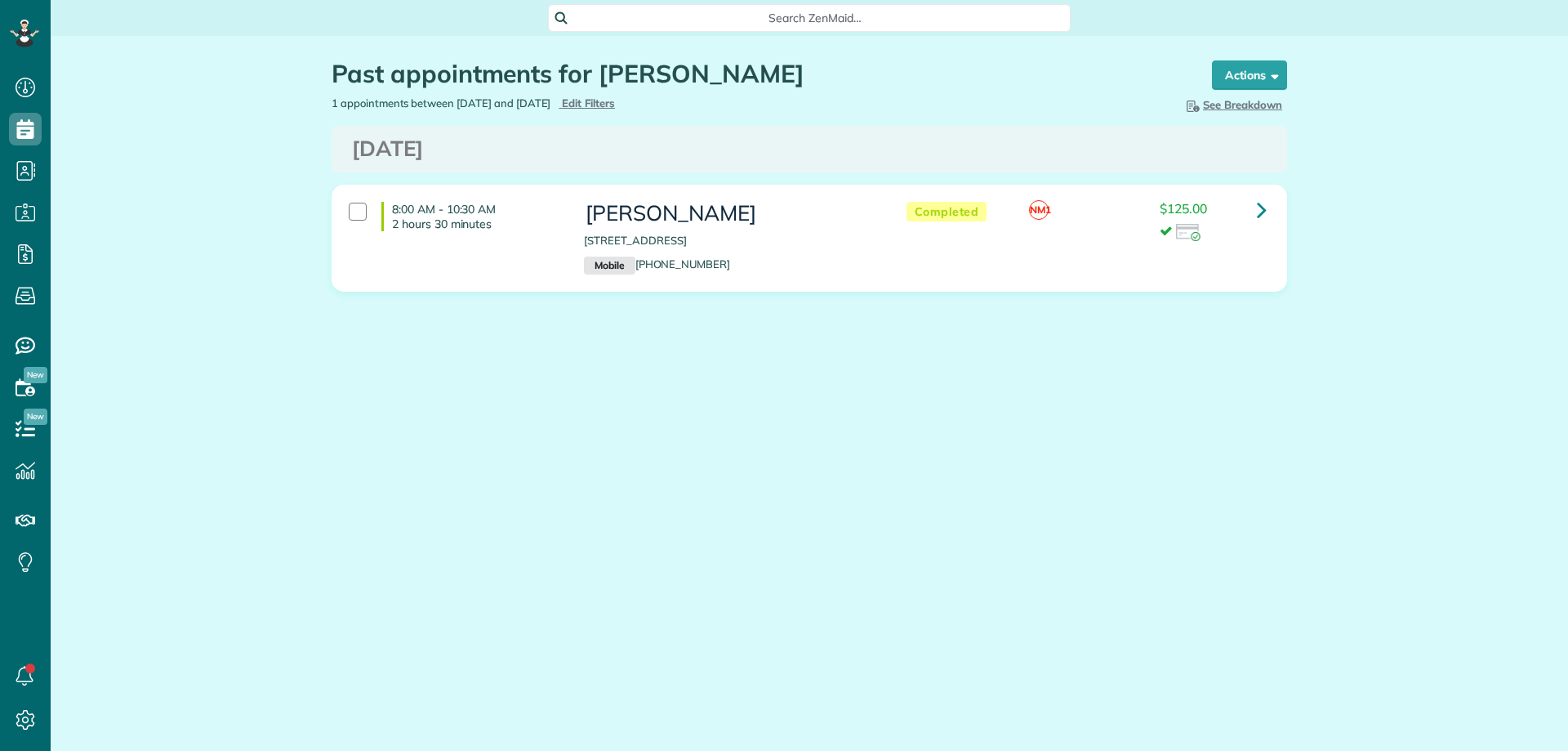
scroll to position [7, 7]
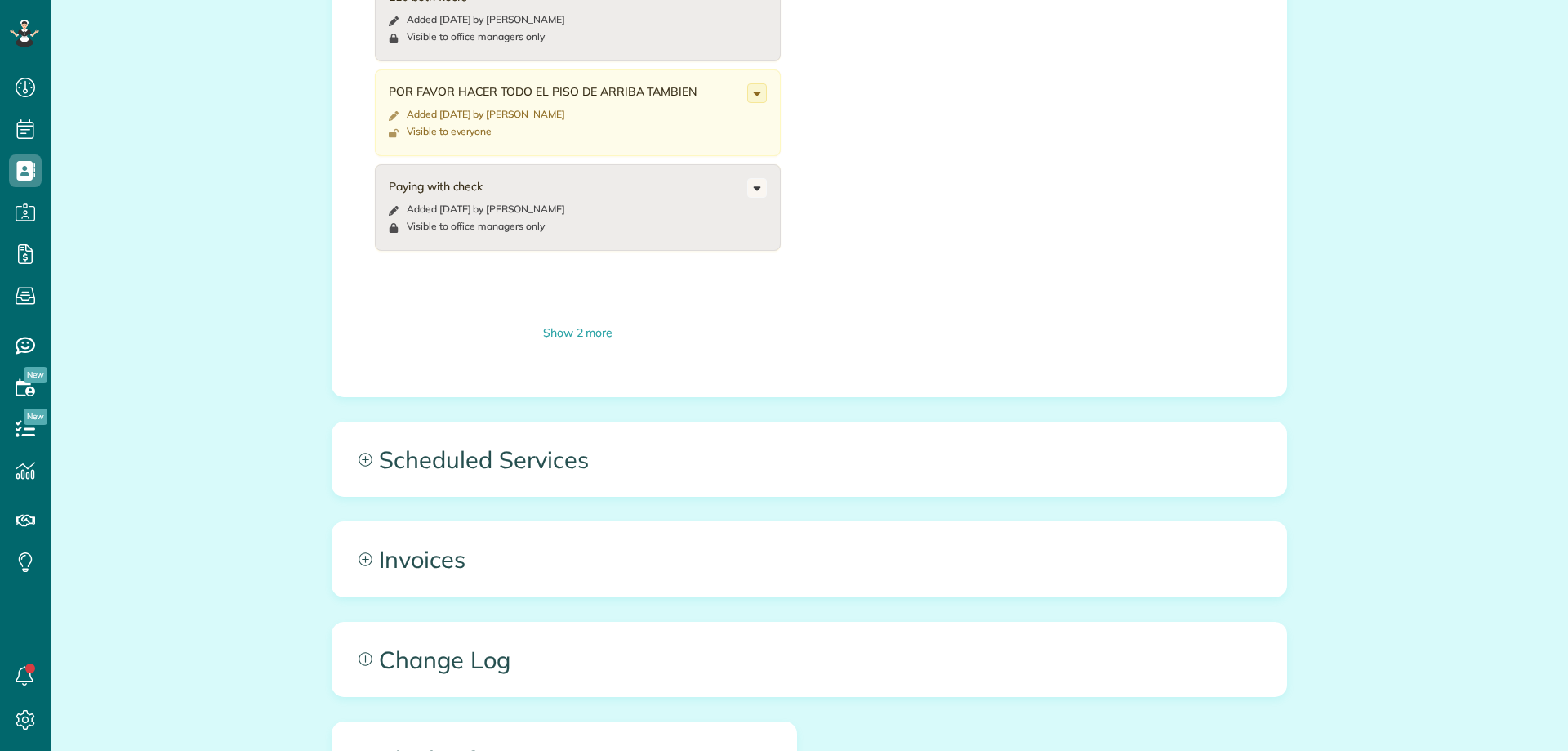
scroll to position [899, 0]
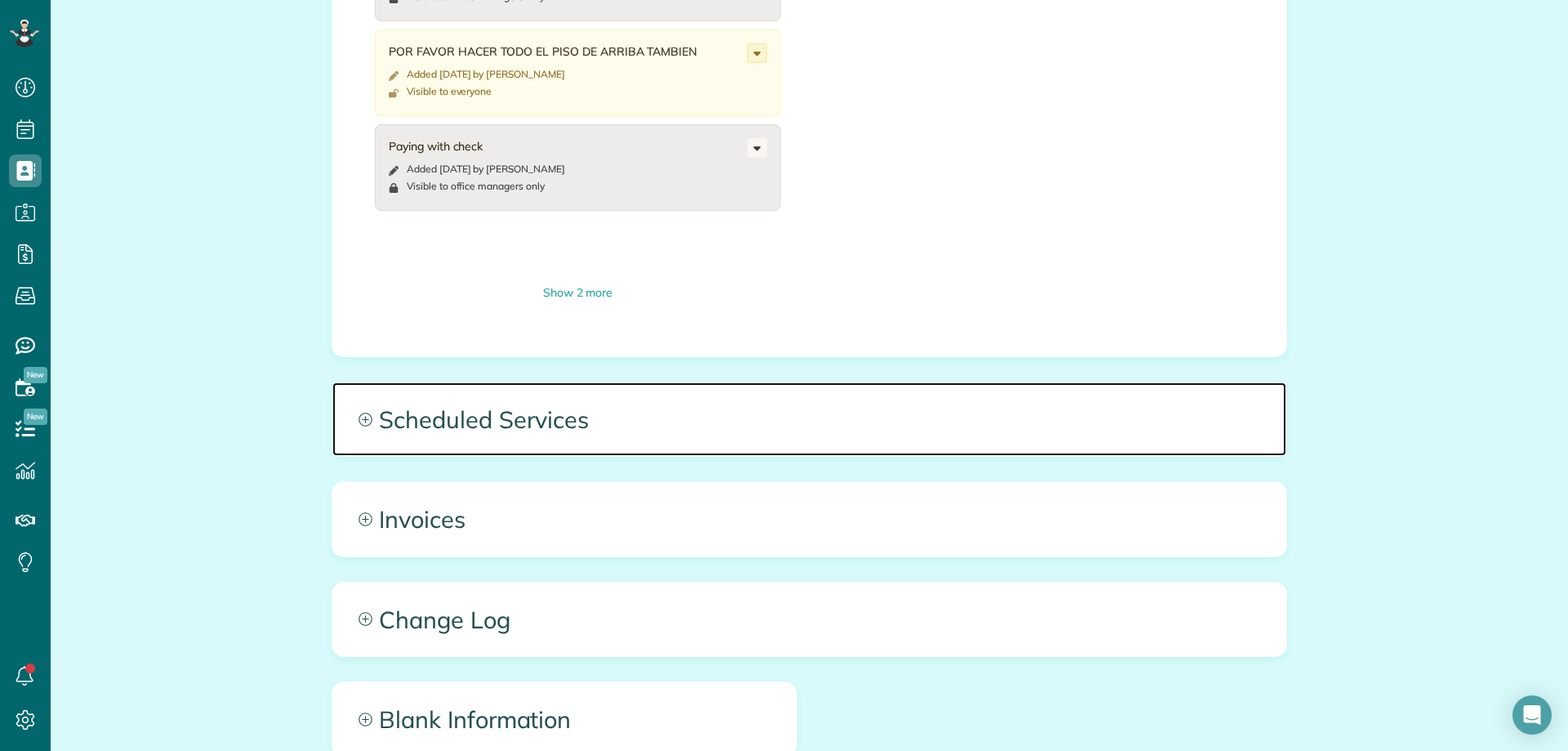
click at [595, 408] on span "Scheduled Services" at bounding box center [810, 419] width 954 height 74
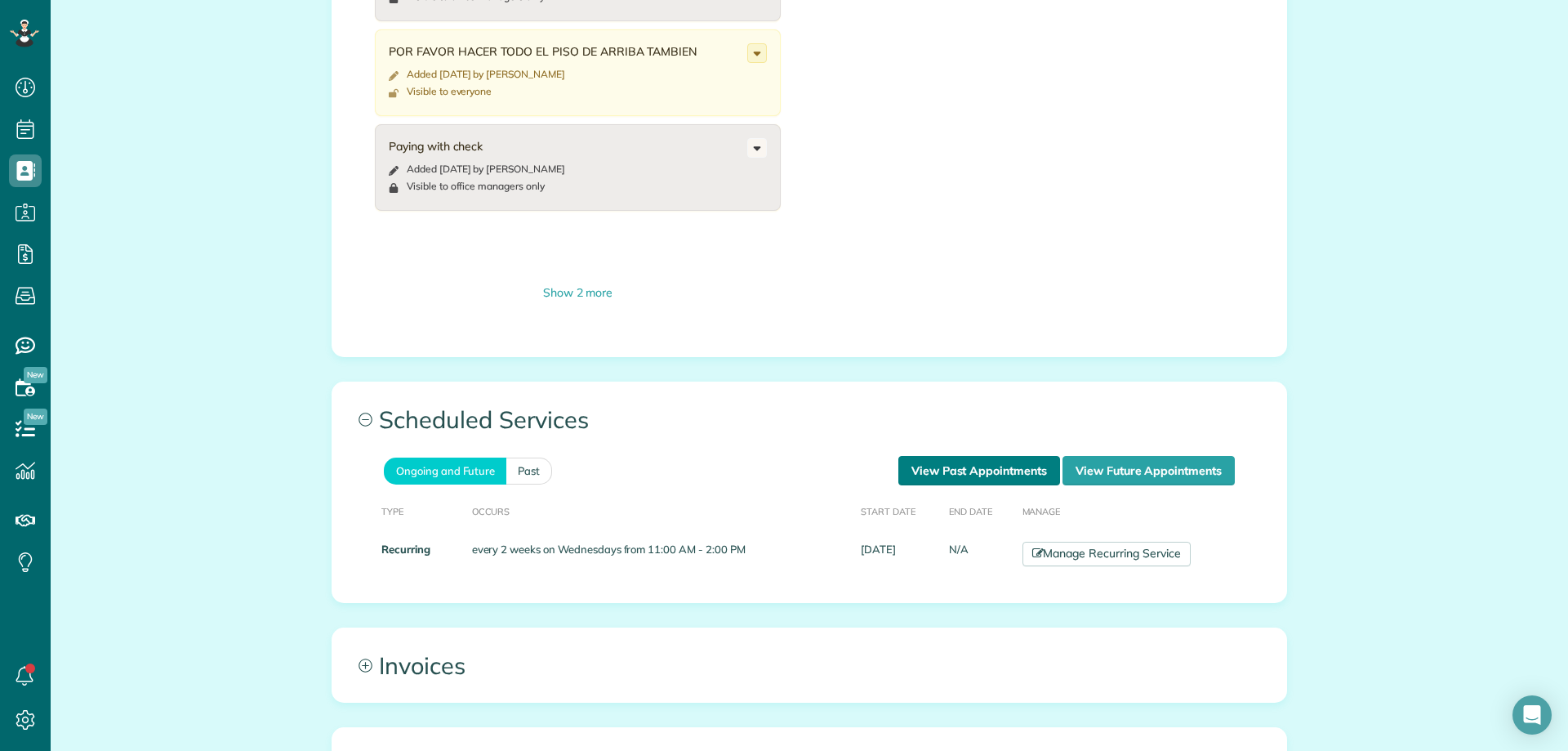
click at [945, 460] on link "View Past Appointments" at bounding box center [979, 470] width 162 height 29
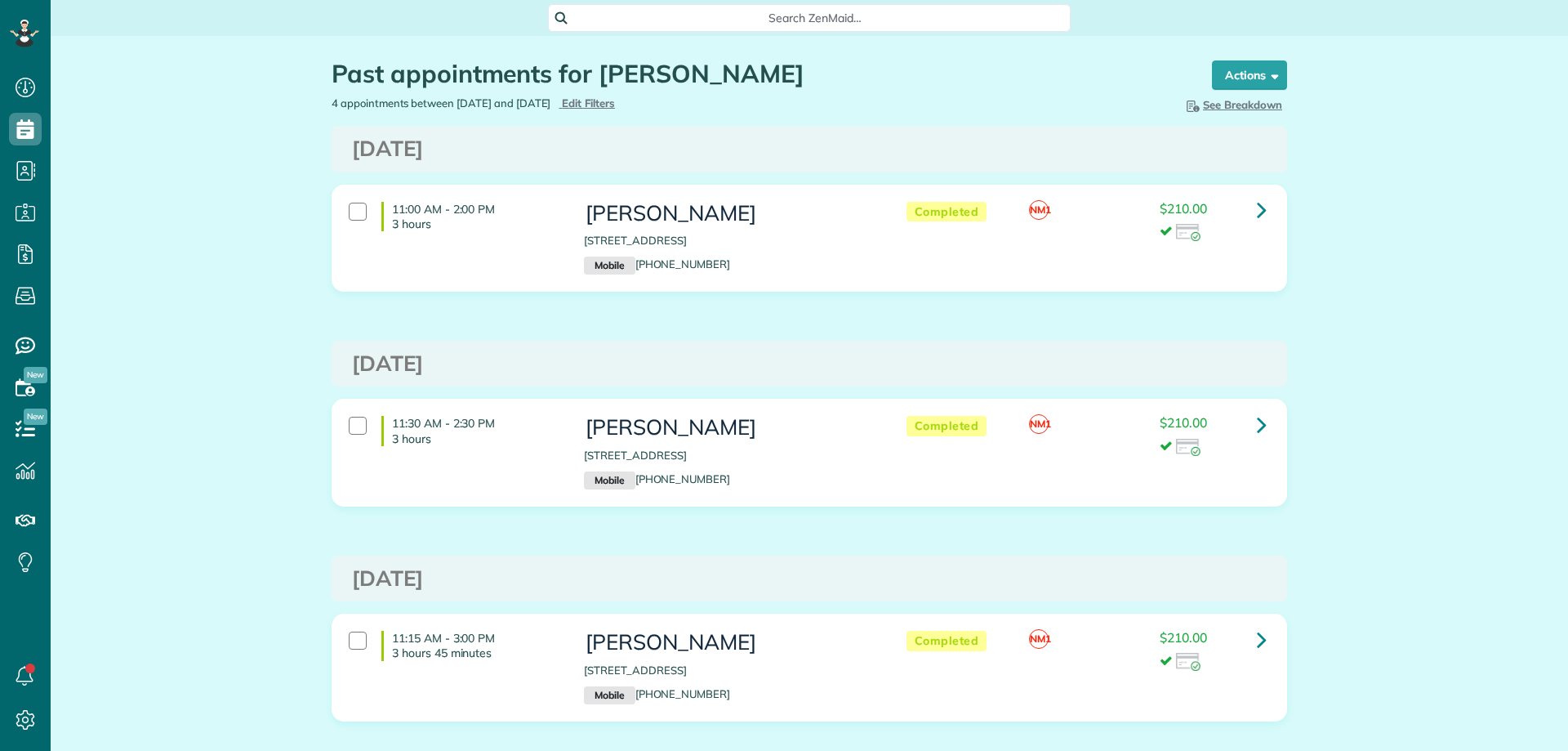
scroll to position [7, 7]
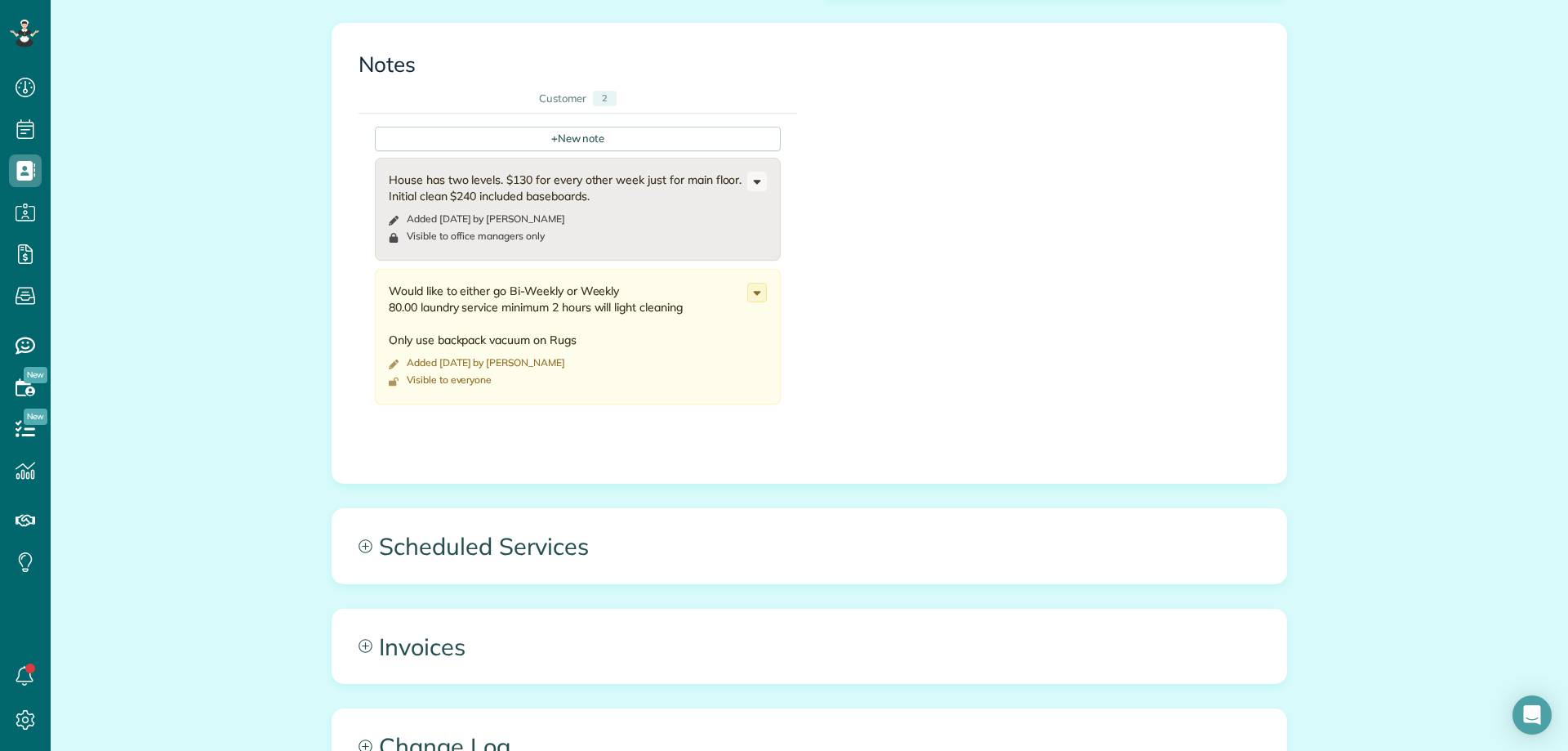
scroll to position [735, 0]
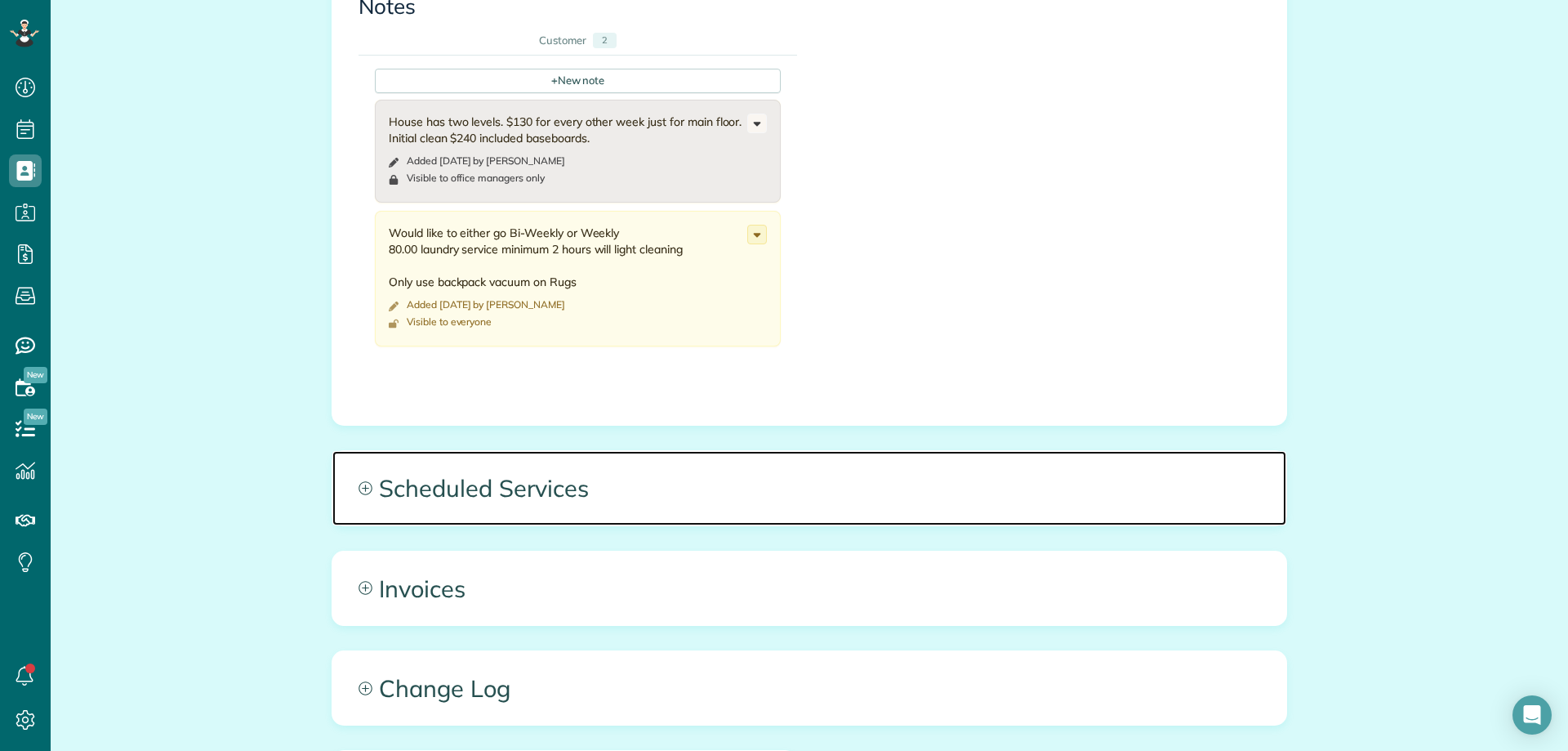
click at [564, 500] on span "Scheduled Services" at bounding box center [810, 488] width 954 height 74
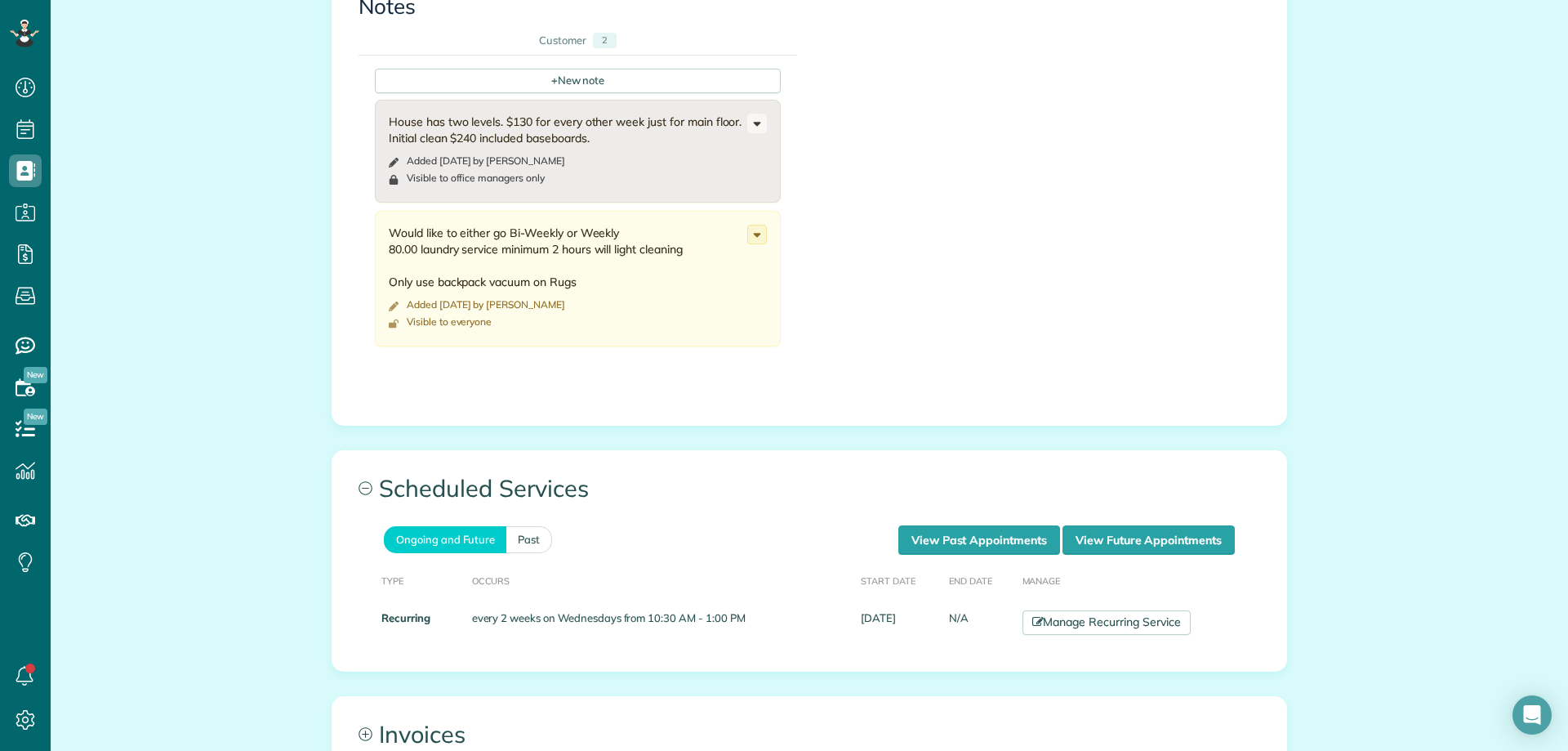
click at [1002, 558] on th "End Date" at bounding box center [978, 579] width 73 height 50
click at [1007, 547] on link "View Past Appointments" at bounding box center [979, 540] width 162 height 29
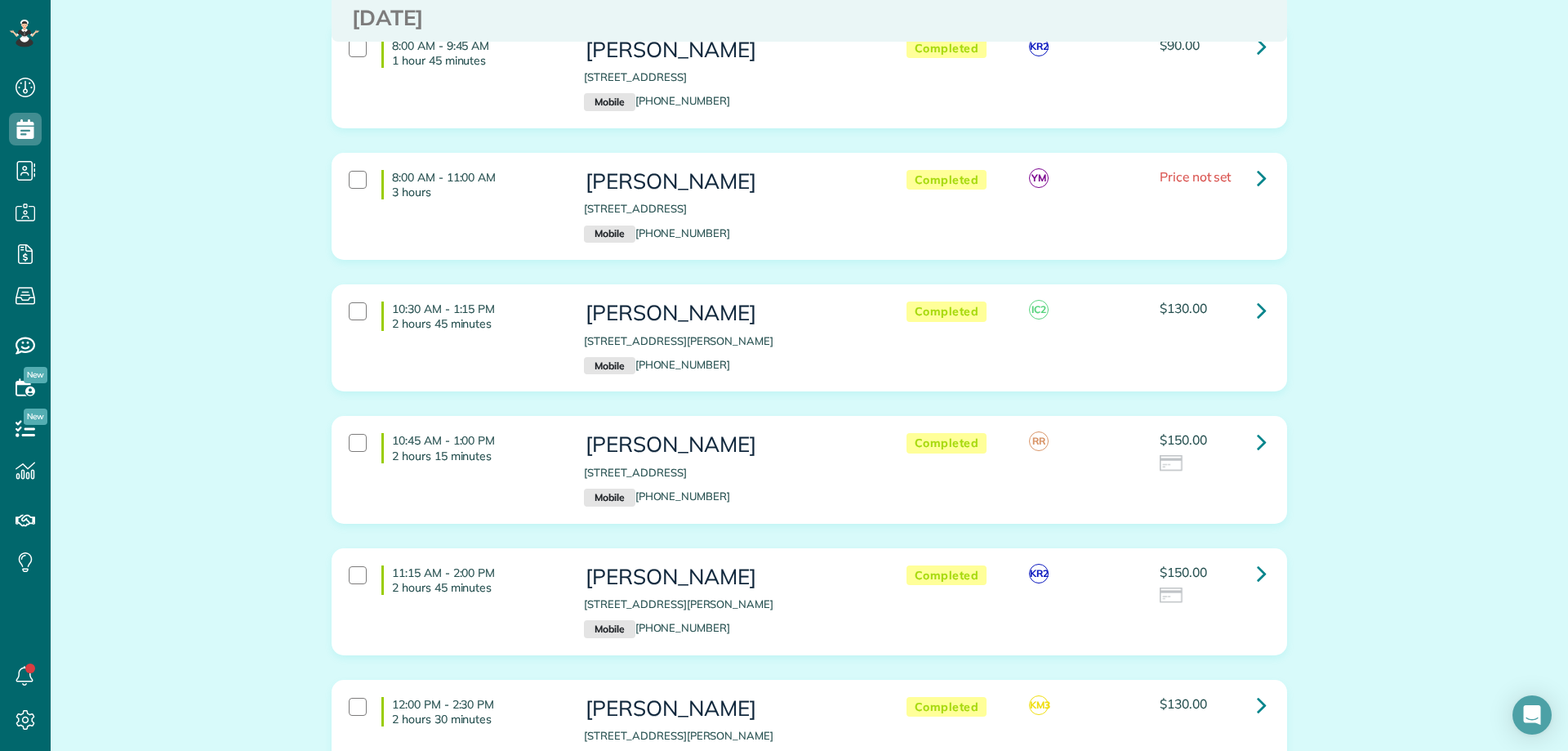
scroll to position [327, 0]
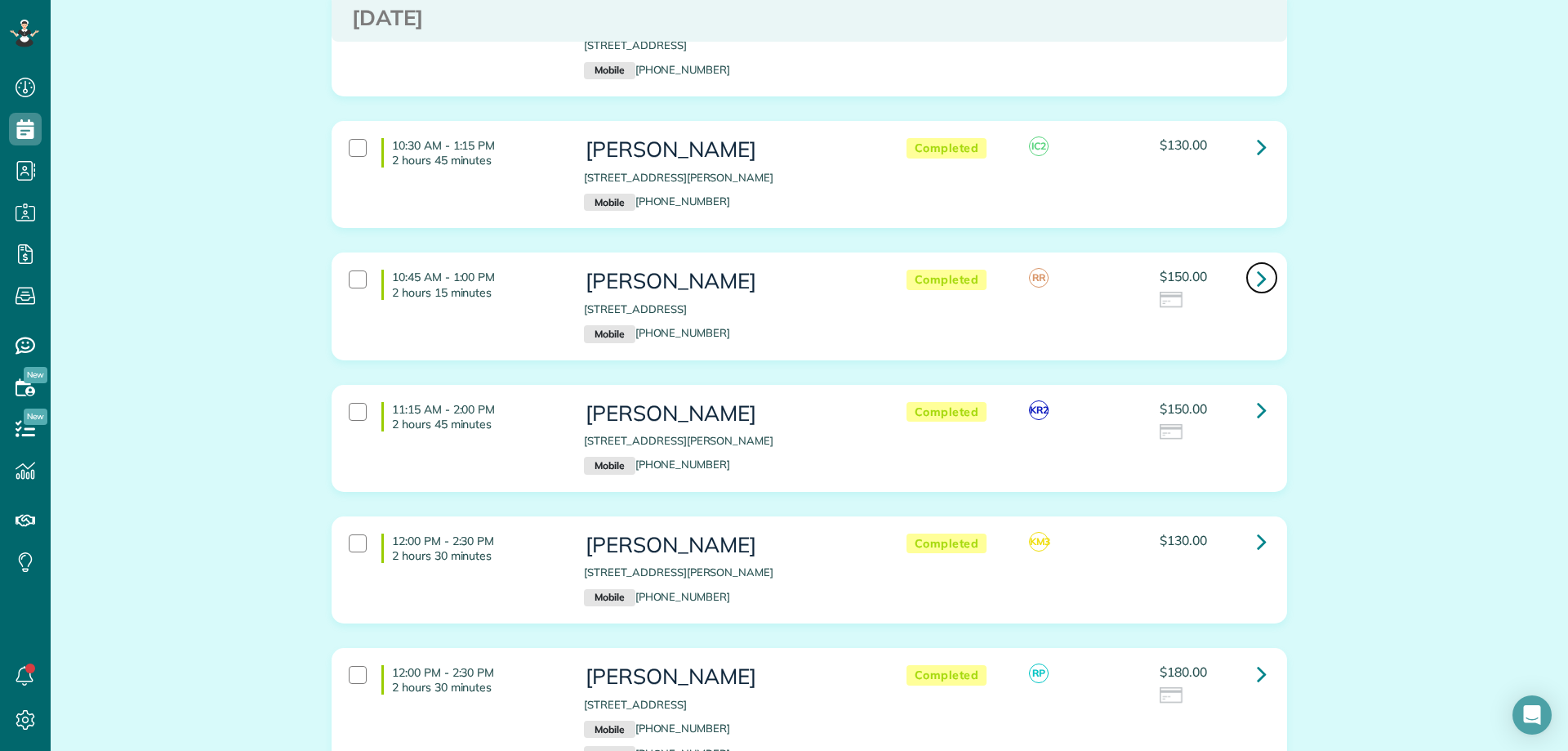
click at [1257, 277] on icon at bounding box center [1261, 278] width 10 height 28
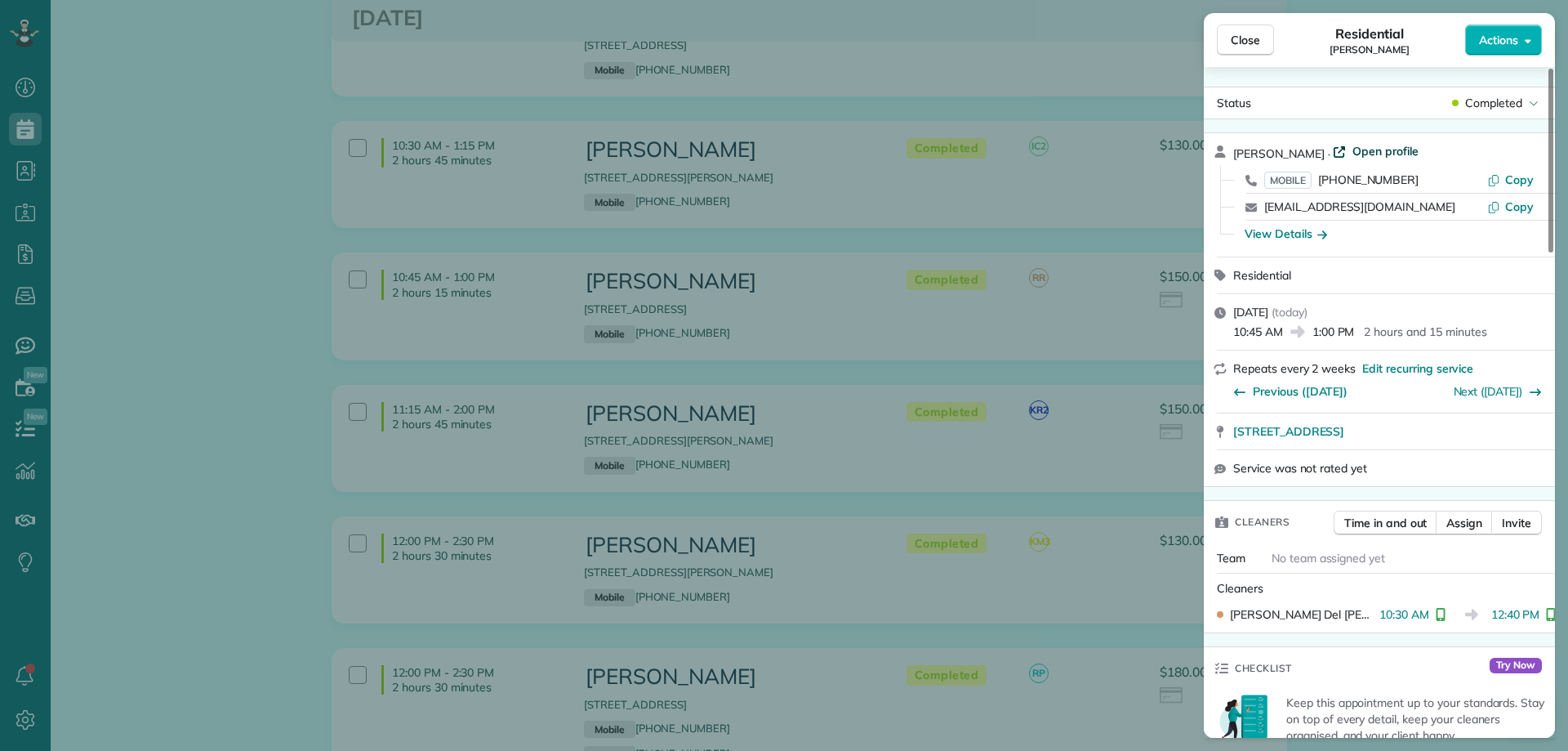
click at [1373, 144] on span "Open profile" at bounding box center [1385, 151] width 66 height 17
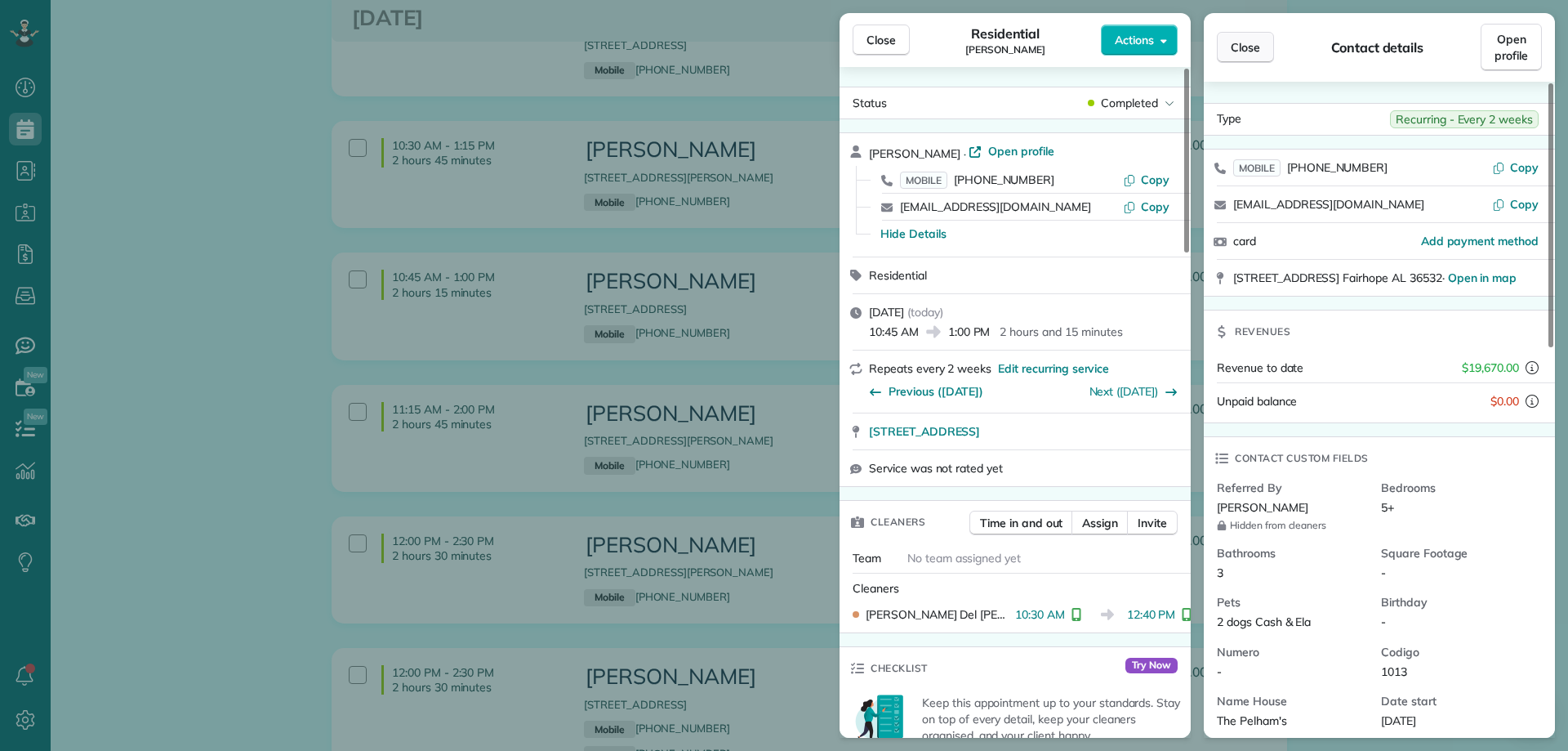
click at [1264, 41] on button "Close" at bounding box center [1245, 47] width 57 height 31
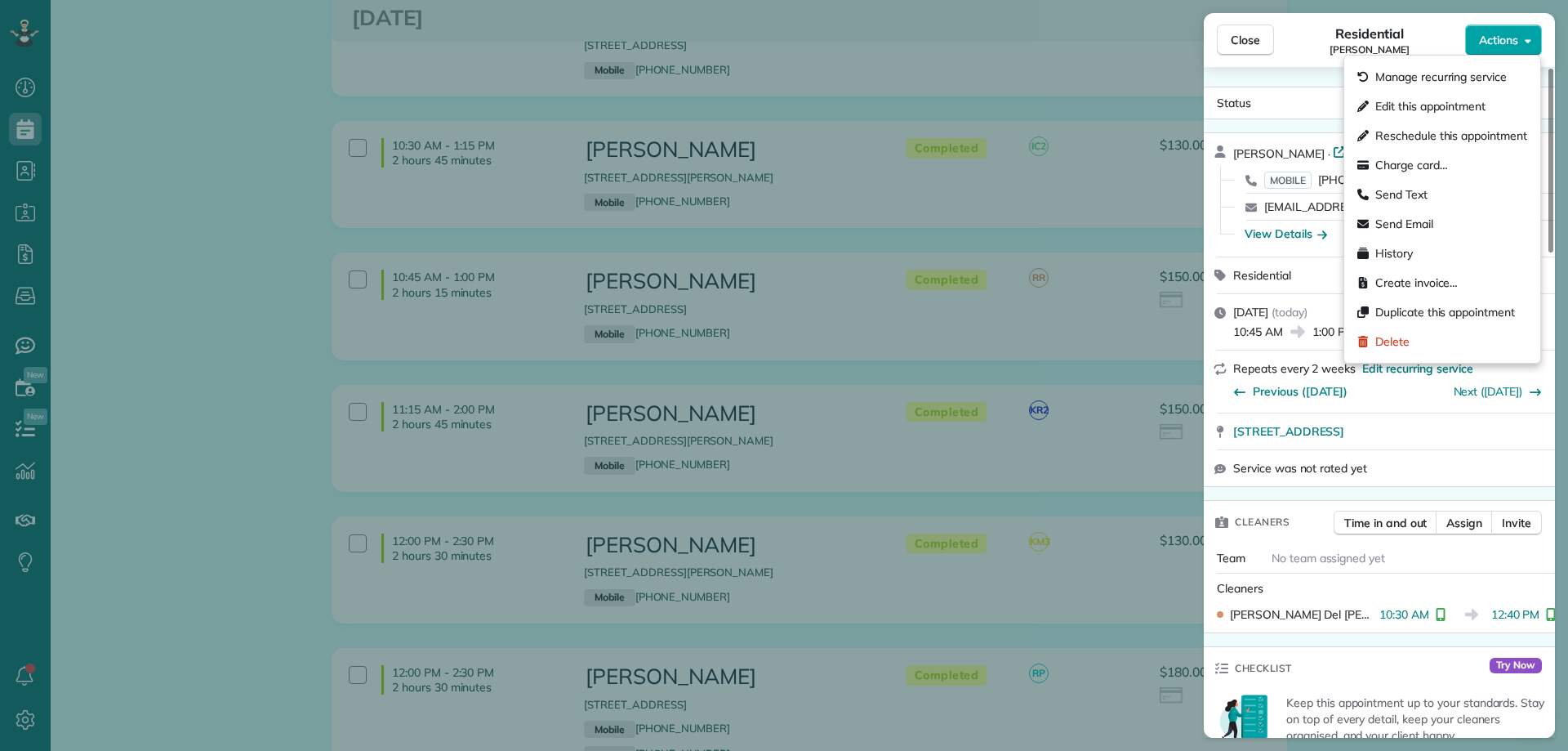
click at [1484, 39] on span "Actions" at bounding box center [1498, 40] width 40 height 17
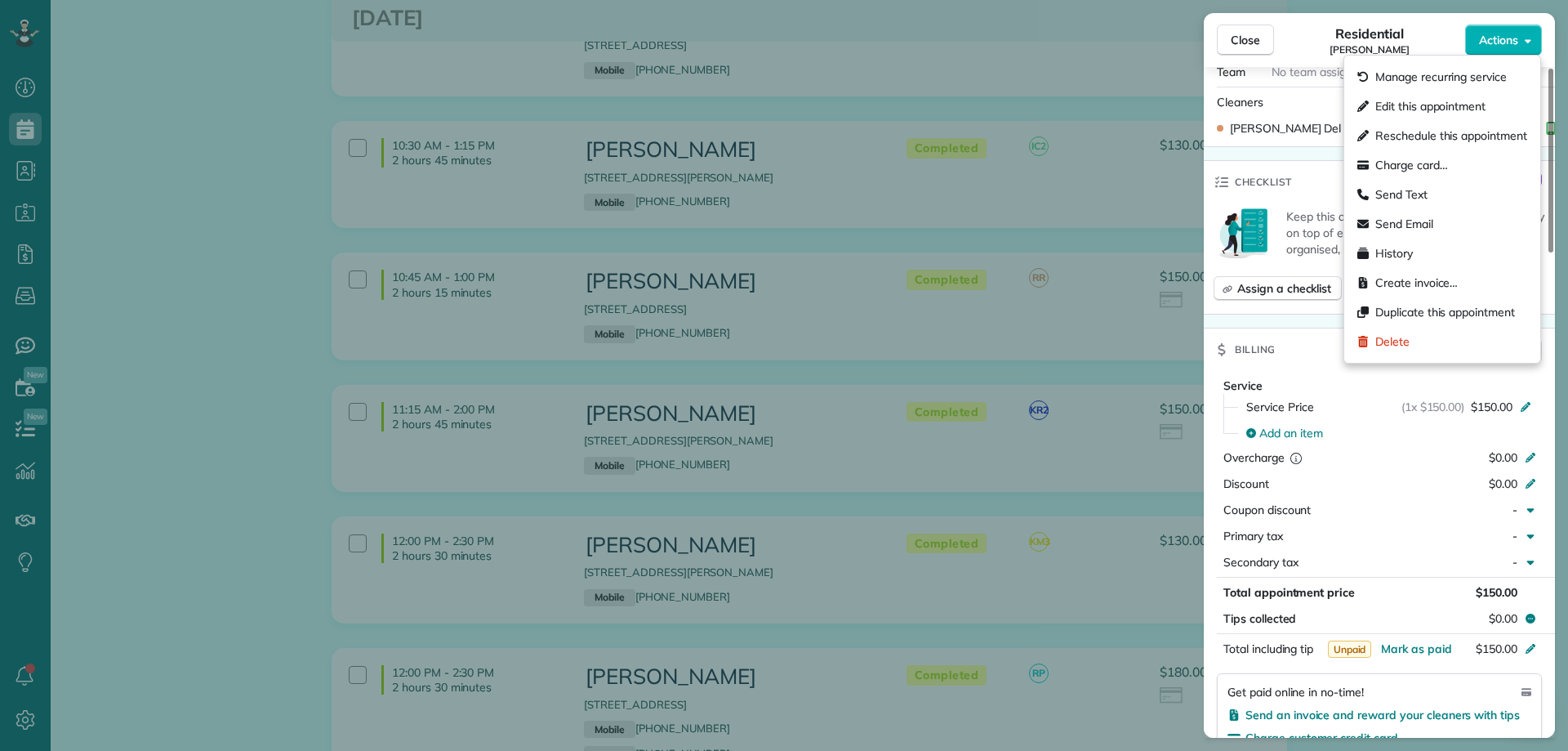
scroll to position [490, 0]
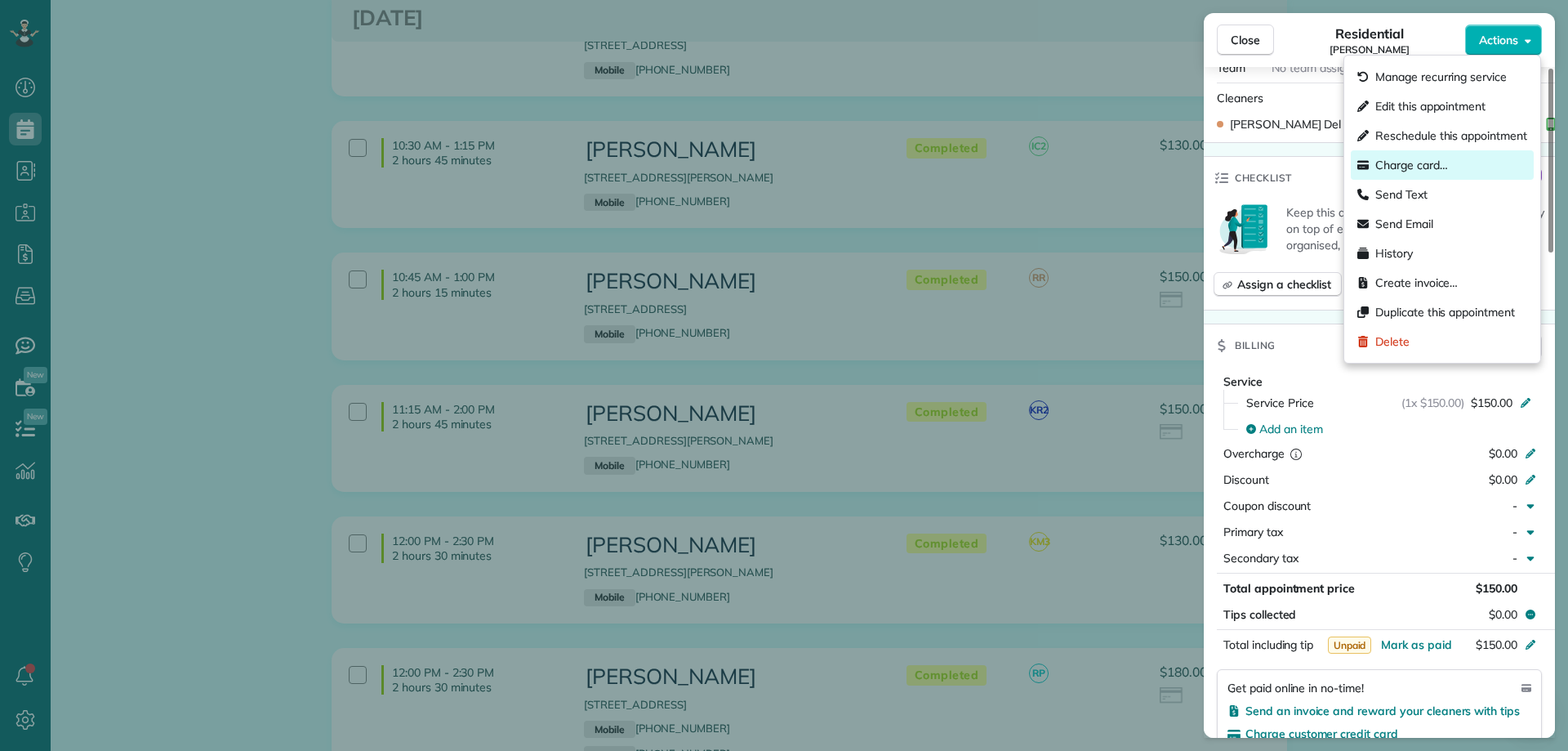
click at [1400, 170] on span "Charge card…" at bounding box center [1411, 165] width 73 height 17
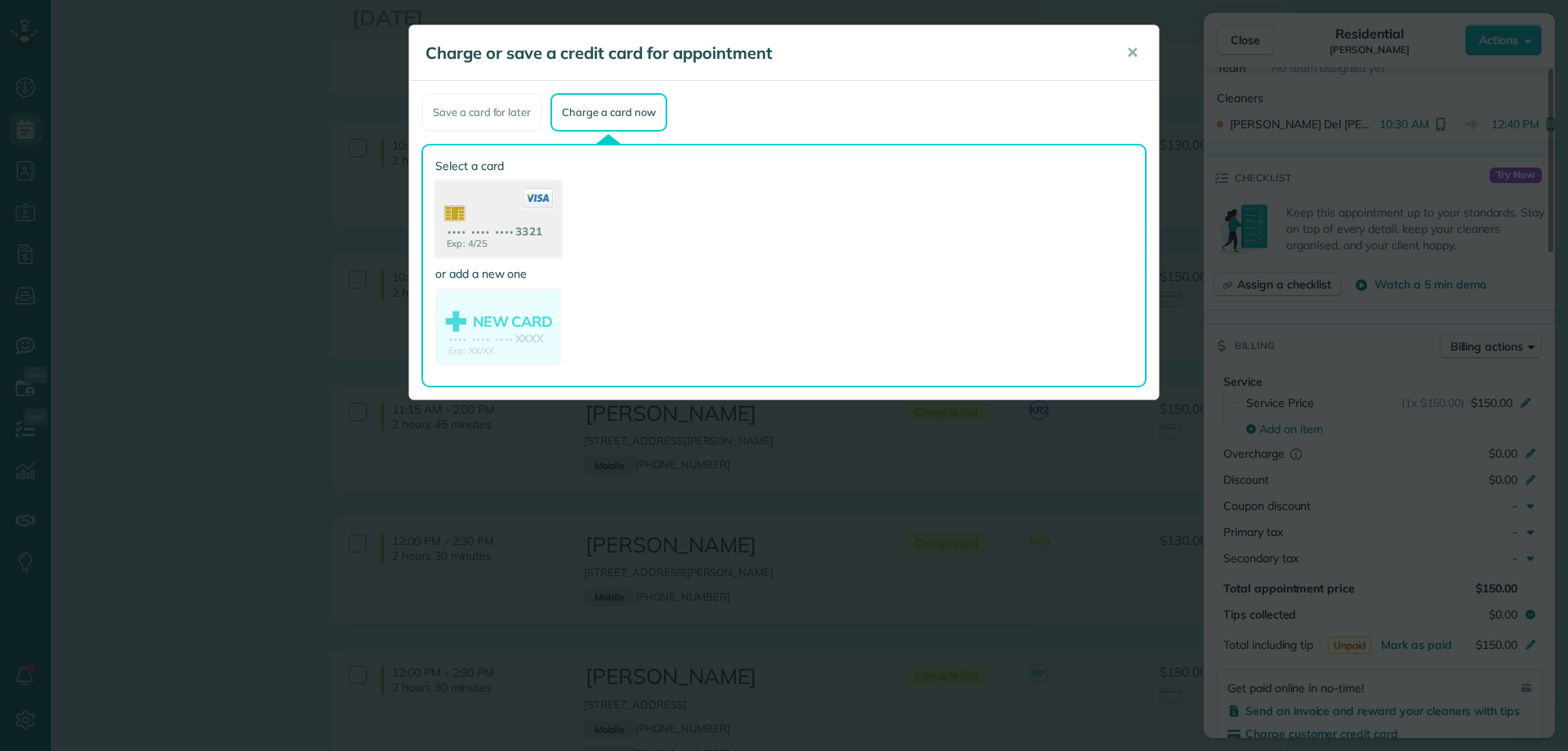
click at [523, 211] on use at bounding box center [498, 221] width 126 height 79
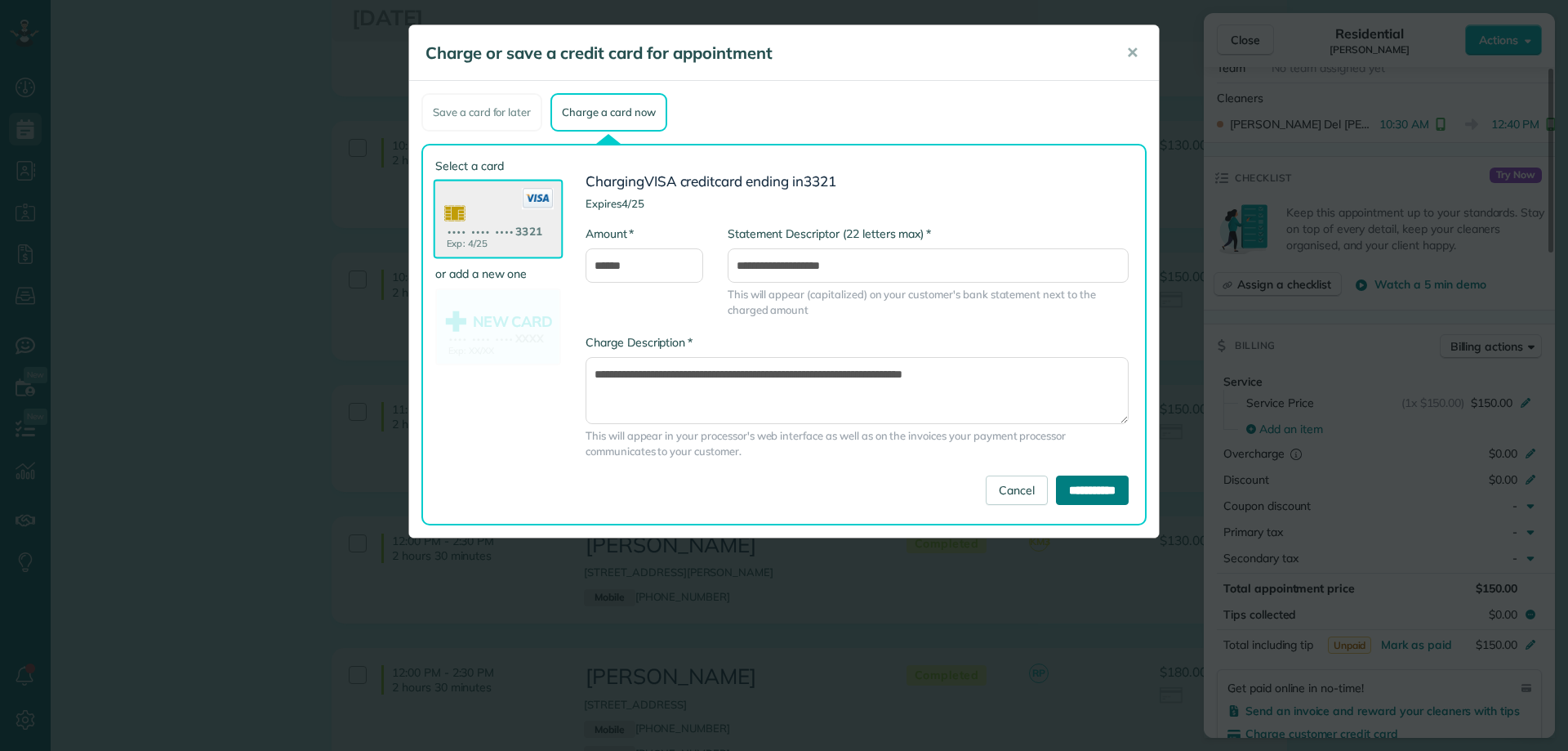
click at [1090, 490] on input "**********" at bounding box center [1092, 490] width 73 height 29
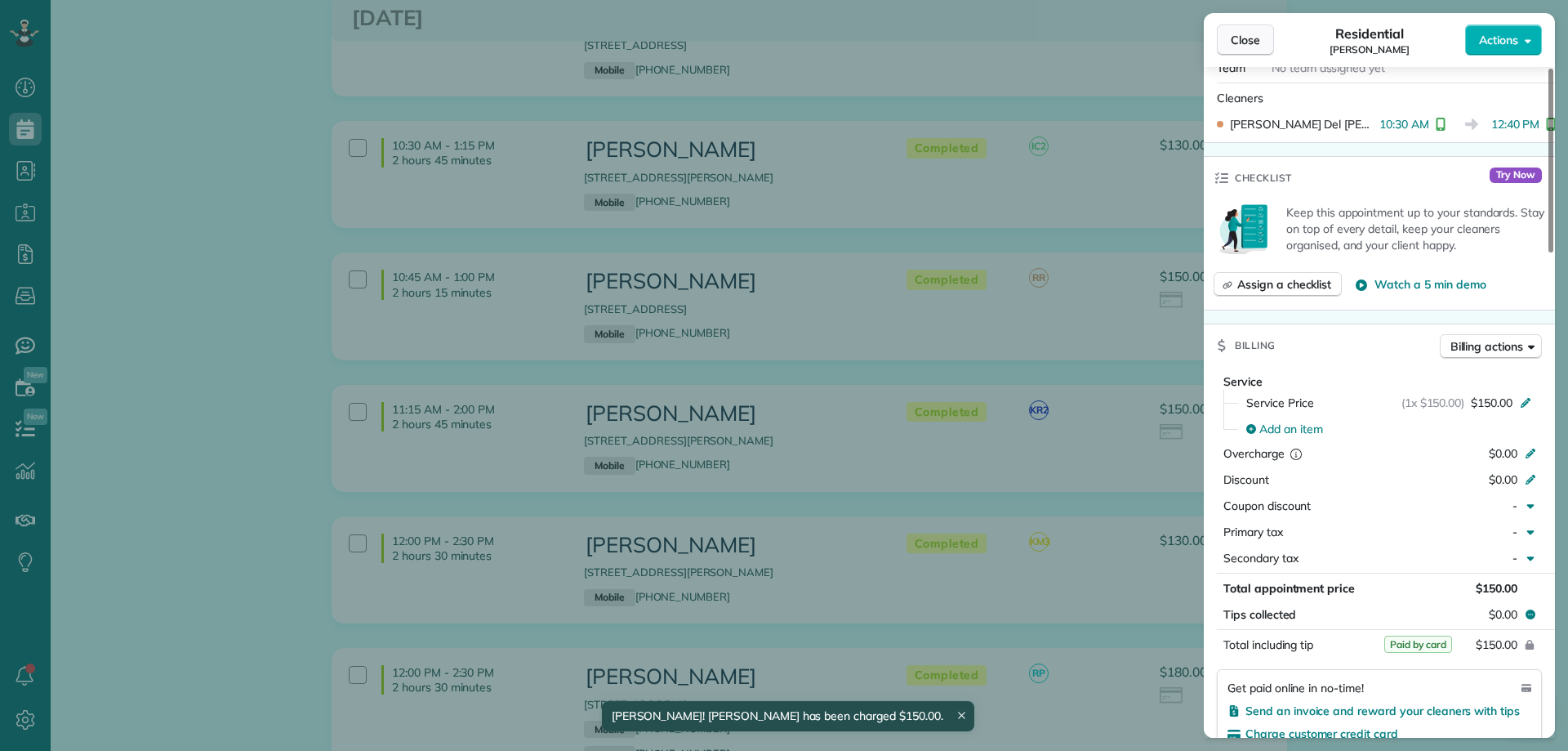
click at [1247, 46] on span "Close" at bounding box center [1244, 40] width 29 height 17
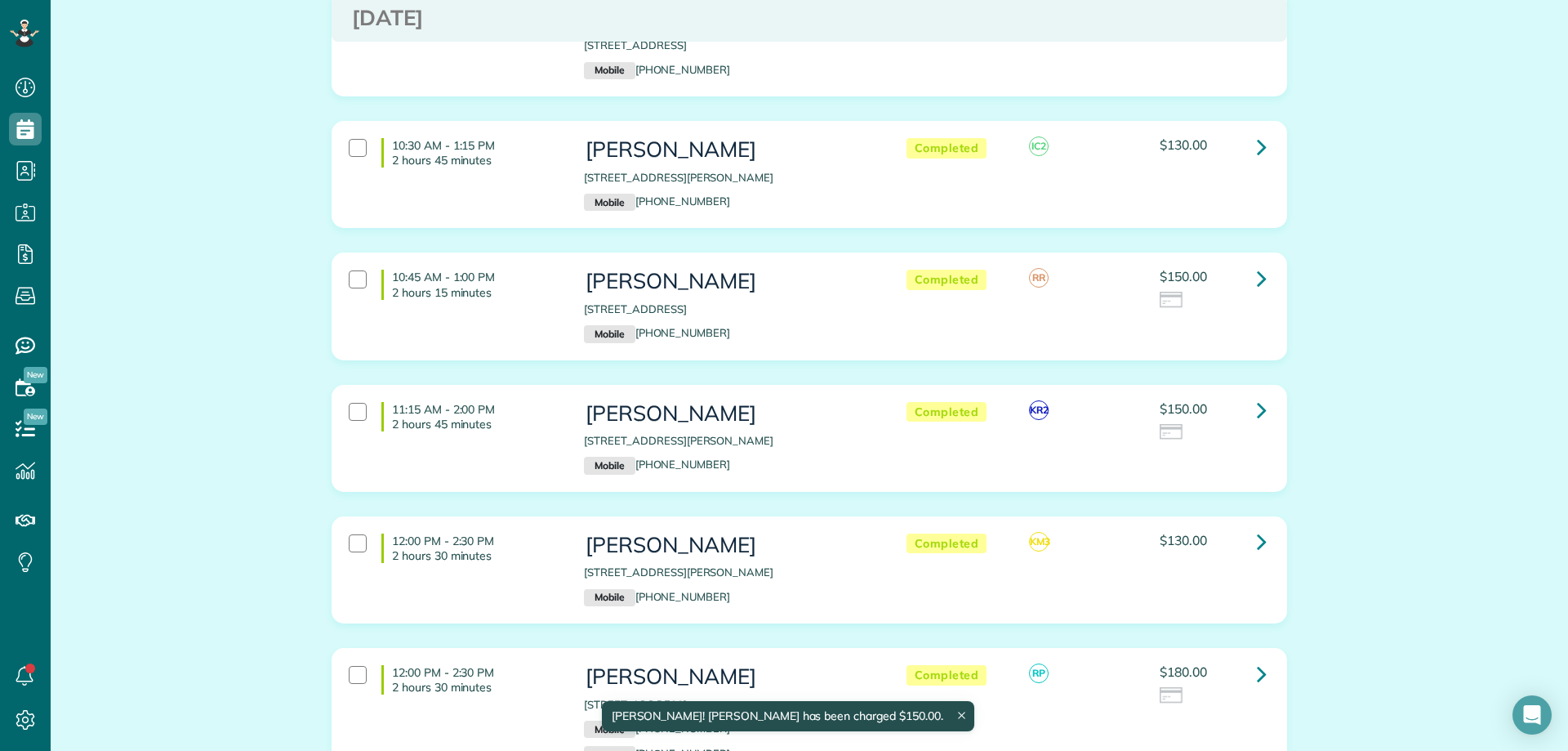
scroll to position [409, 0]
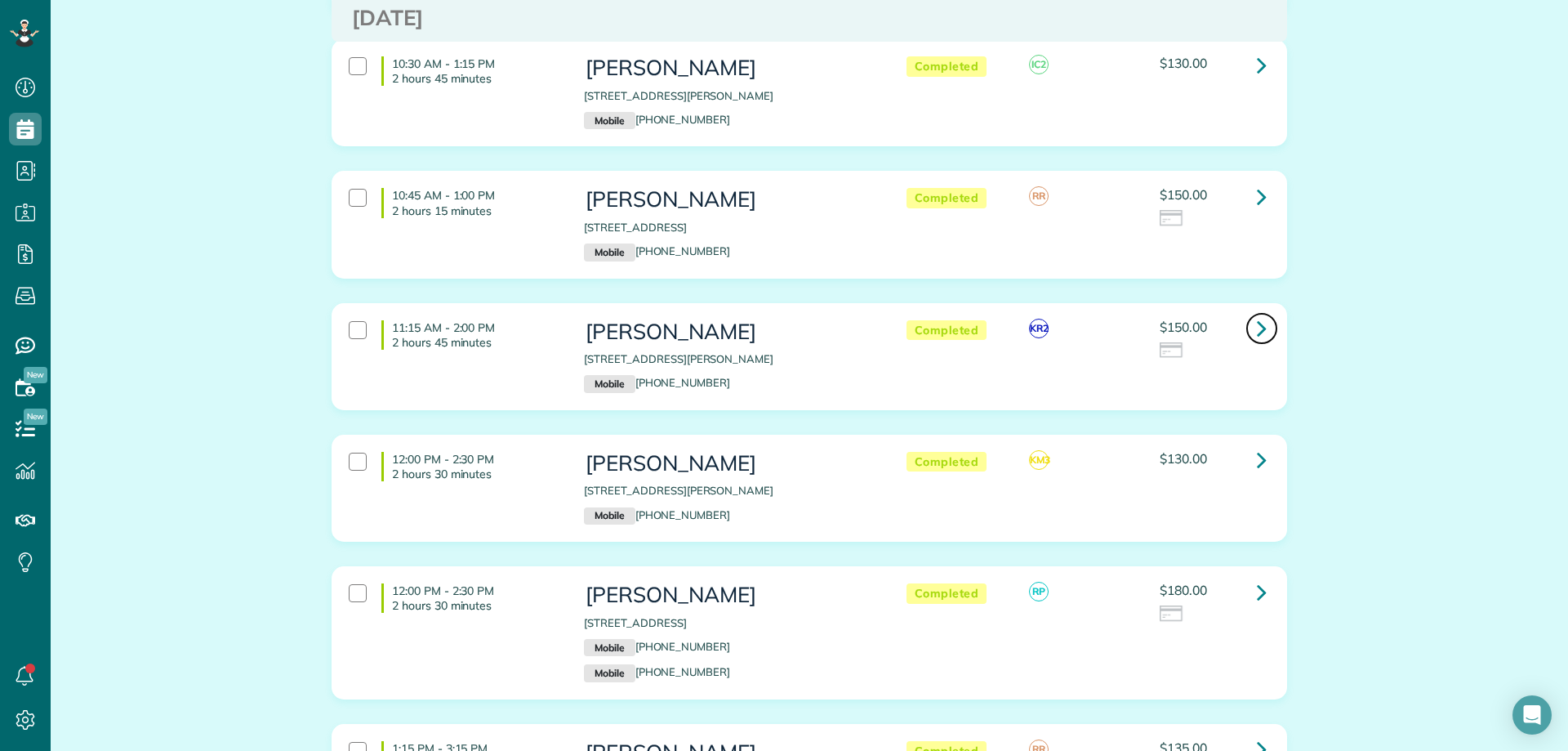
click at [1257, 334] on icon at bounding box center [1261, 328] width 10 height 28
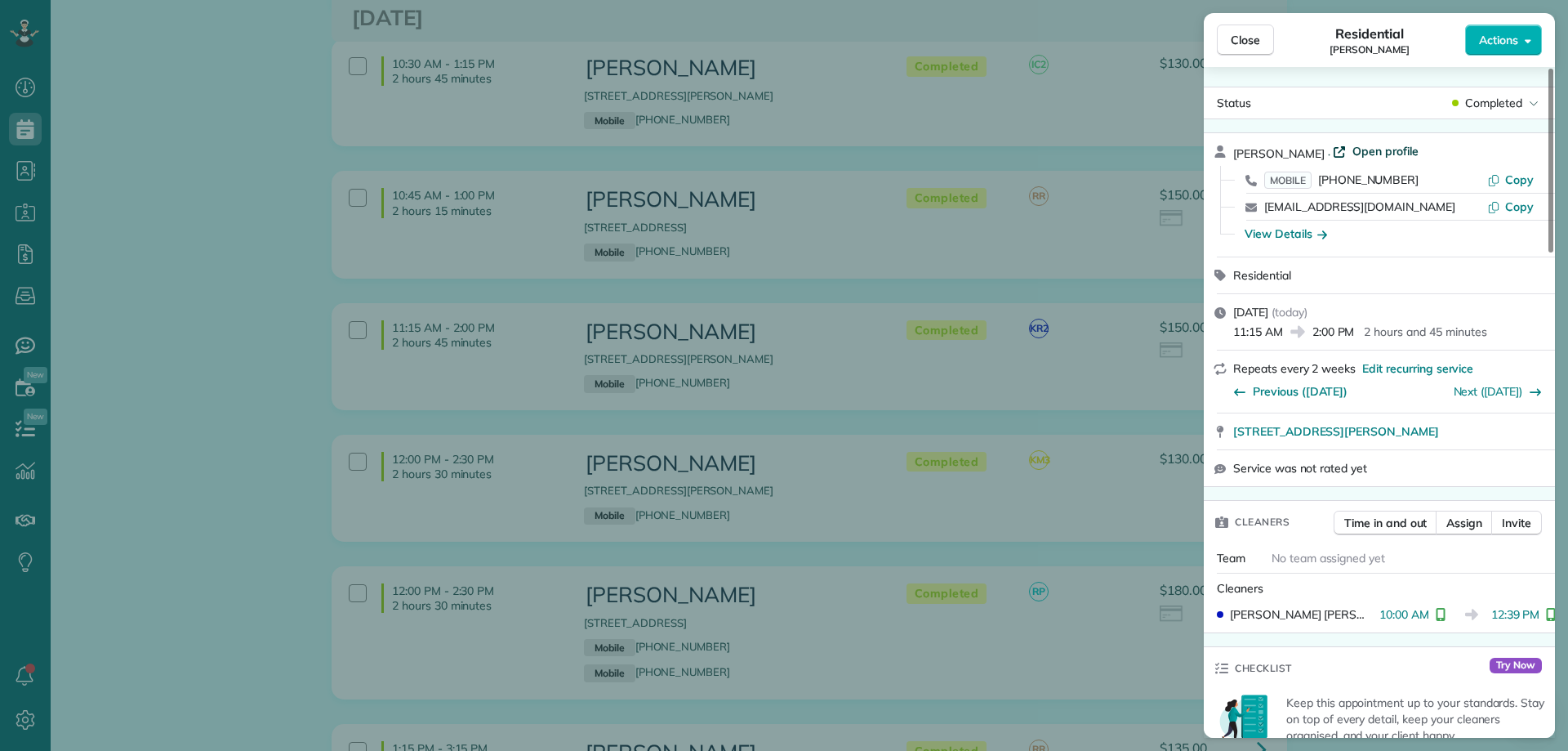
click at [1354, 143] on span "Open profile" at bounding box center [1385, 151] width 66 height 17
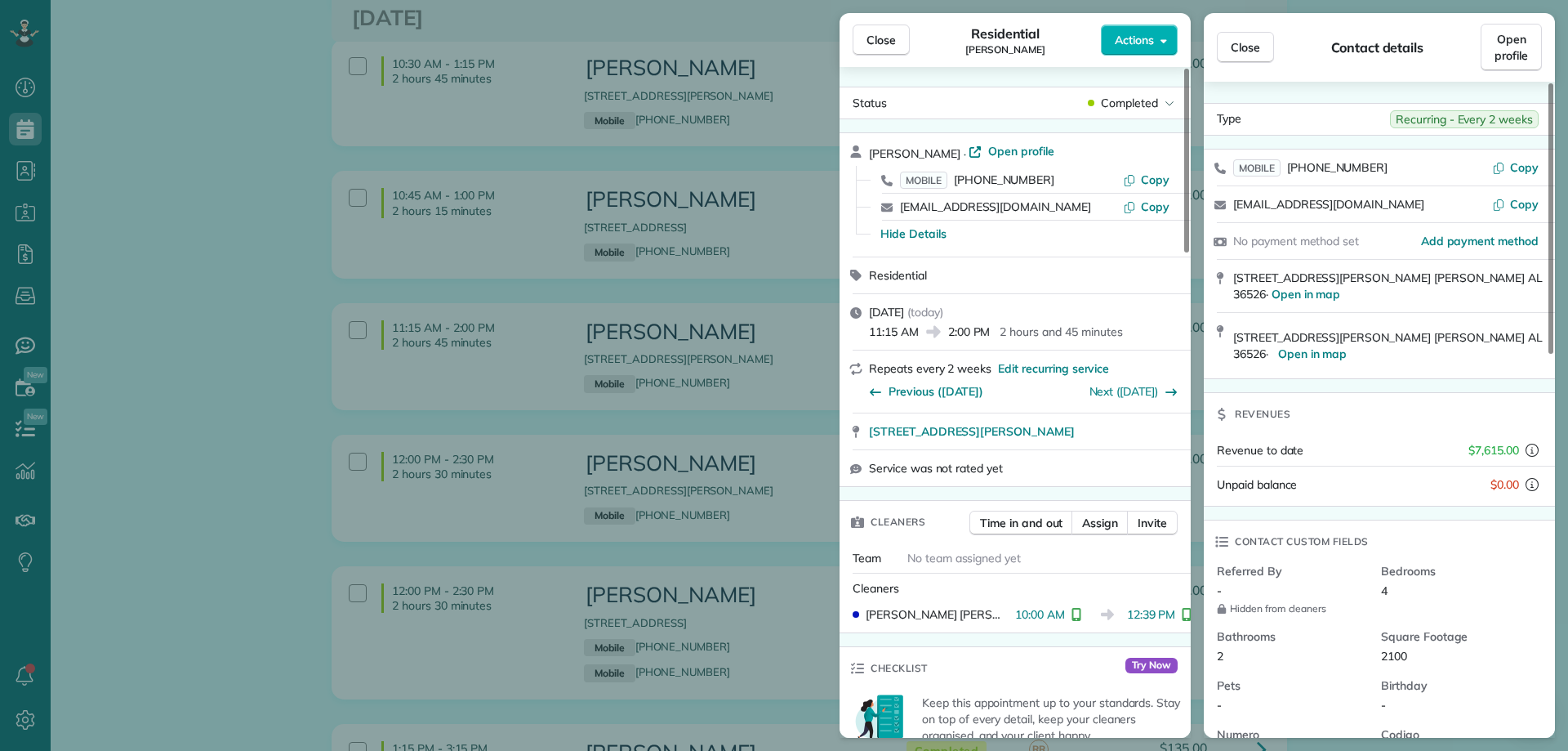
click at [1275, 48] on div "Contact details" at bounding box center [1377, 48] width 207 height 19
click at [1241, 41] on span "Close" at bounding box center [1244, 48] width 29 height 17
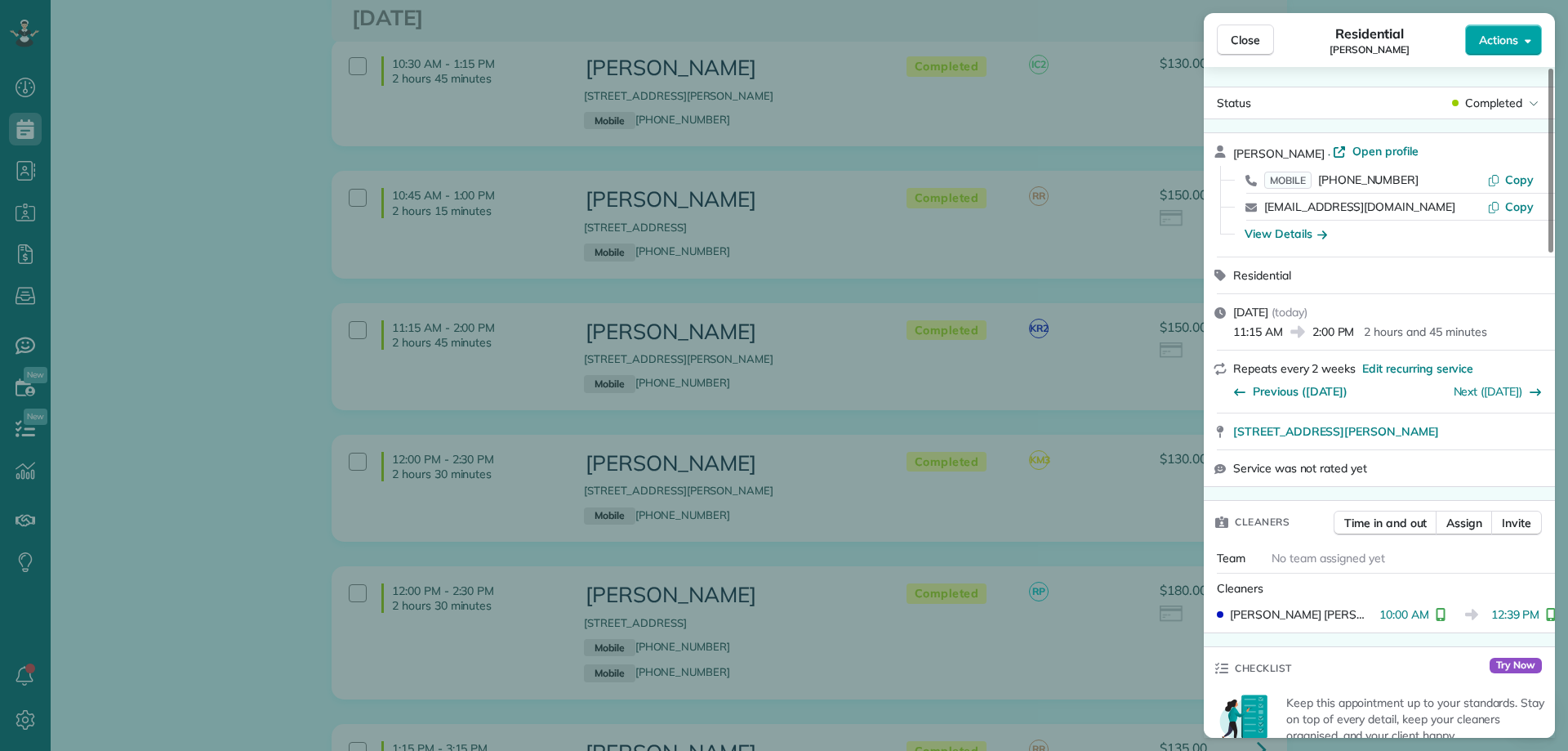
click at [1506, 51] on button "Actions" at bounding box center [1503, 40] width 77 height 31
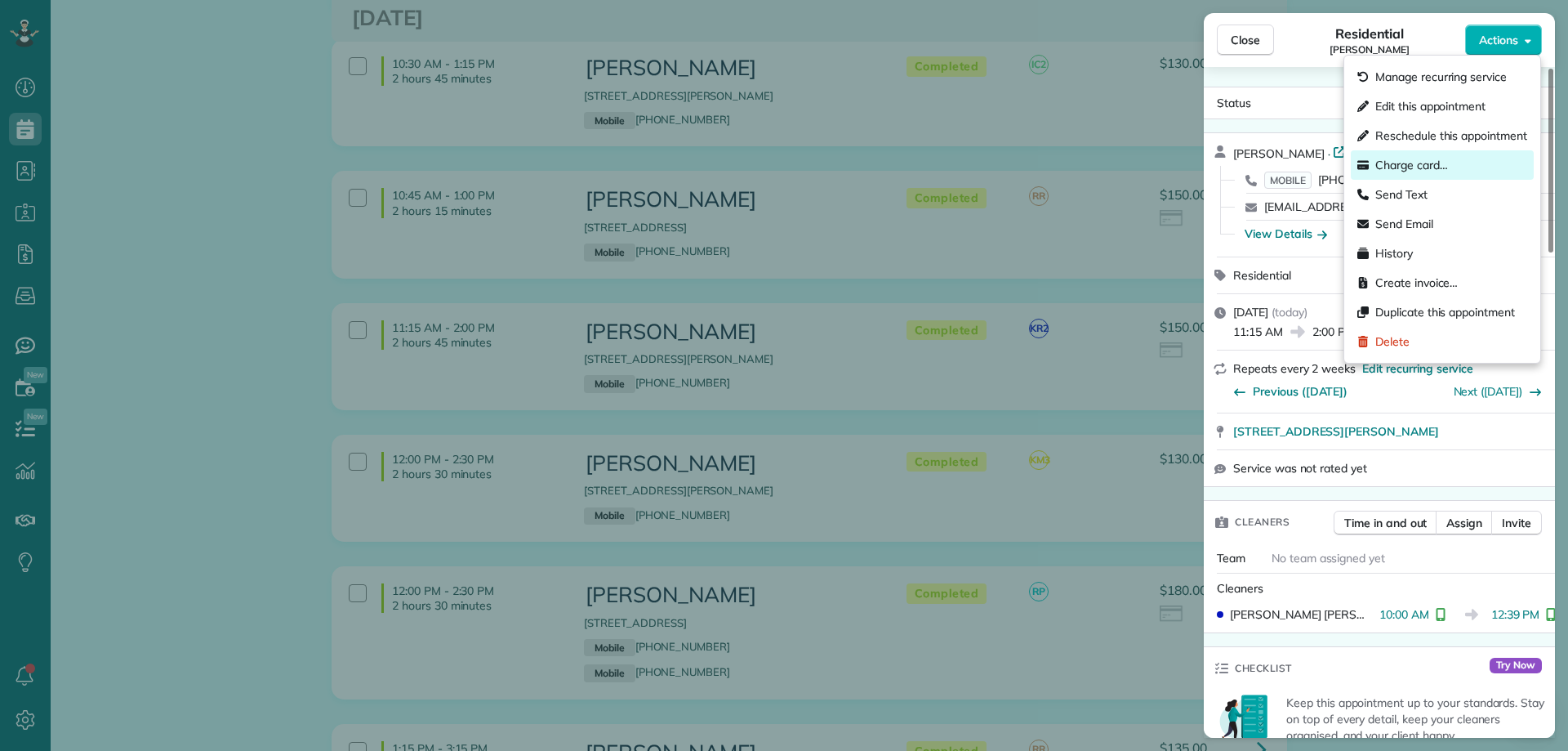
click at [1422, 174] on div "Charge card…" at bounding box center [1442, 165] width 183 height 29
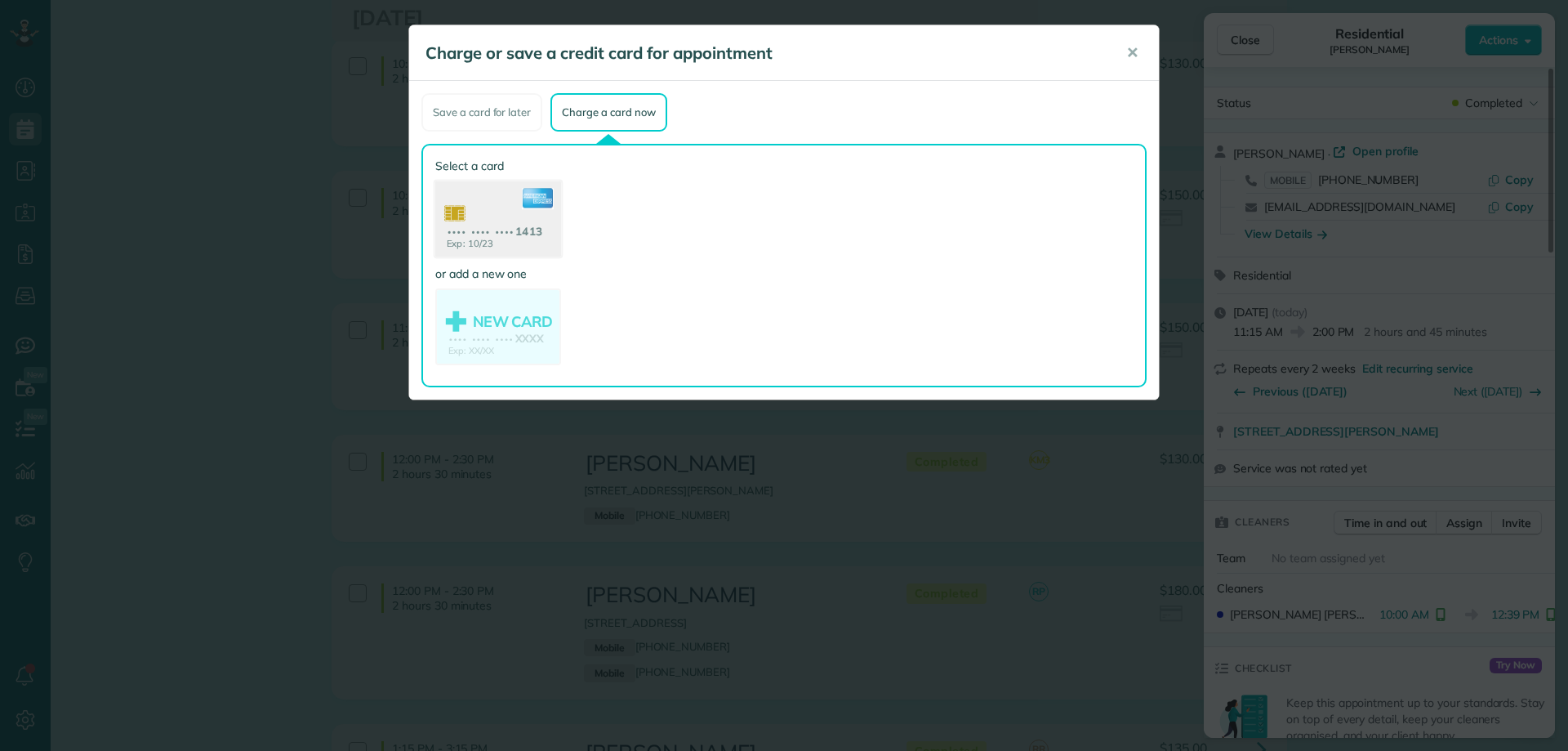
click at [541, 212] on use at bounding box center [498, 221] width 126 height 79
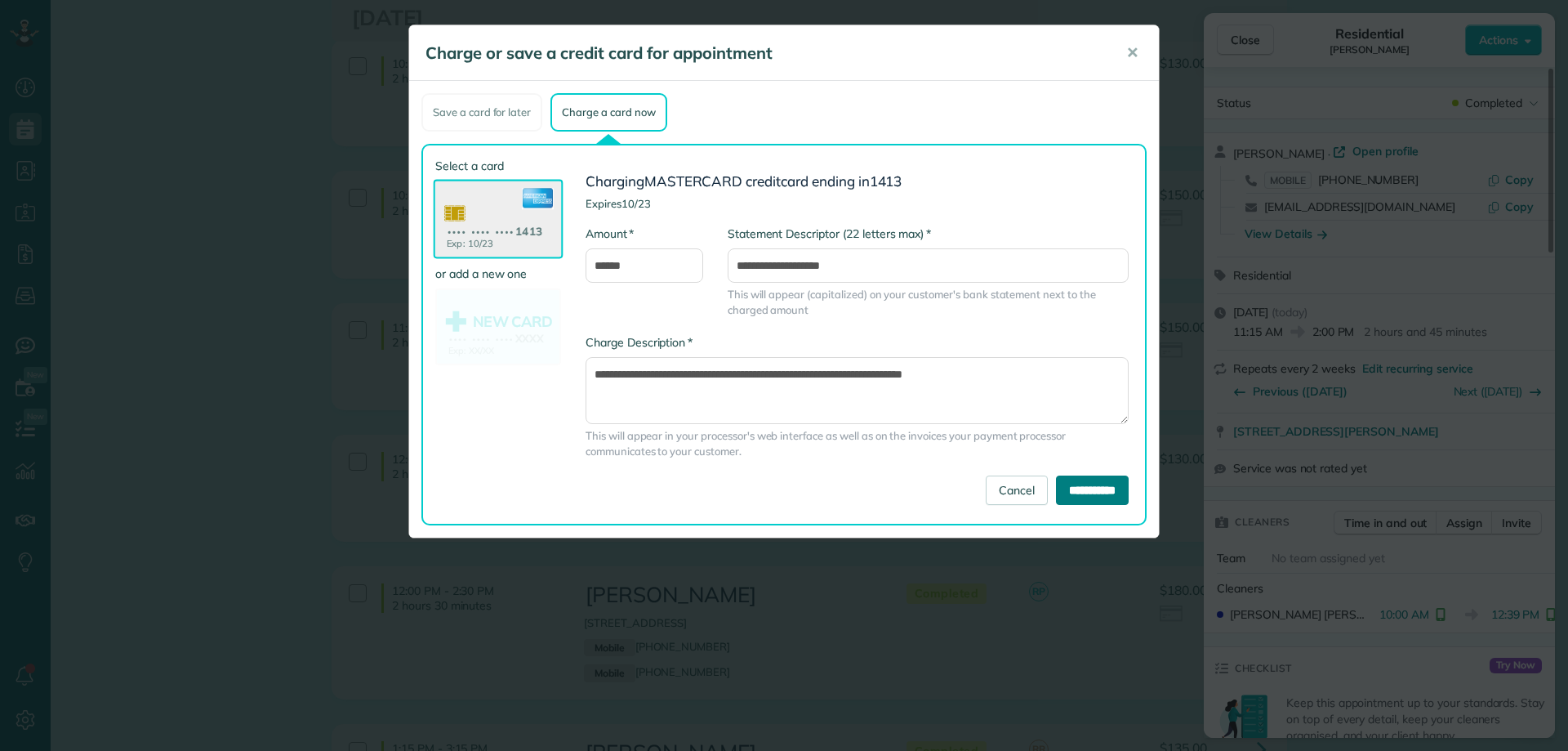
click at [1071, 493] on input "**********" at bounding box center [1092, 490] width 73 height 29
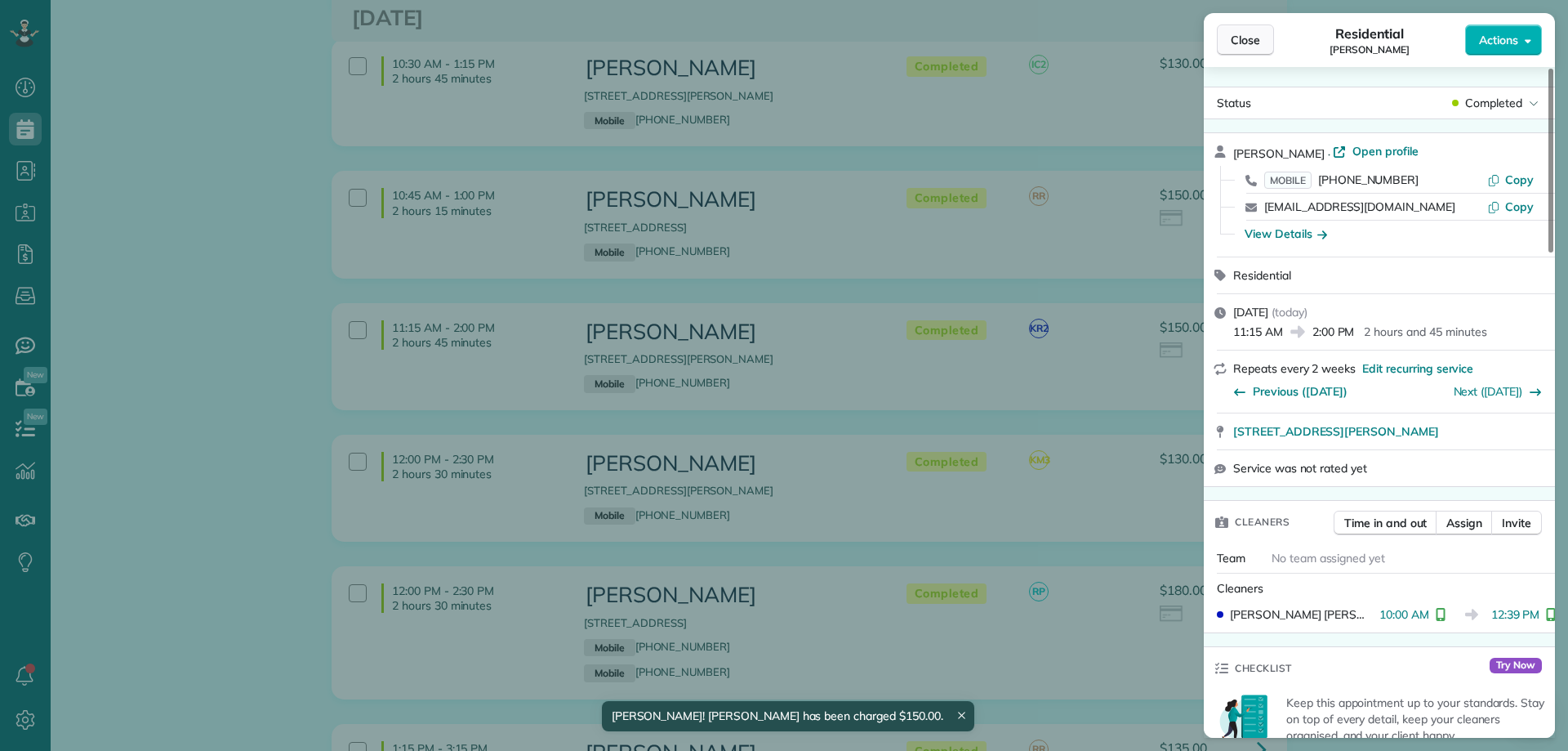
click at [1255, 38] on span "Close" at bounding box center [1244, 40] width 29 height 17
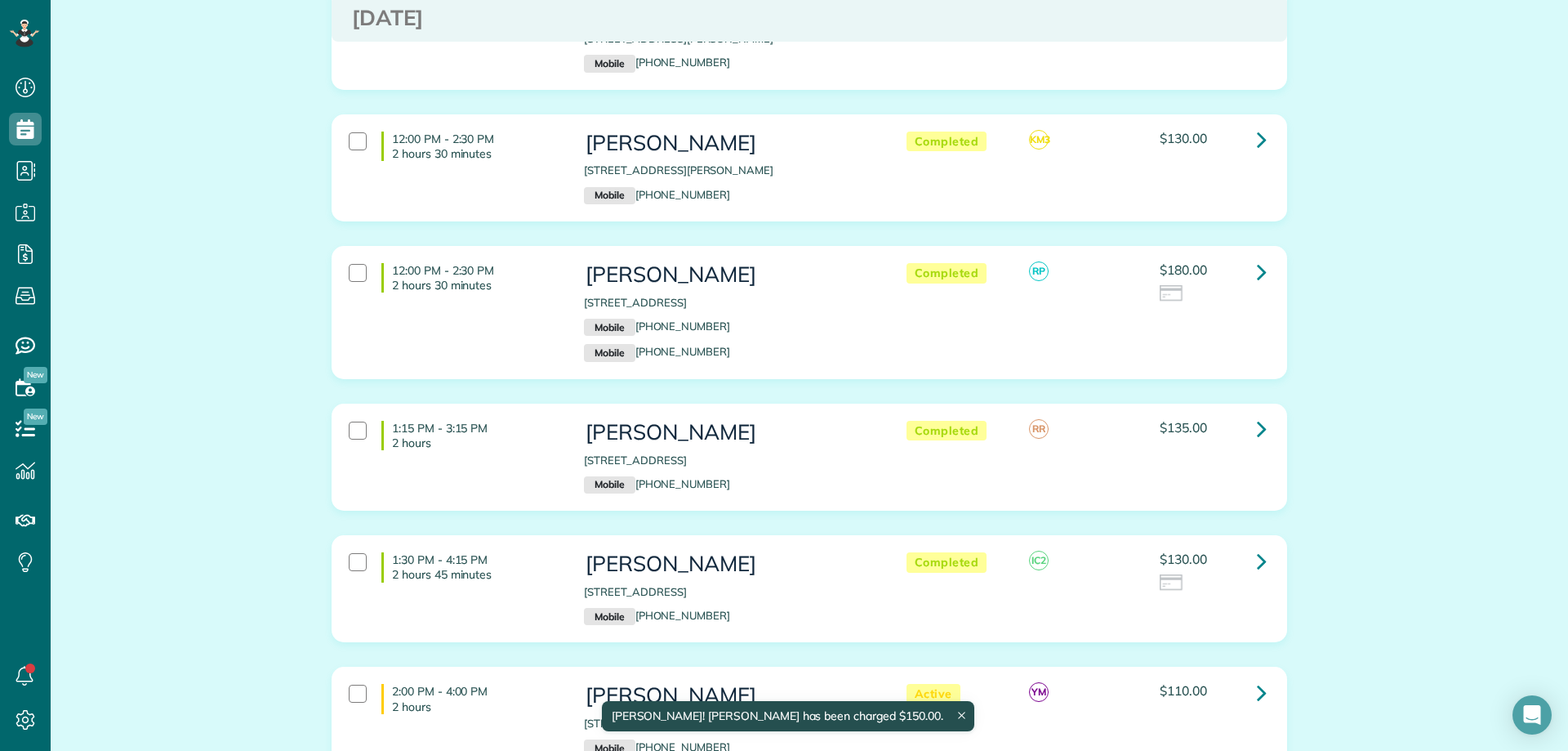
scroll to position [735, 0]
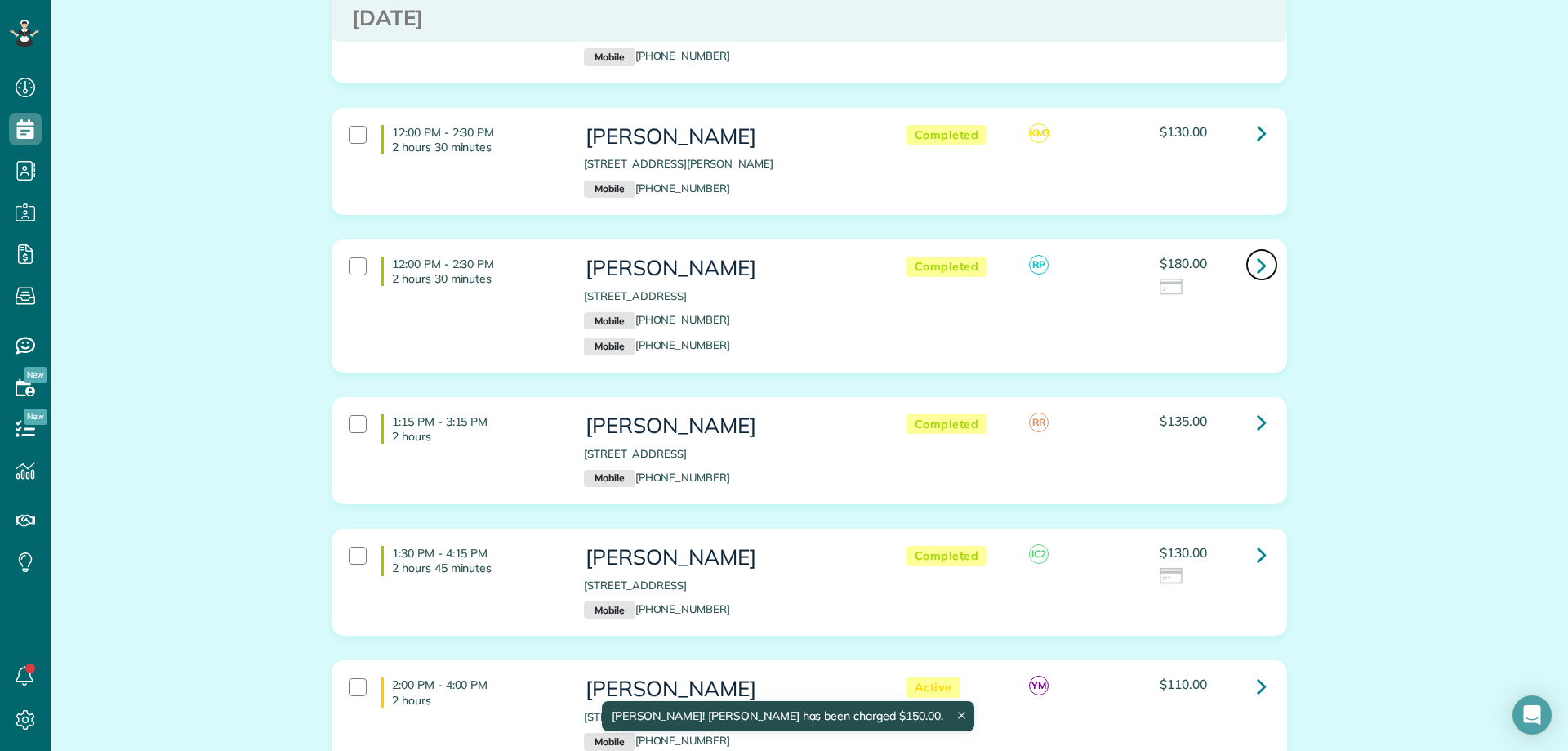
click at [1257, 274] on icon at bounding box center [1261, 265] width 10 height 28
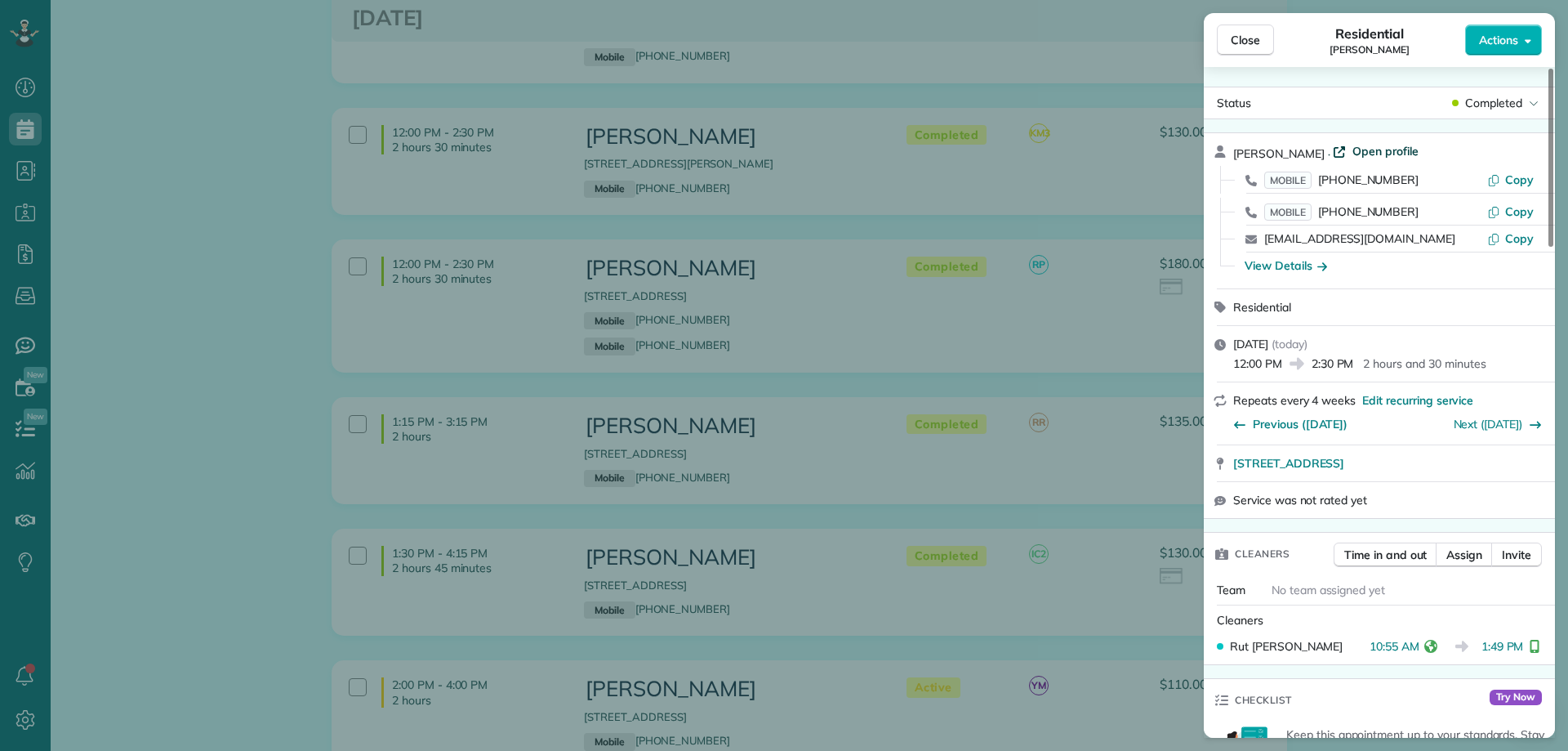
click at [1360, 153] on span "Open profile" at bounding box center [1385, 151] width 66 height 17
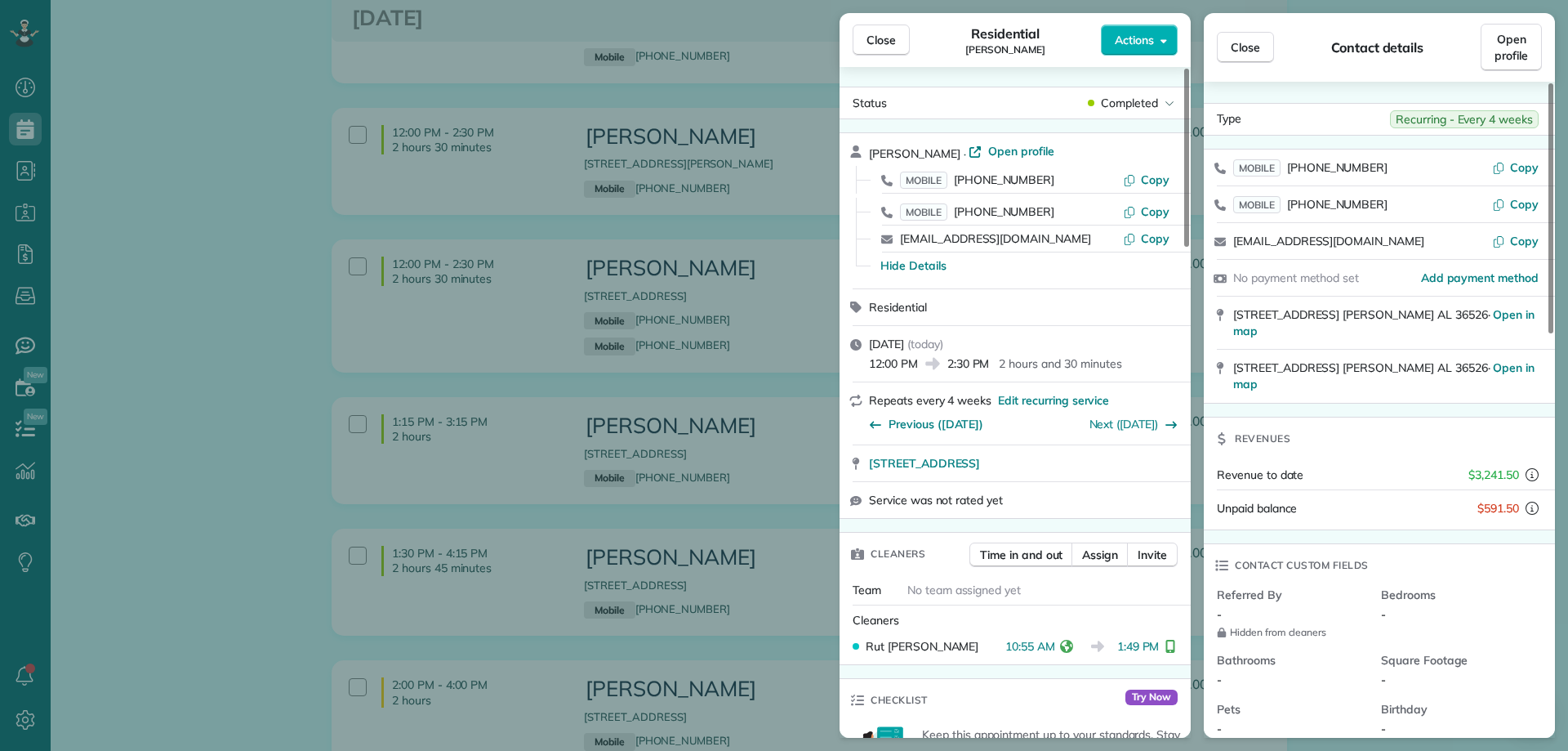
click at [1531, 502] on icon "reset" at bounding box center [1531, 508] width 13 height 13
click at [1245, 51] on span "Close" at bounding box center [1244, 48] width 29 height 17
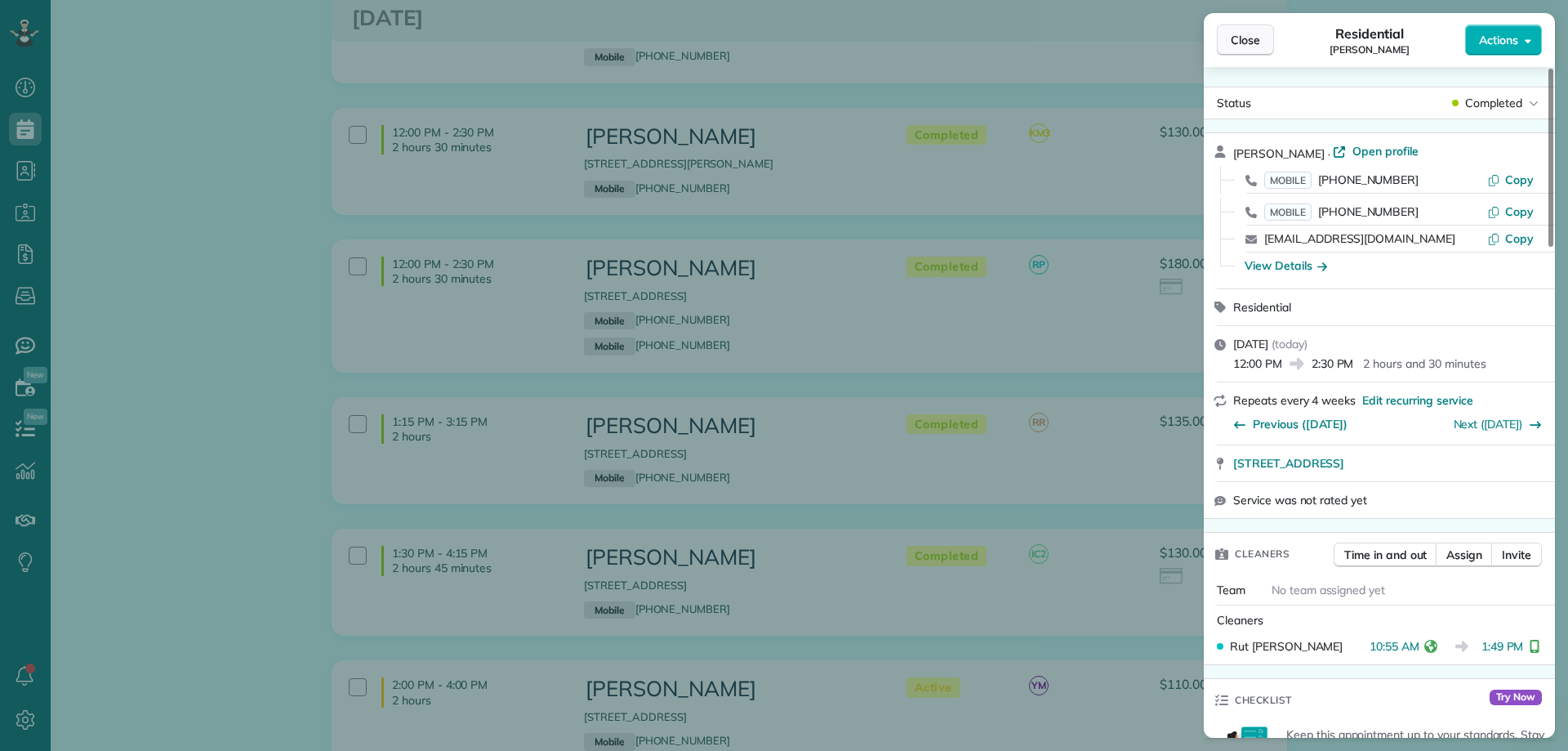
click at [1249, 40] on span "Close" at bounding box center [1244, 40] width 29 height 17
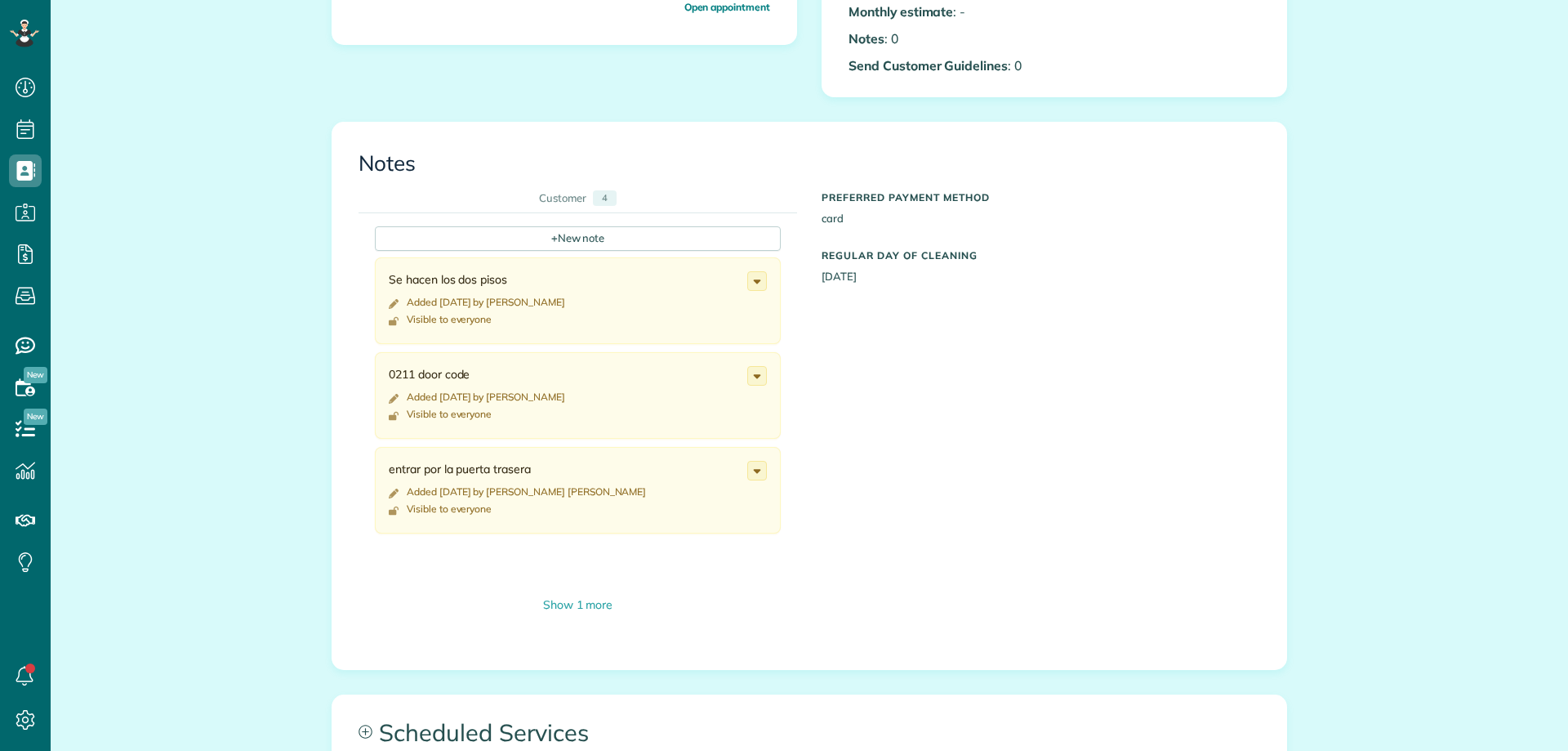
scroll to position [653, 0]
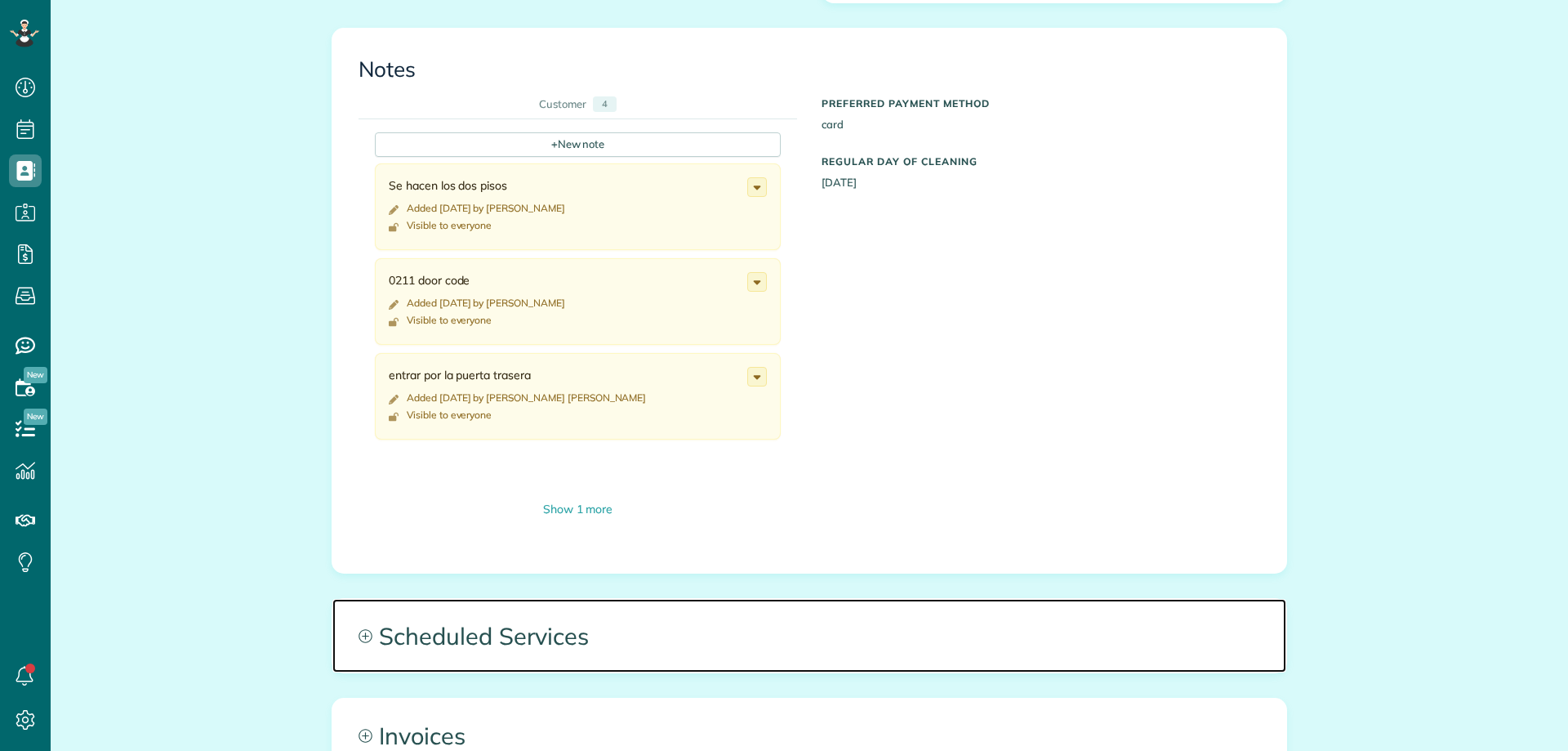
click at [496, 634] on span "Scheduled Services" at bounding box center [810, 636] width 954 height 74
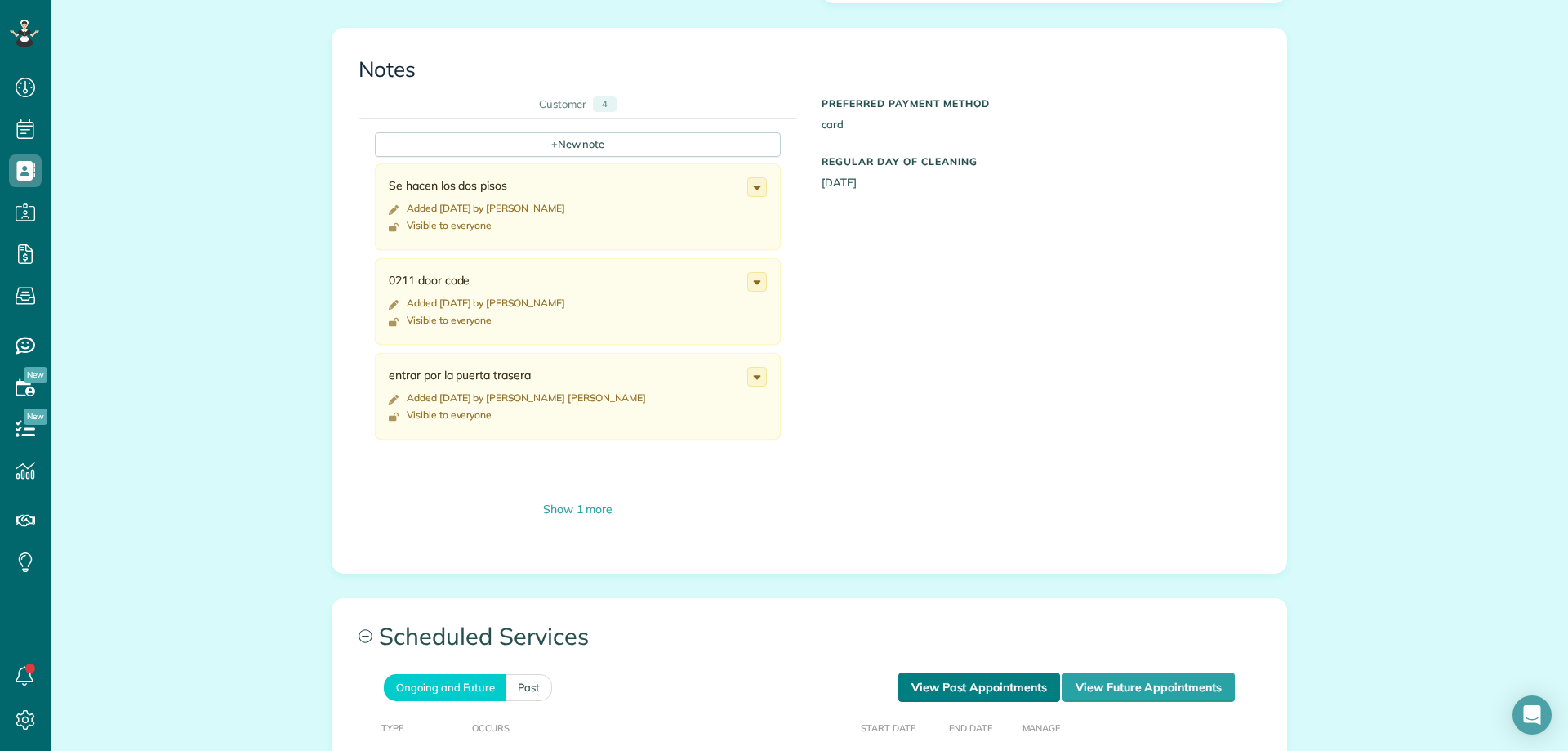
click at [953, 689] on link "View Past Appointments" at bounding box center [979, 687] width 162 height 29
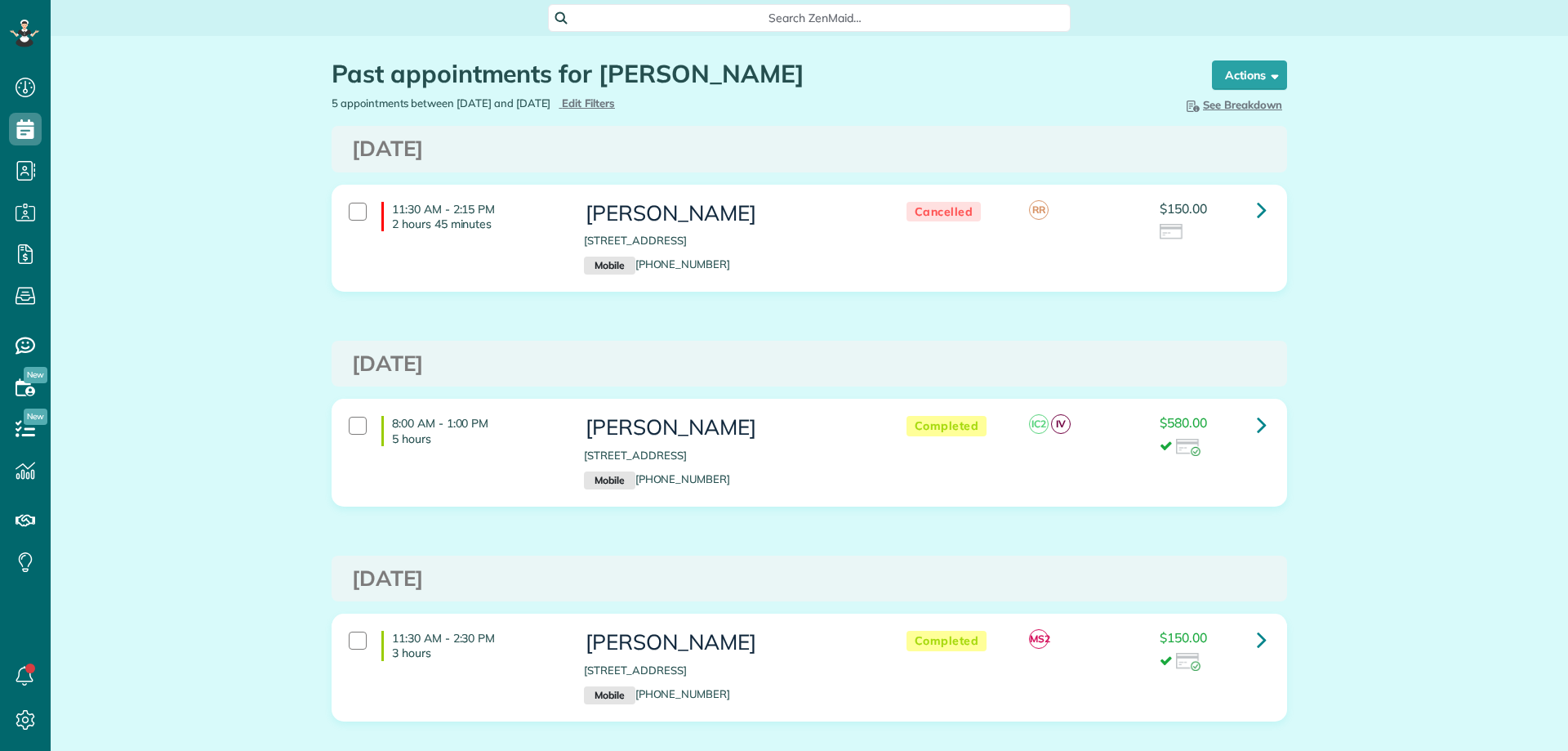
scroll to position [7, 7]
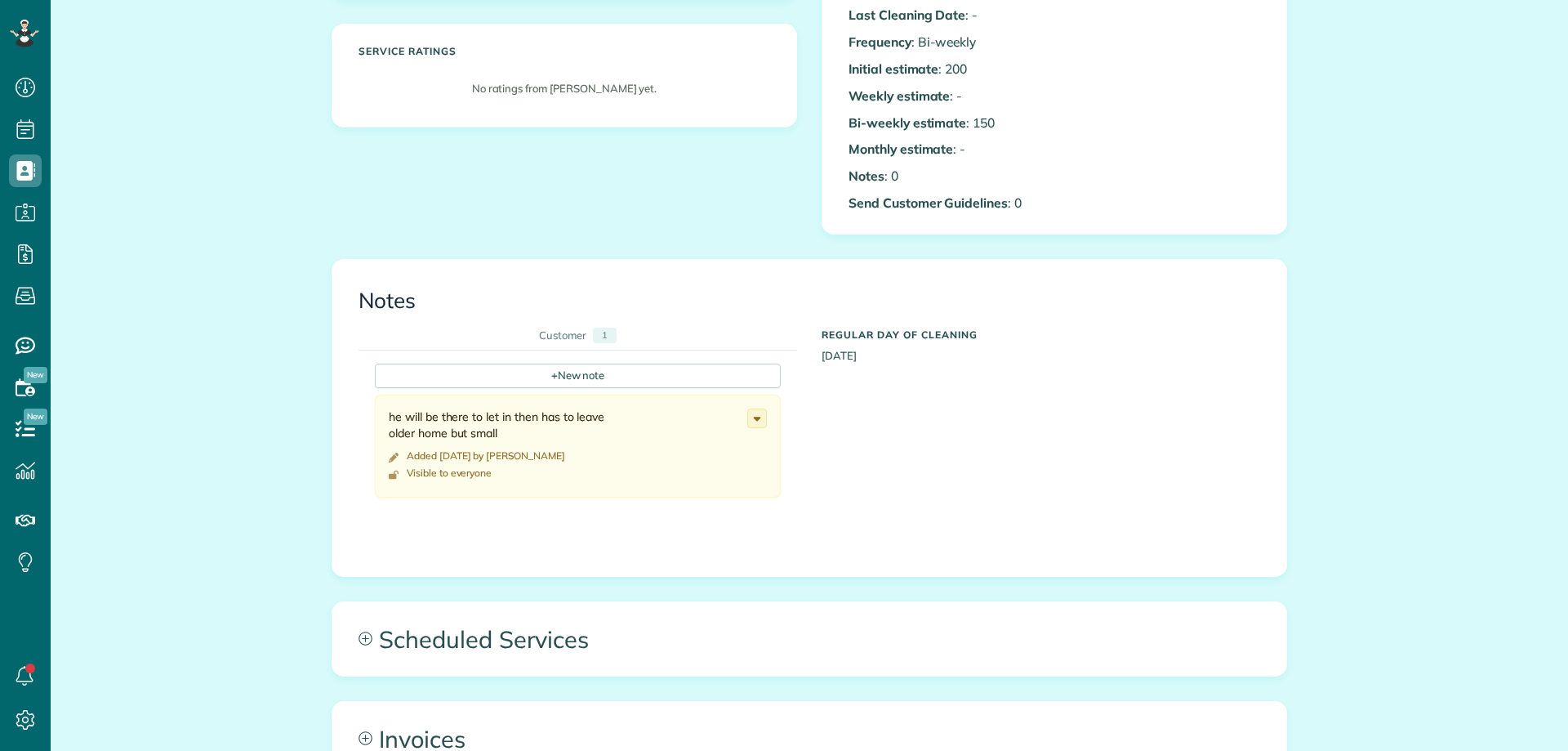
scroll to position [653, 0]
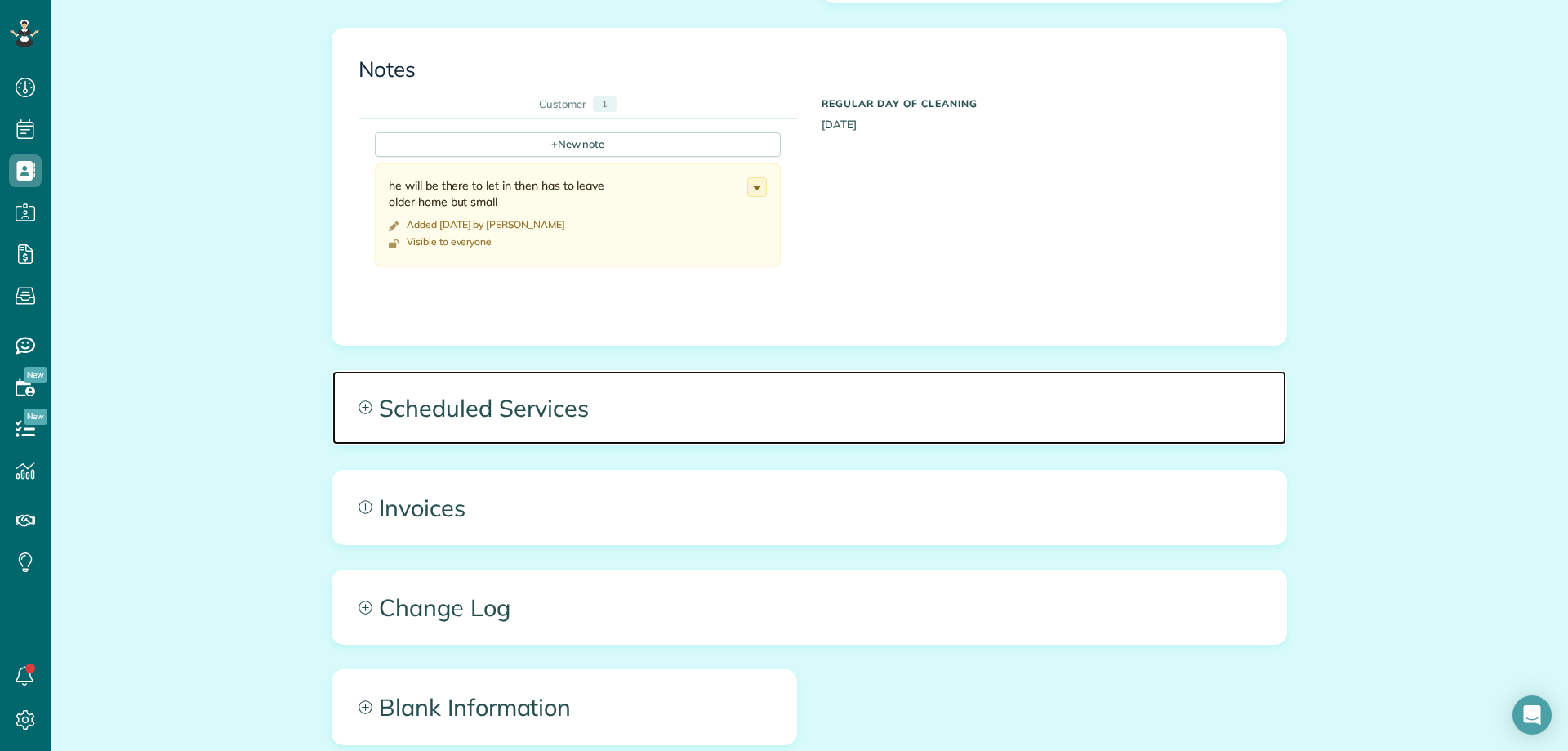
click at [568, 424] on span "Scheduled Services" at bounding box center [810, 408] width 954 height 74
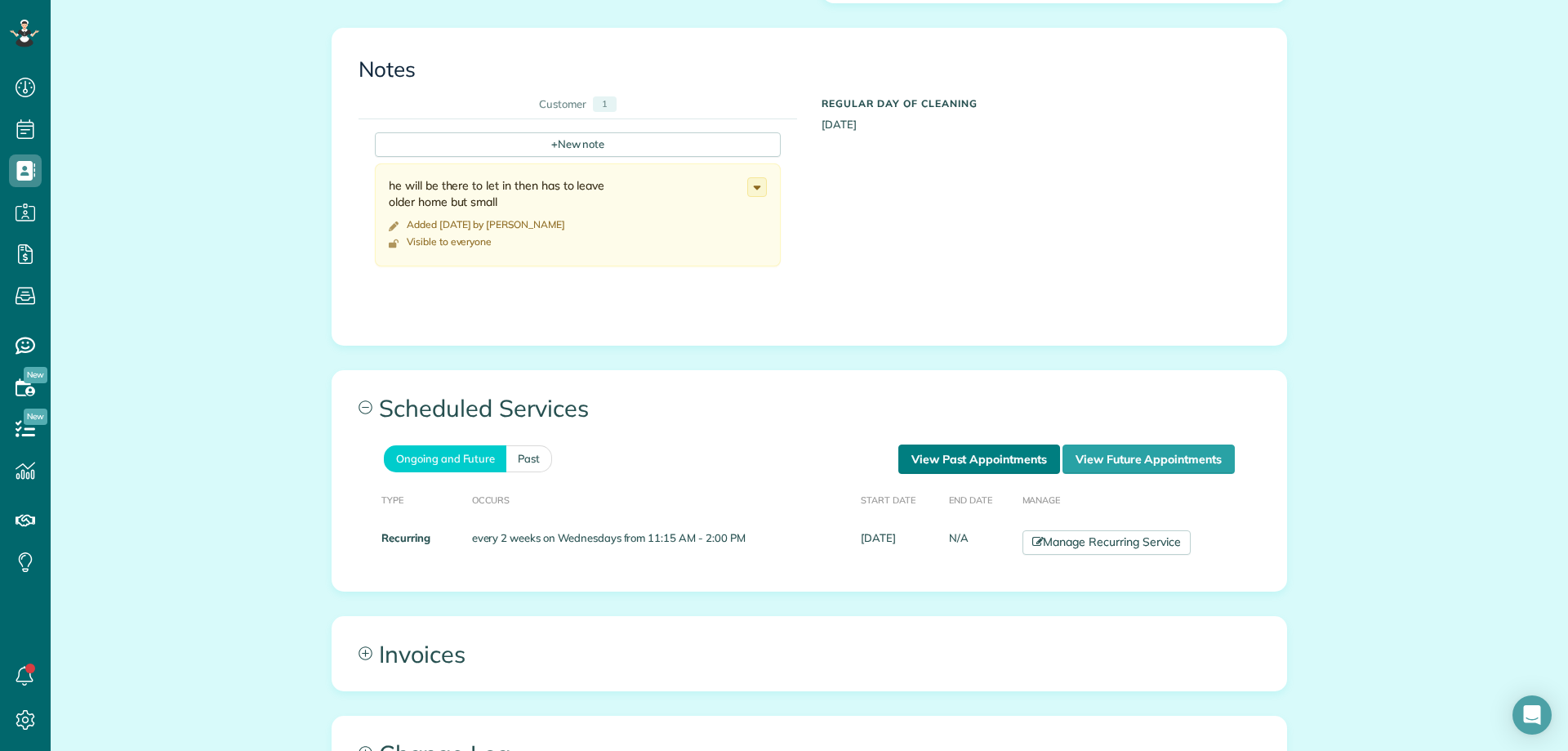
click at [974, 452] on link "View Past Appointments" at bounding box center [979, 459] width 162 height 29
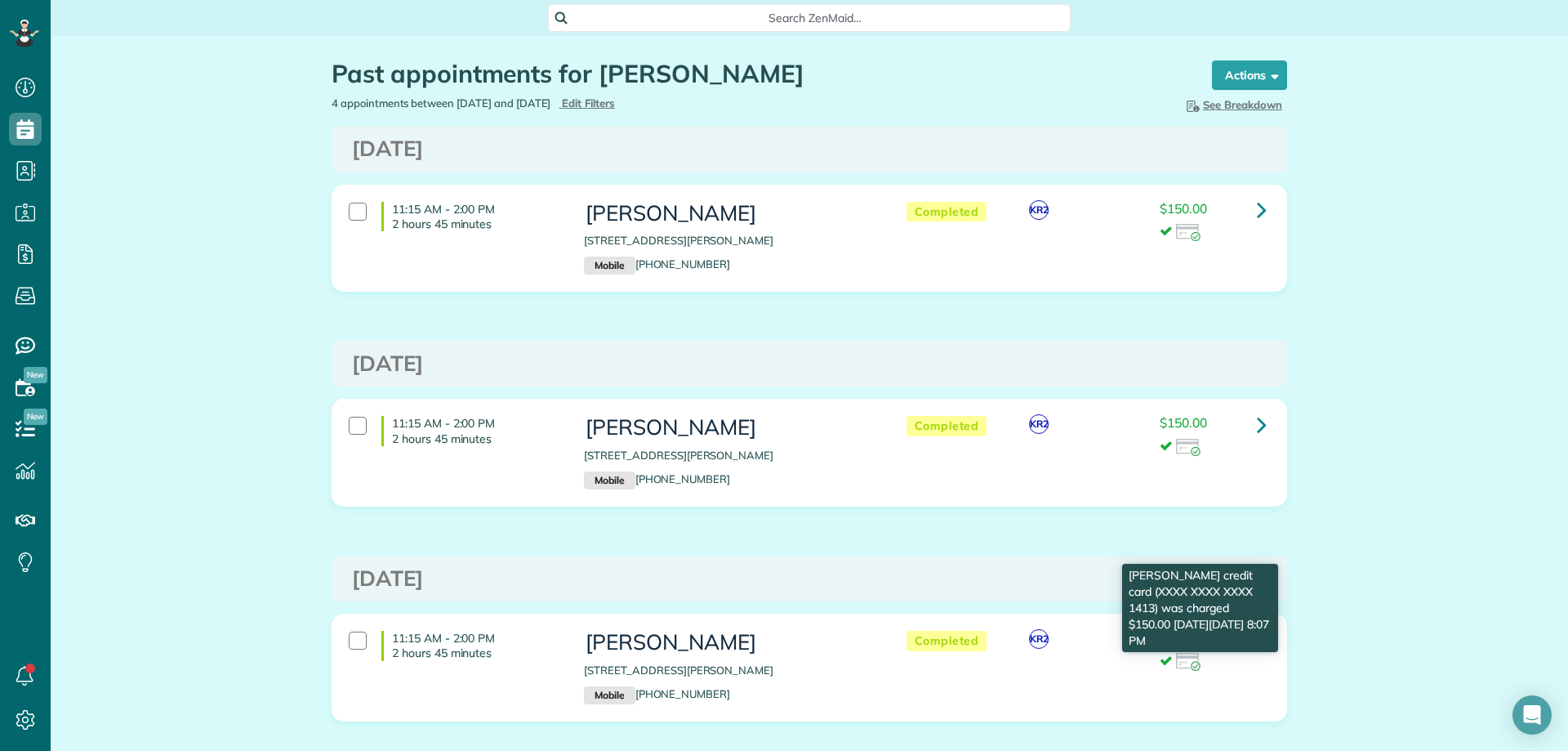
scroll to position [7, 7]
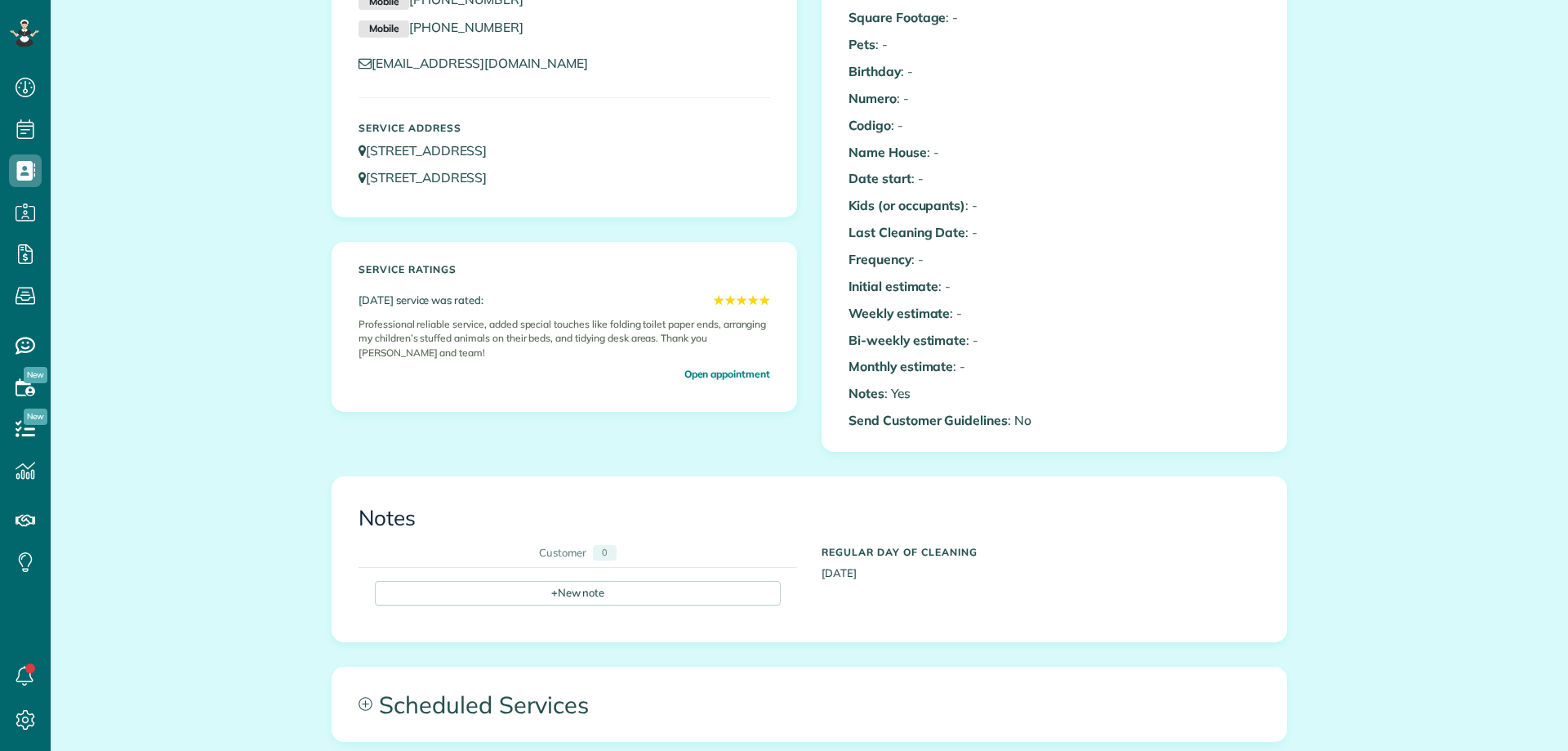
scroll to position [409, 0]
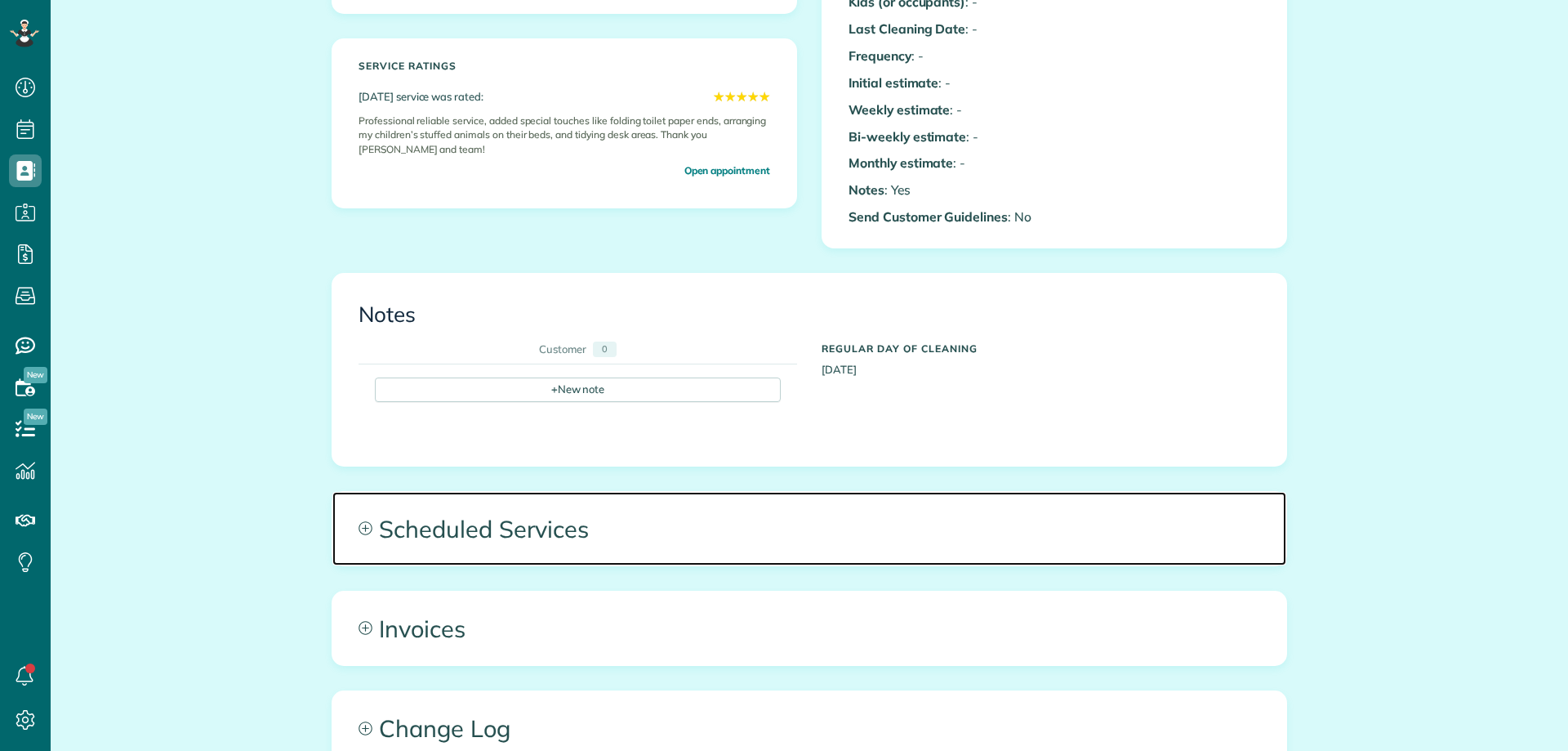
click at [629, 519] on span "Scheduled Services" at bounding box center [810, 529] width 954 height 74
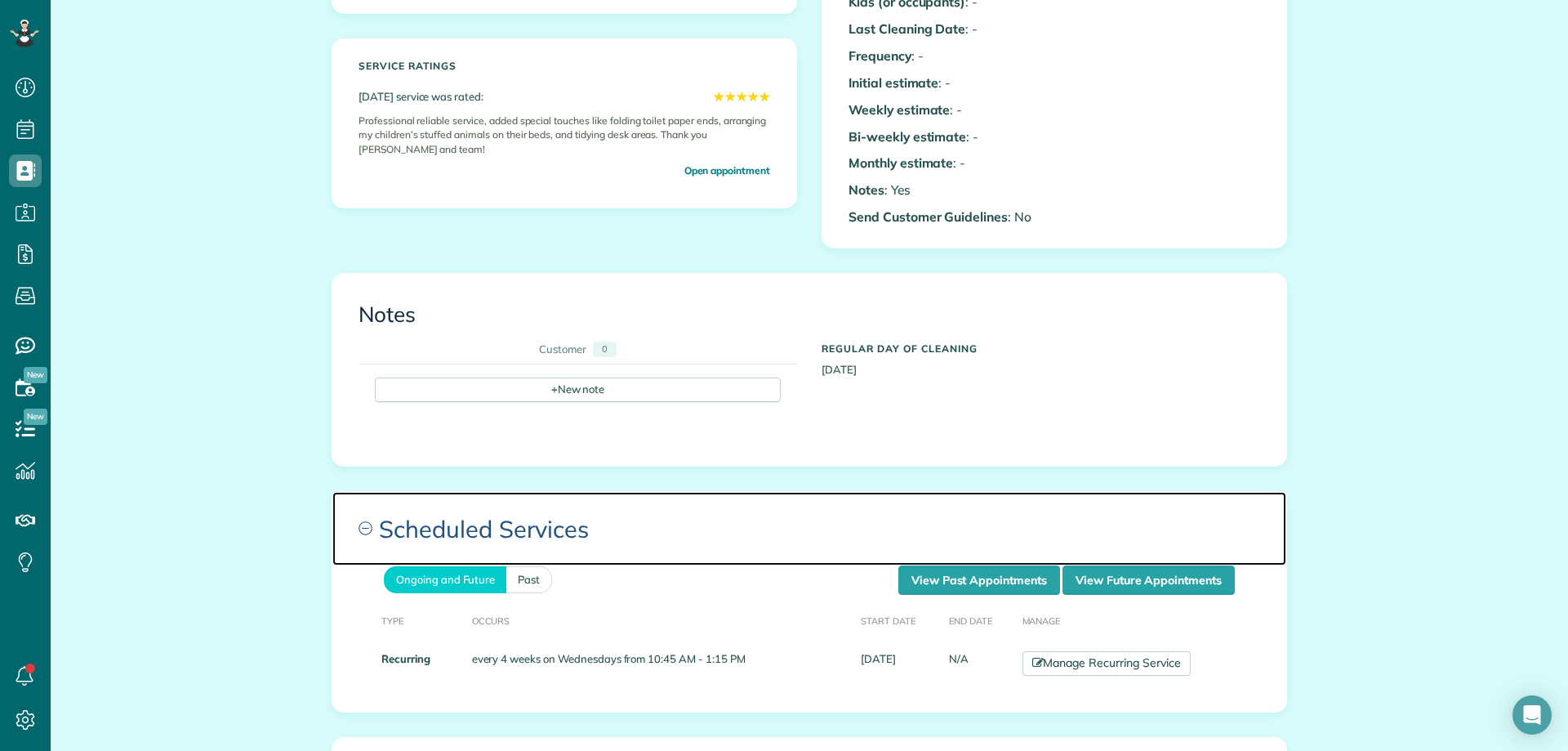
scroll to position [490, 0]
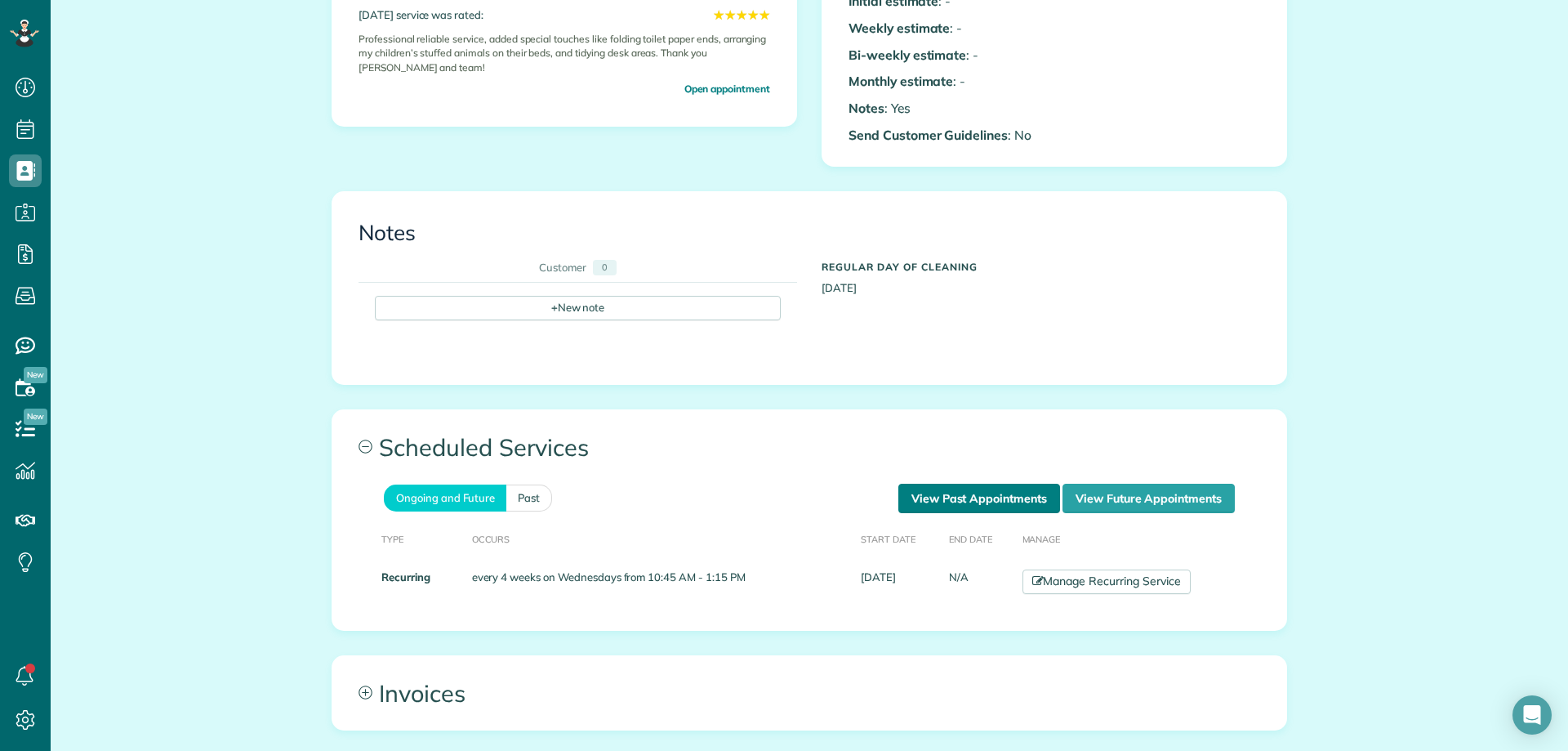
click at [969, 504] on link "View Past Appointments" at bounding box center [979, 497] width 162 height 29
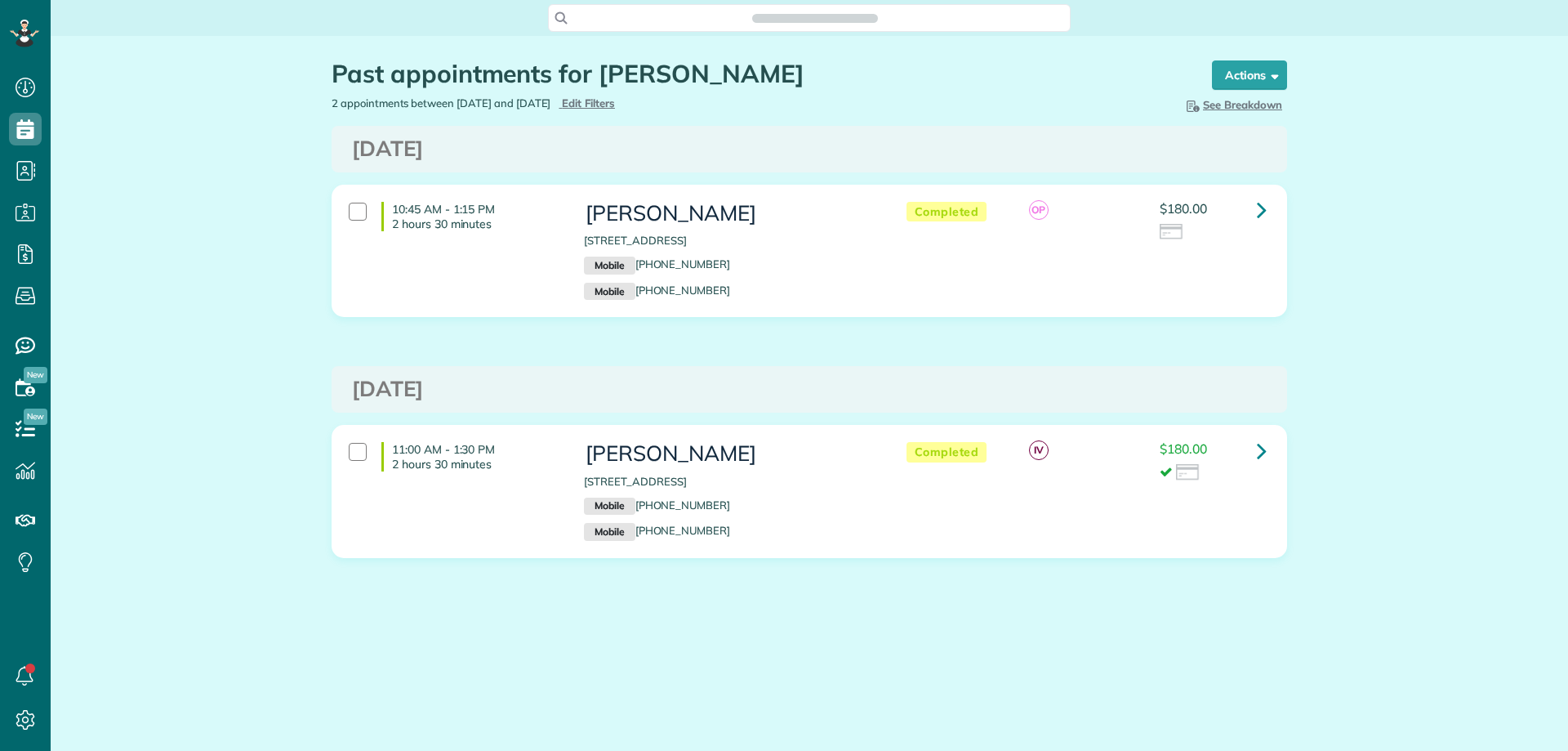
scroll to position [7, 7]
click at [1262, 213] on icon at bounding box center [1261, 210] width 10 height 28
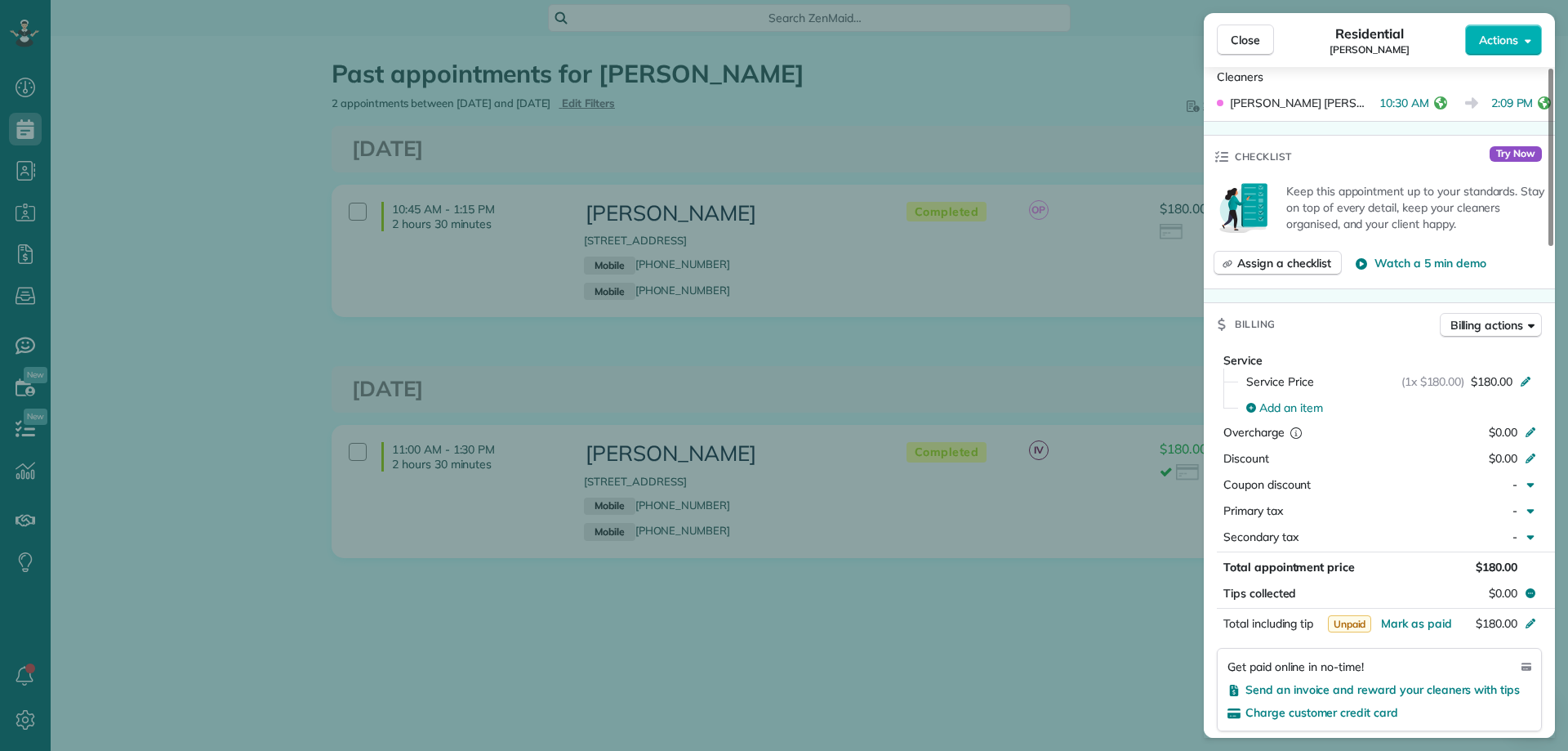
scroll to position [490, 0]
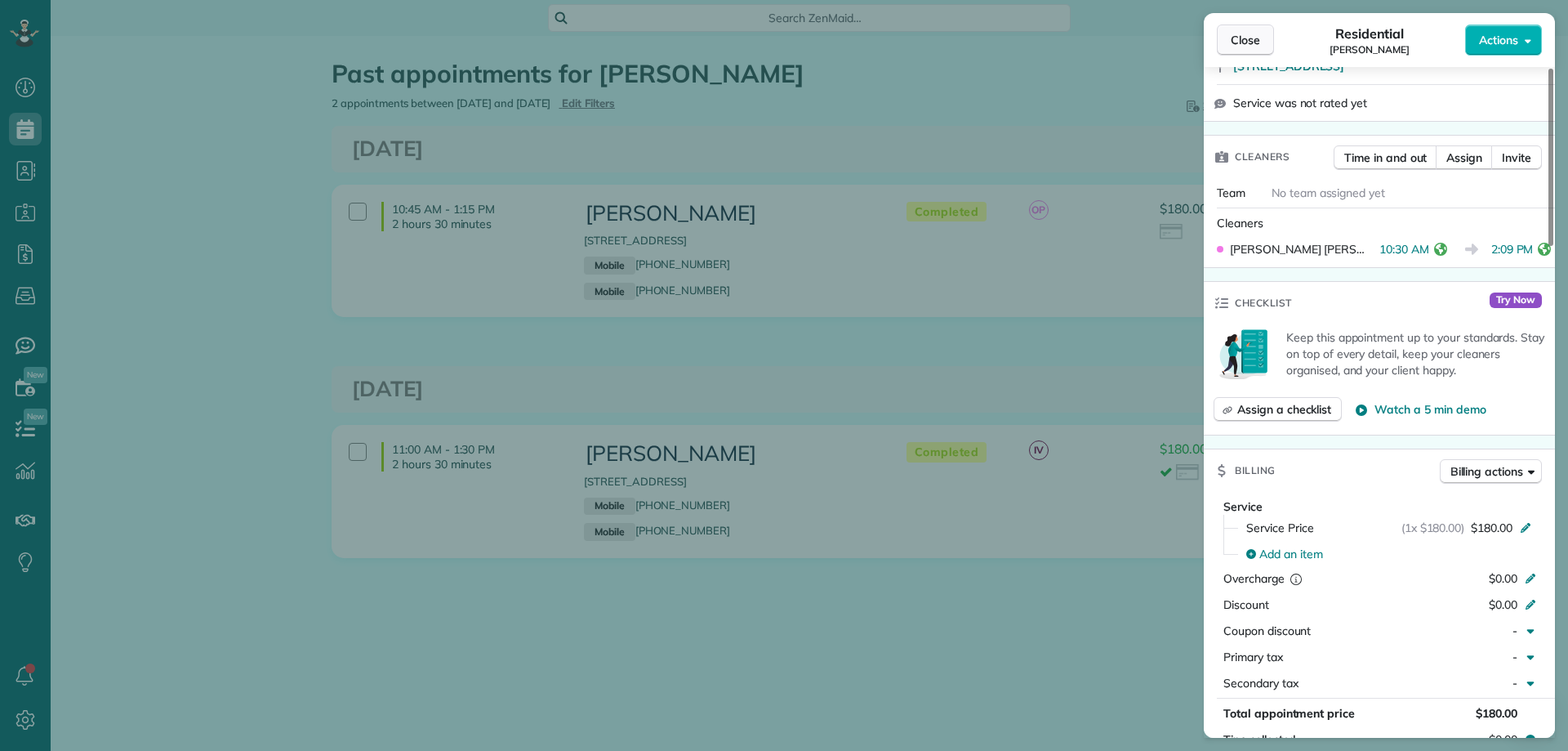
click at [1232, 33] on span "Close" at bounding box center [1244, 40] width 29 height 17
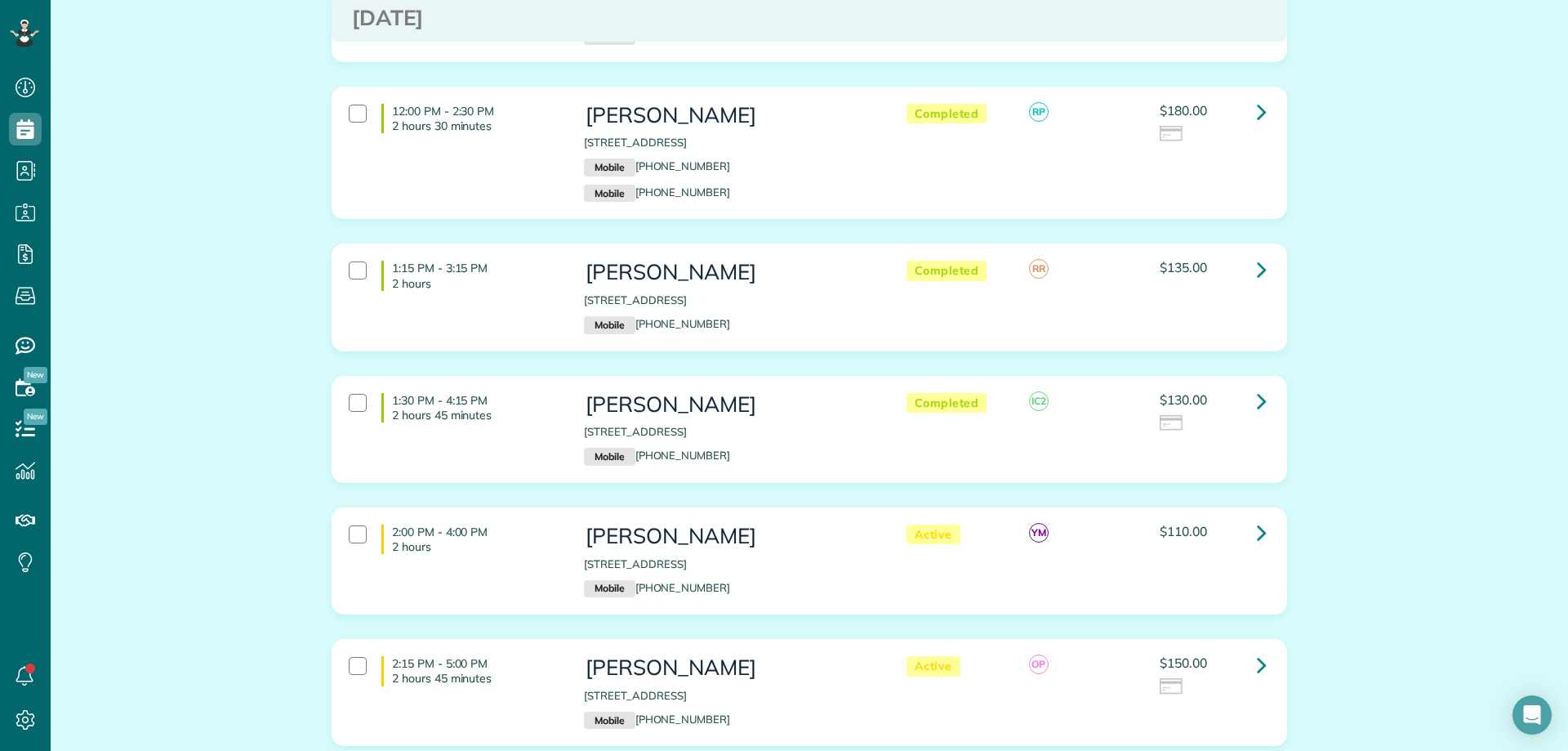
scroll to position [653, 0]
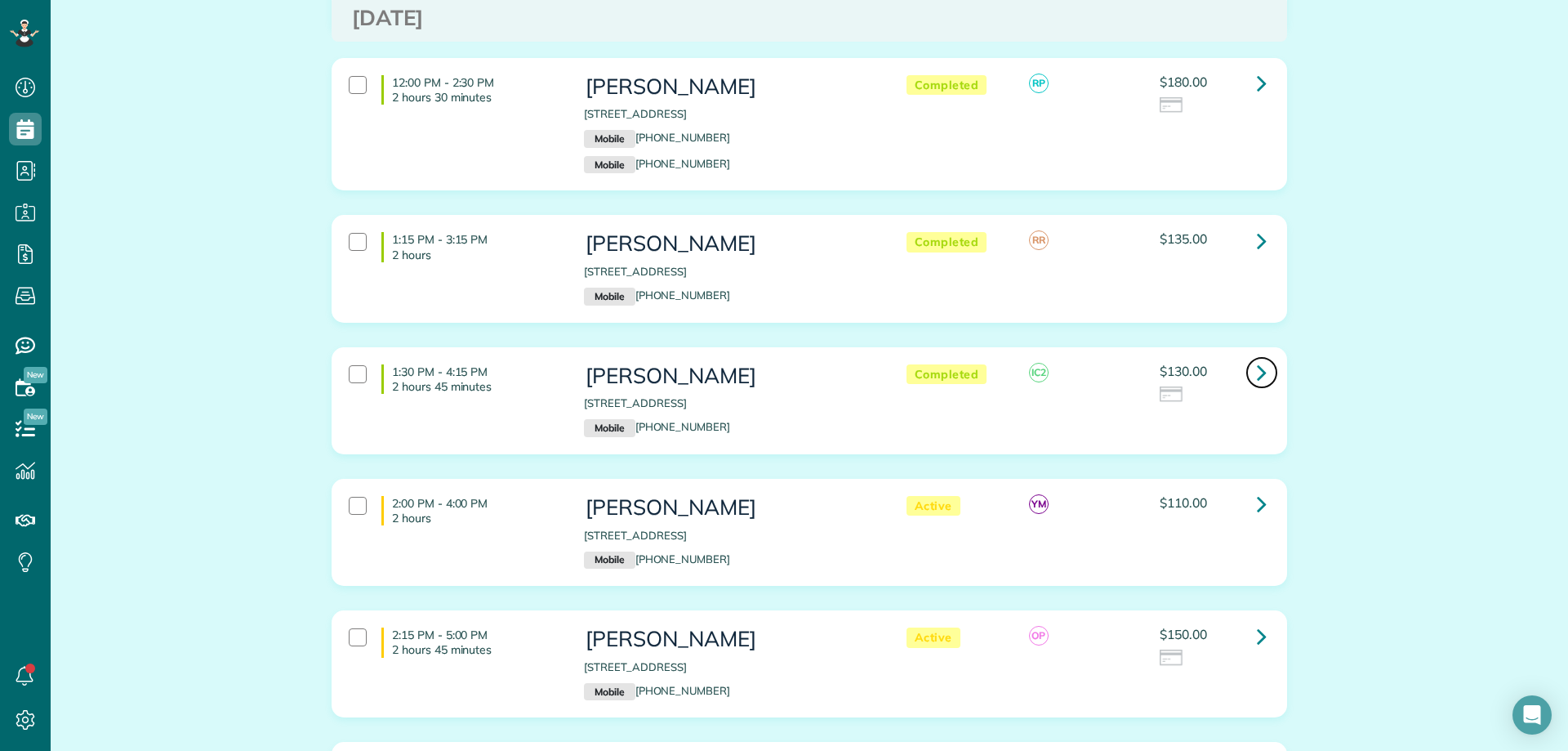
click at [1257, 375] on icon at bounding box center [1261, 372] width 10 height 28
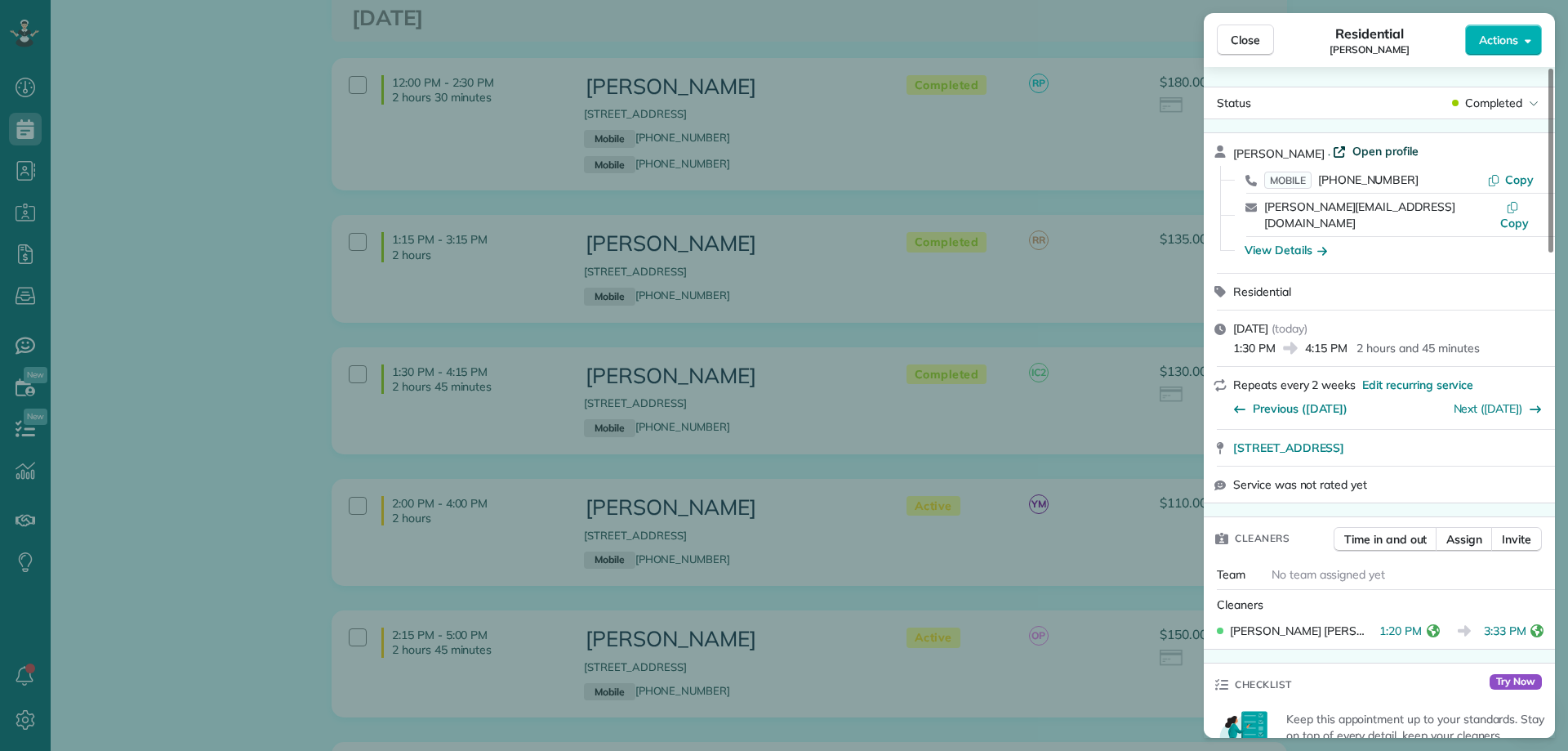
click at [1352, 155] on span "Open profile" at bounding box center [1385, 151] width 66 height 17
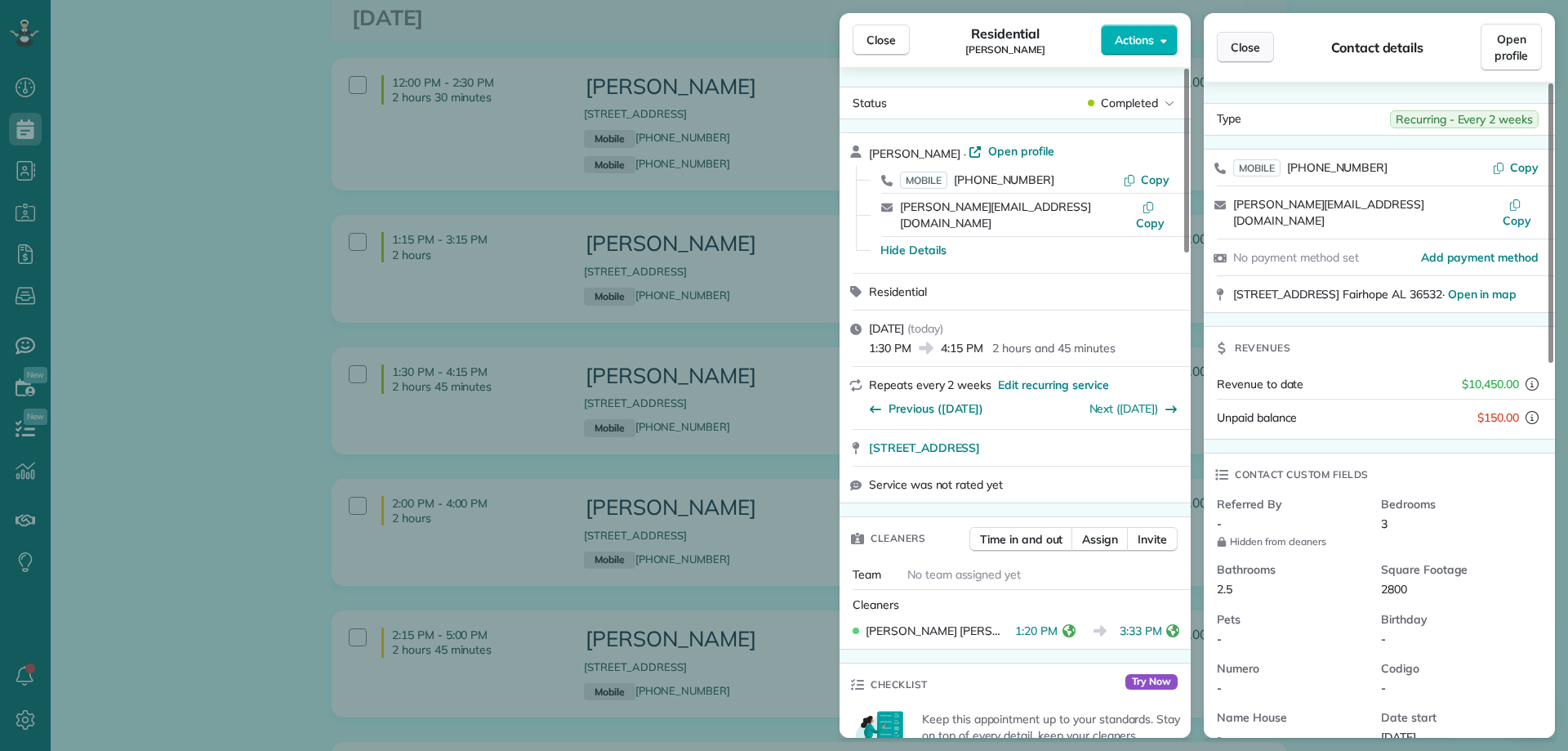
click at [1247, 49] on span "Close" at bounding box center [1244, 48] width 29 height 17
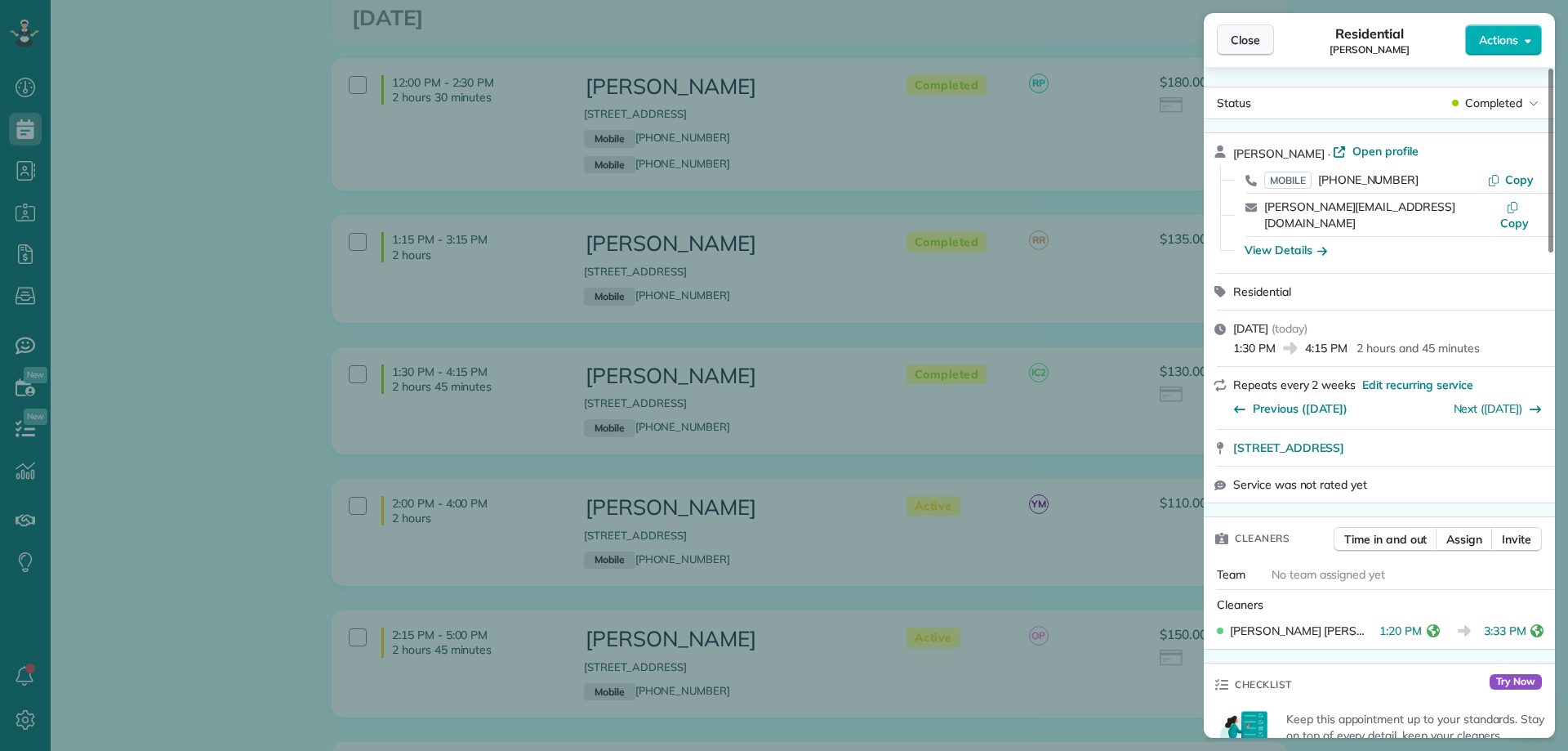
click at [1237, 42] on span "Close" at bounding box center [1244, 40] width 29 height 17
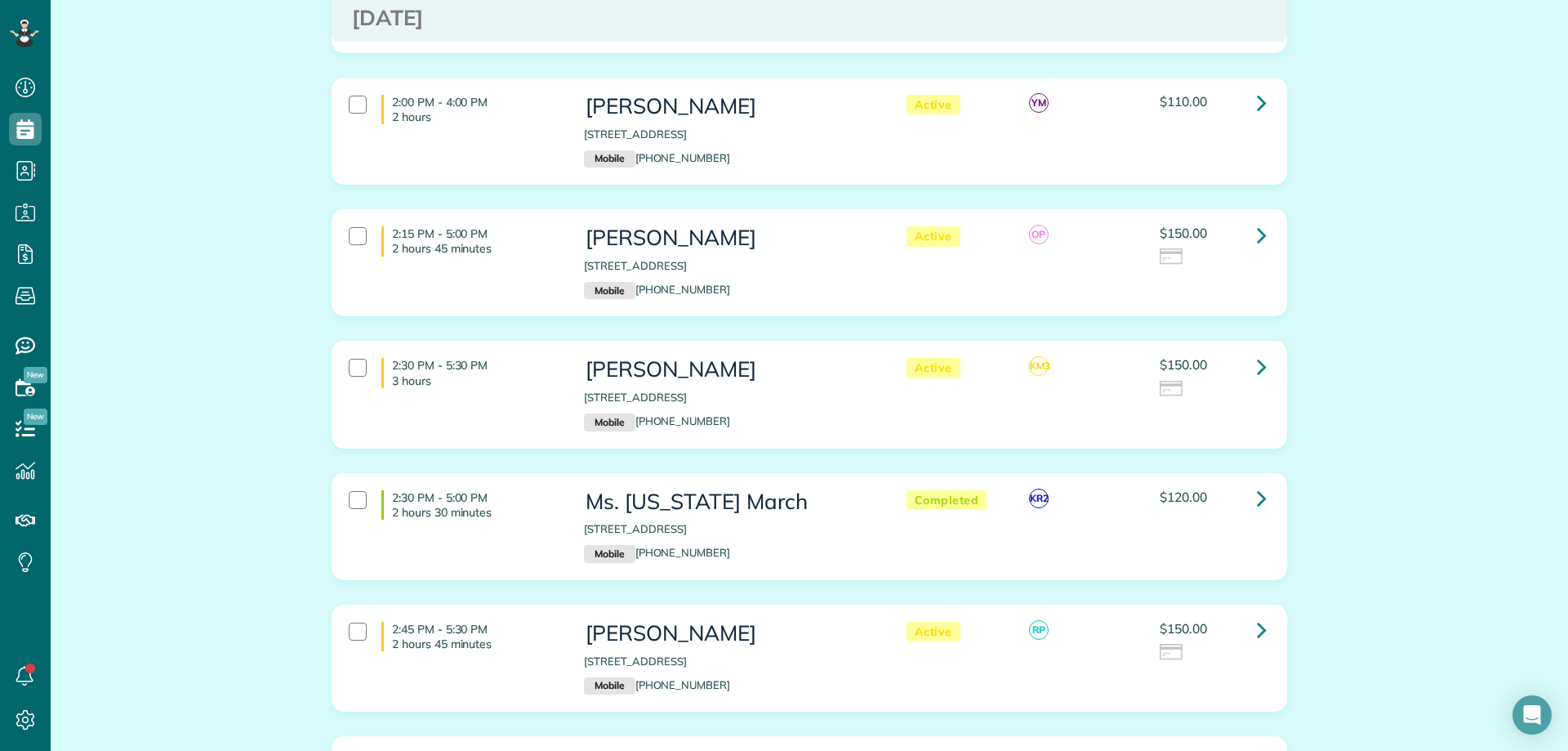
scroll to position [1062, 0]
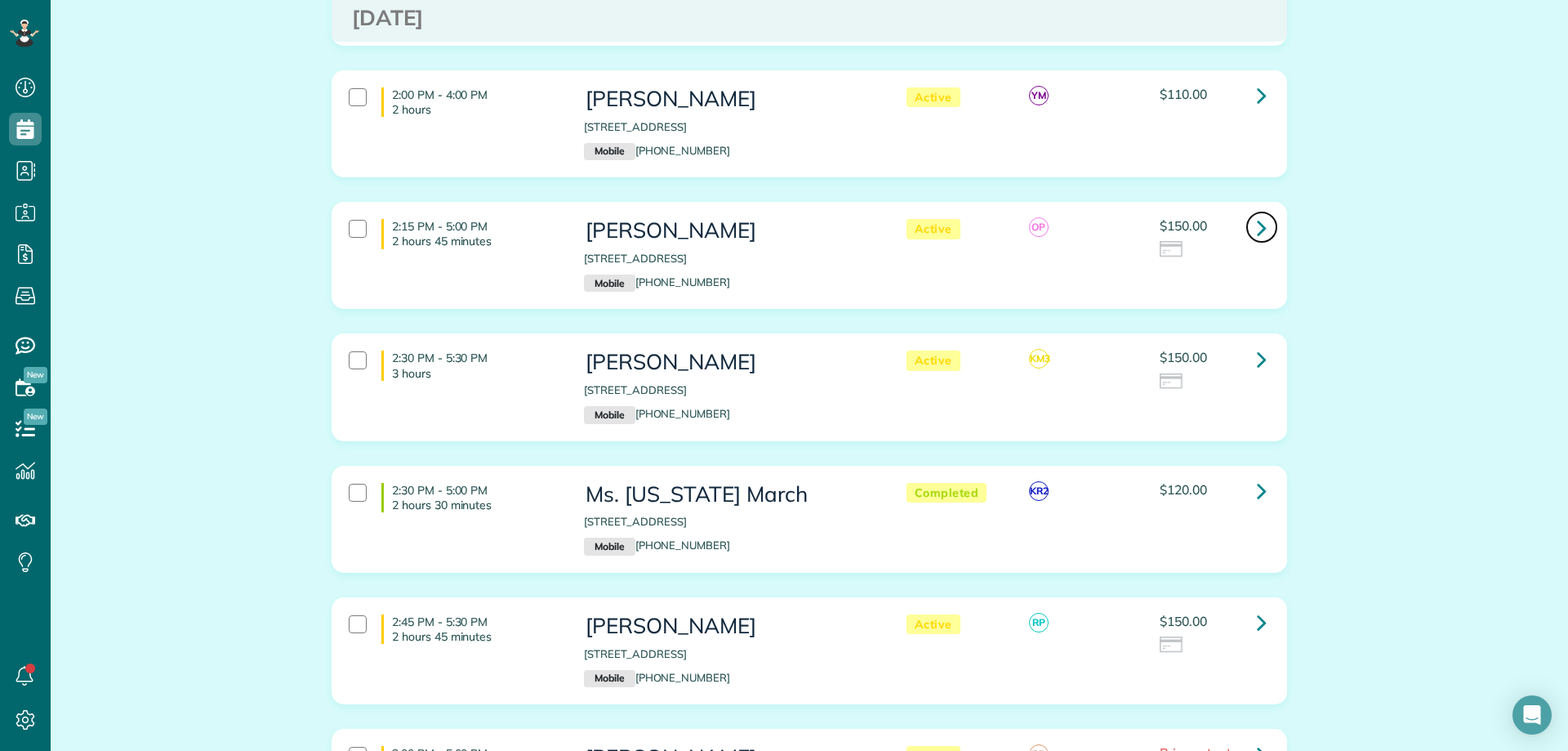
click at [1247, 218] on link at bounding box center [1261, 226] width 33 height 33
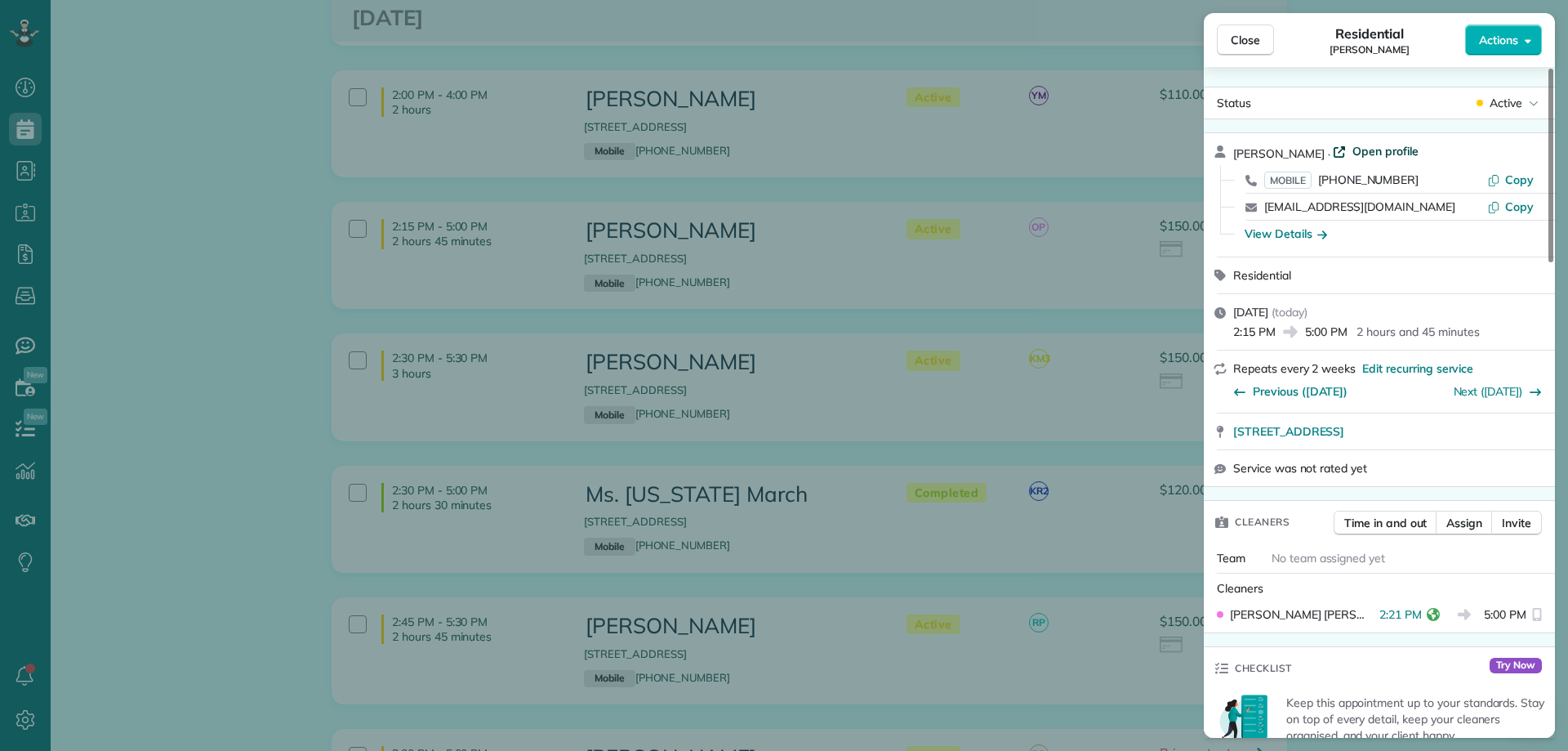
click at [1359, 149] on span "Open profile" at bounding box center [1385, 151] width 66 height 17
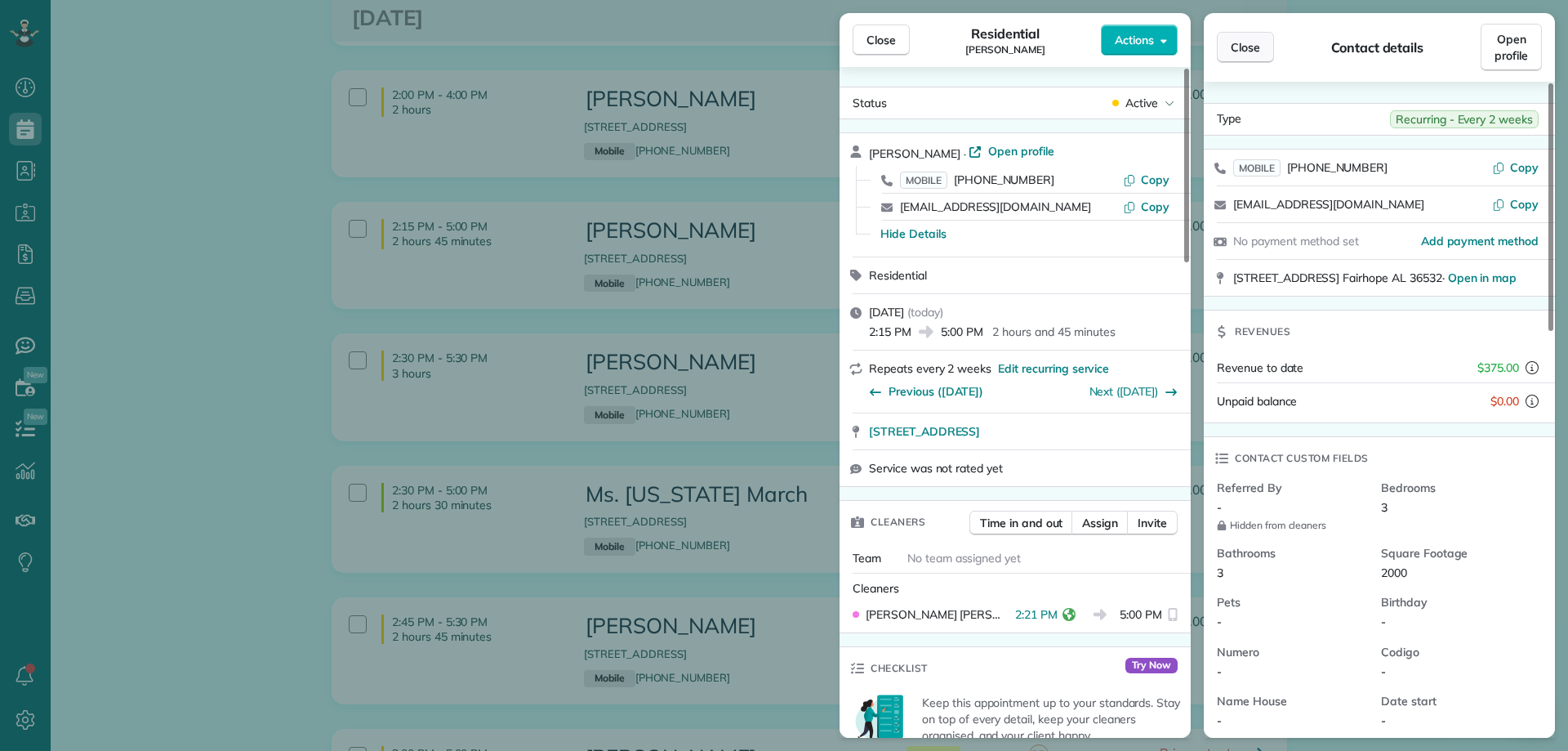
click at [1245, 47] on span "Close" at bounding box center [1244, 48] width 29 height 17
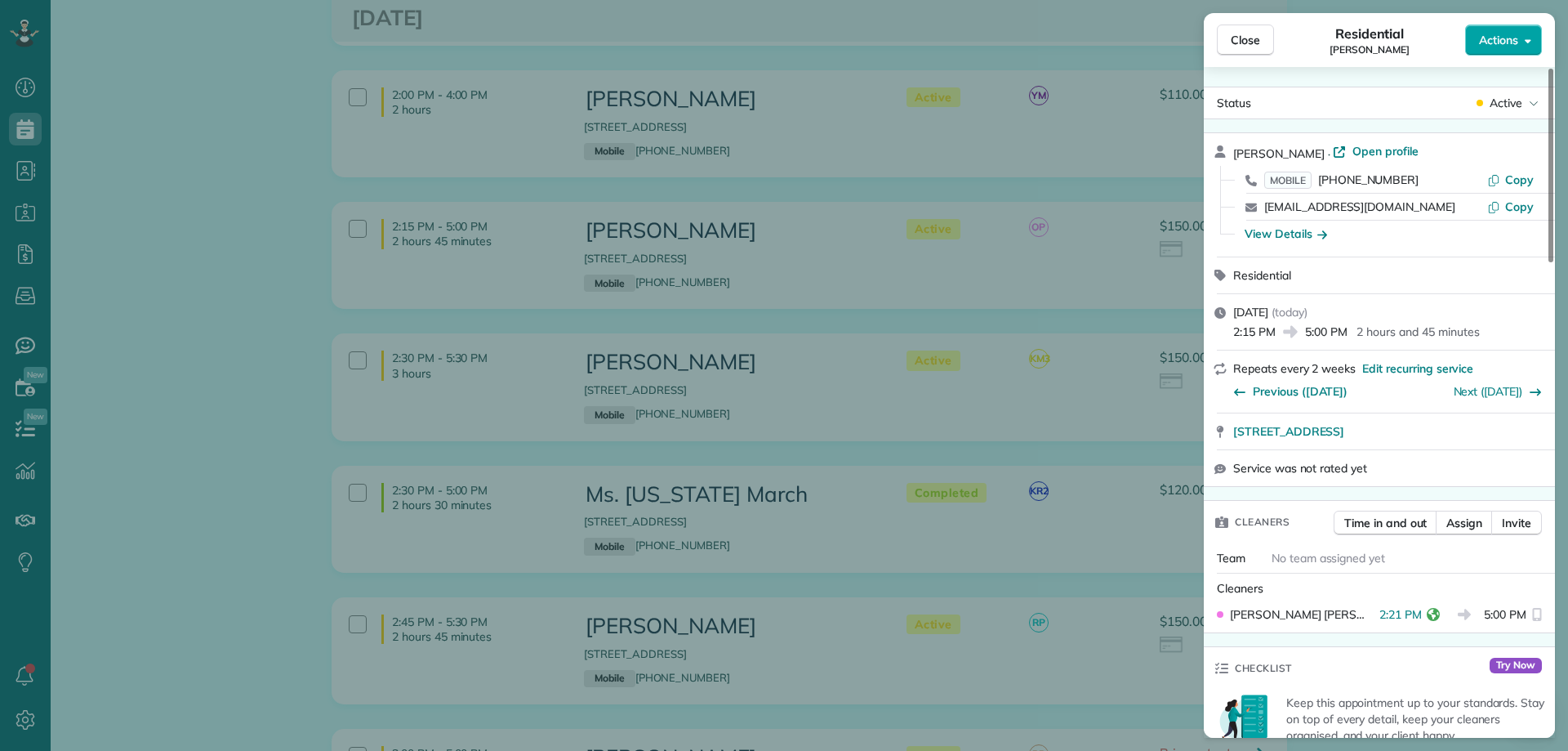
click at [1490, 42] on span "Actions" at bounding box center [1498, 40] width 40 height 17
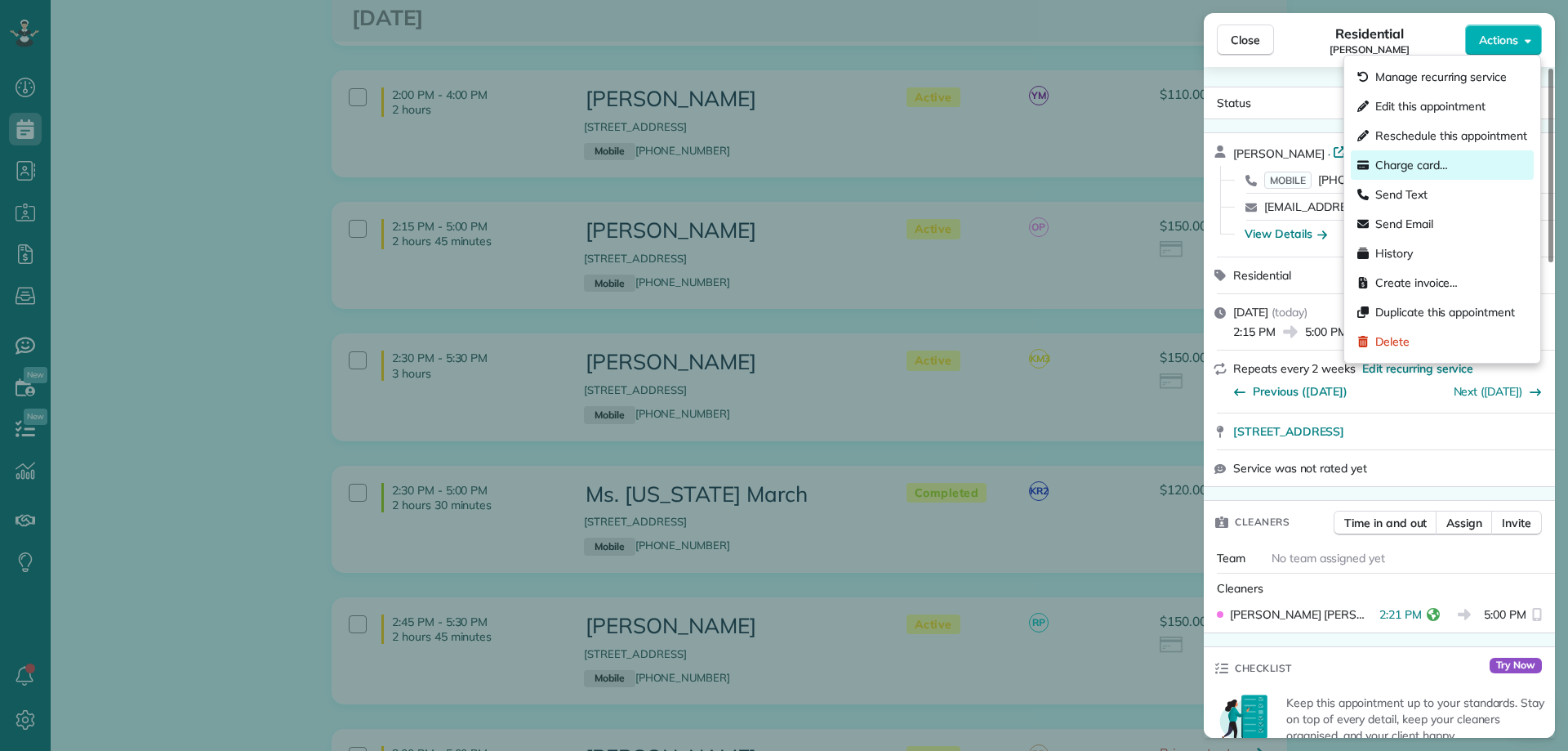
click at [1391, 161] on span "Charge card…" at bounding box center [1411, 165] width 73 height 17
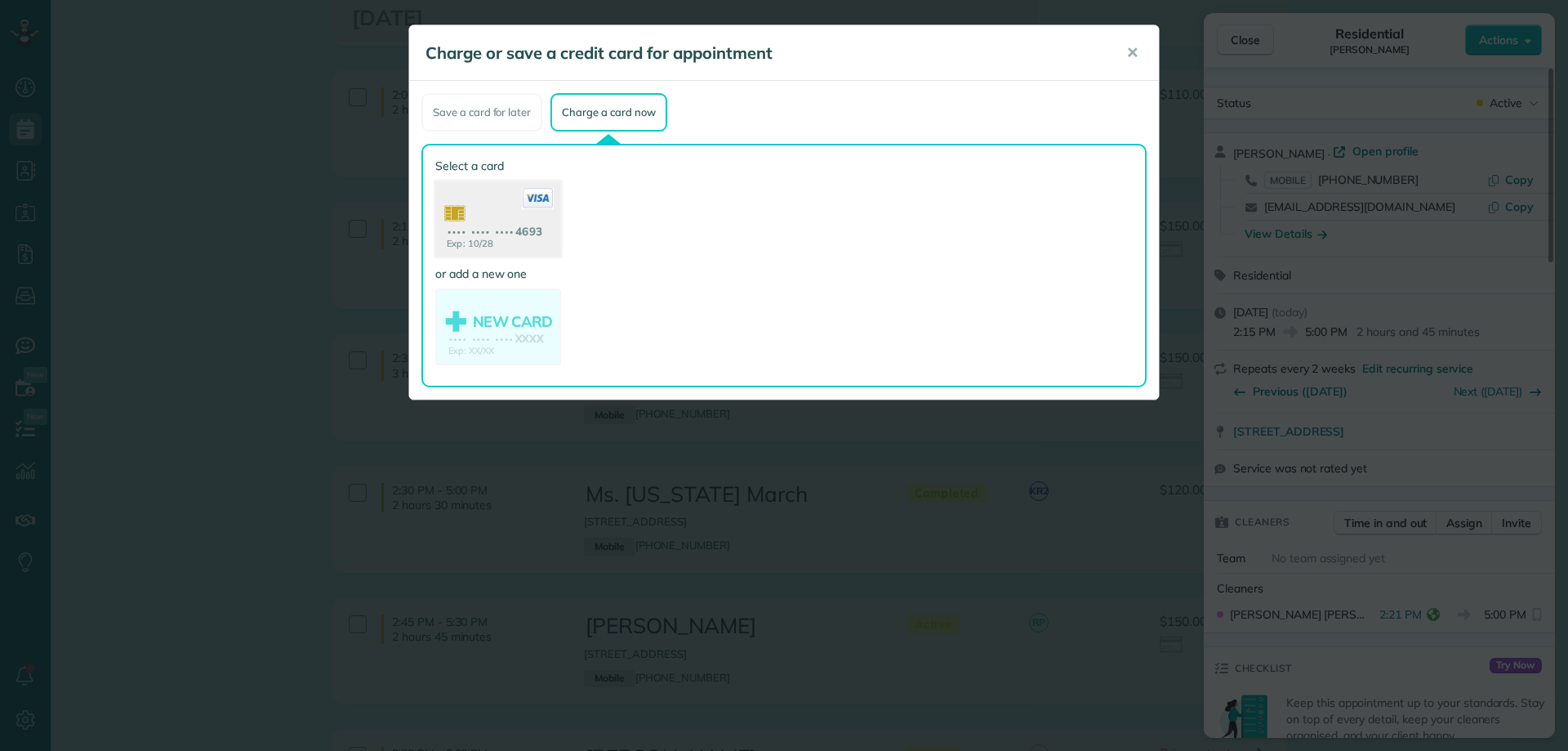
click at [536, 229] on use at bounding box center [498, 221] width 126 height 79
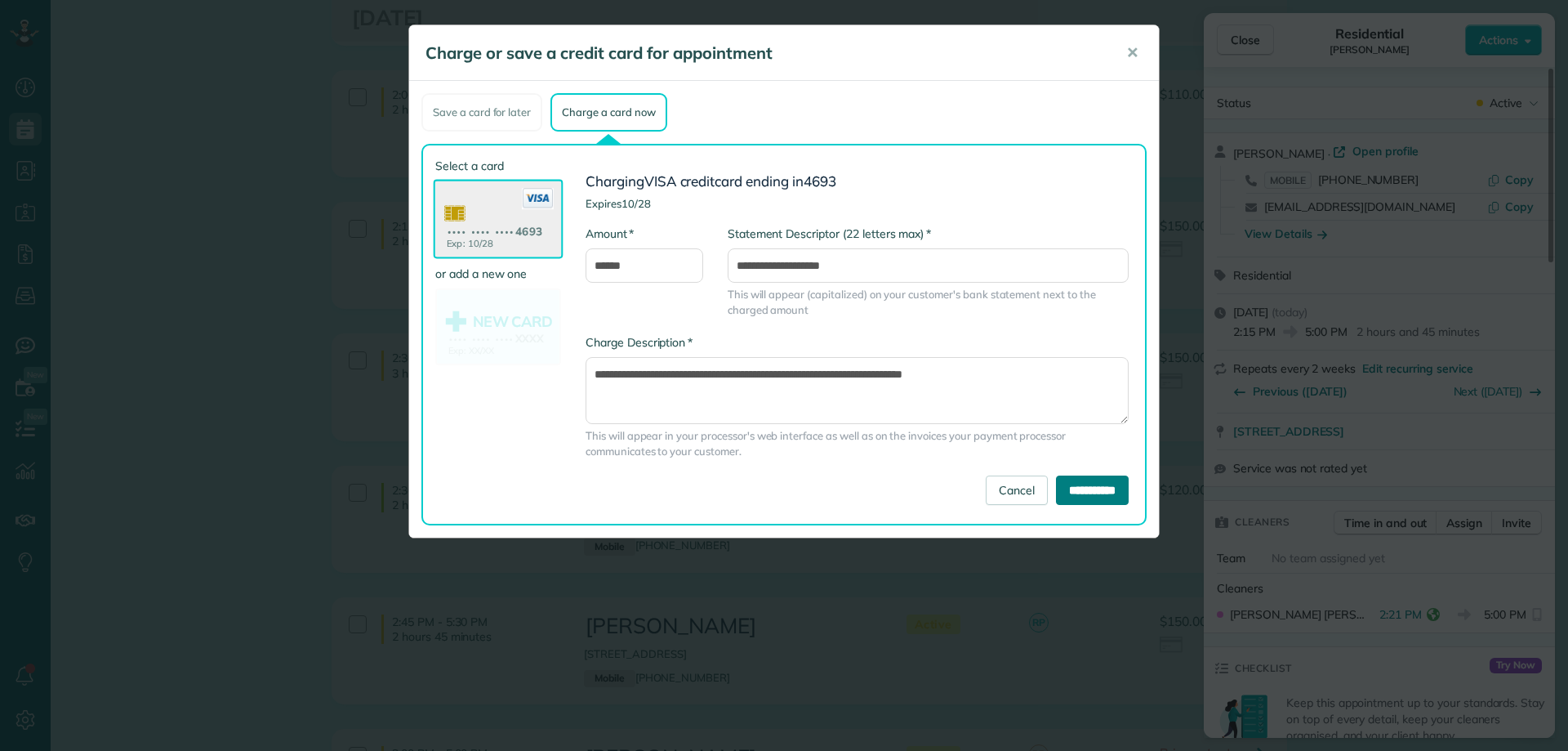
click at [1099, 488] on input "**********" at bounding box center [1092, 490] width 73 height 29
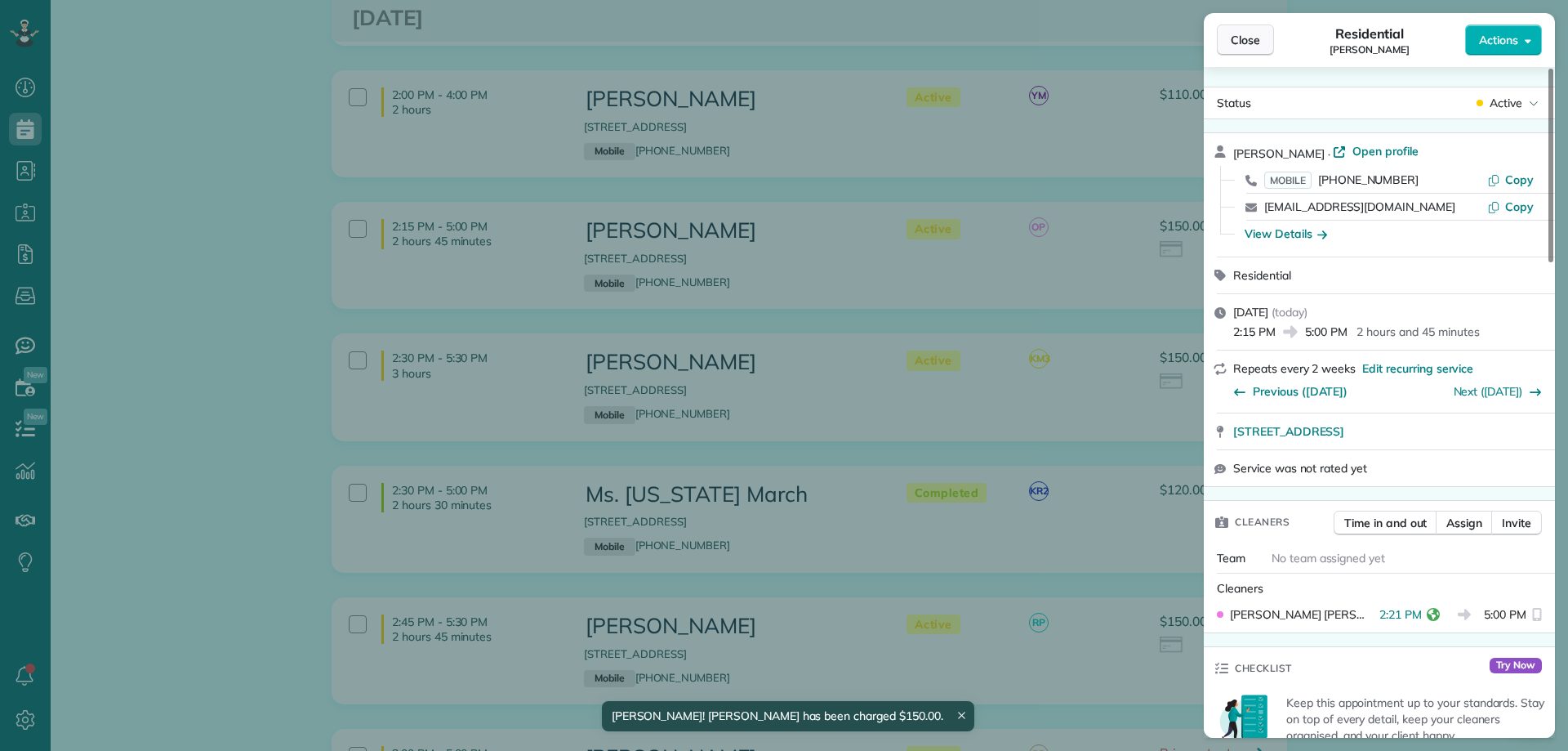
click at [1241, 41] on span "Close" at bounding box center [1244, 40] width 29 height 17
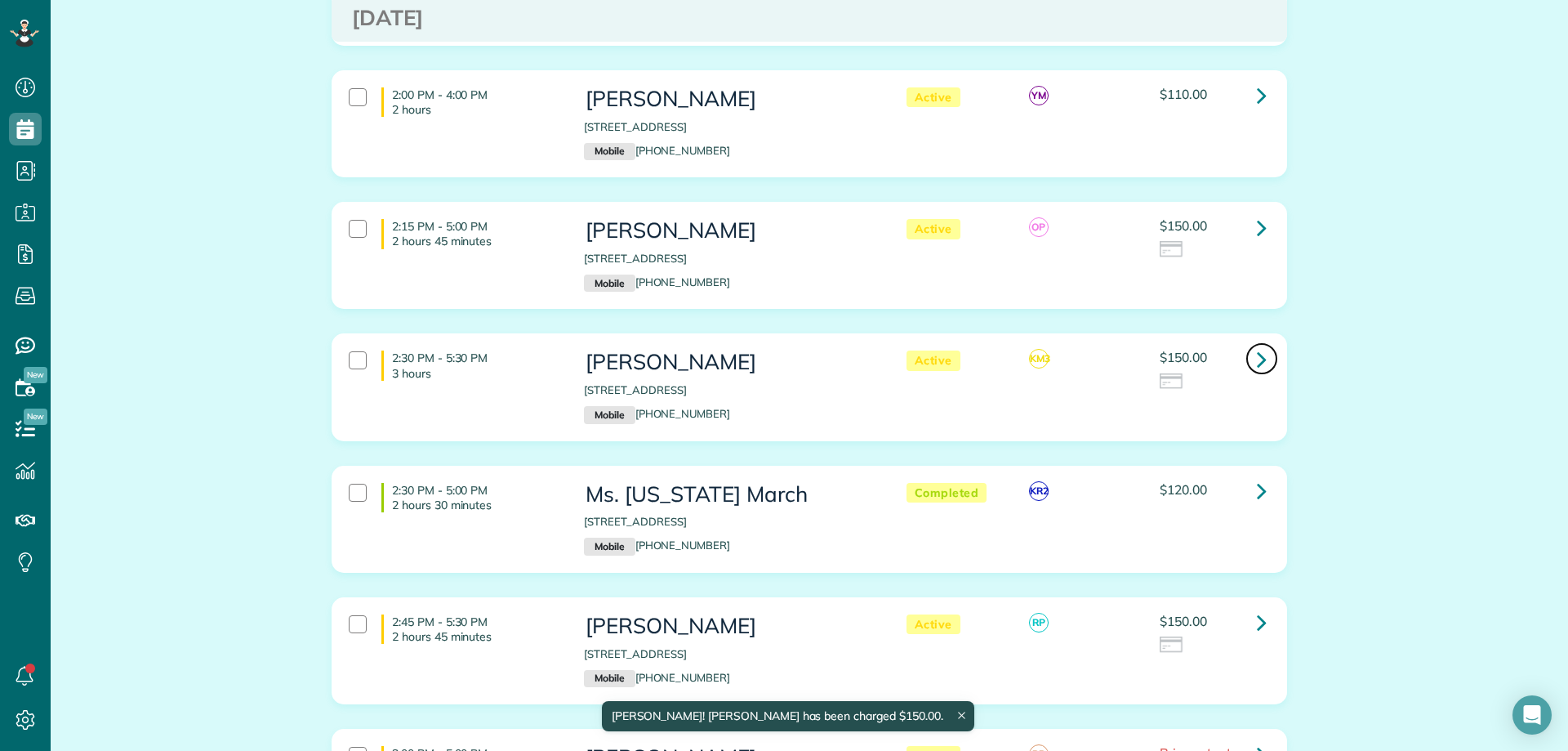
click at [1257, 357] on icon at bounding box center [1261, 359] width 10 height 28
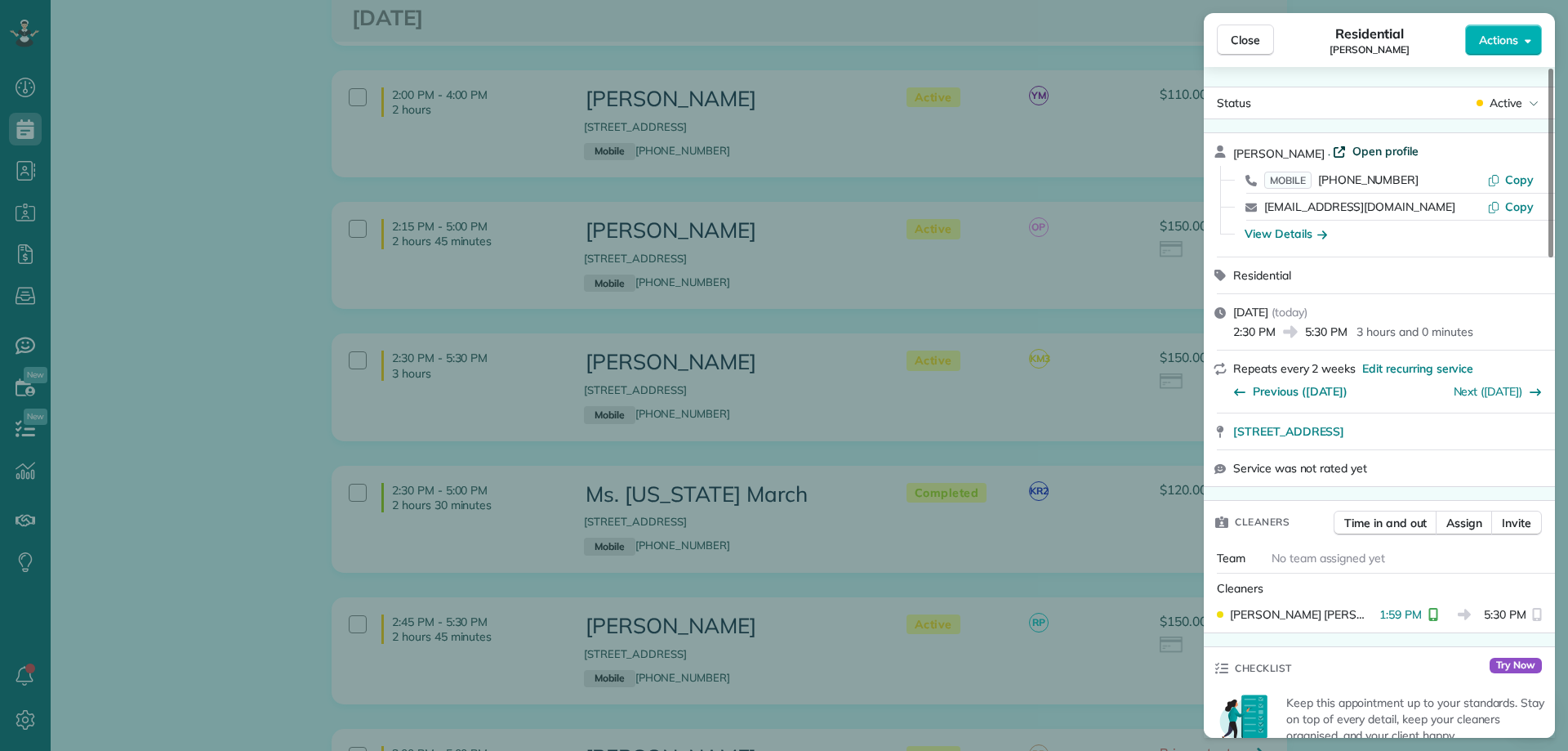
click at [1373, 146] on span "Open profile" at bounding box center [1385, 151] width 66 height 17
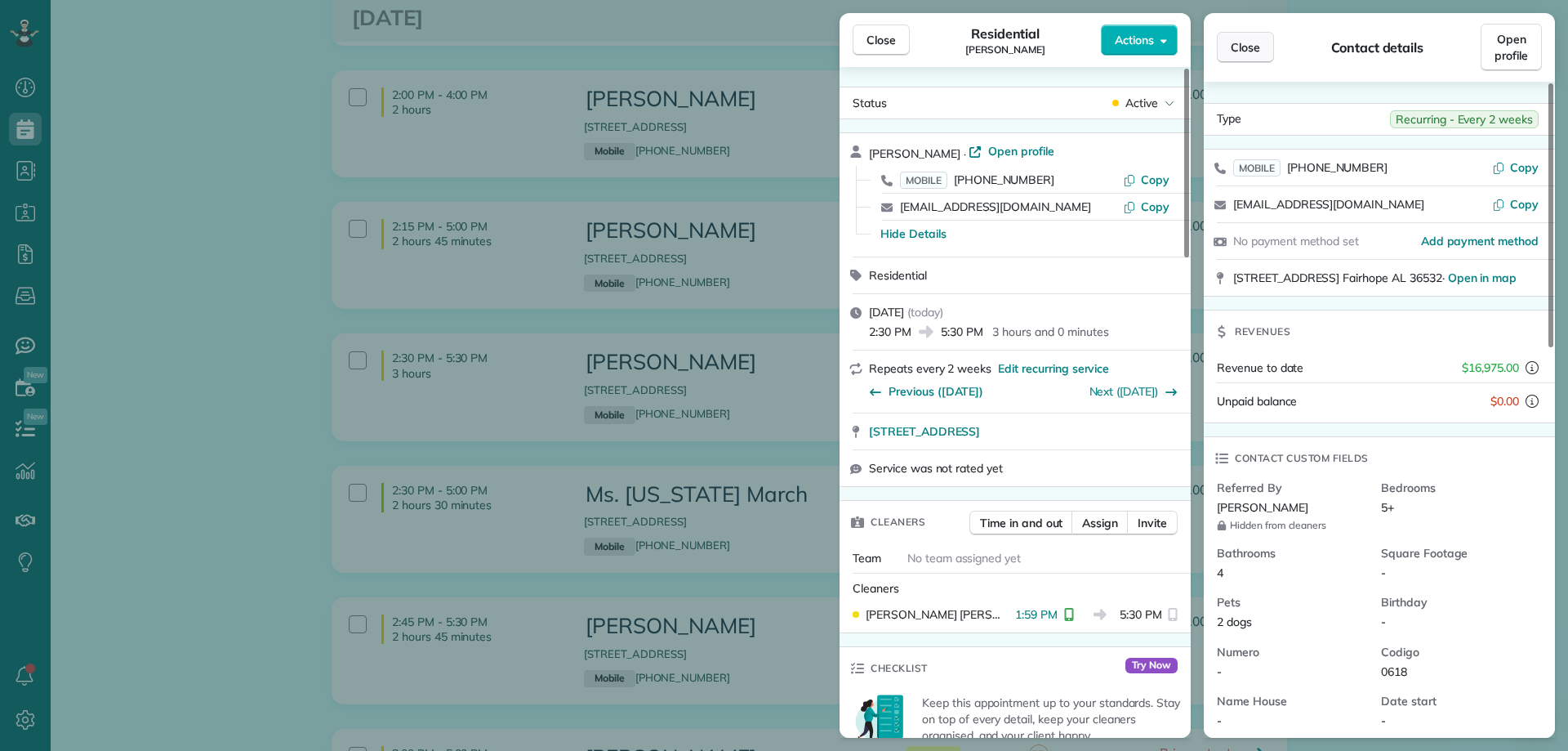
click at [1230, 41] on span "Close" at bounding box center [1244, 48] width 29 height 17
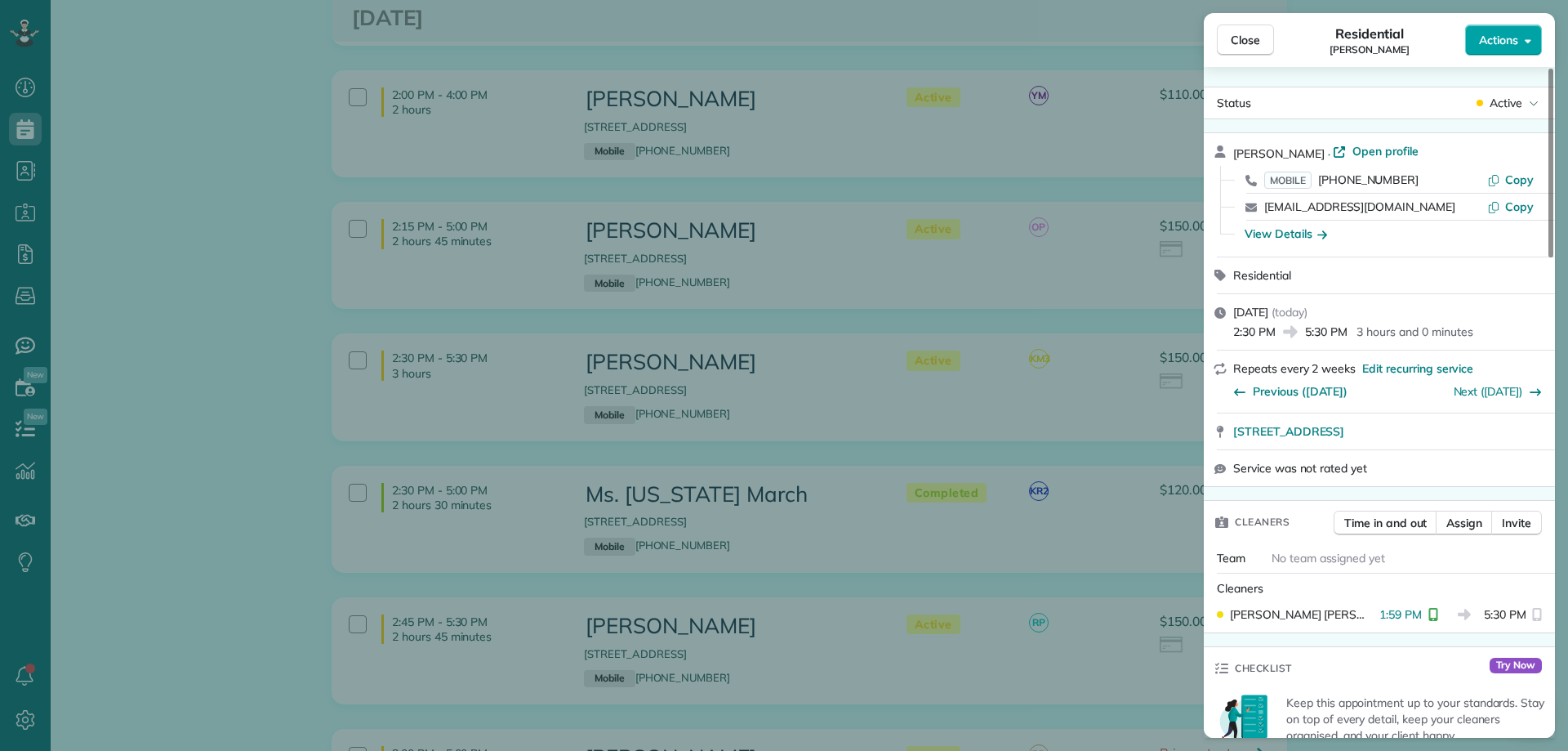
click at [1479, 42] on span "Actions" at bounding box center [1498, 40] width 40 height 17
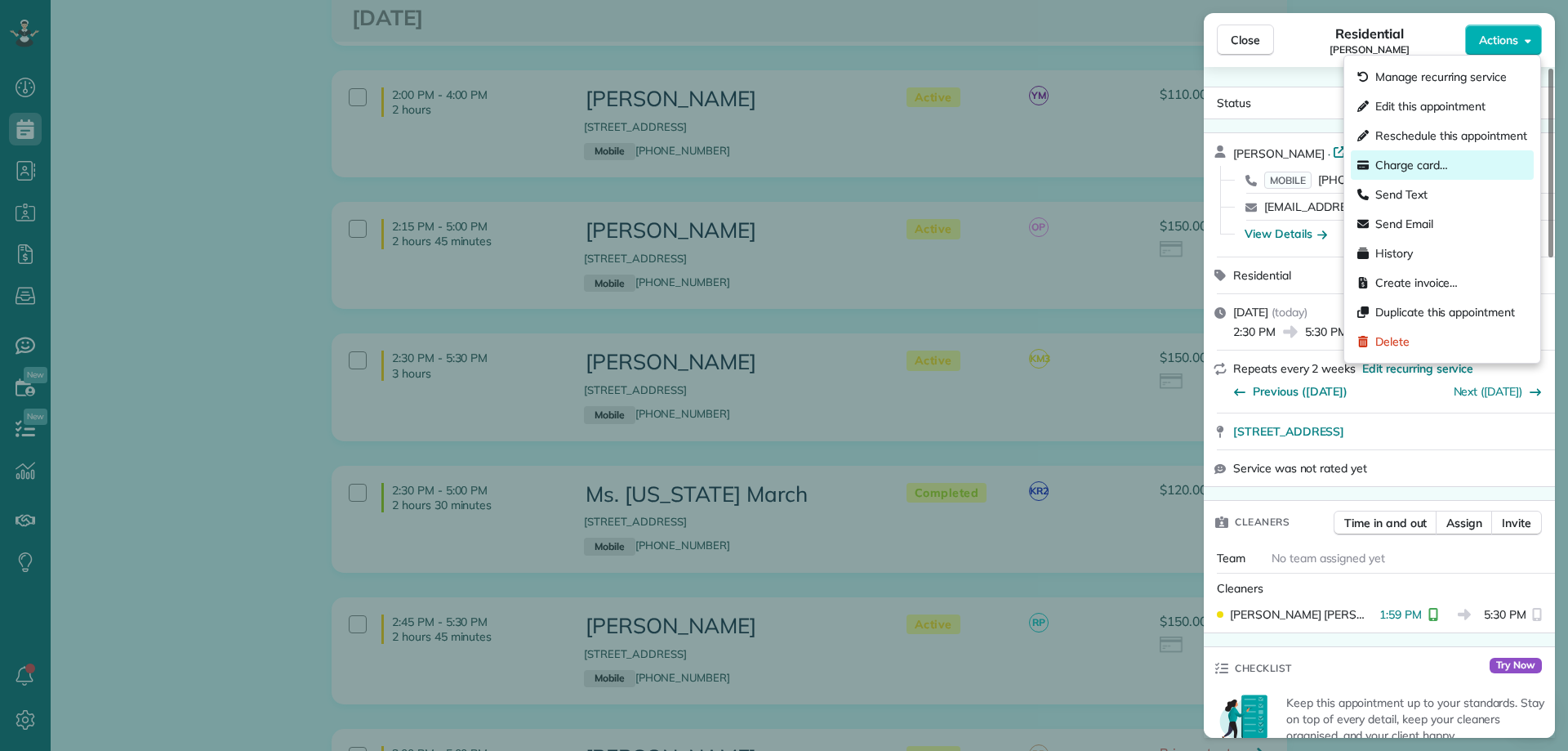
click at [1419, 162] on span "Charge card…" at bounding box center [1411, 165] width 73 height 17
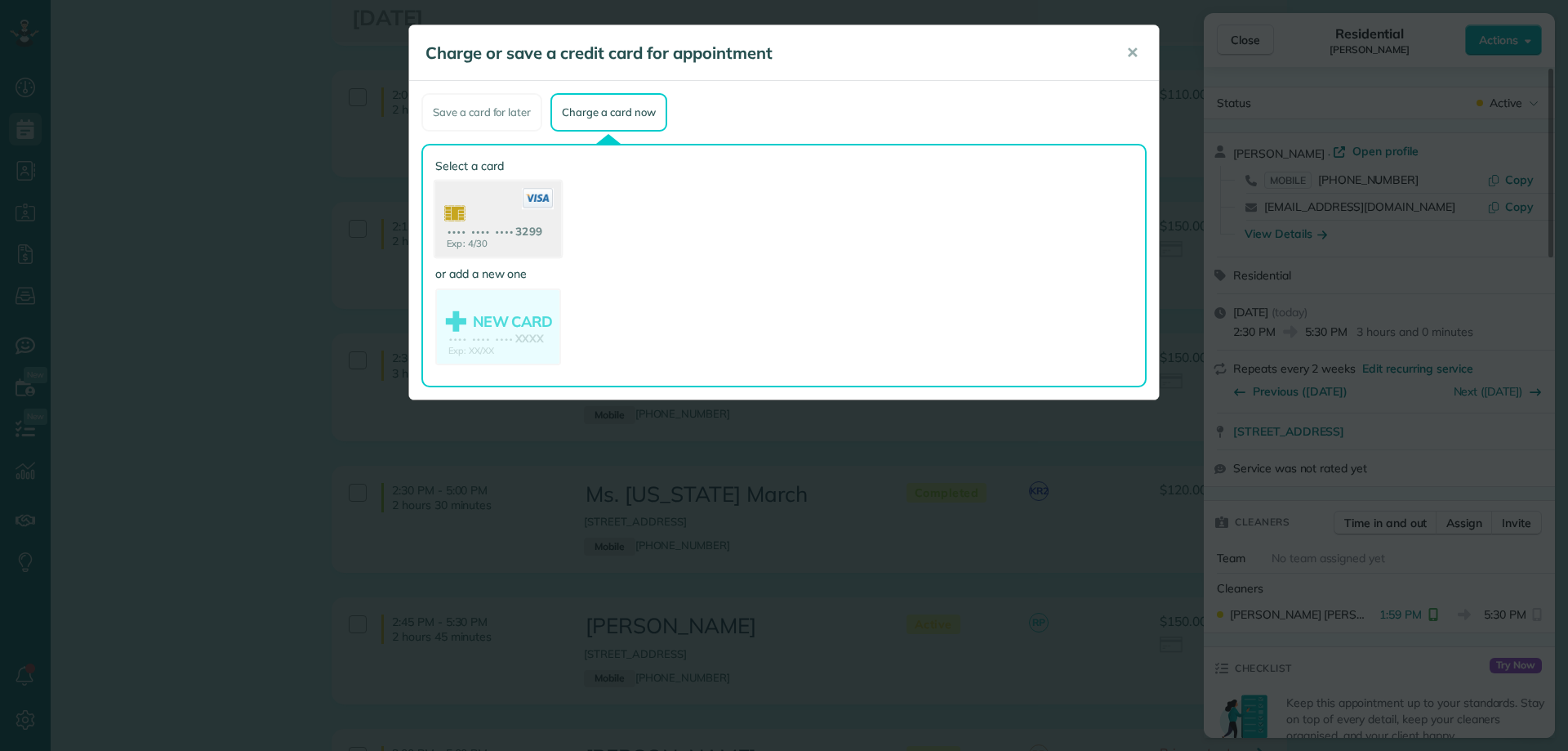
click at [494, 205] on use at bounding box center [498, 221] width 126 height 79
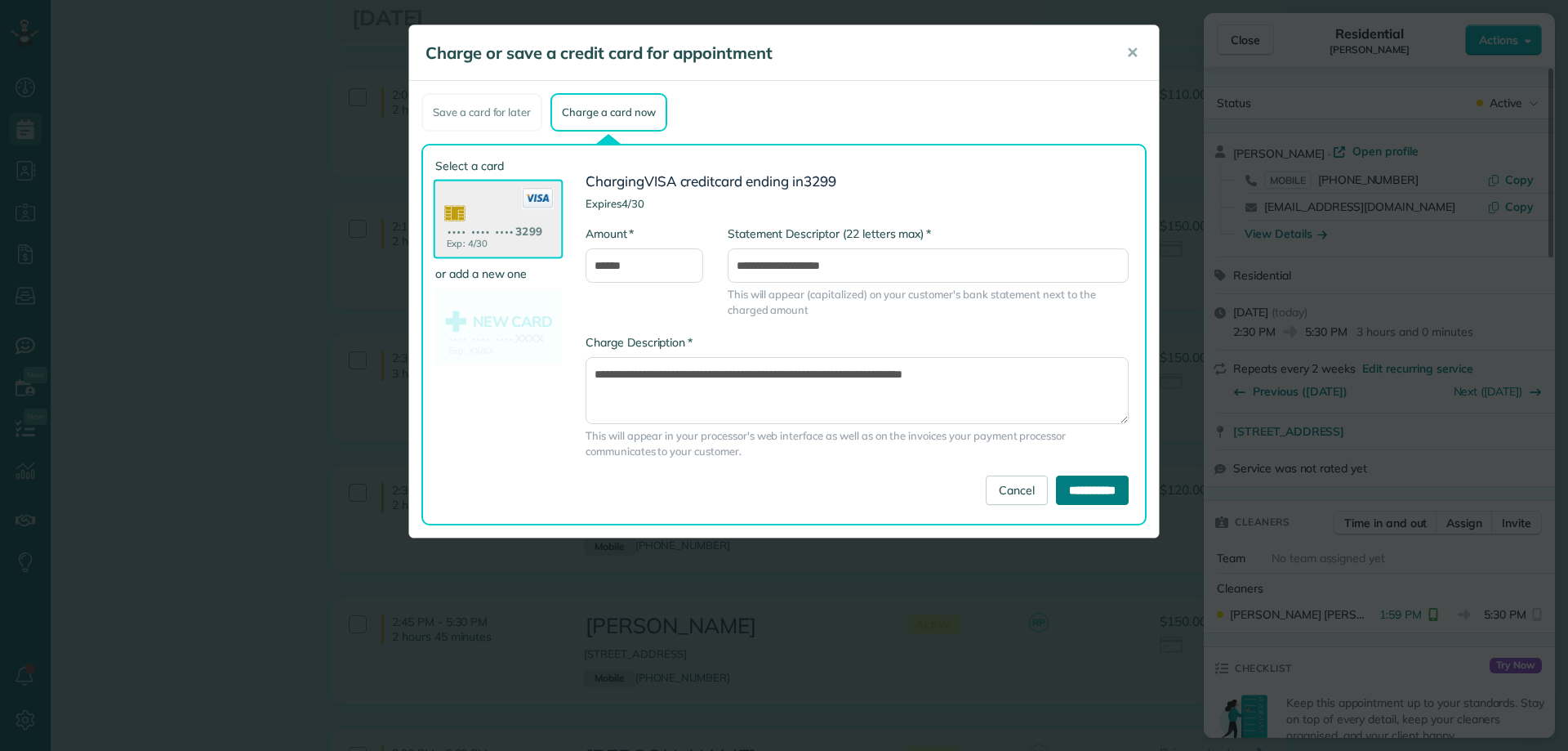
click at [1098, 487] on input "**********" at bounding box center [1092, 490] width 73 height 29
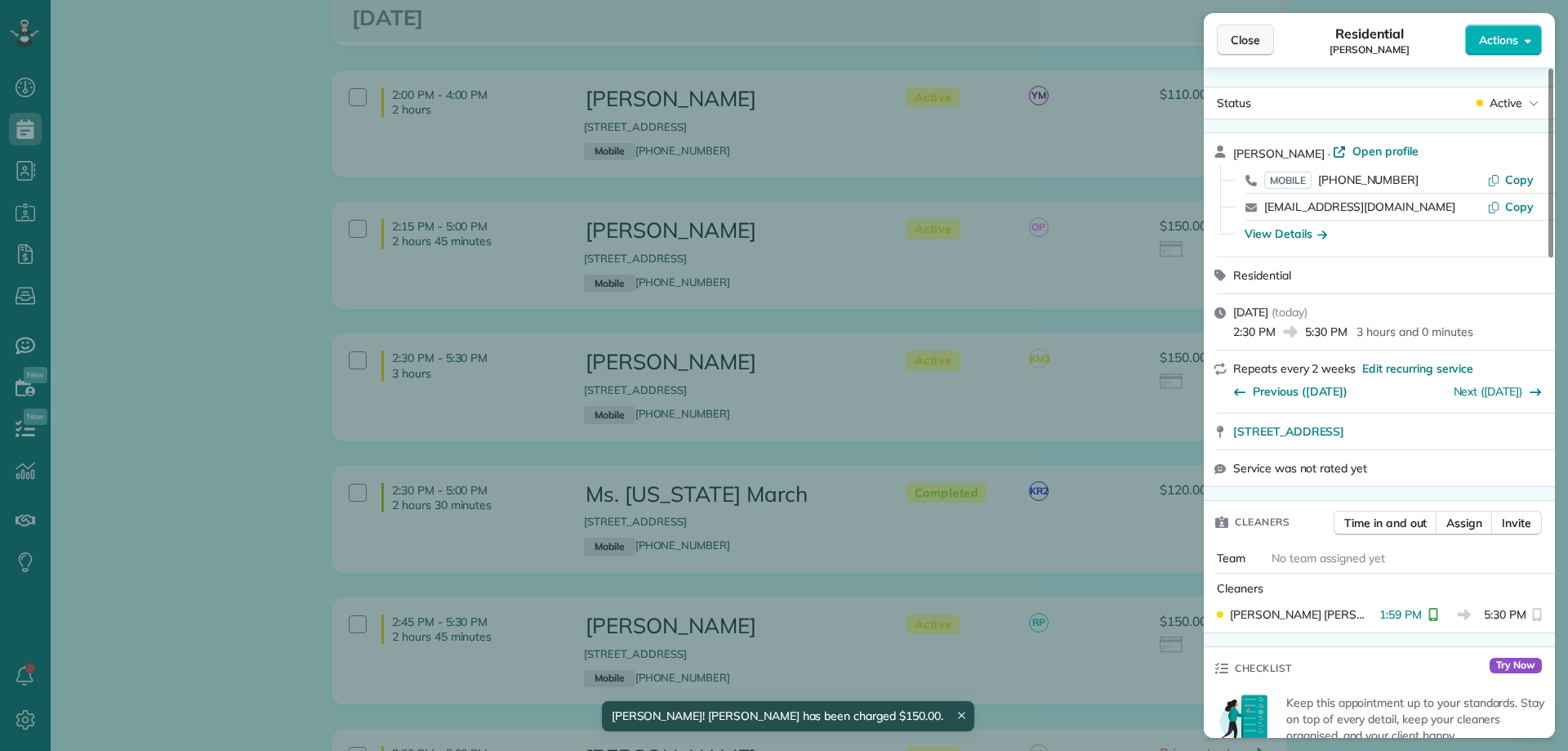
click at [1220, 39] on button "Close" at bounding box center [1245, 40] width 57 height 31
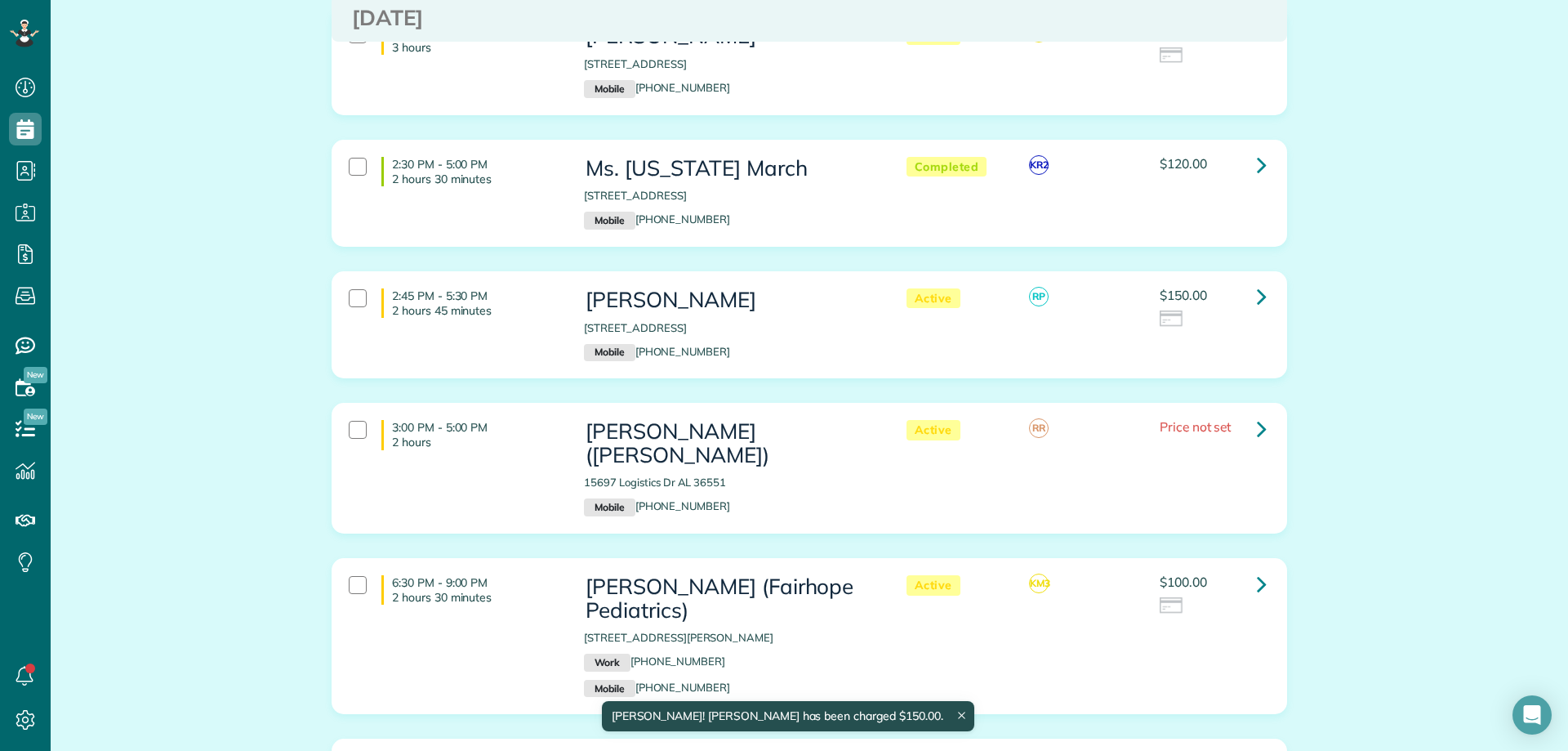
scroll to position [1389, 0]
click at [1257, 287] on icon at bounding box center [1261, 295] width 10 height 28
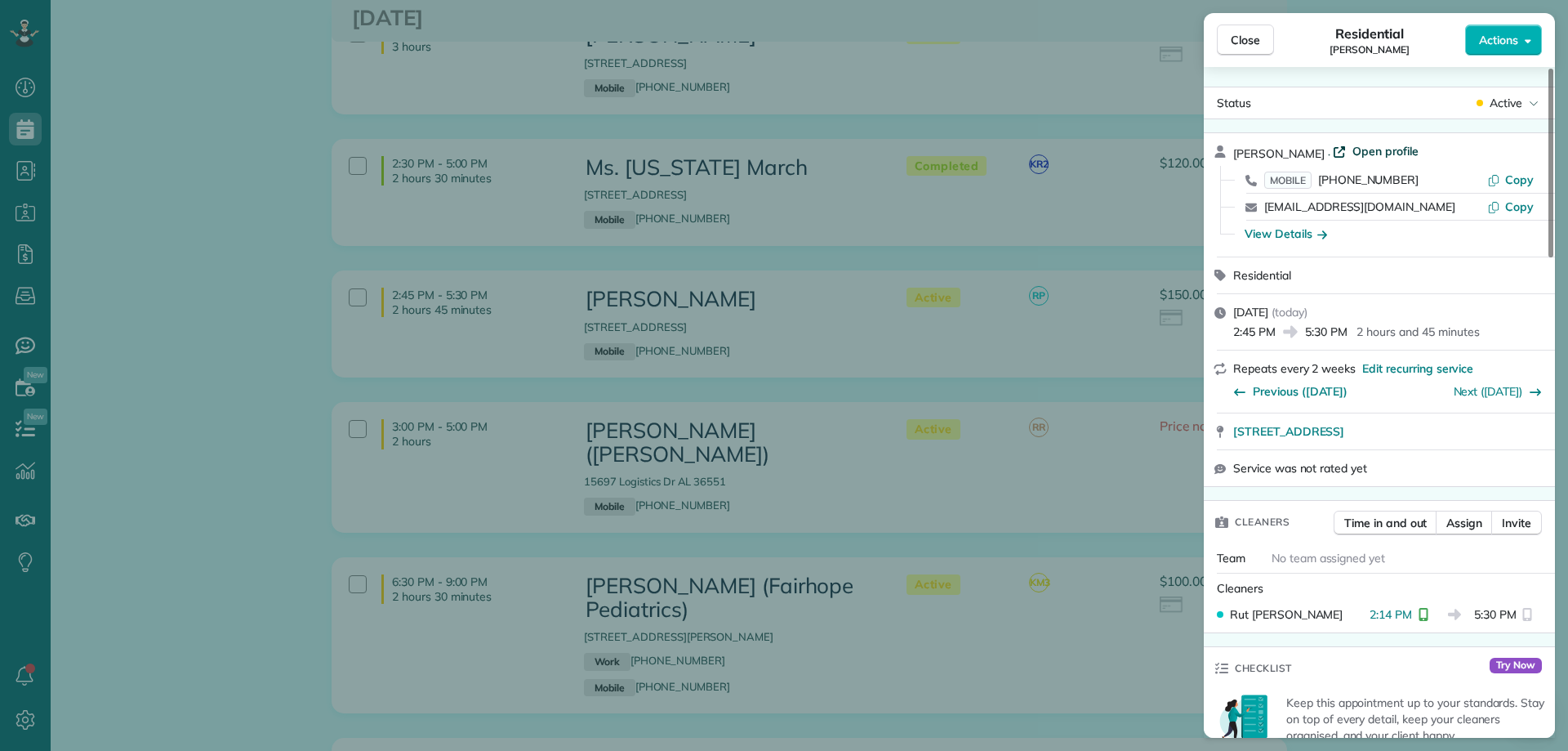
click at [1378, 148] on span "Open profile" at bounding box center [1385, 151] width 66 height 17
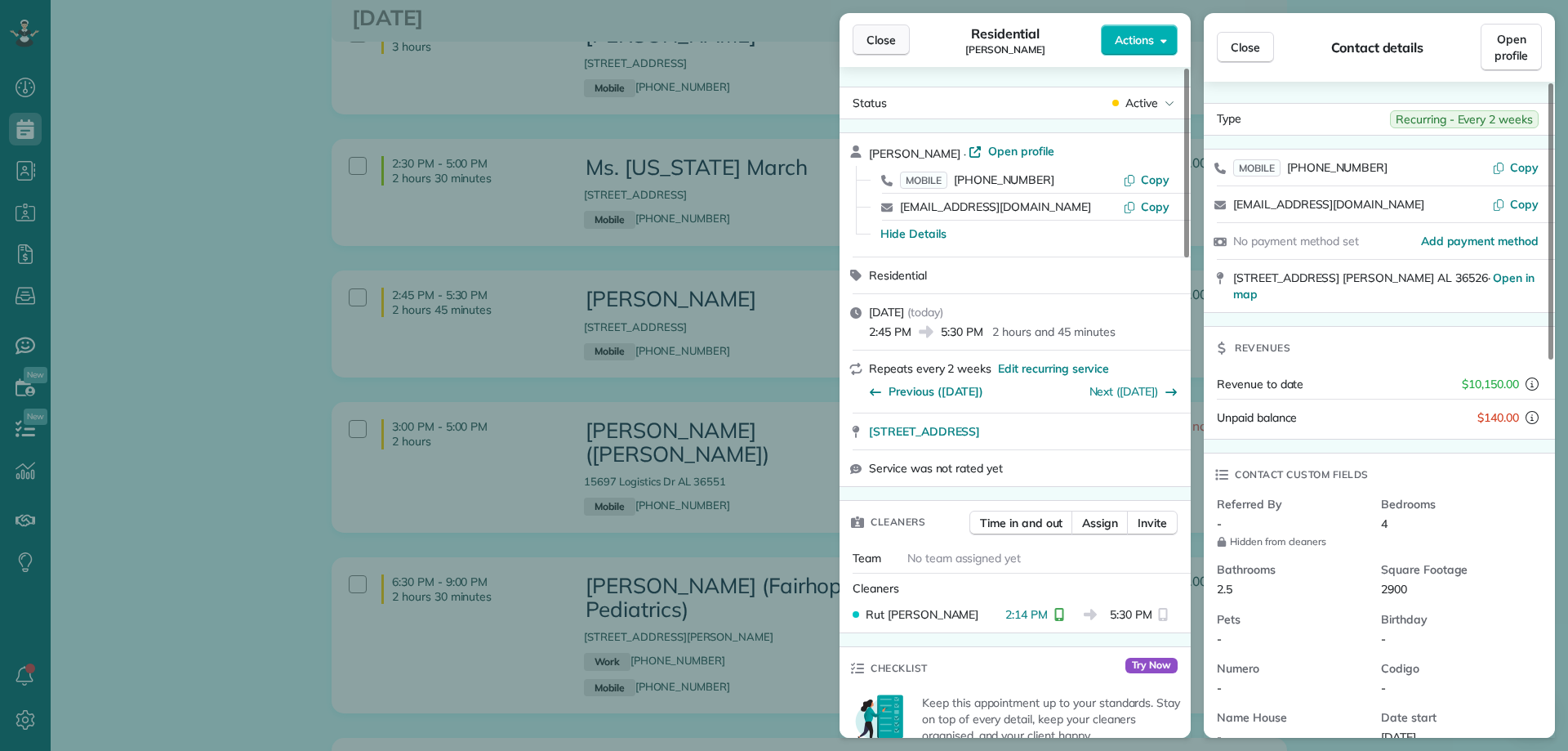
click at [877, 41] on span "Close" at bounding box center [881, 40] width 29 height 17
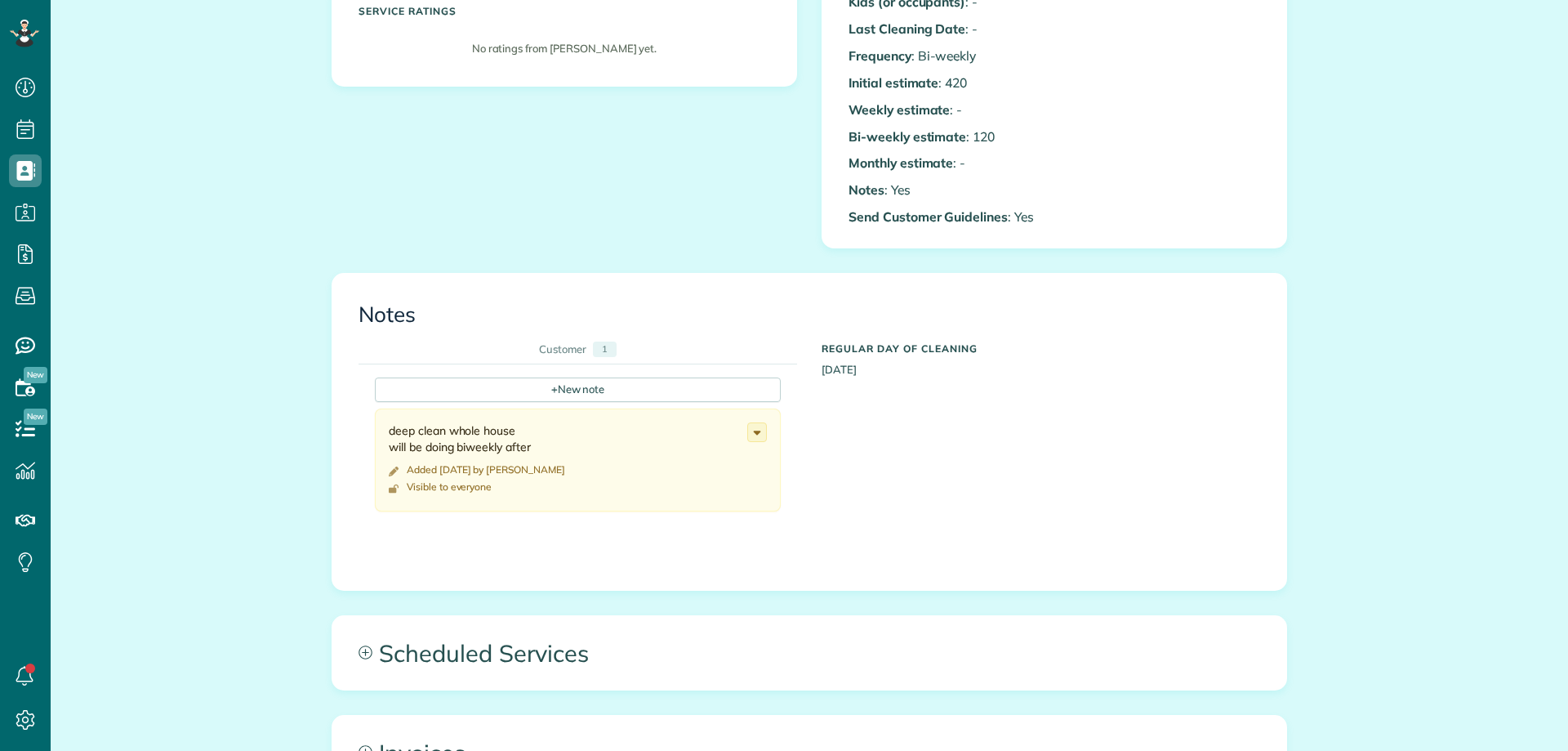
scroll to position [409, 0]
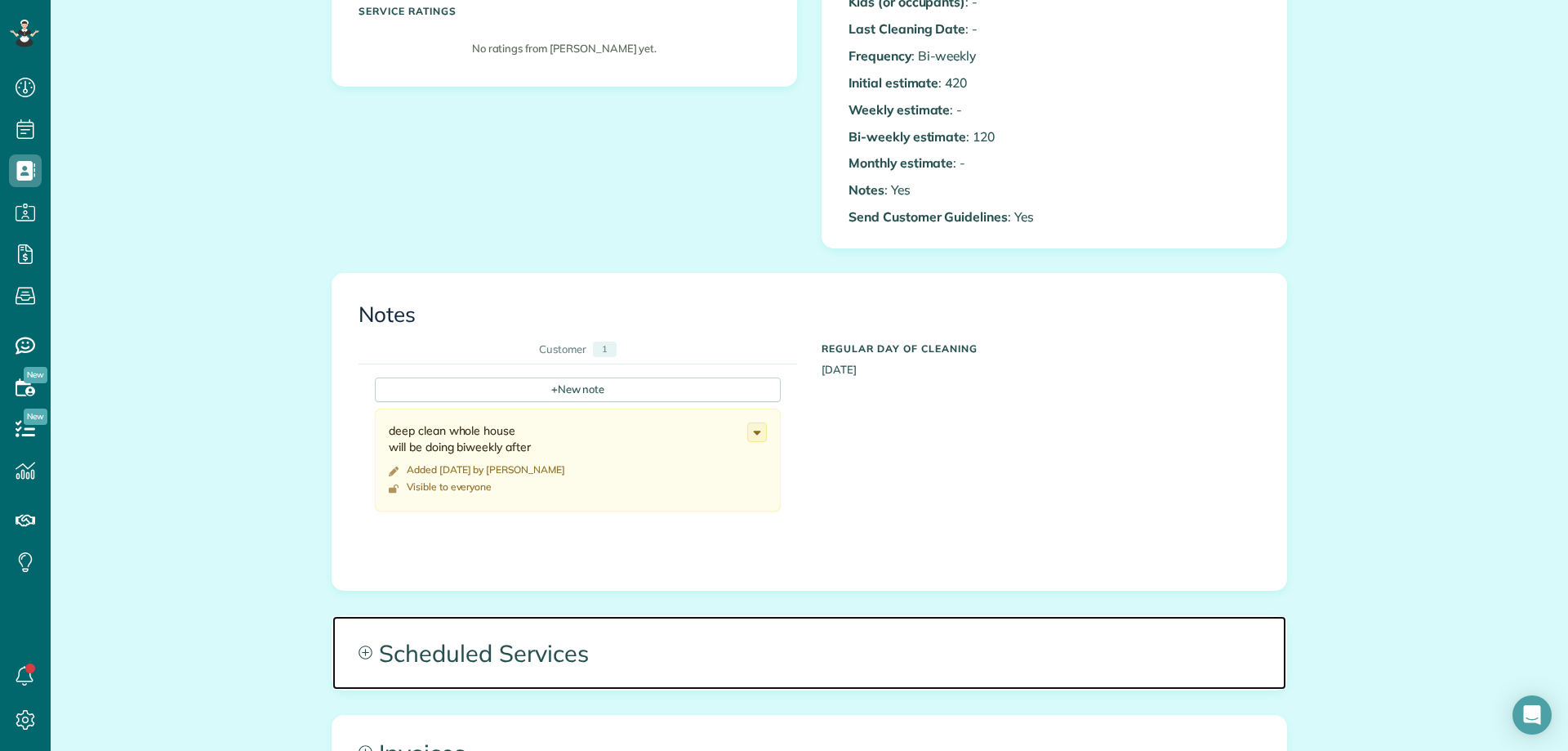
click at [521, 630] on span "Scheduled Services" at bounding box center [810, 653] width 954 height 74
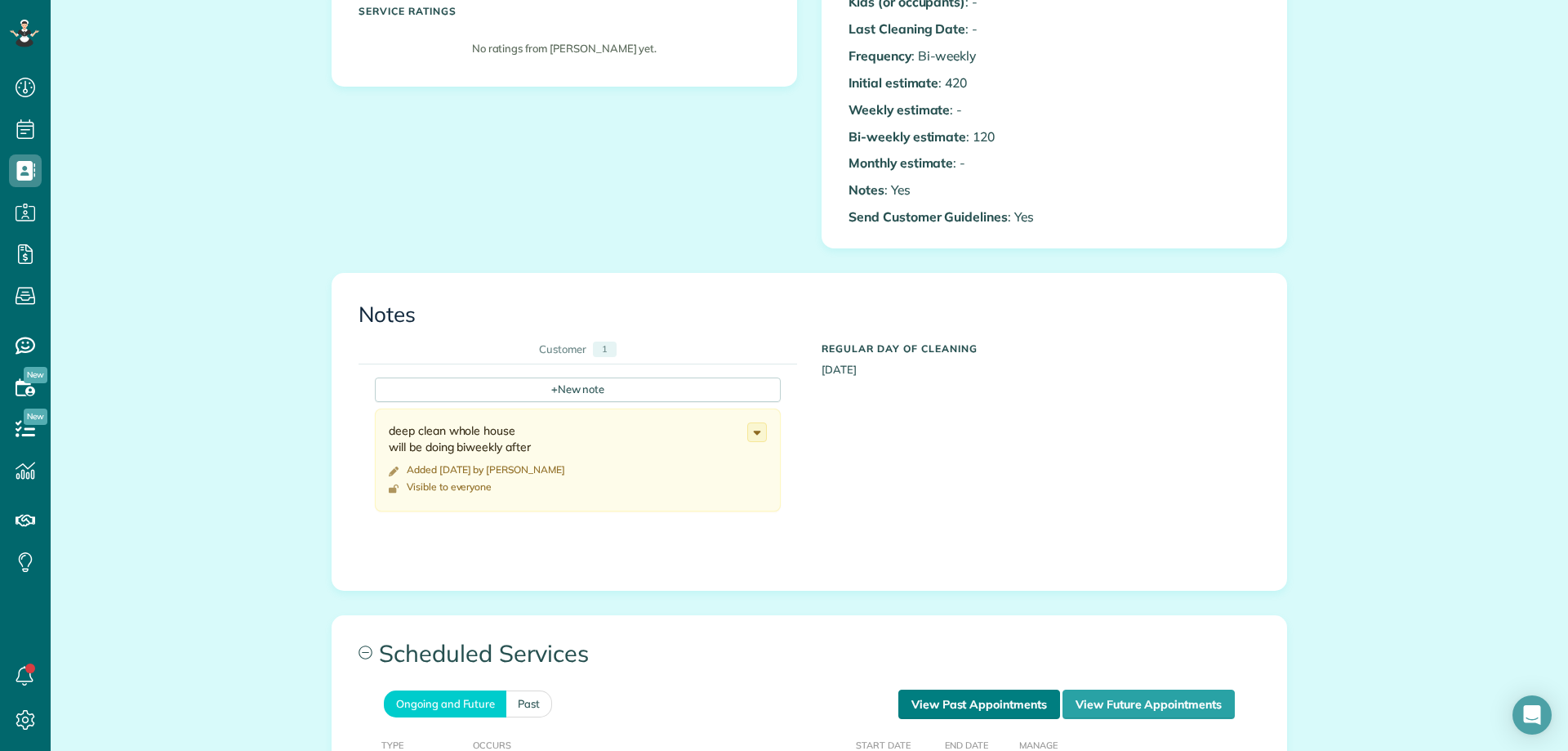
click at [904, 707] on link "View Past Appointments" at bounding box center [979, 703] width 162 height 29
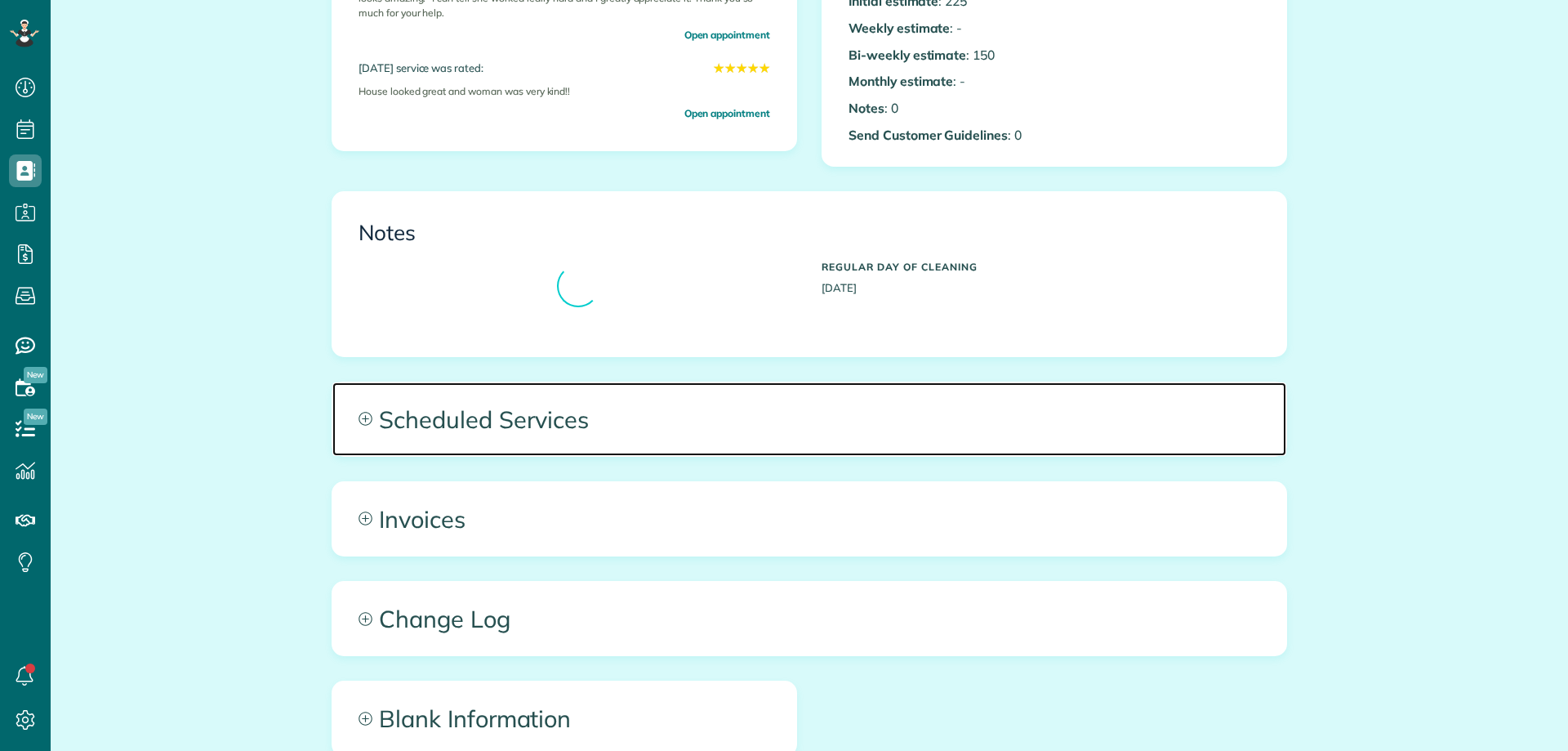
scroll to position [490, 0]
click at [428, 416] on span "Scheduled Services" at bounding box center [810, 419] width 954 height 74
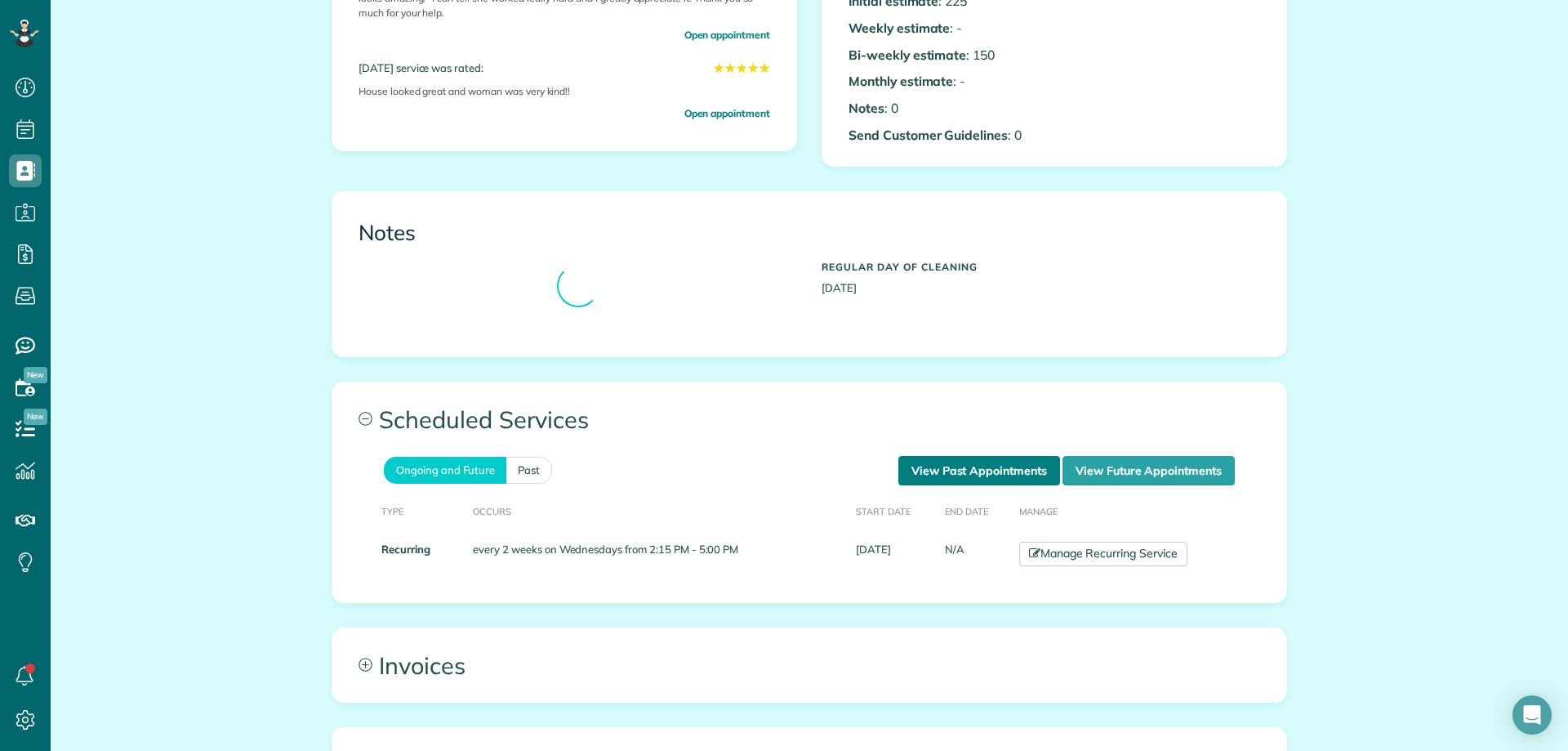
click at [995, 472] on link "View Past Appointments" at bounding box center [979, 470] width 162 height 29
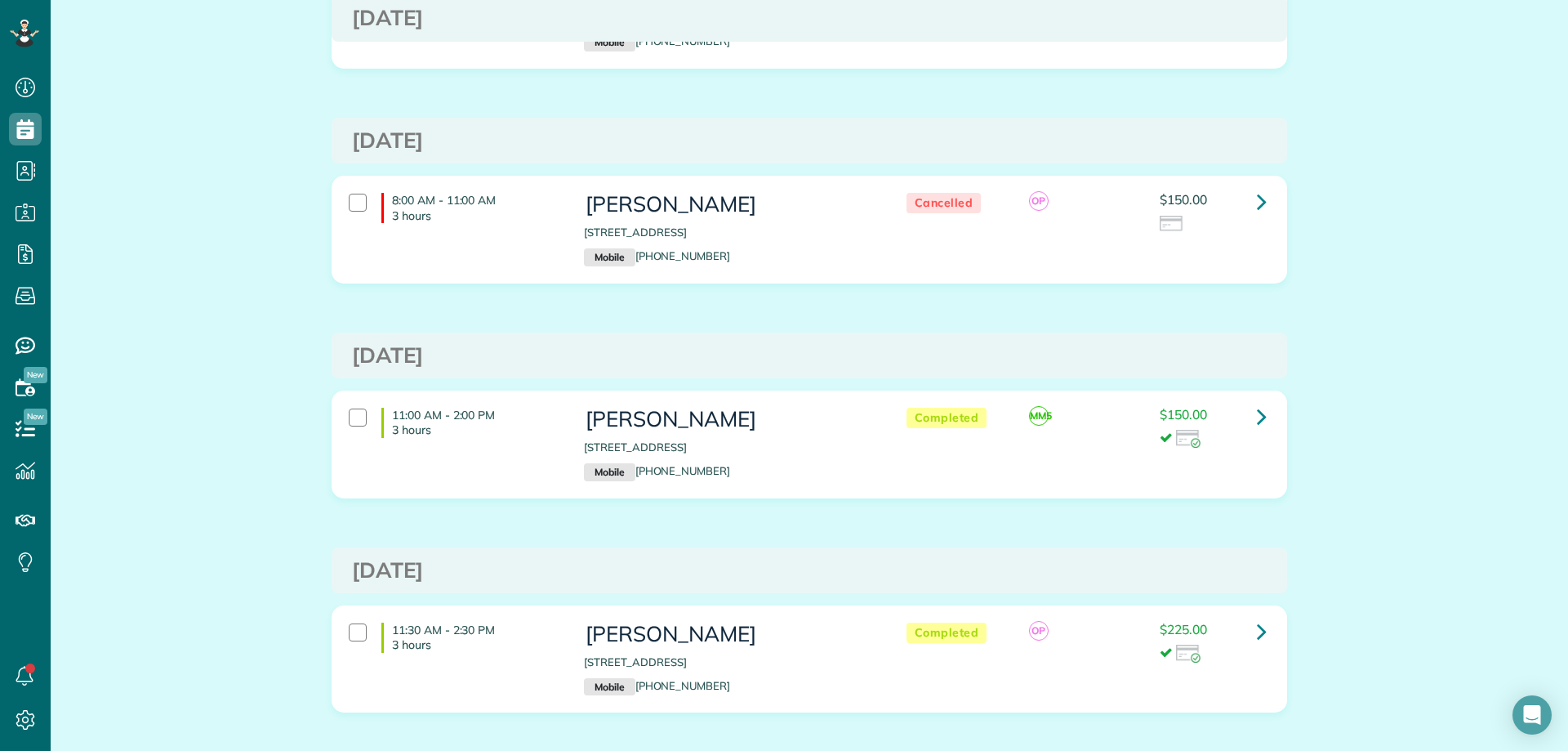
scroll to position [63, 0]
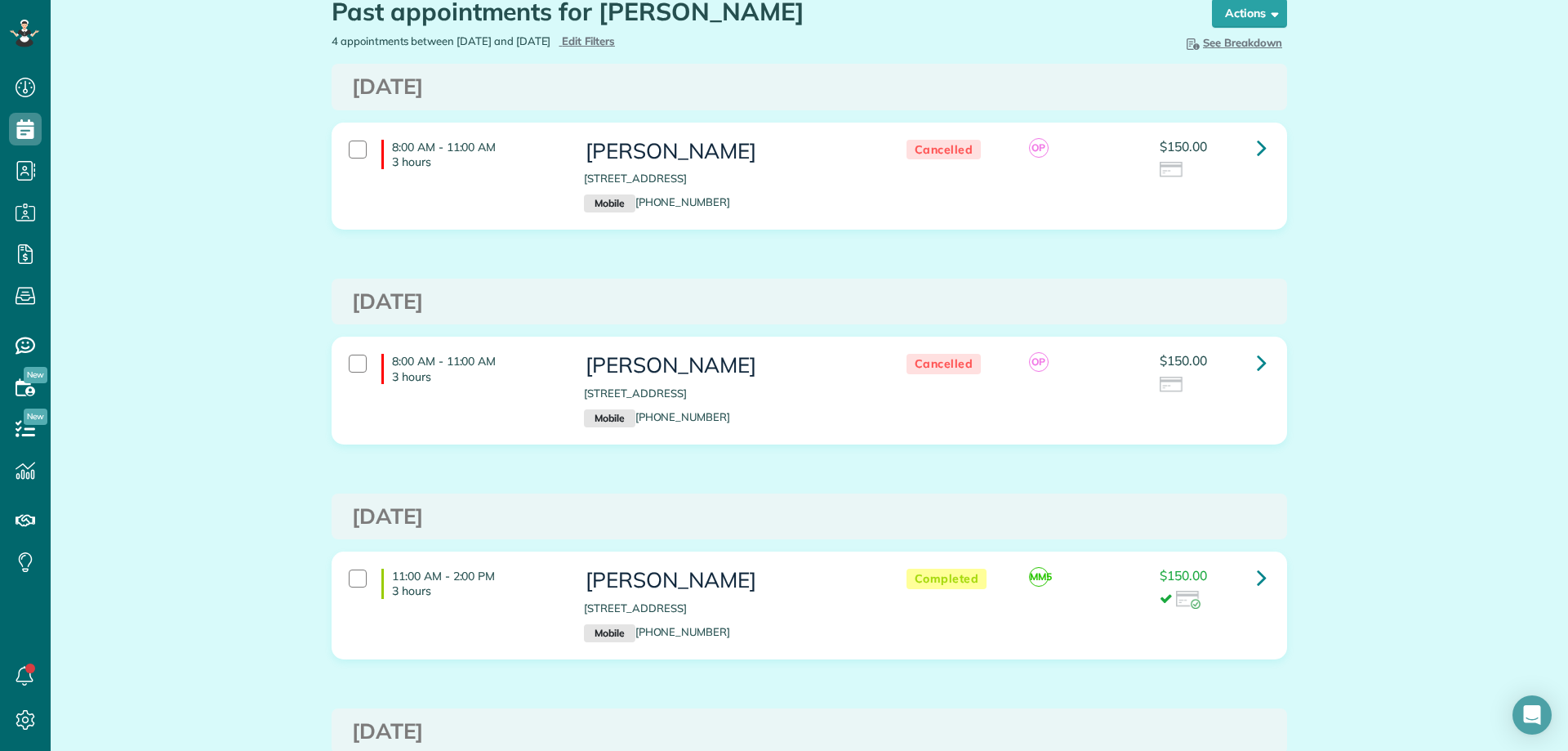
click at [593, 42] on div "4 appointments between [DATE] and [DATE] Hide Filters Edit Filters" at bounding box center [564, 41] width 490 height 16
click at [609, 41] on span "Edit Filters" at bounding box center [588, 40] width 53 height 13
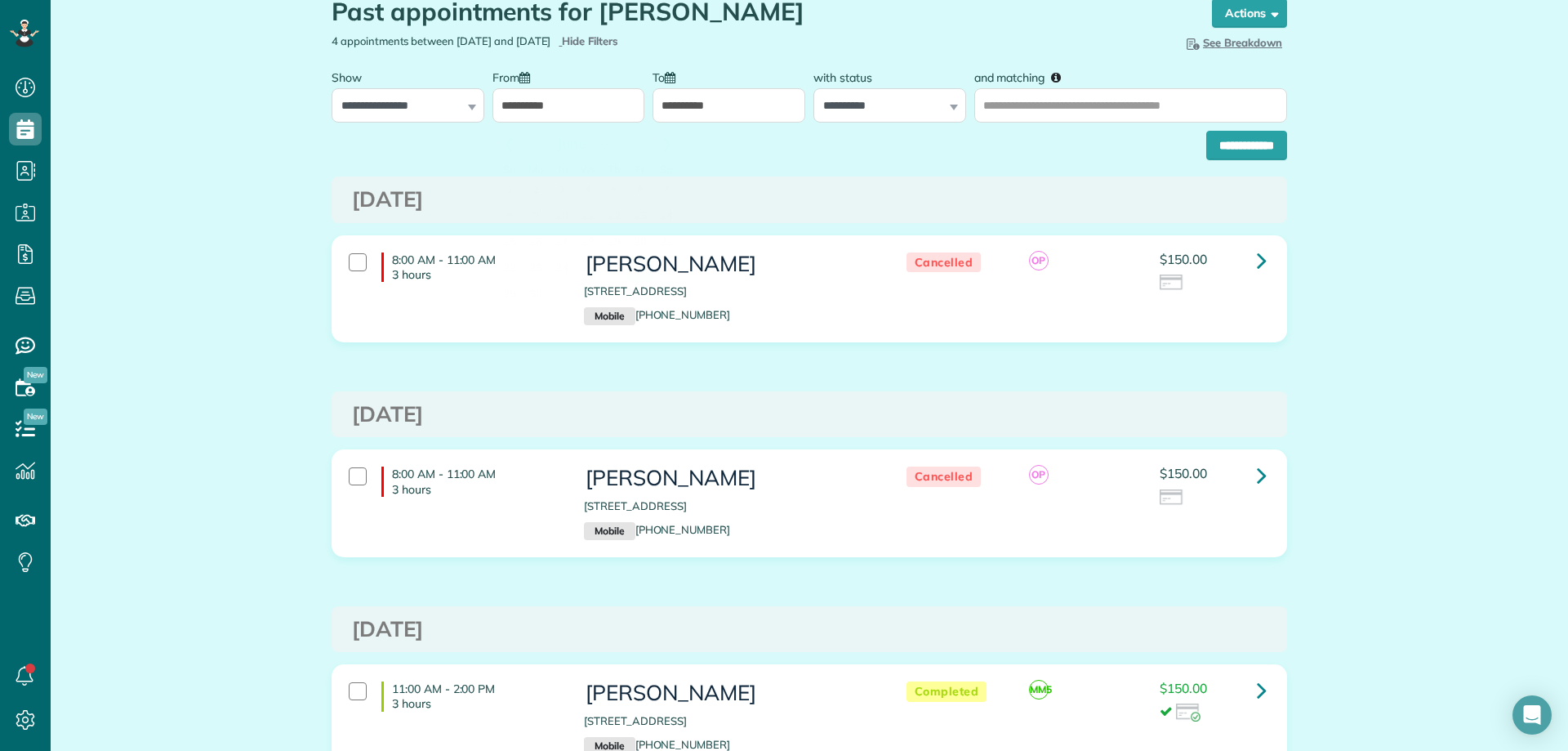
click at [561, 99] on input "**********" at bounding box center [569, 105] width 153 height 34
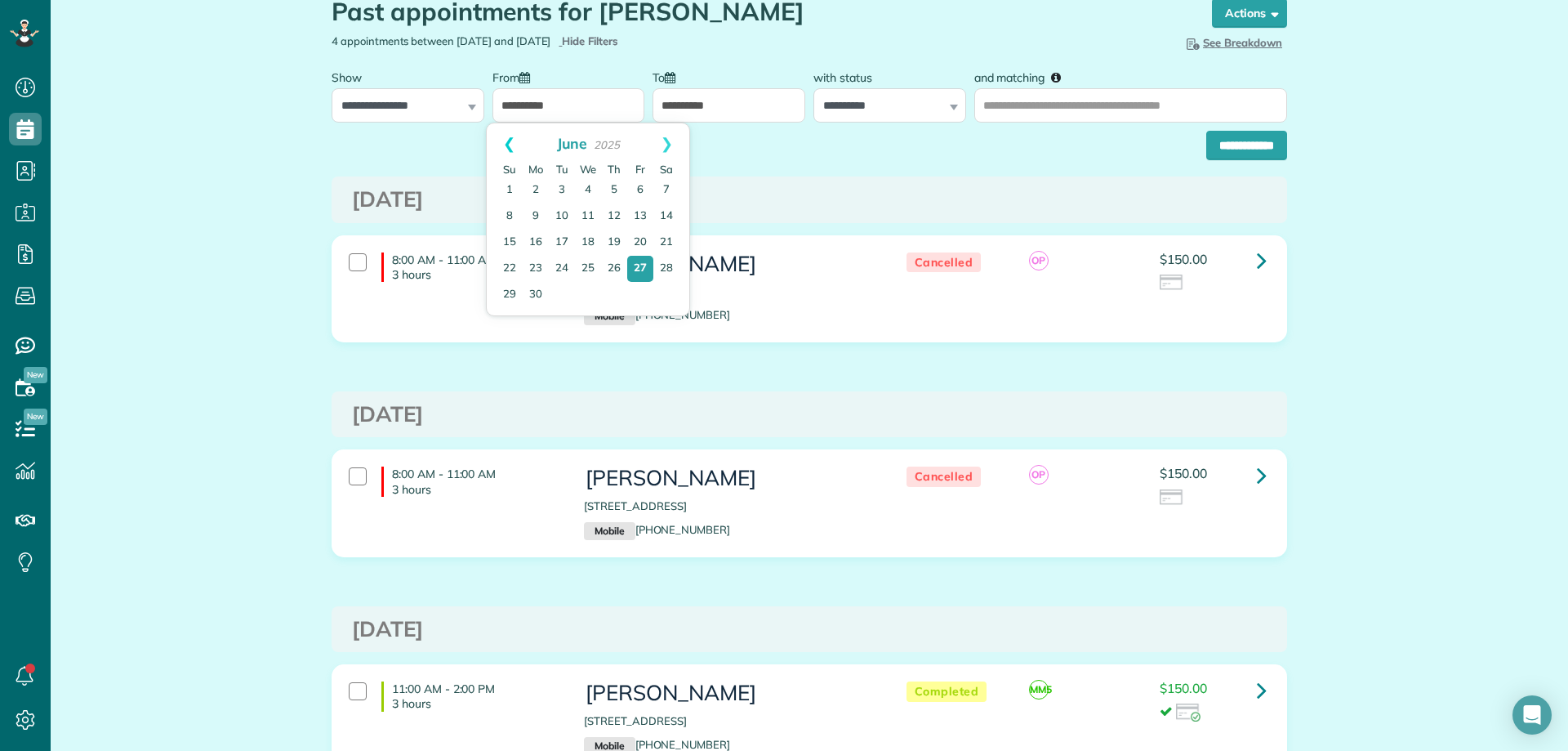
click at [506, 137] on link "Prev" at bounding box center [509, 144] width 45 height 40
click at [593, 182] on link "1" at bounding box center [588, 190] width 26 height 26
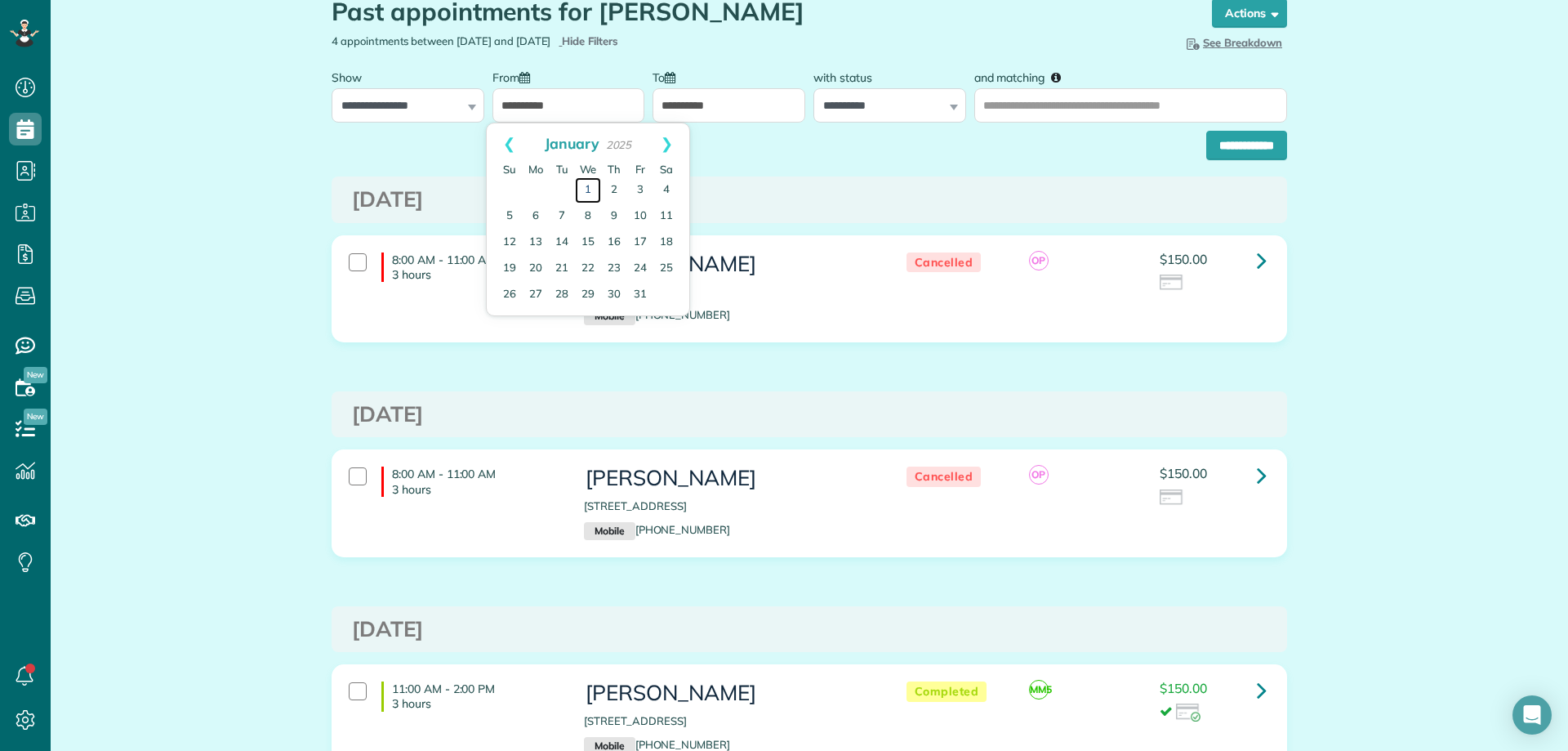
type input "**********"
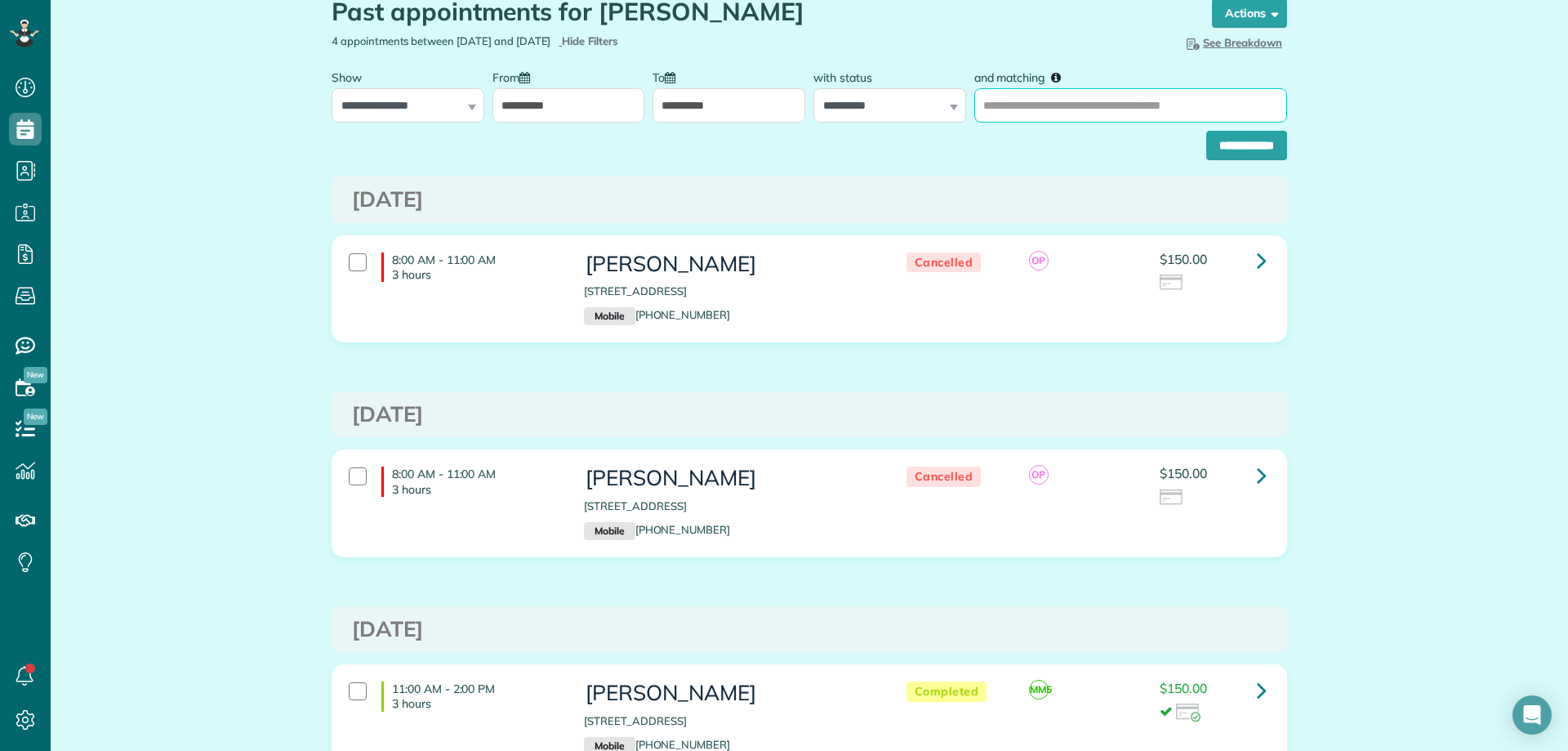
click at [993, 111] on input "and matching" at bounding box center [1130, 105] width 312 height 34
type input "**********"
click at [1206, 130] on input "**********" at bounding box center [1247, 144] width 81 height 29
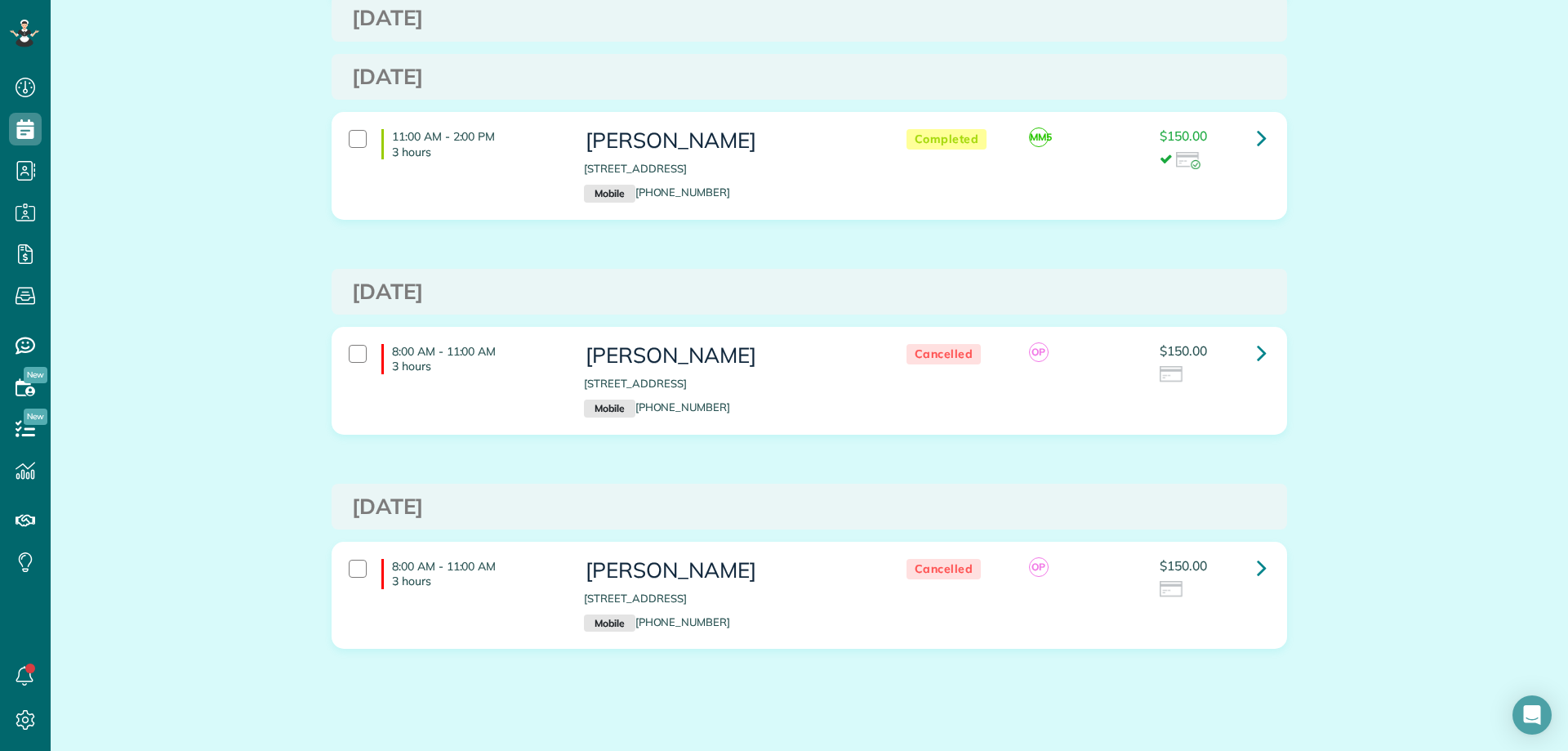
scroll to position [307, 0]
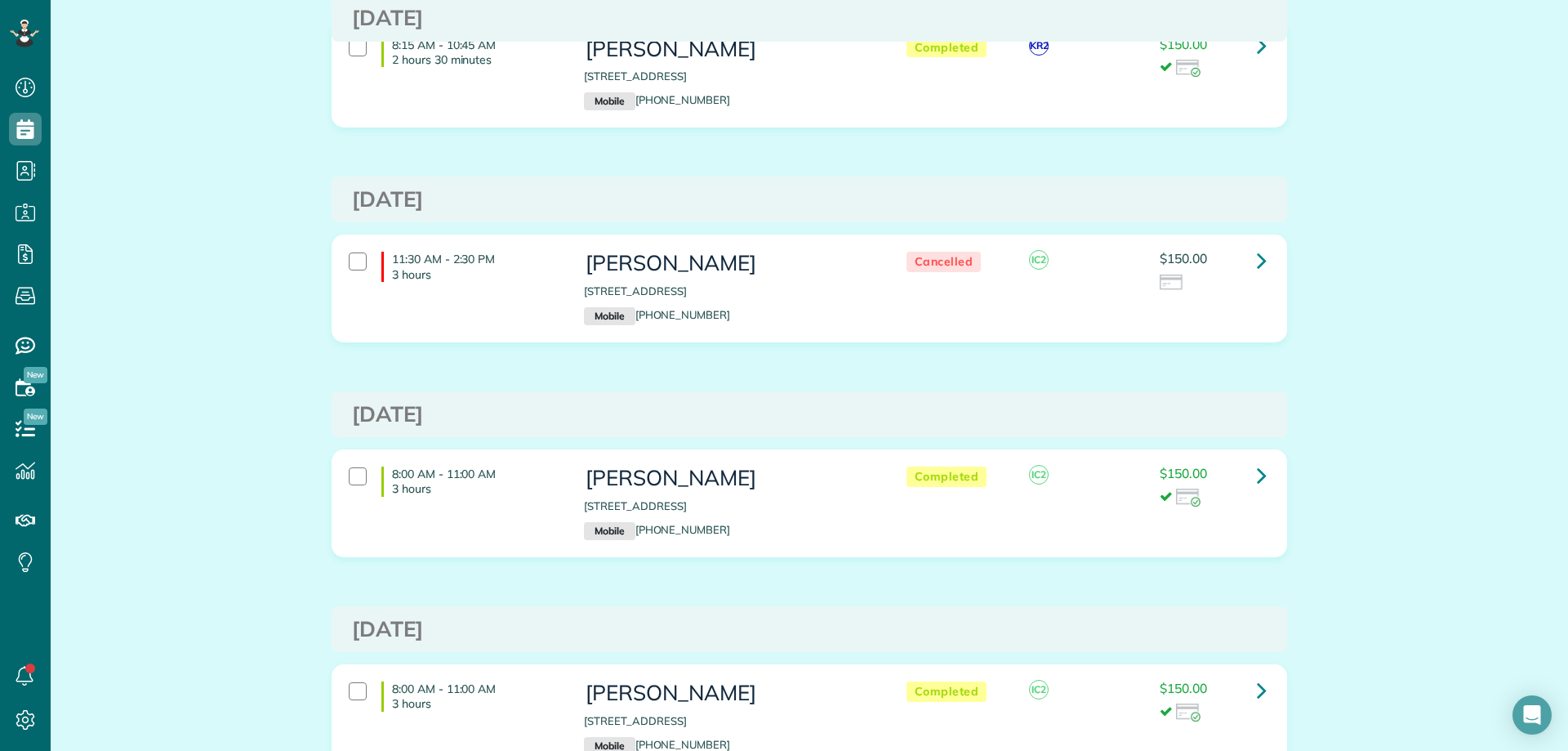
scroll to position [164, 0]
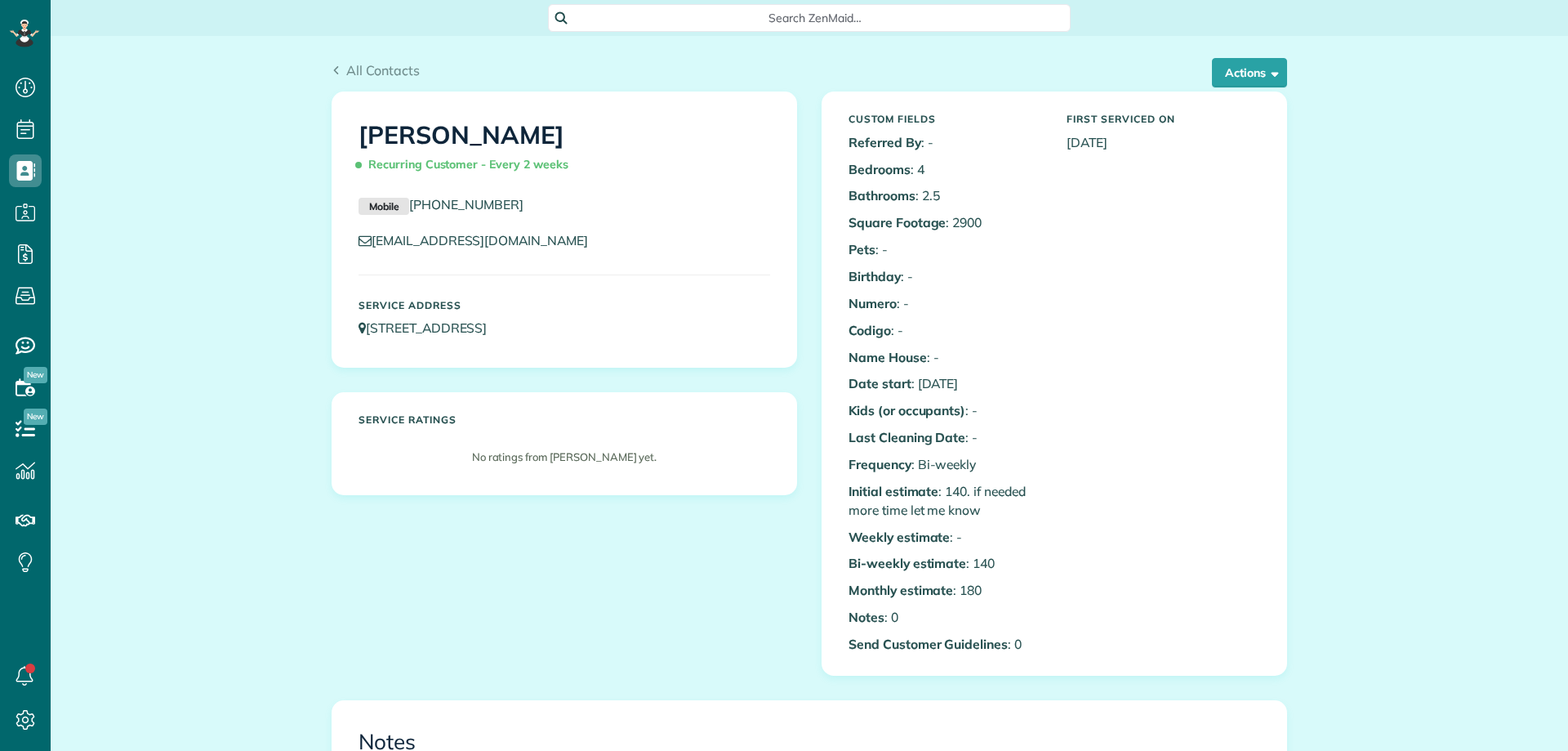
scroll to position [653, 0]
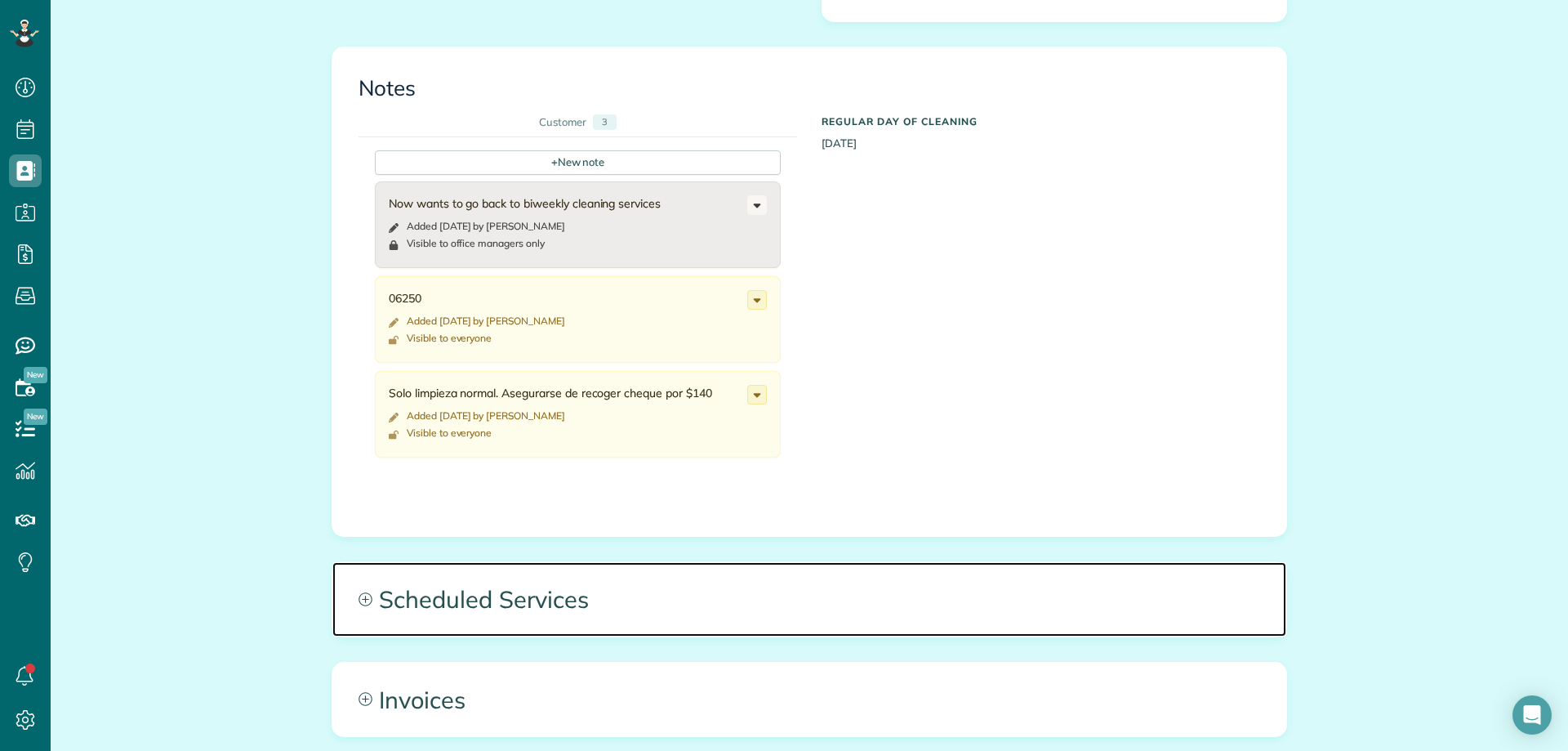
click at [729, 595] on span "Scheduled Services" at bounding box center [810, 599] width 954 height 74
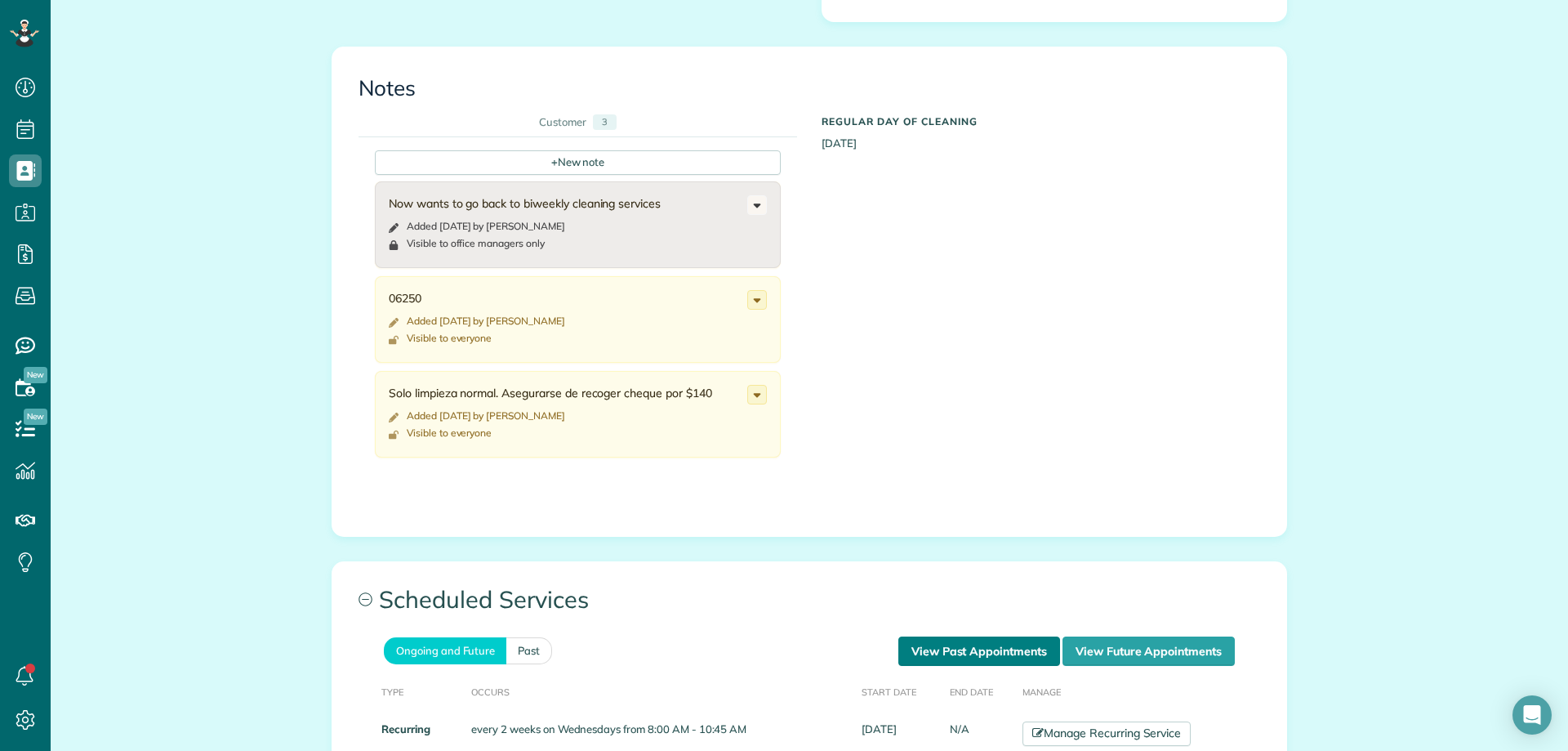
click at [969, 644] on link "View Past Appointments" at bounding box center [979, 651] width 162 height 29
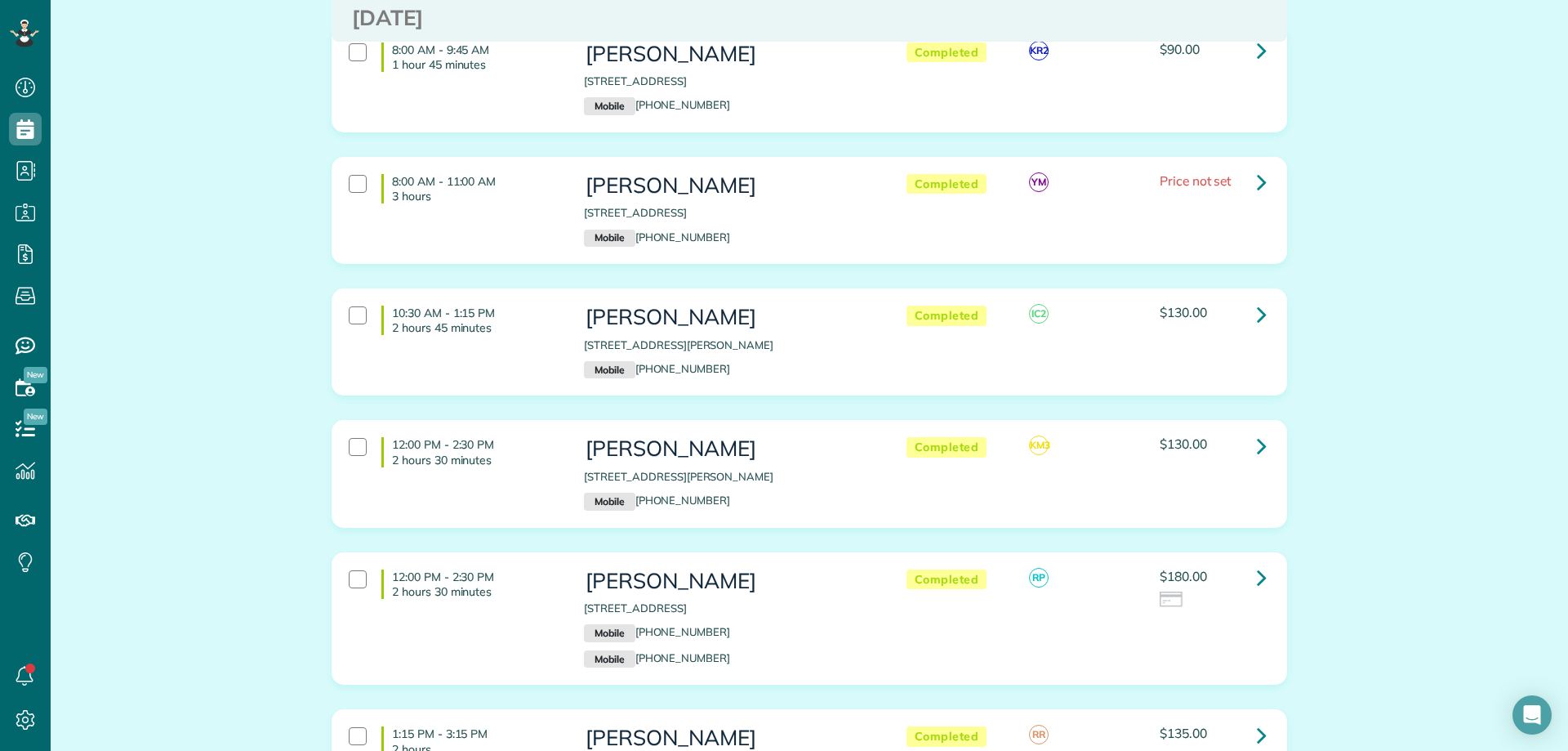
scroll to position [164, 0]
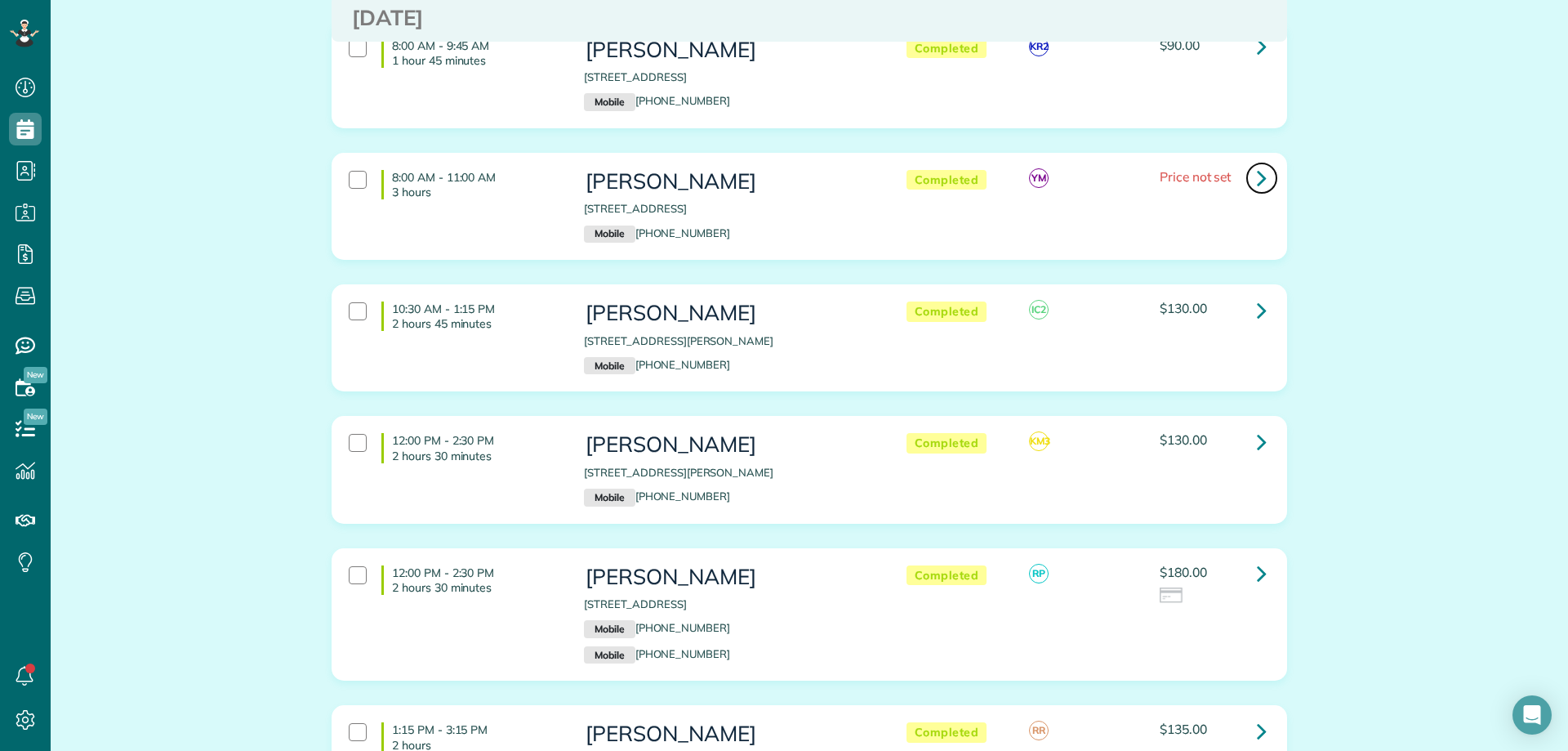
click at [1257, 177] on icon at bounding box center [1261, 178] width 10 height 28
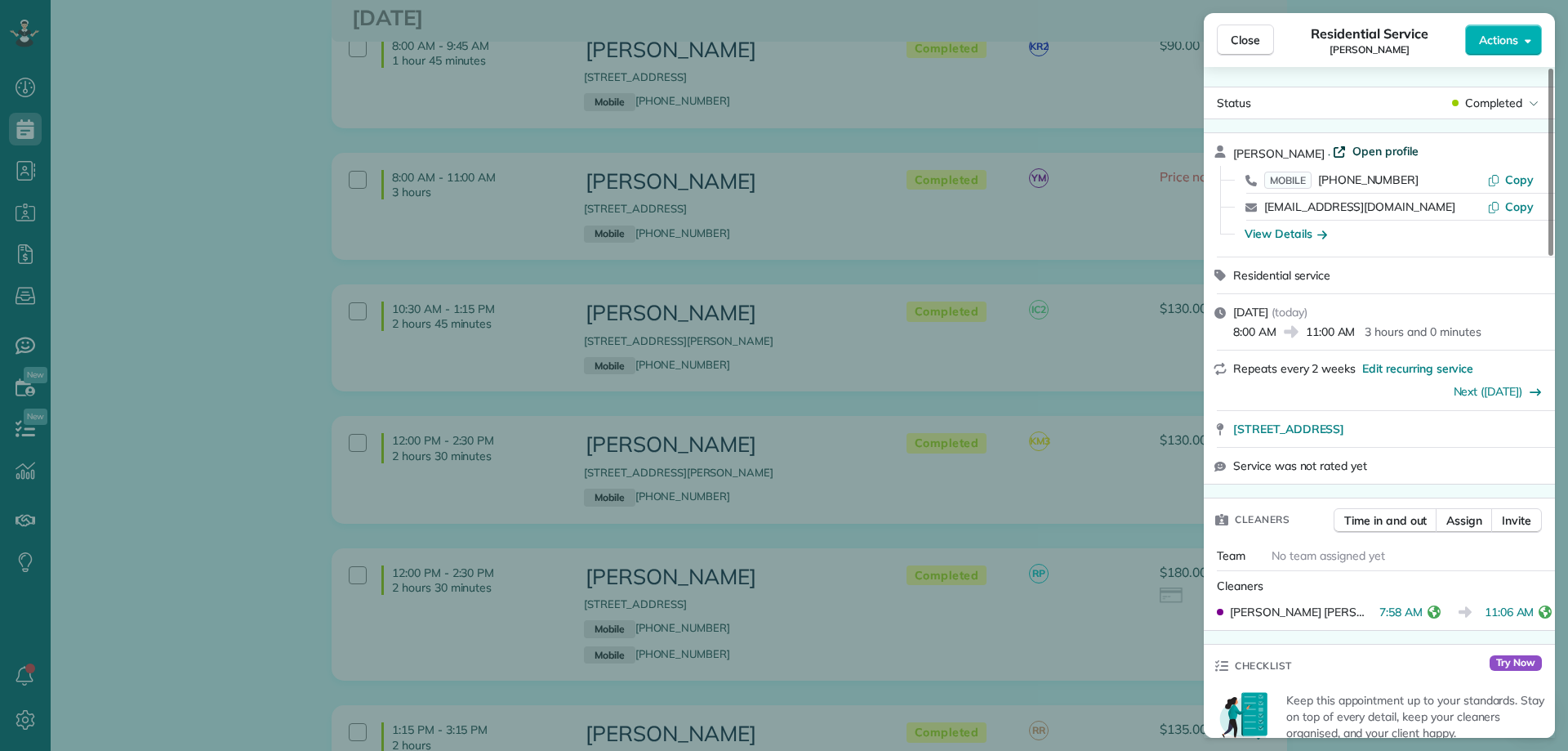
click at [1369, 148] on span "Open profile" at bounding box center [1385, 151] width 66 height 17
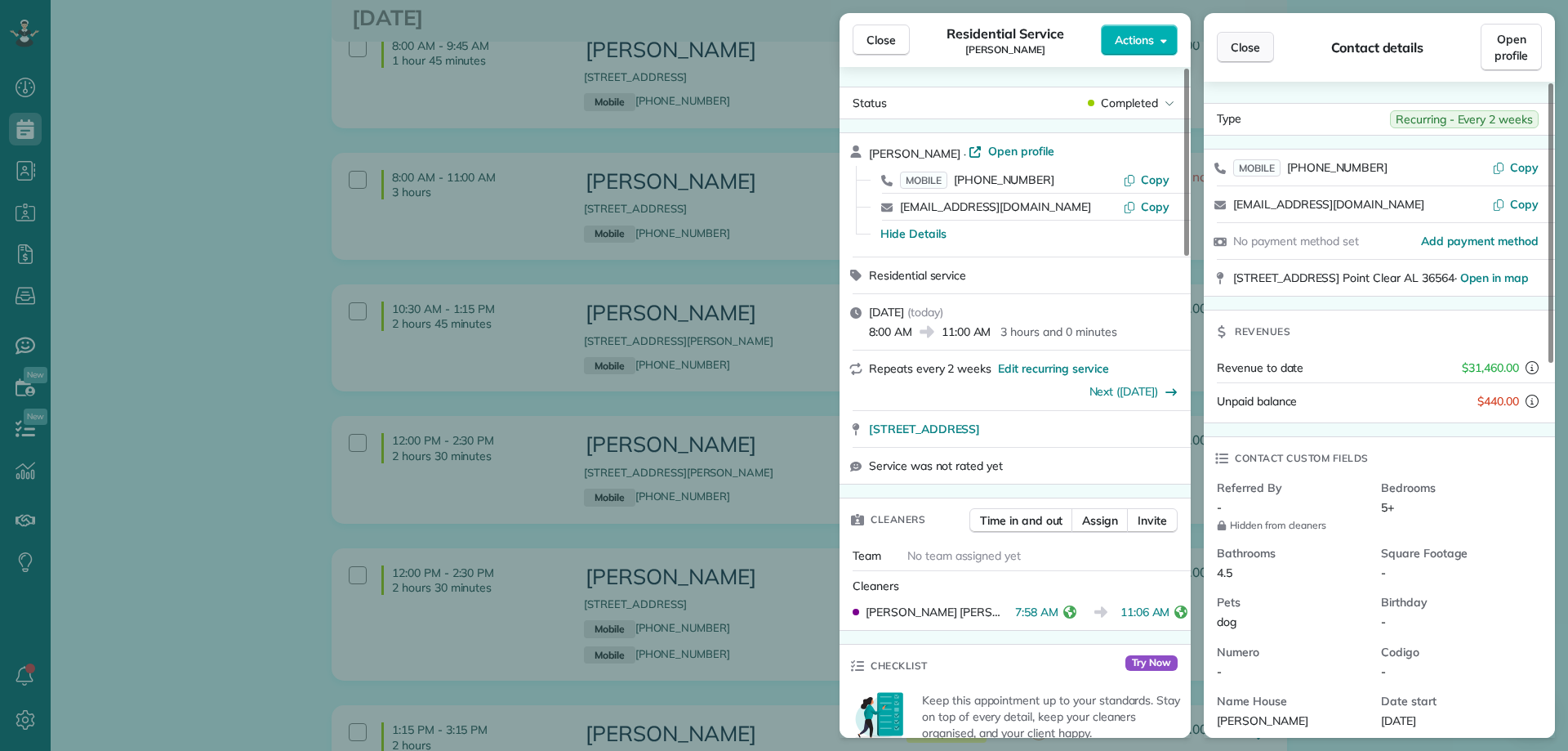
click at [1261, 50] on button "Close" at bounding box center [1245, 47] width 57 height 31
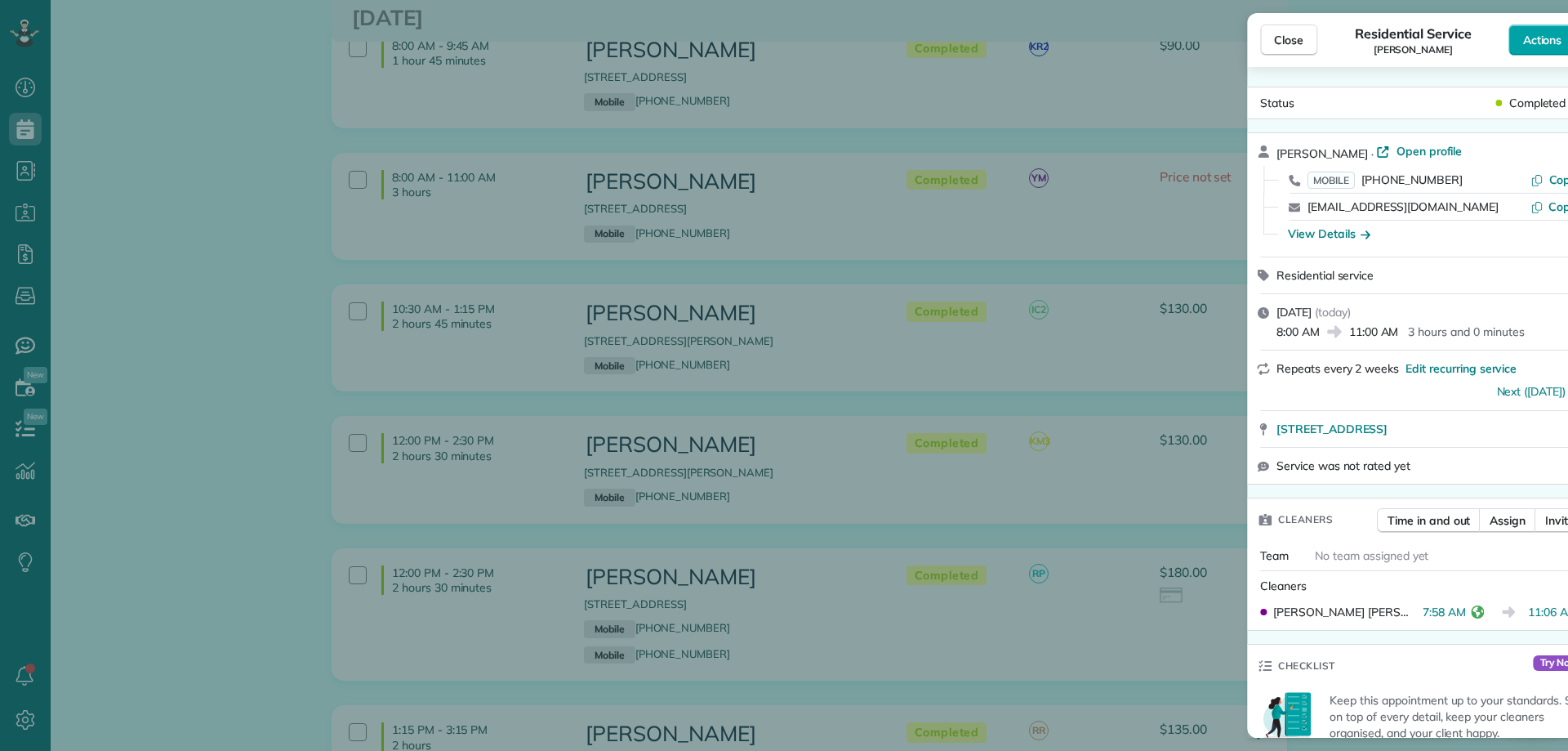
click at [1533, 38] on button "Actions" at bounding box center [1547, 40] width 77 height 31
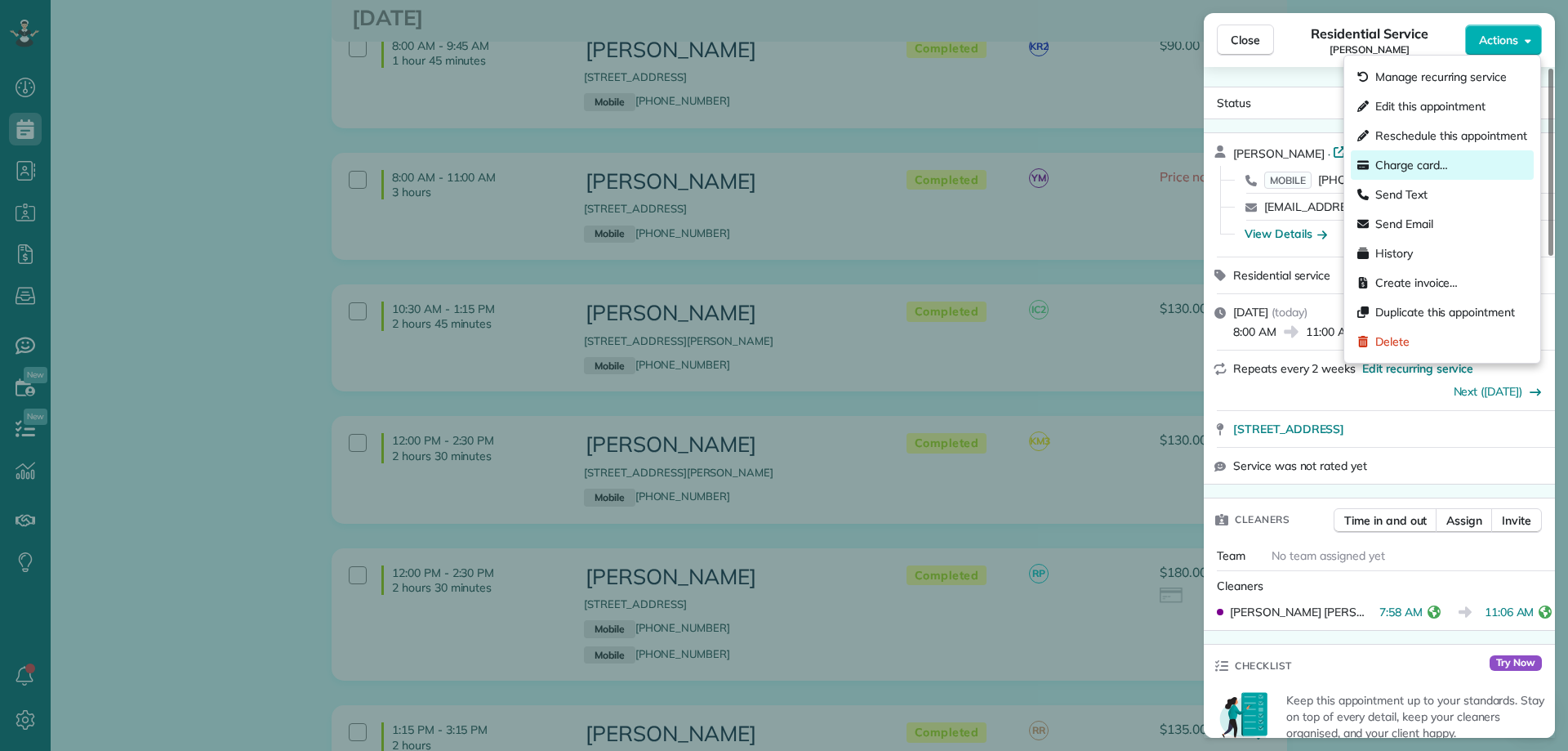
click at [1486, 160] on div "Charge card…" at bounding box center [1442, 165] width 183 height 29
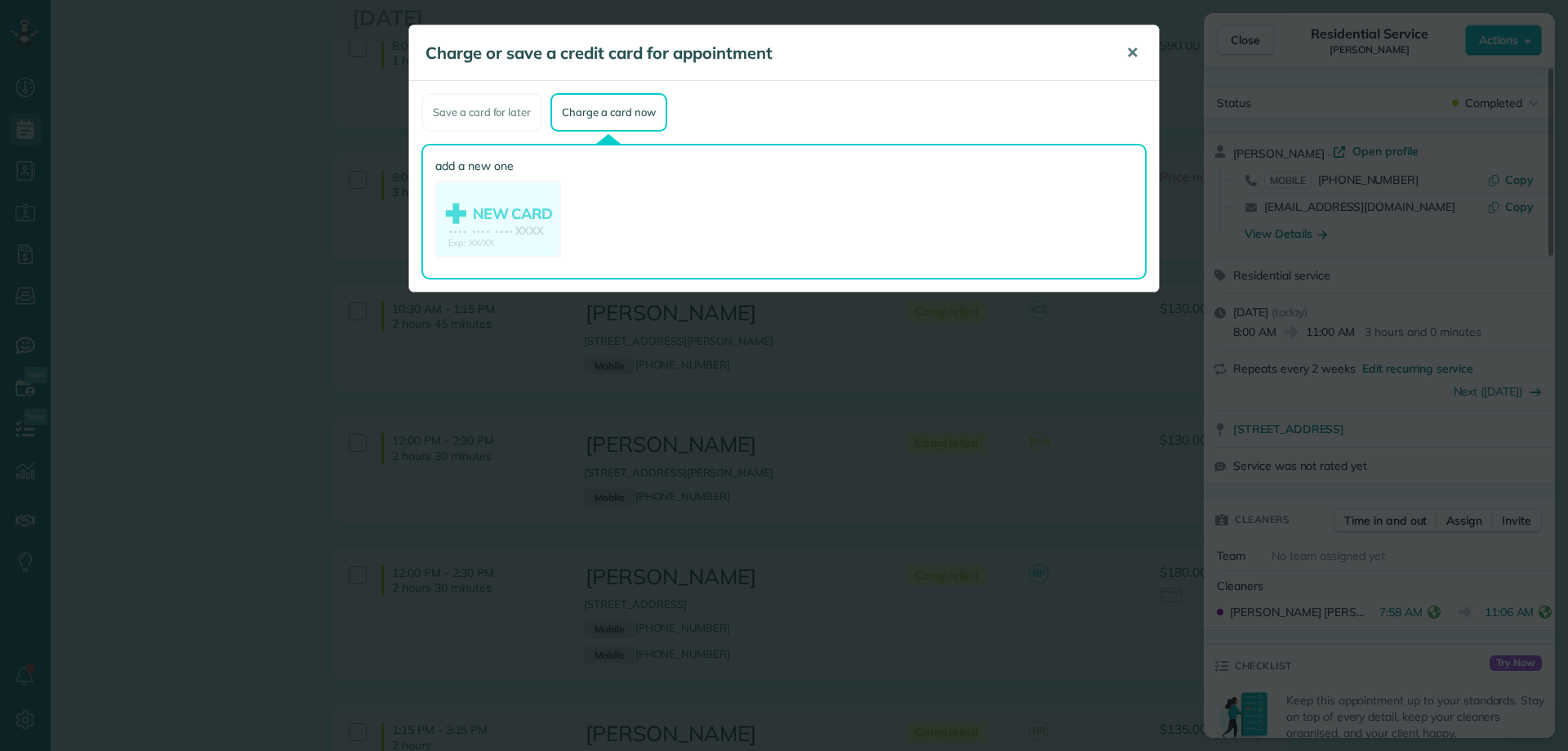
click at [1134, 53] on span "✕" at bounding box center [1132, 52] width 12 height 18
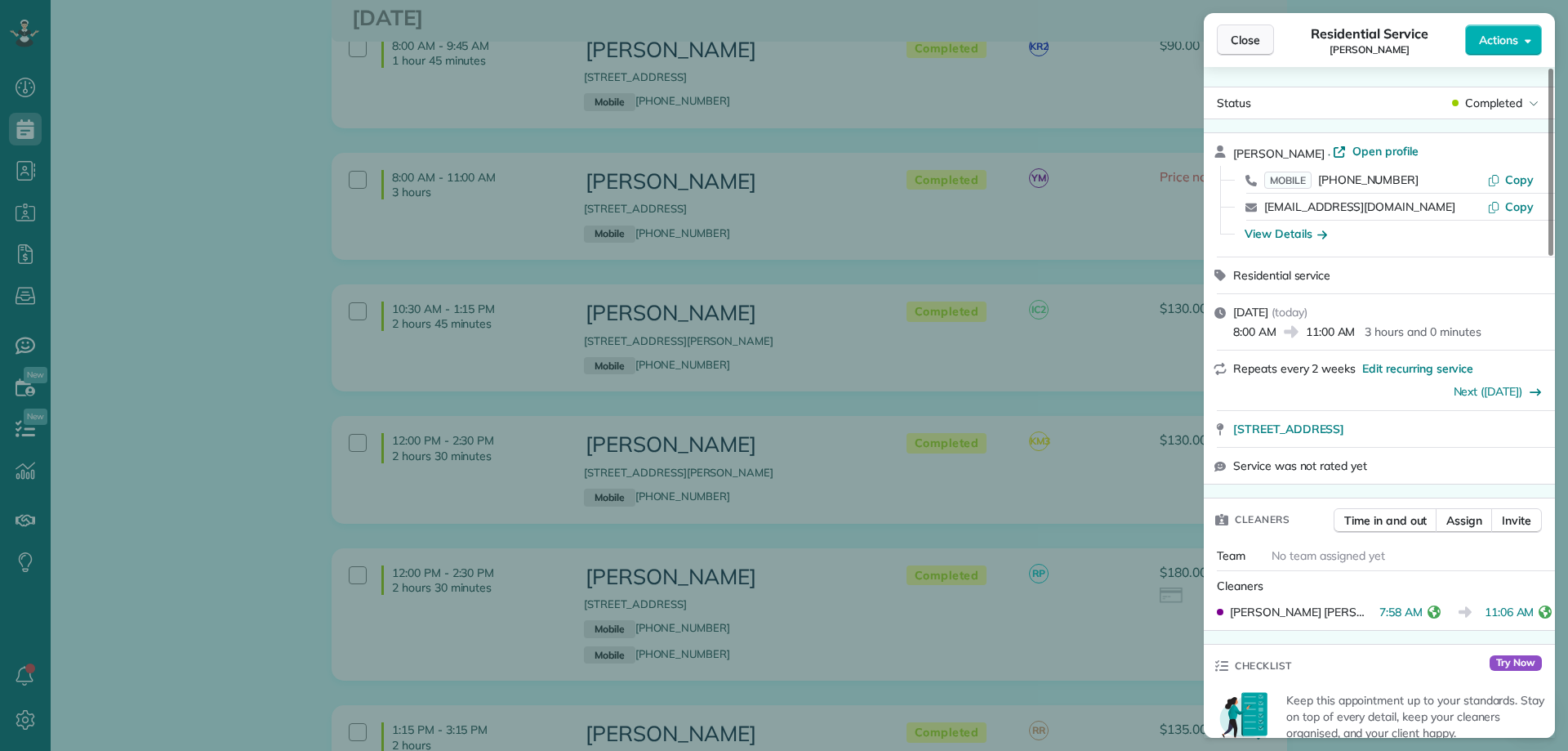
click at [1245, 30] on button "Close" at bounding box center [1245, 40] width 57 height 31
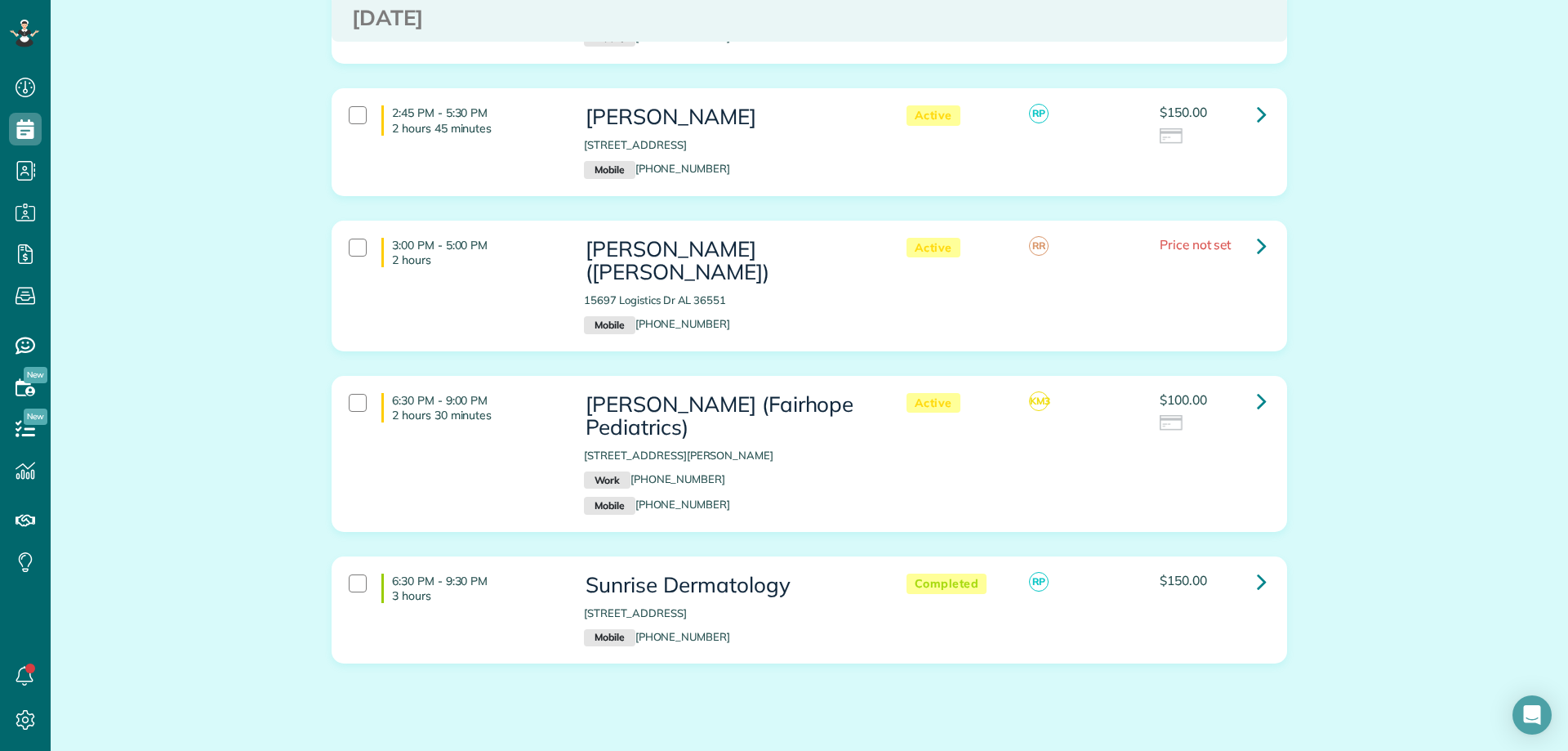
scroll to position [1320, 0]
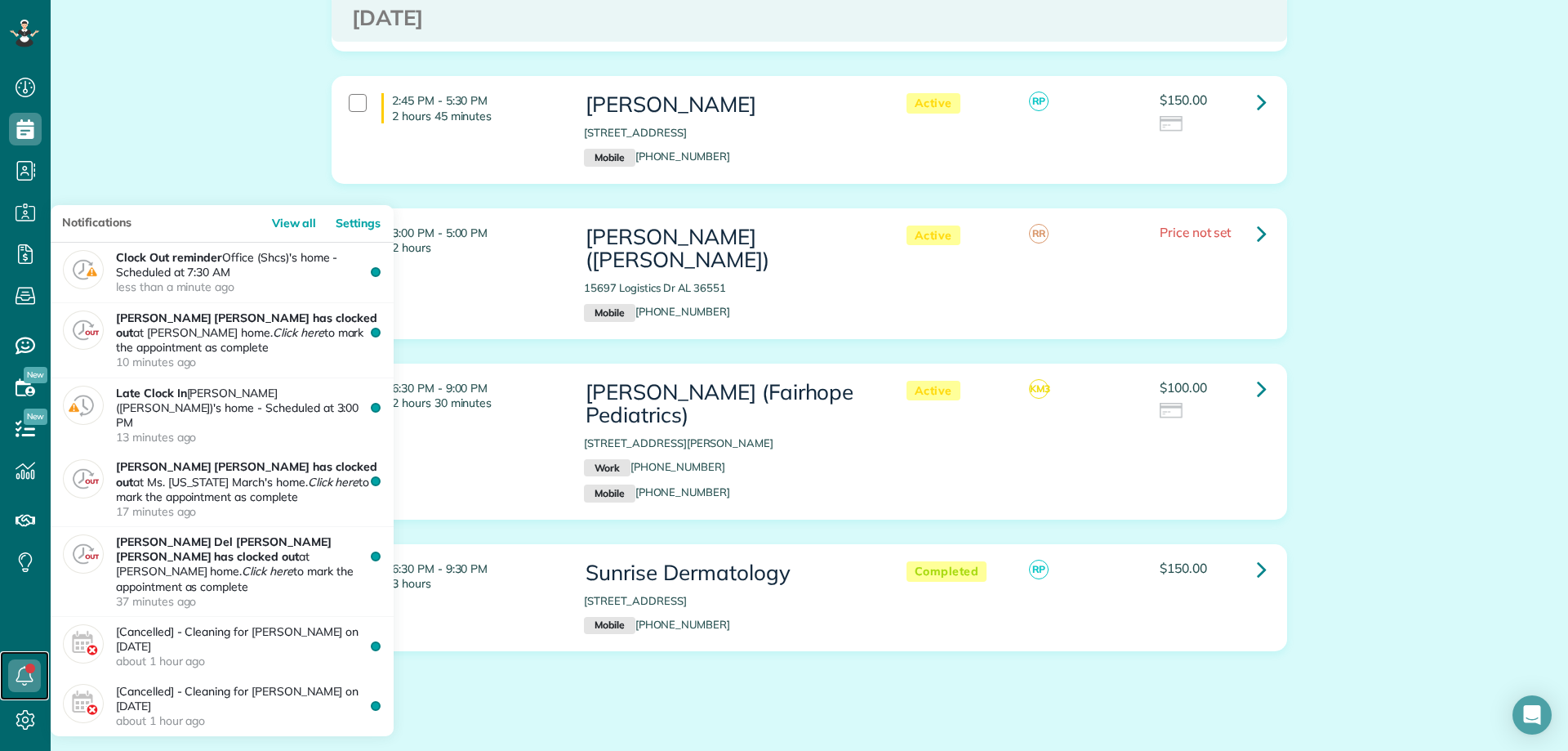
click at [13, 681] on icon at bounding box center [24, 675] width 33 height 33
click at [21, 683] on icon at bounding box center [24, 675] width 33 height 33
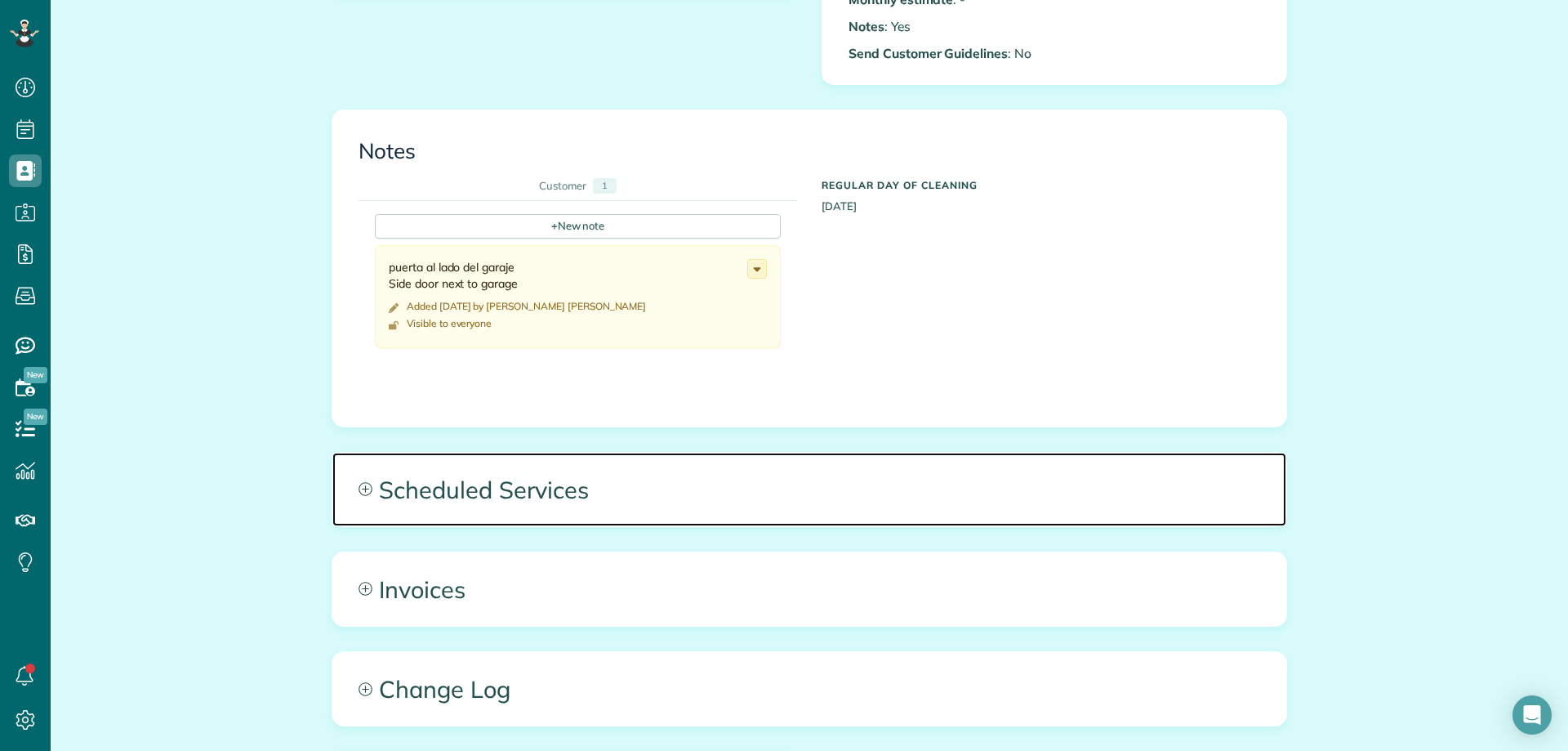
click at [971, 503] on span "Scheduled Services" at bounding box center [810, 490] width 954 height 74
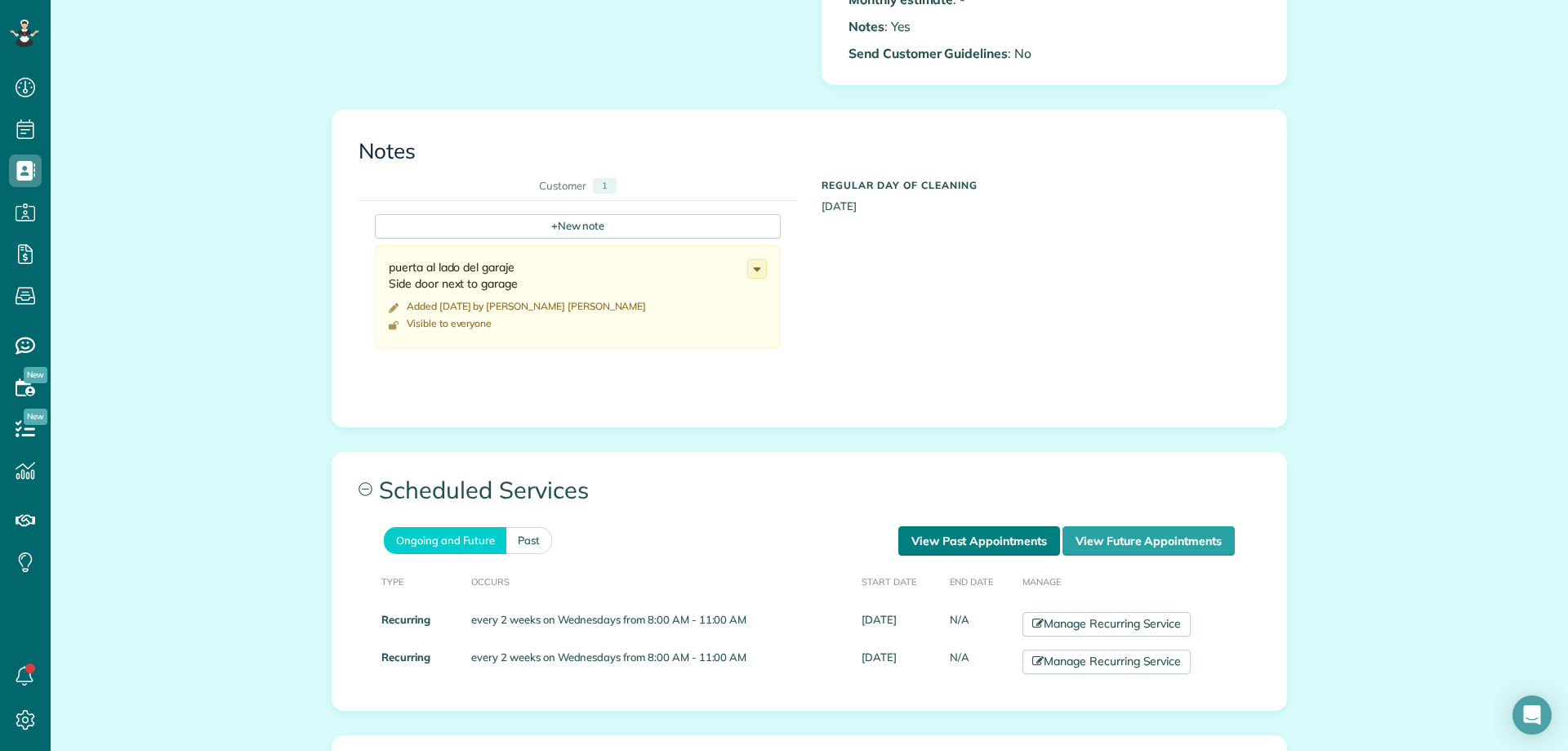
click at [982, 539] on link "View Past Appointments" at bounding box center [979, 541] width 162 height 29
